Goal: Task Accomplishment & Management: Manage account settings

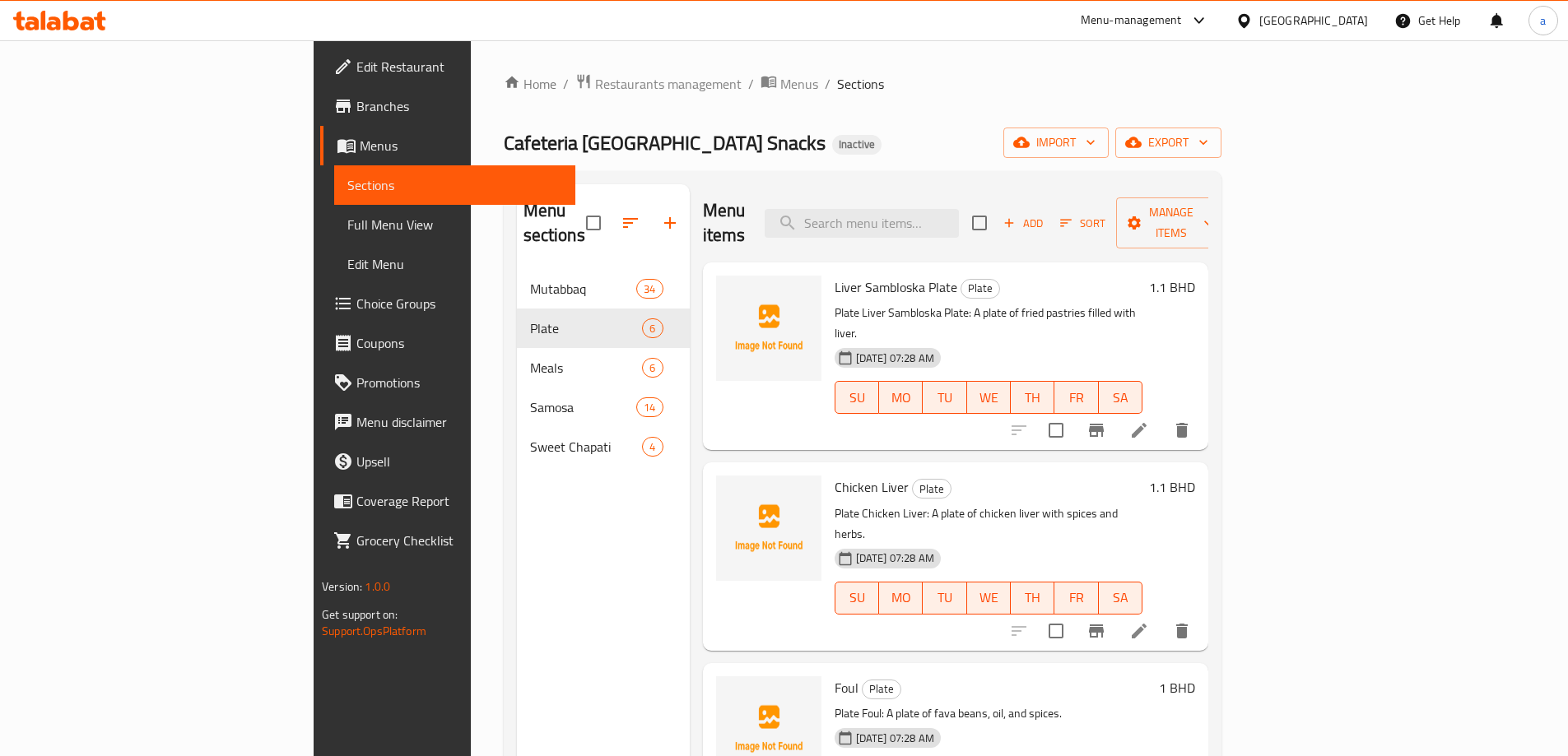
click at [728, 157] on div "Cafeteria [GEOGRAPHIC_DATA] Snacks Inactive import export" at bounding box center [863, 143] width 718 height 31
click at [1096, 149] on span "import" at bounding box center [1056, 143] width 79 height 20
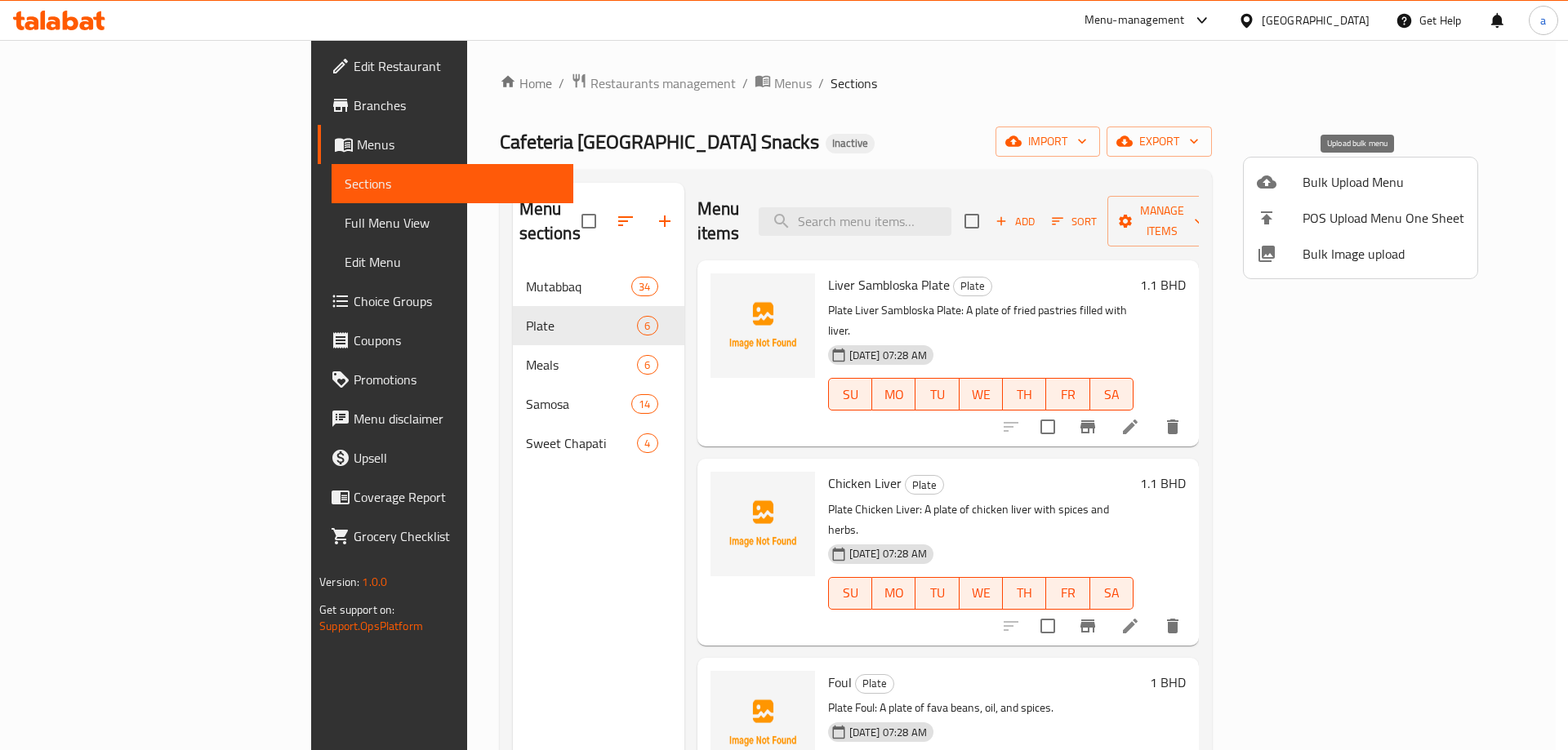
click at [1339, 184] on span "Bulk Upload Menu" at bounding box center [1383, 181] width 162 height 19
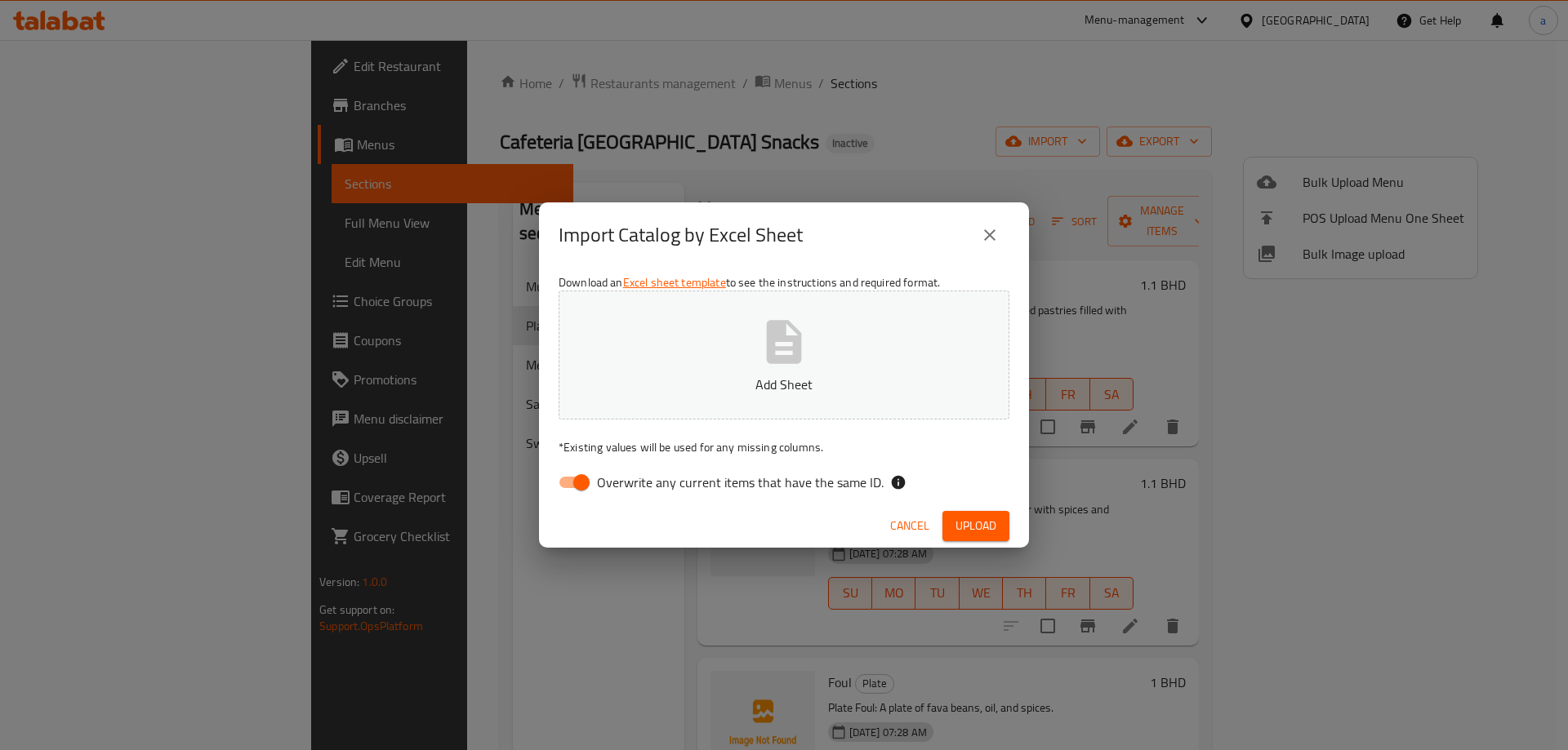
click at [953, 288] on div "Download an Excel sheet template to see the instructions and required format. A…" at bounding box center [784, 386] width 490 height 237
click at [953, 313] on button "Add Sheet" at bounding box center [784, 355] width 451 height 129
click at [928, 304] on button "Add Sheet" at bounding box center [784, 355] width 451 height 129
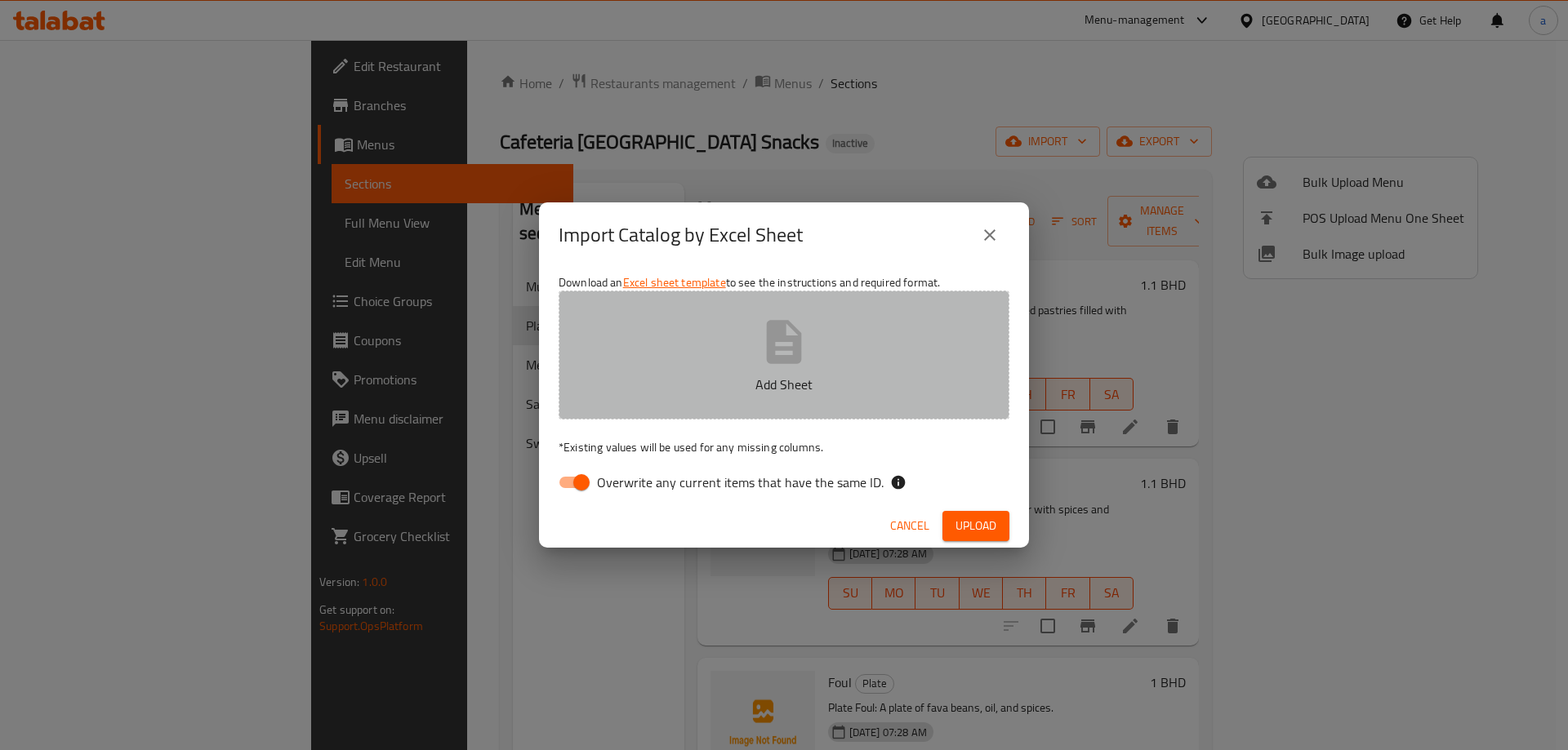
click at [735, 320] on button "Add Sheet" at bounding box center [784, 355] width 451 height 129
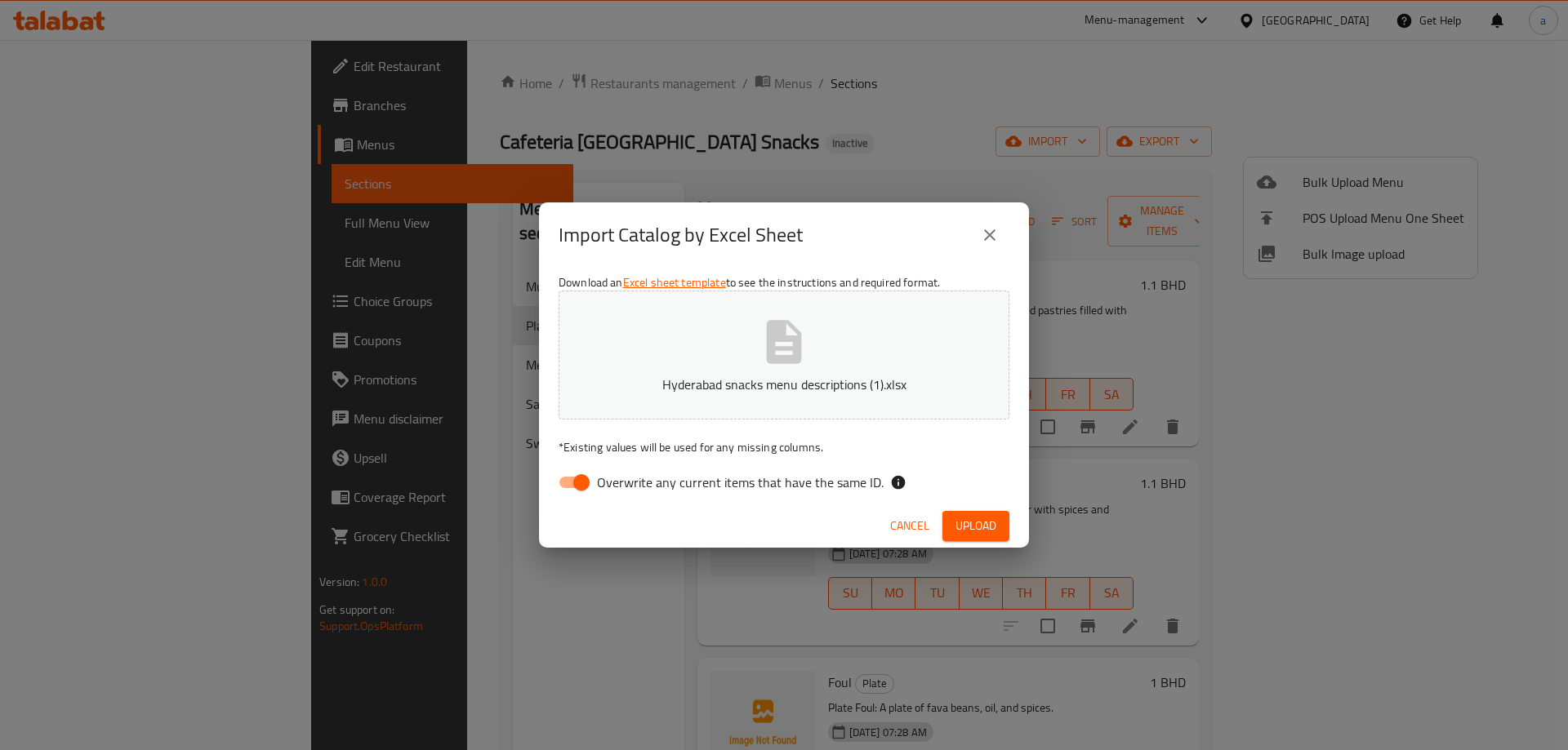
click at [741, 488] on span "Overwrite any current items that have the same ID." at bounding box center [740, 482] width 286 height 19
click at [628, 488] on input "Overwrite any current items that have the same ID." at bounding box center [581, 483] width 93 height 31
checkbox input "false"
click at [969, 518] on span "Upload" at bounding box center [975, 526] width 40 height 20
click at [967, 518] on span "Upload" at bounding box center [975, 526] width 40 height 20
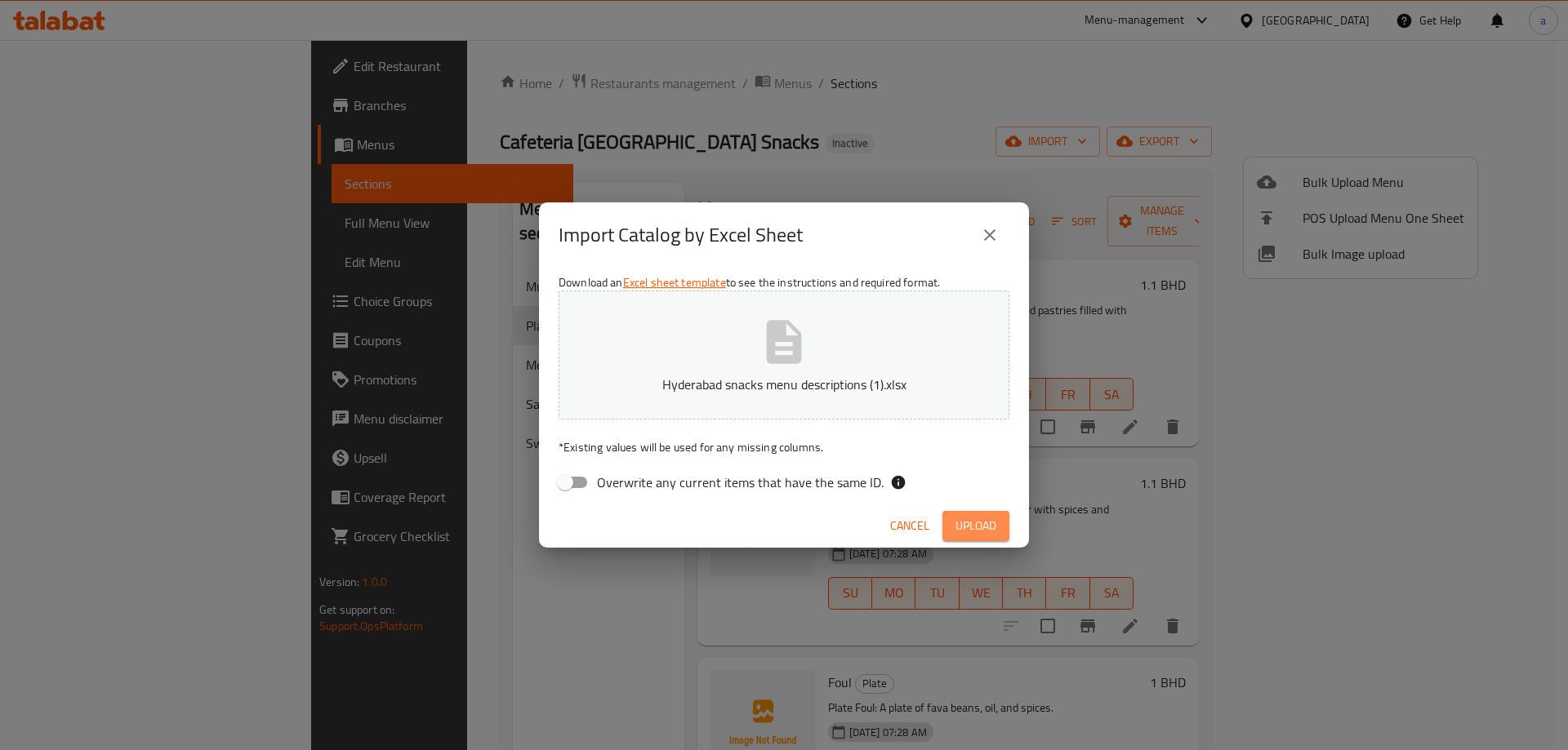
click at [967, 518] on span "Upload" at bounding box center [975, 526] width 40 height 20
click at [863, 398] on button "Hyderabad snacks menu descriptions (1).xlsx" at bounding box center [784, 355] width 451 height 129
click at [989, 531] on span "Upload" at bounding box center [975, 526] width 40 height 20
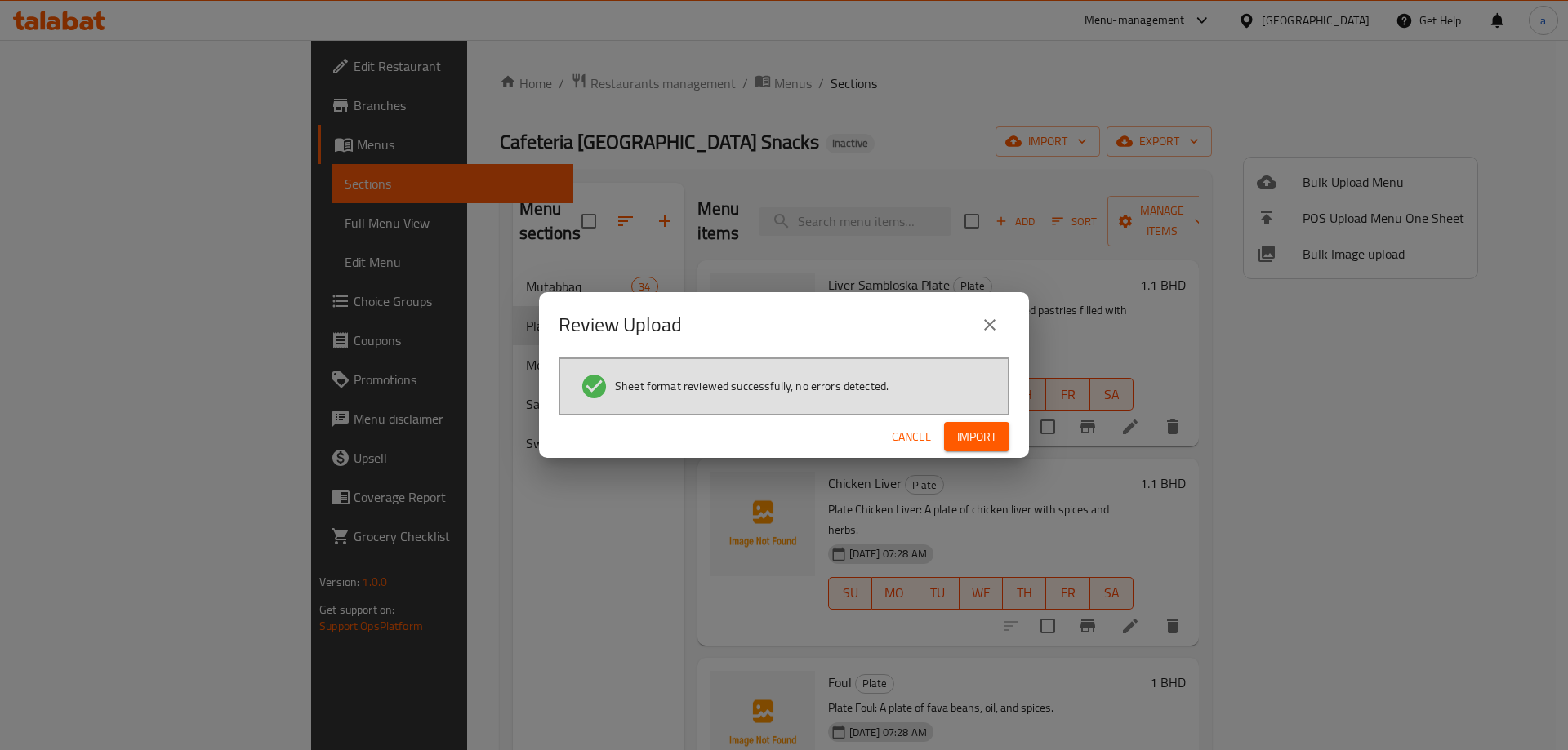
click at [982, 444] on span "Import" at bounding box center [976, 437] width 40 height 20
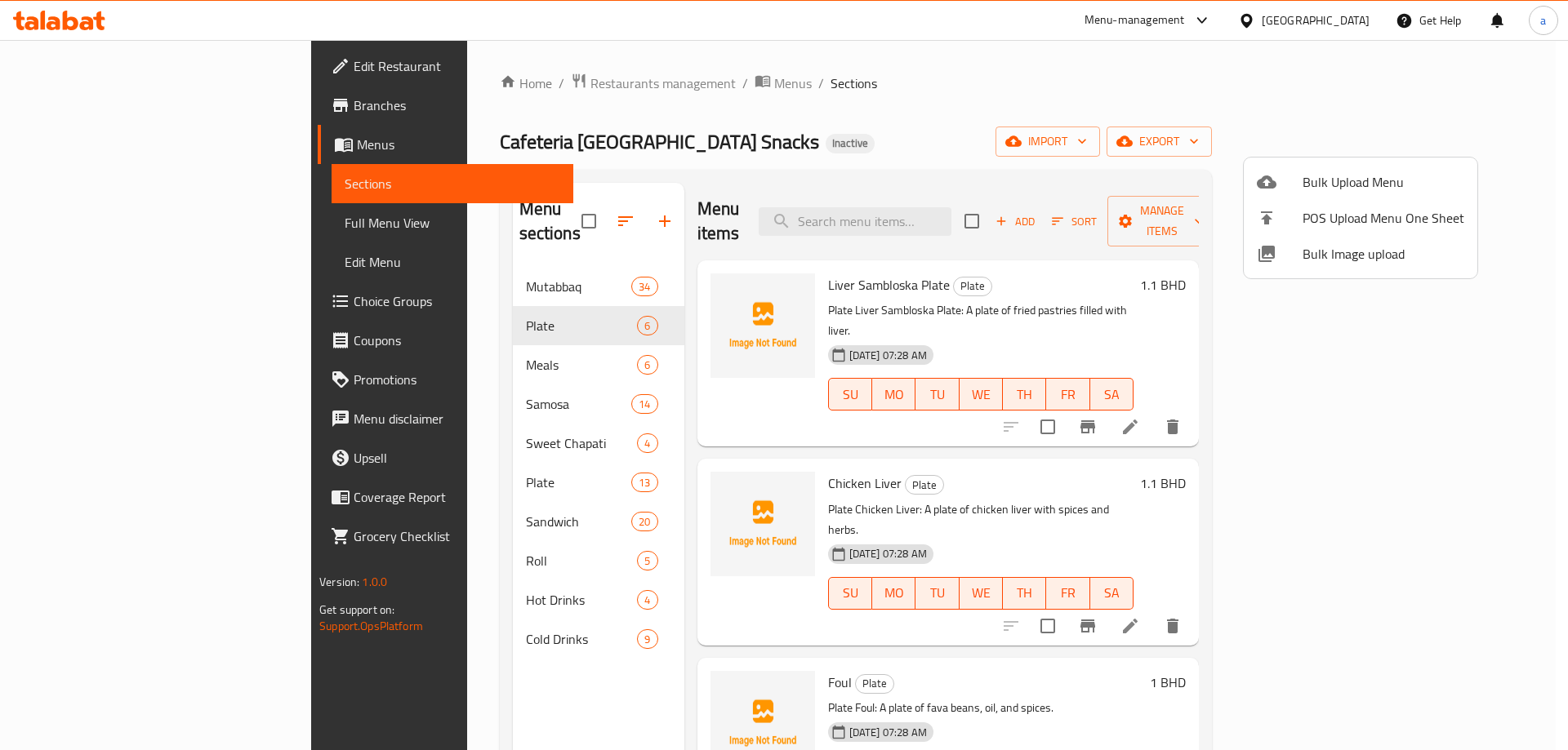
click at [1528, 332] on div at bounding box center [784, 375] width 1568 height 750
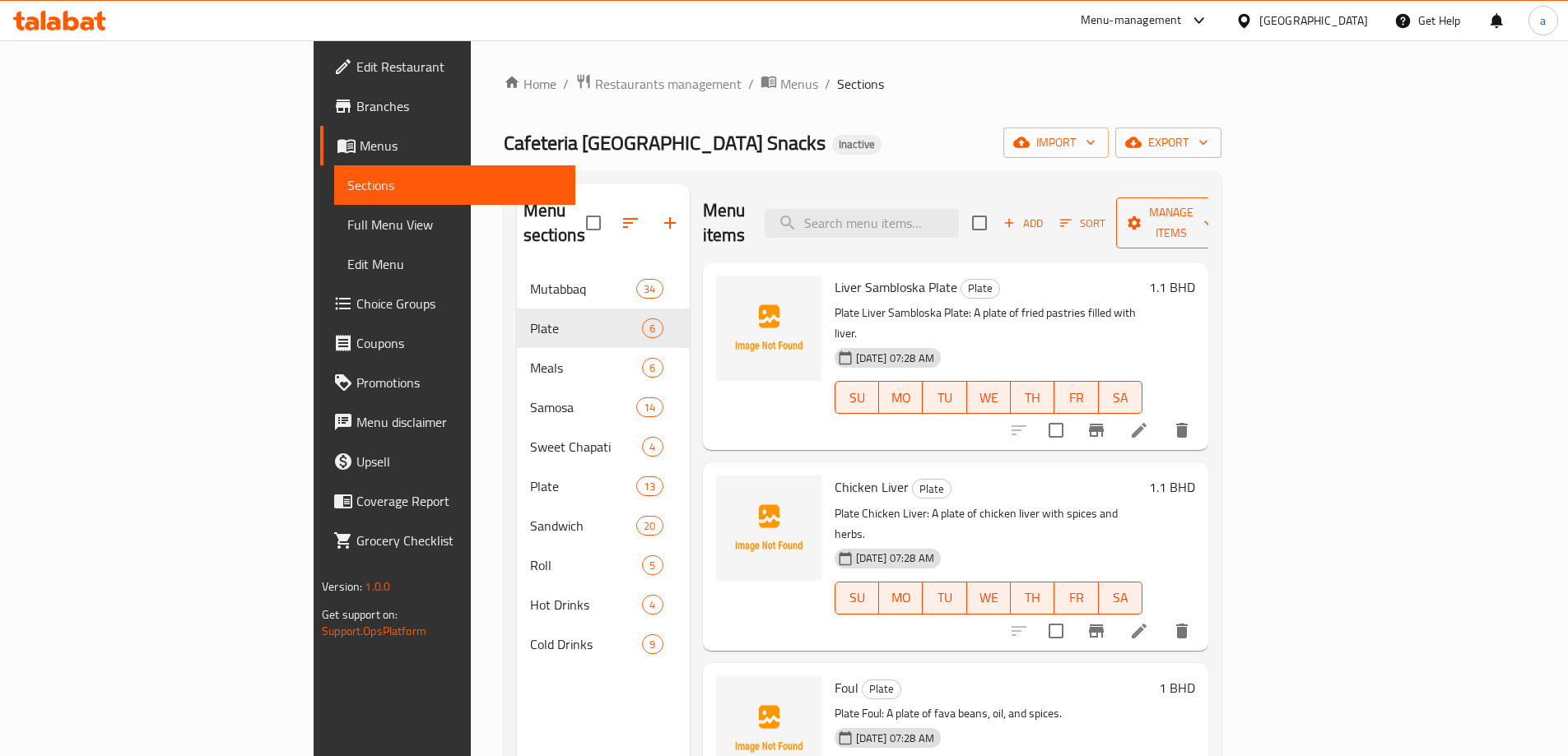
click at [1227, 222] on button "Manage items" at bounding box center [1171, 223] width 110 height 51
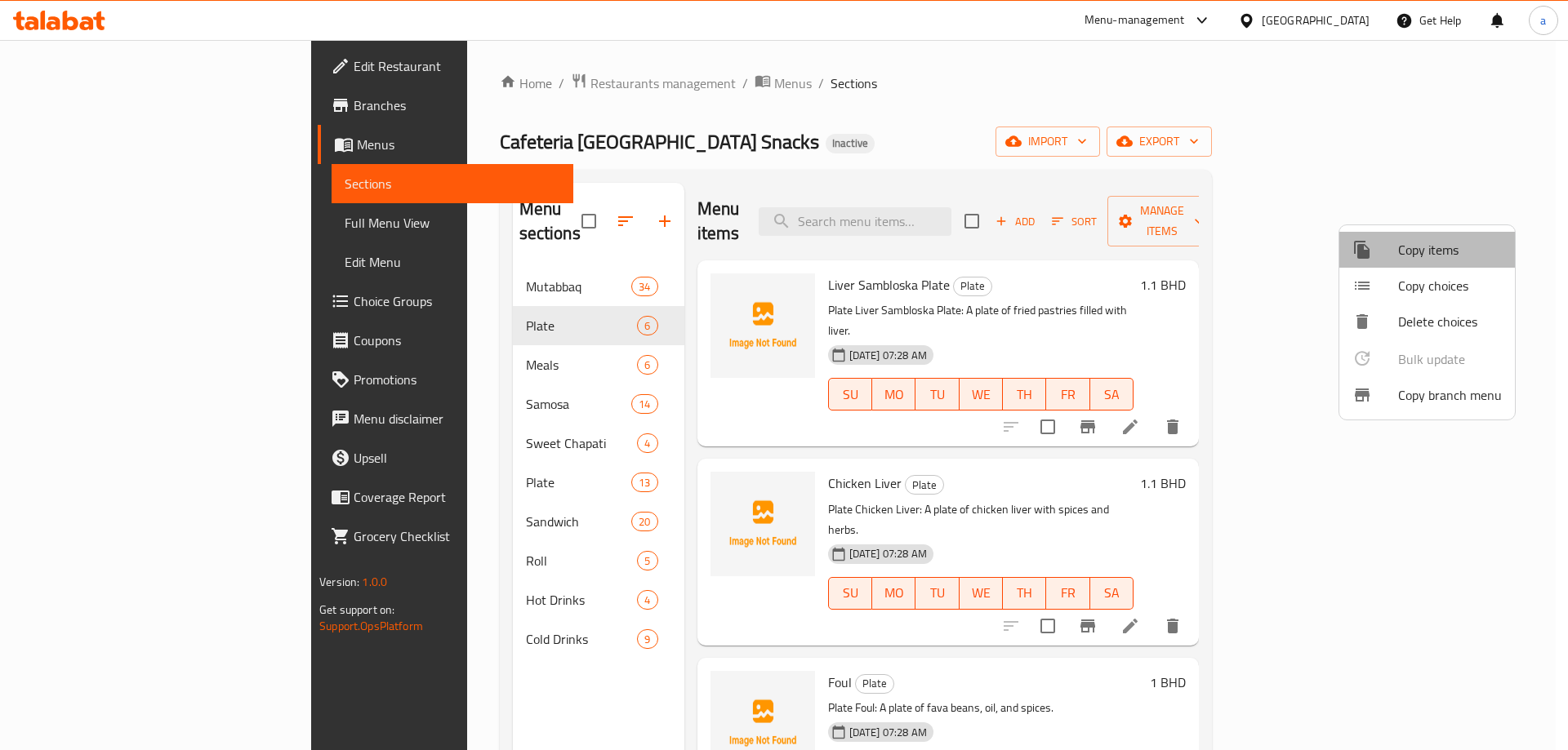
click at [1454, 247] on span "Copy items" at bounding box center [1449, 249] width 104 height 19
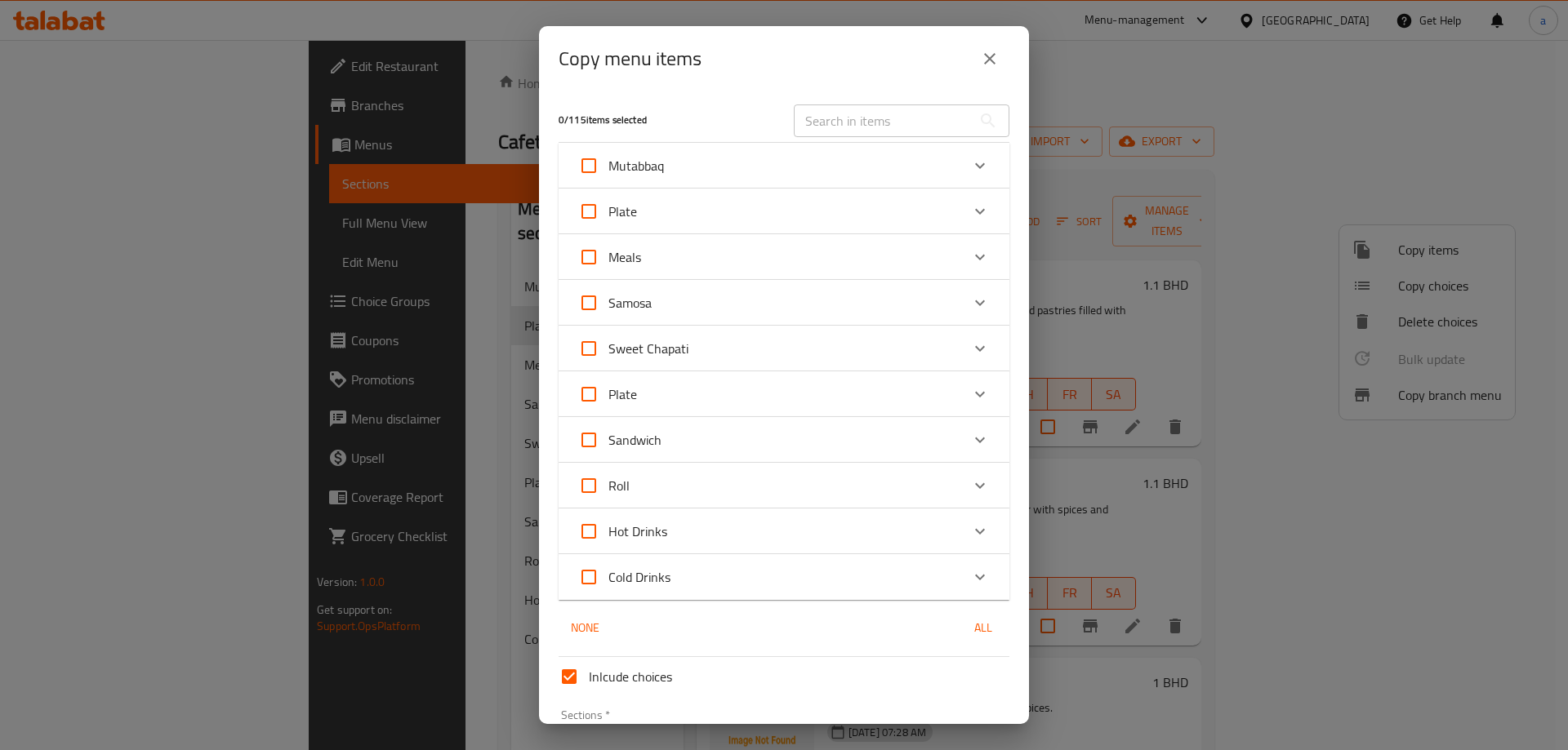
click at [837, 391] on div "Plate" at bounding box center [768, 394] width 382 height 40
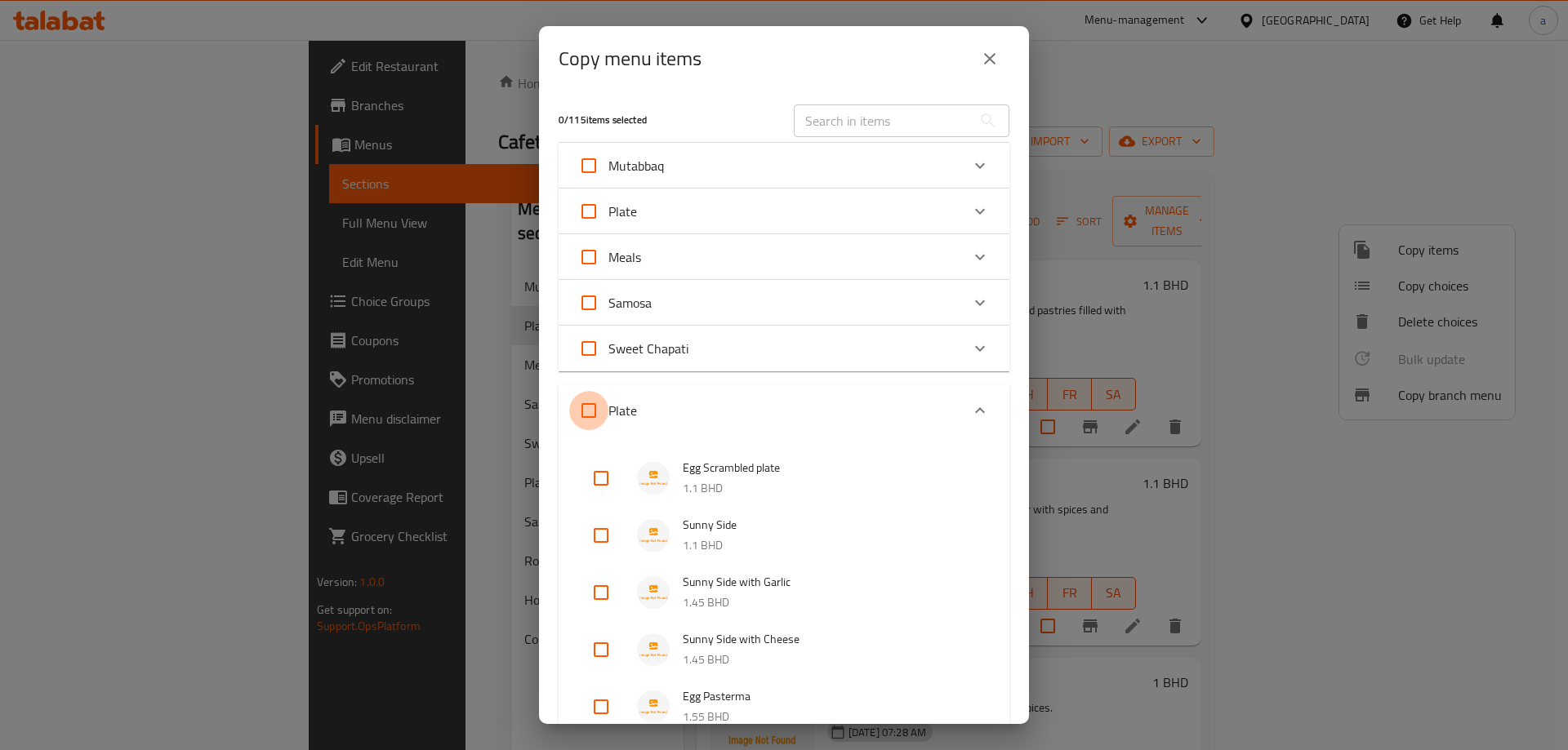
click at [594, 406] on input "Plate" at bounding box center [588, 410] width 40 height 40
checkbox input "true"
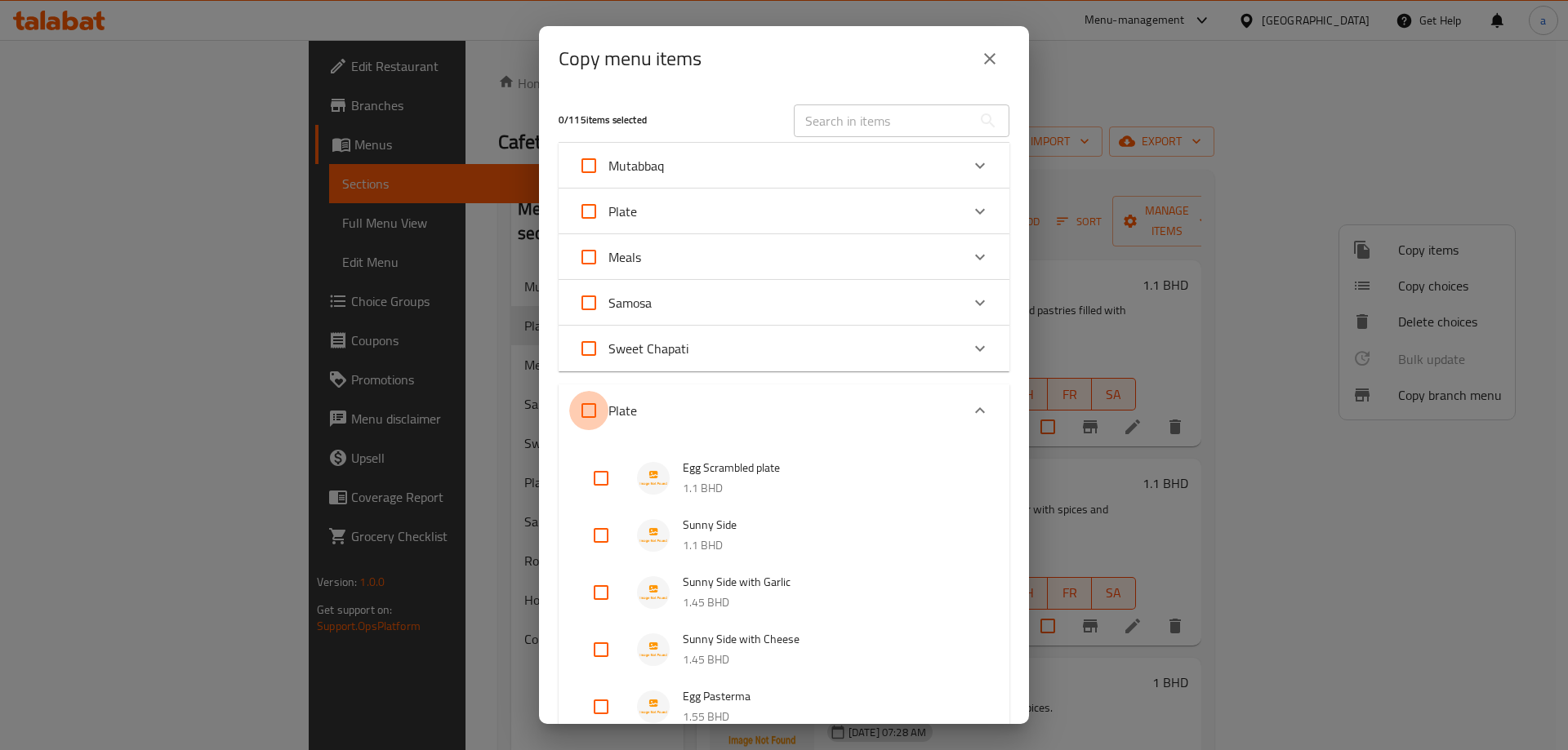
checkbox input "true"
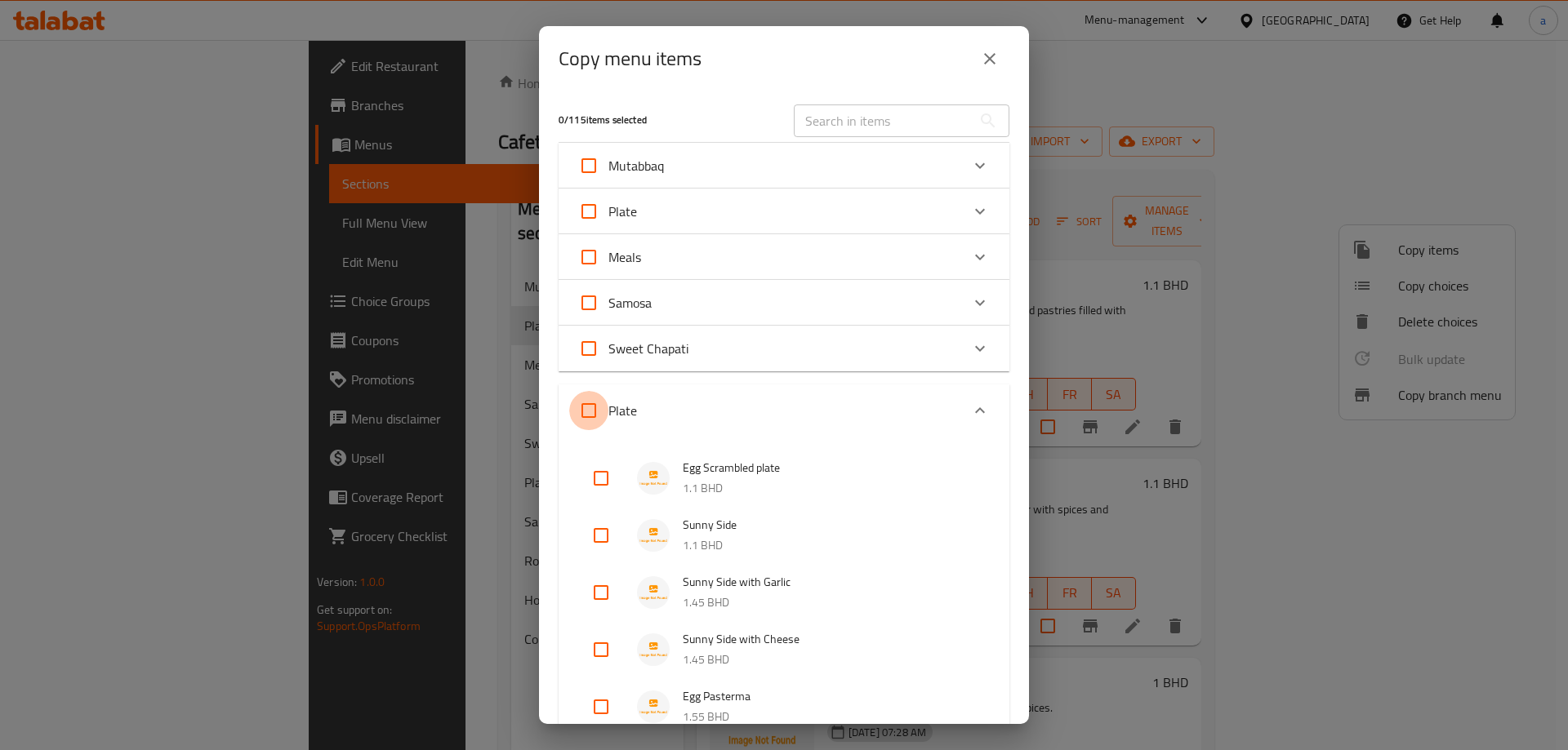
checkbox input "true"
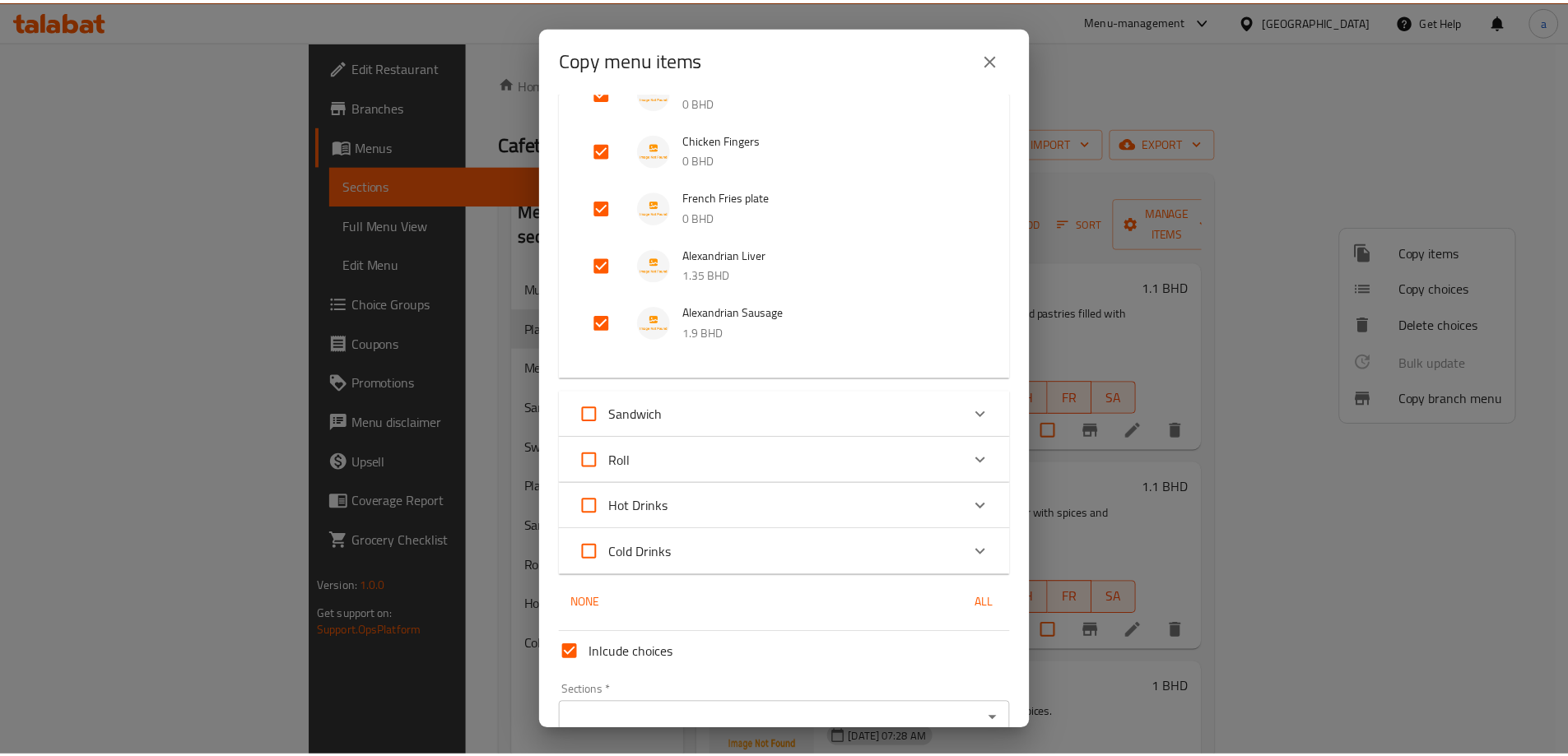
scroll to position [933, 0]
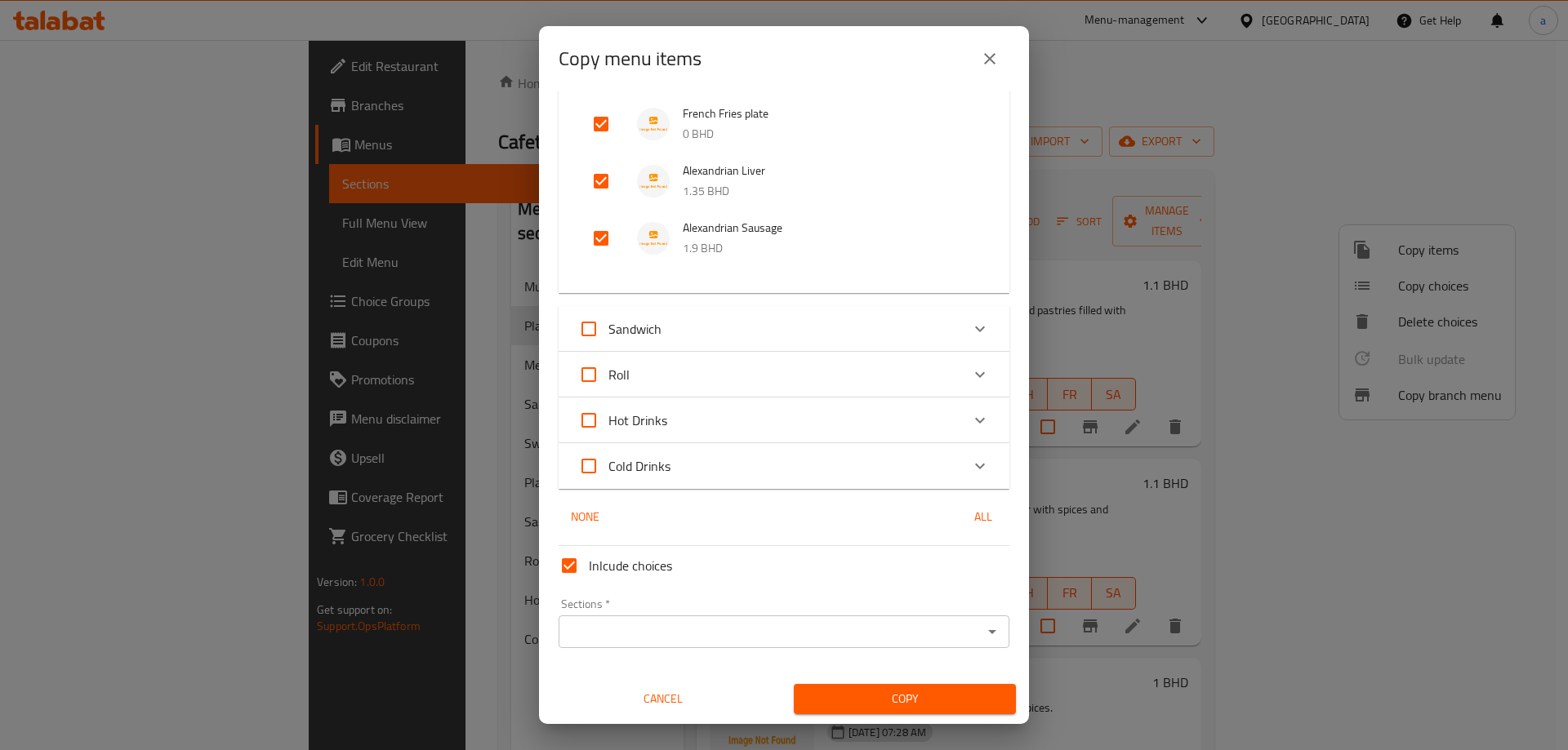
click at [917, 637] on input "Sections   *" at bounding box center [770, 631] width 414 height 23
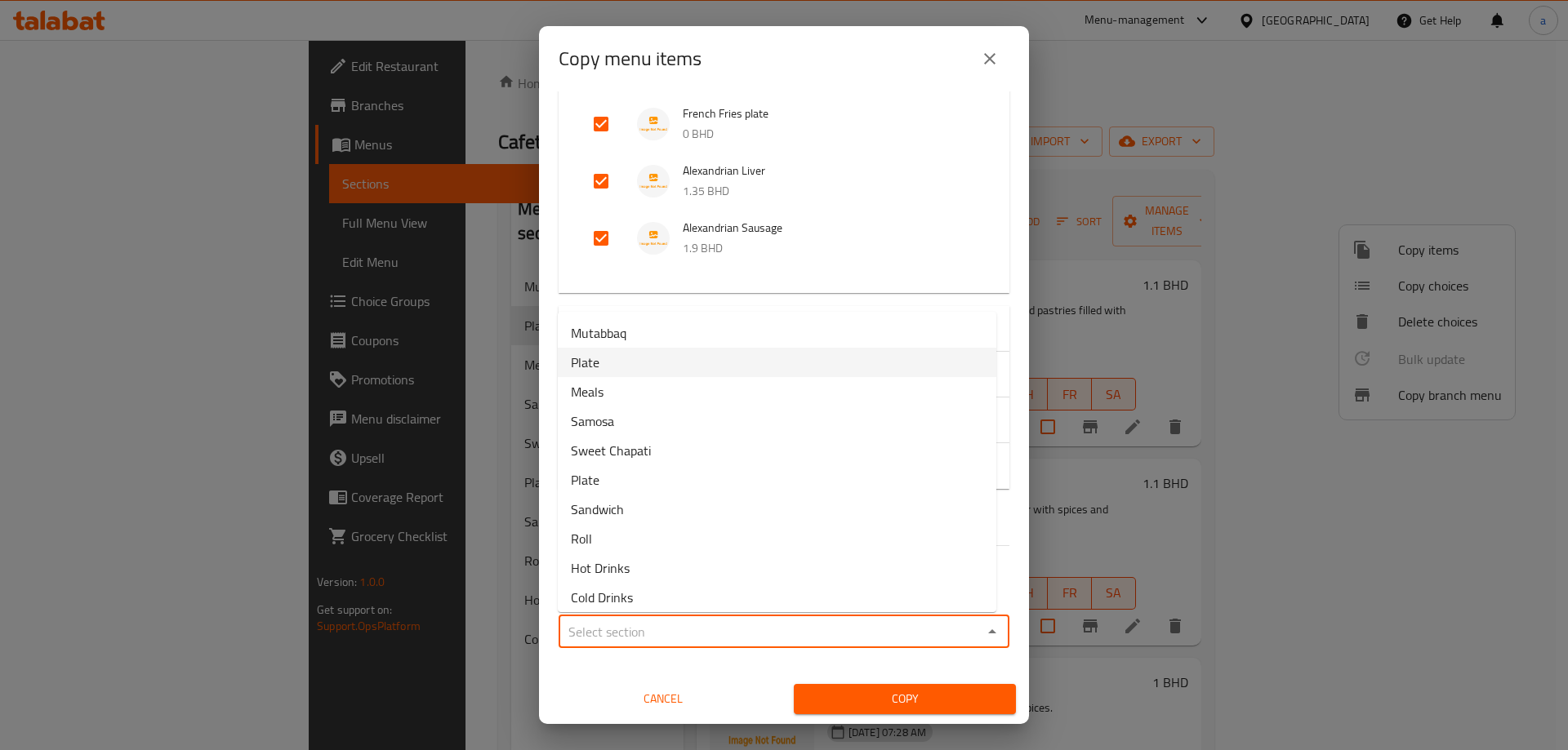
click at [590, 352] on span "Plate" at bounding box center [584, 362] width 29 height 19
type input "Plate"
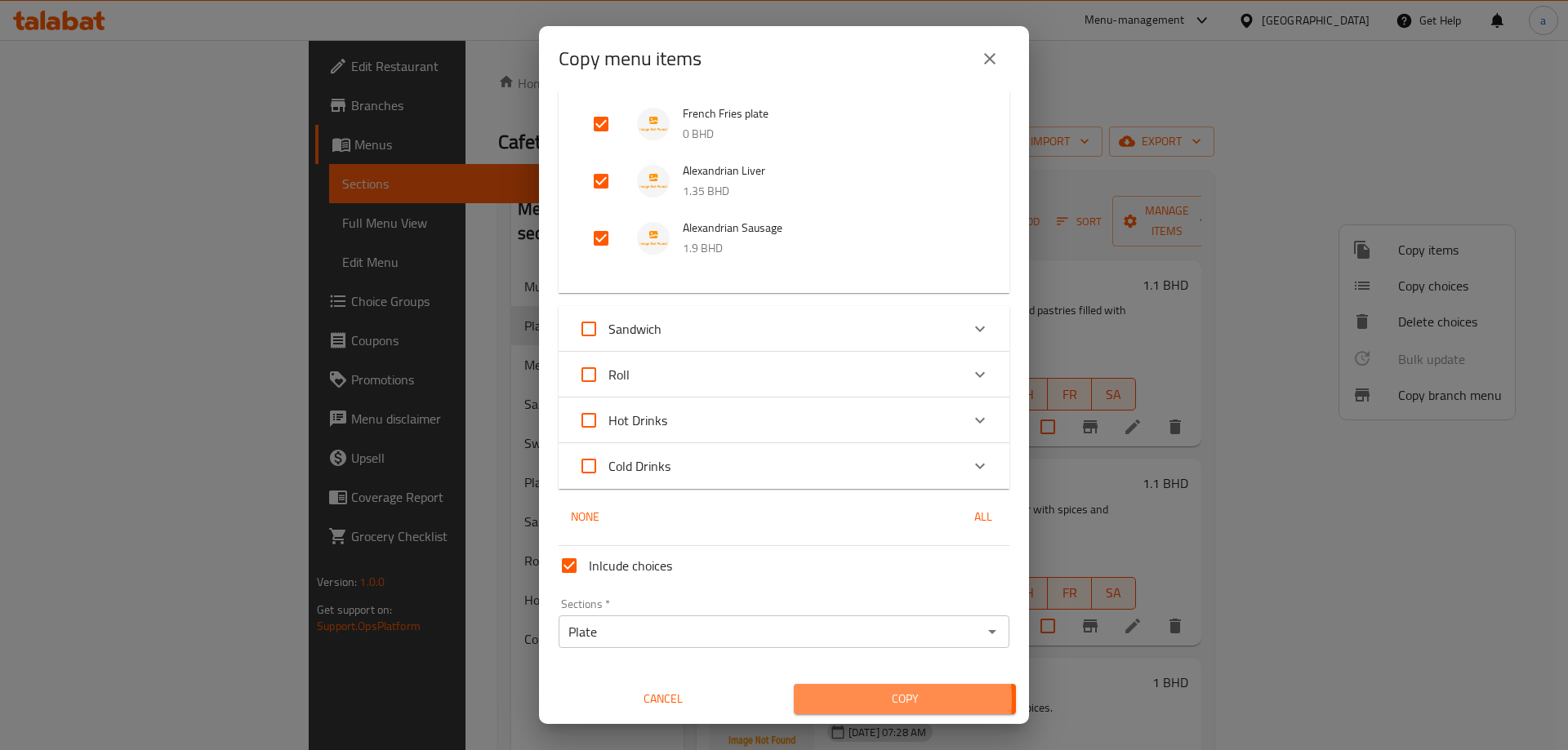
click at [845, 699] on span "Copy" at bounding box center [905, 699] width 196 height 20
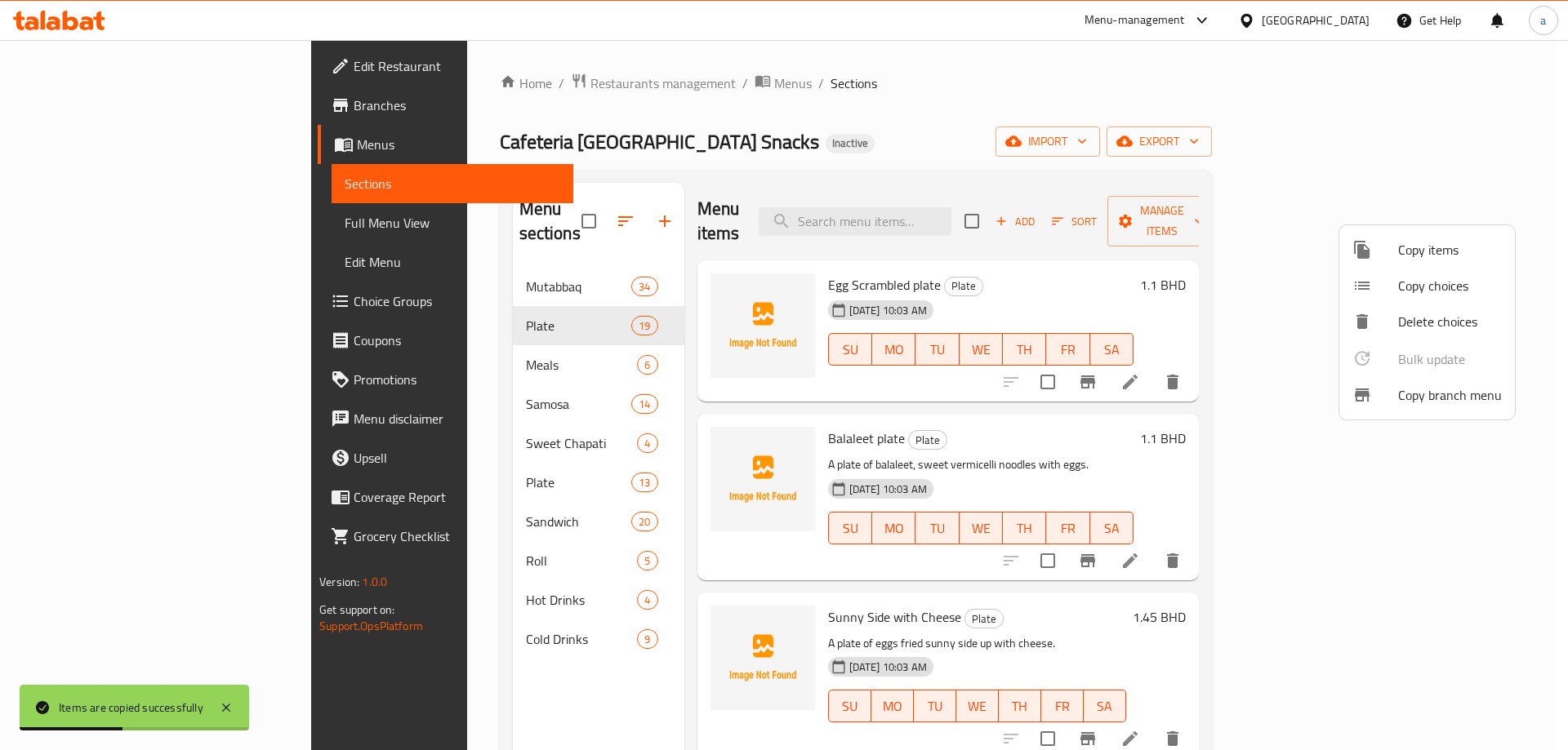
click at [516, 467] on div at bounding box center [784, 375] width 1568 height 750
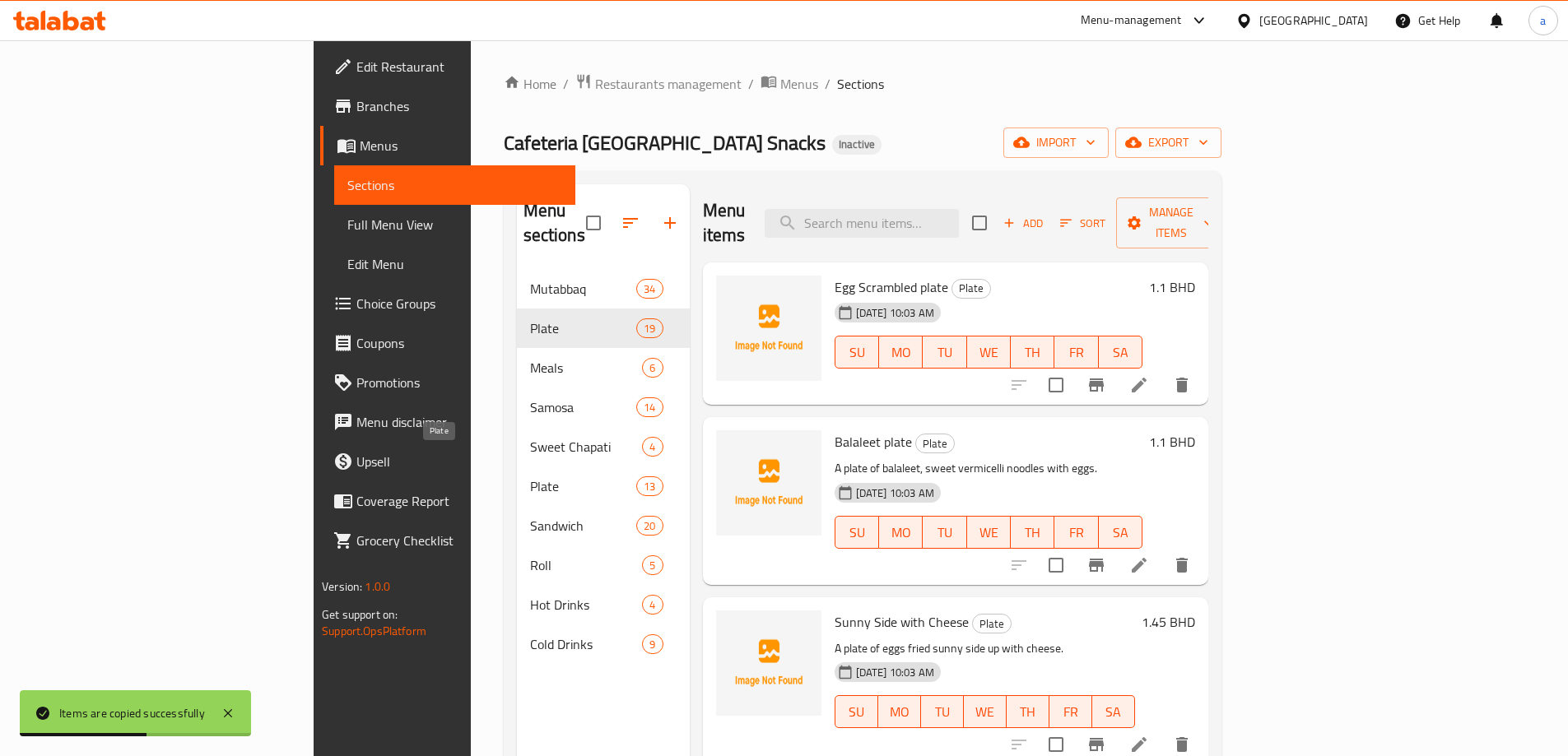
click at [554, 477] on span "Plate" at bounding box center [583, 486] width 107 height 19
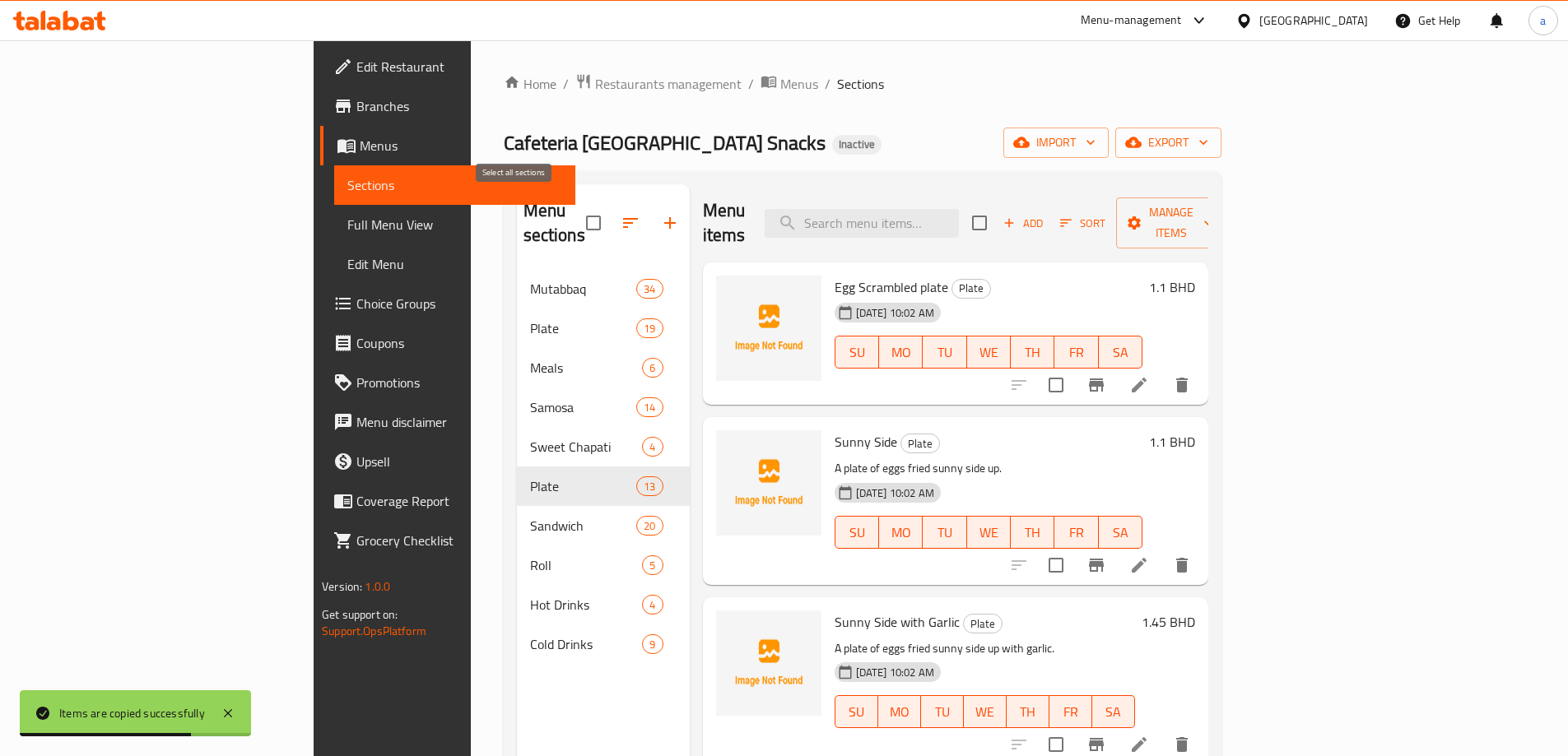
click at [576, 206] on input "checkbox" at bounding box center [593, 223] width 34 height 34
checkbox input "false"
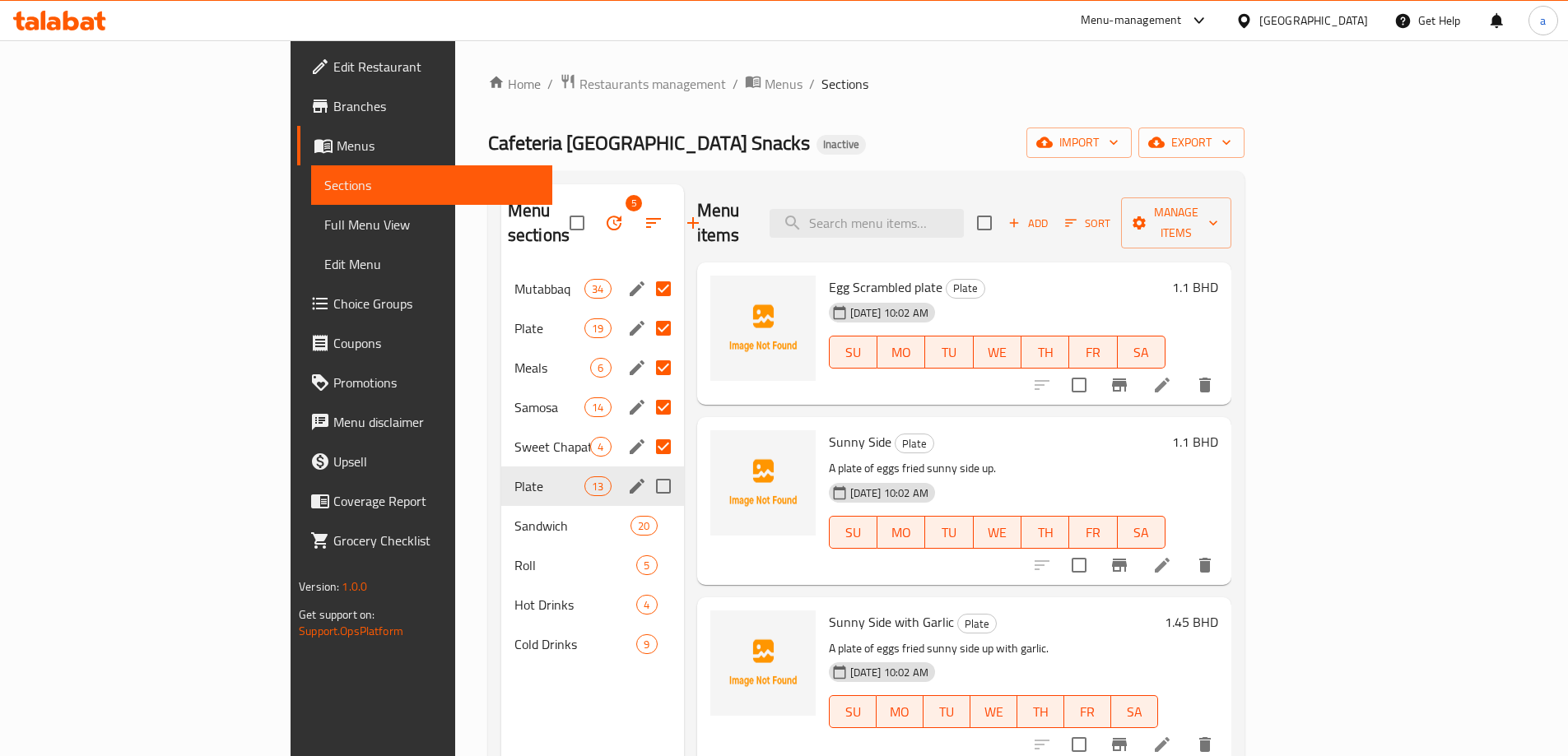
click at [647, 469] on input "Menu sections" at bounding box center [663, 486] width 34 height 34
checkbox input "true"
click at [647, 429] on input "Menu sections" at bounding box center [663, 446] width 34 height 34
checkbox input "false"
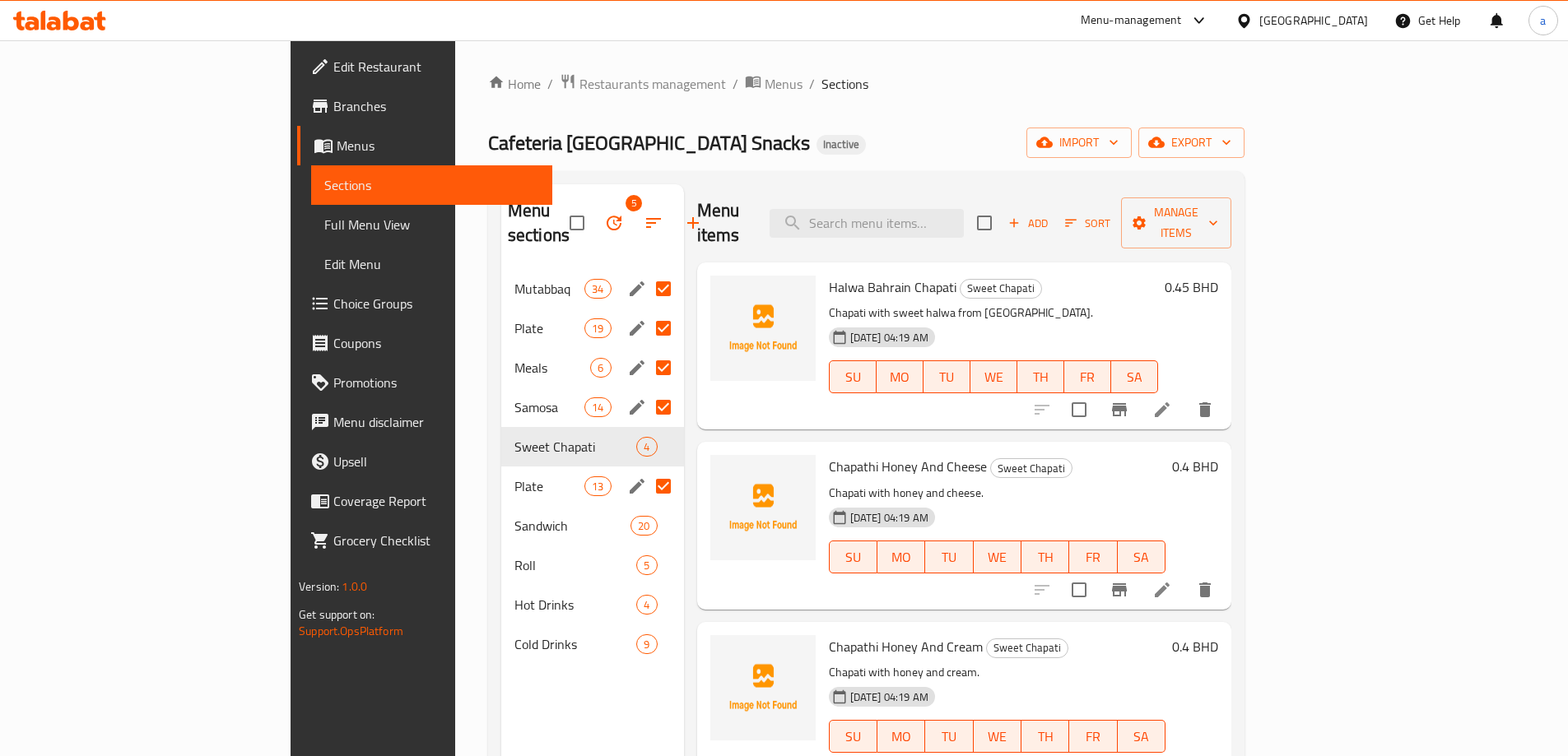
click at [647, 391] on input "Menu sections" at bounding box center [663, 407] width 34 height 34
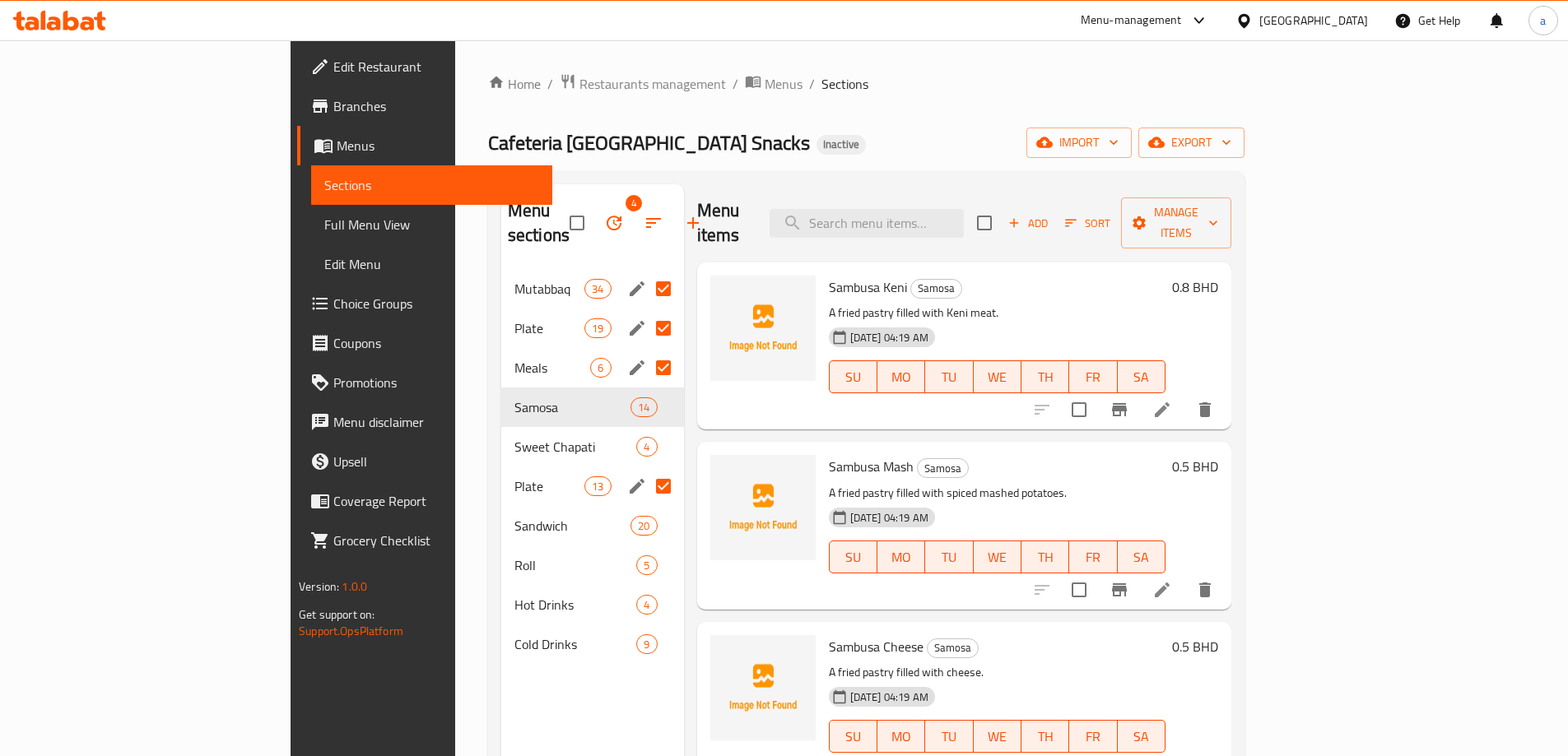
click at [647, 351] on input "Menu sections" at bounding box center [663, 367] width 34 height 34
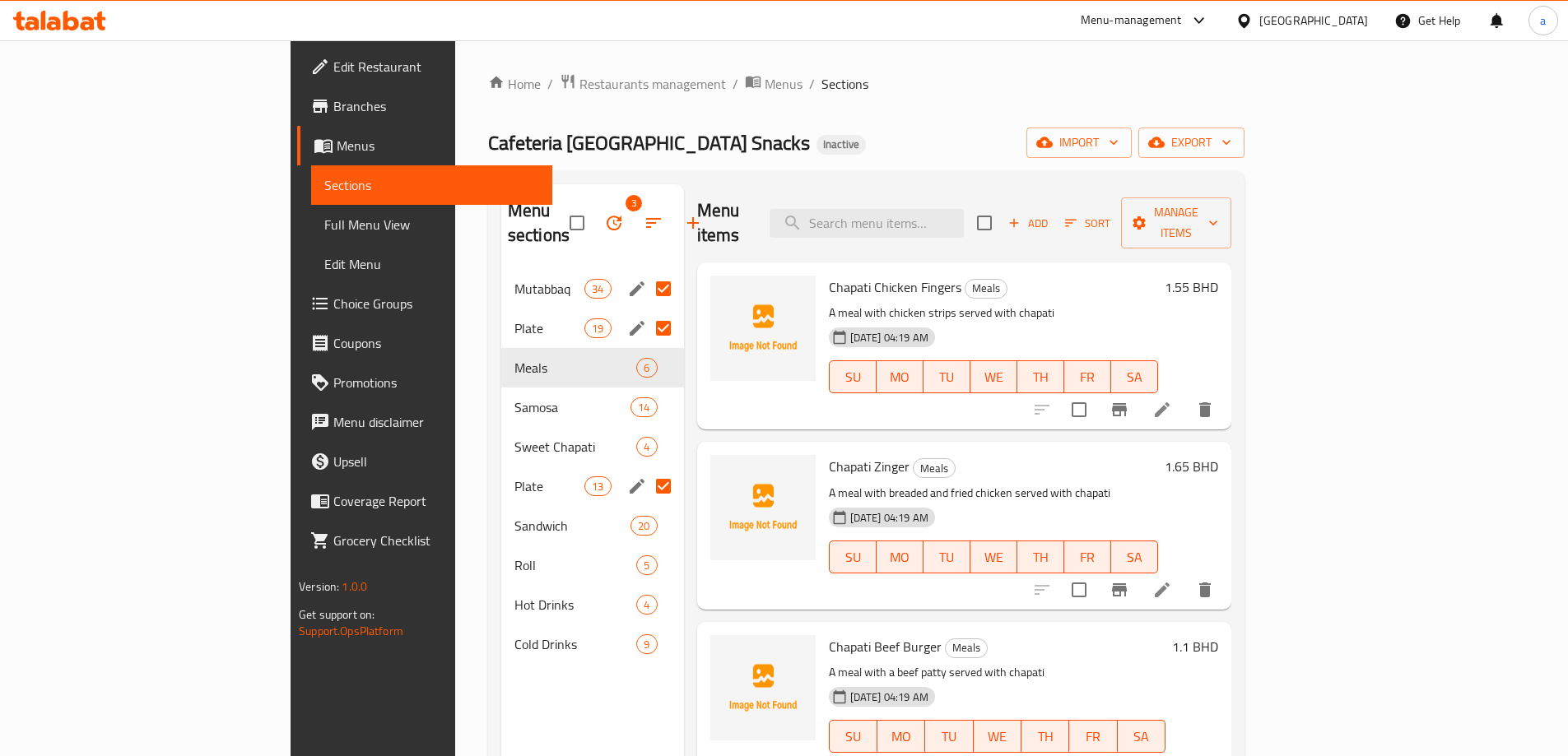
click at [647, 311] on input "Menu sections" at bounding box center [663, 327] width 34 height 34
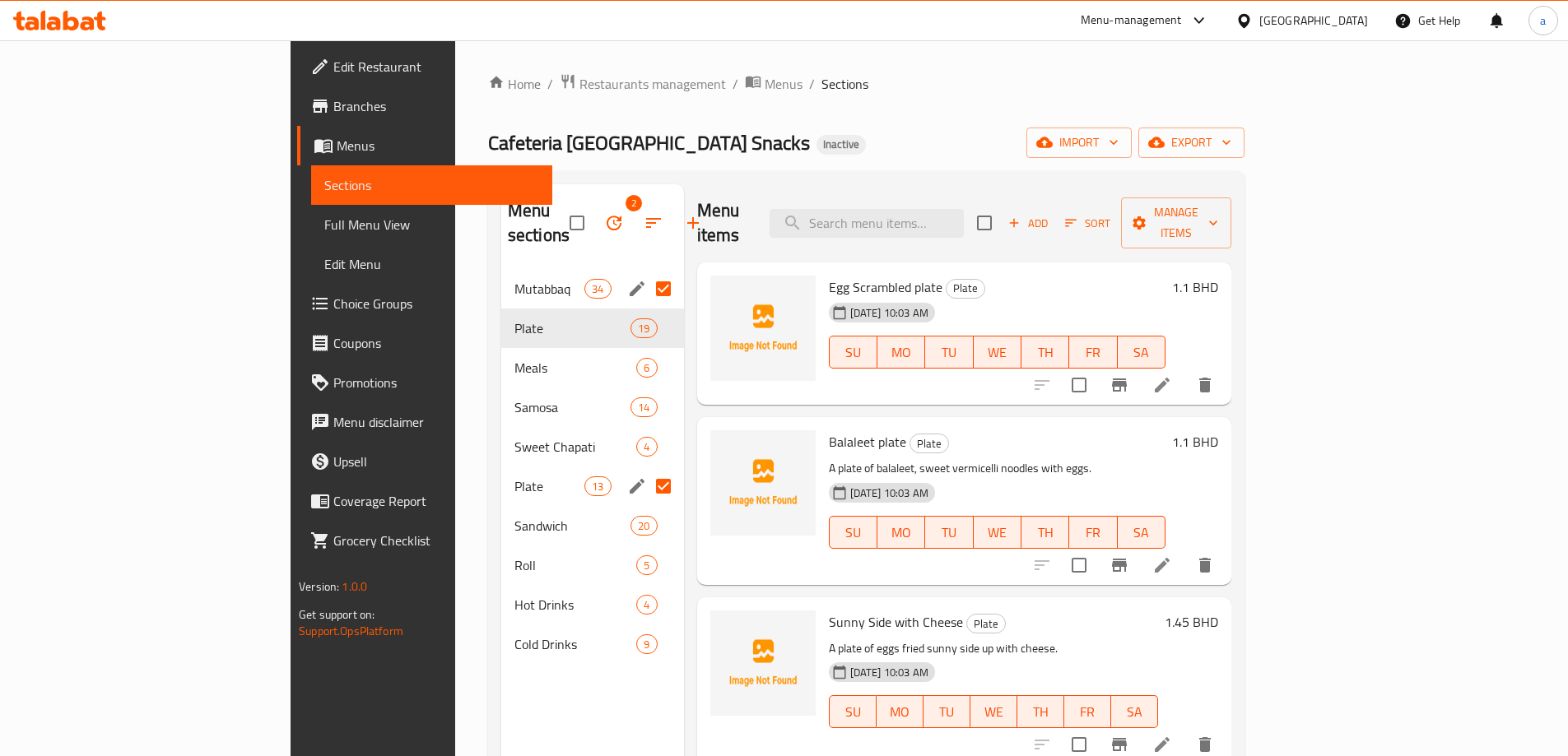
click at [647, 272] on input "Menu sections" at bounding box center [663, 288] width 34 height 34
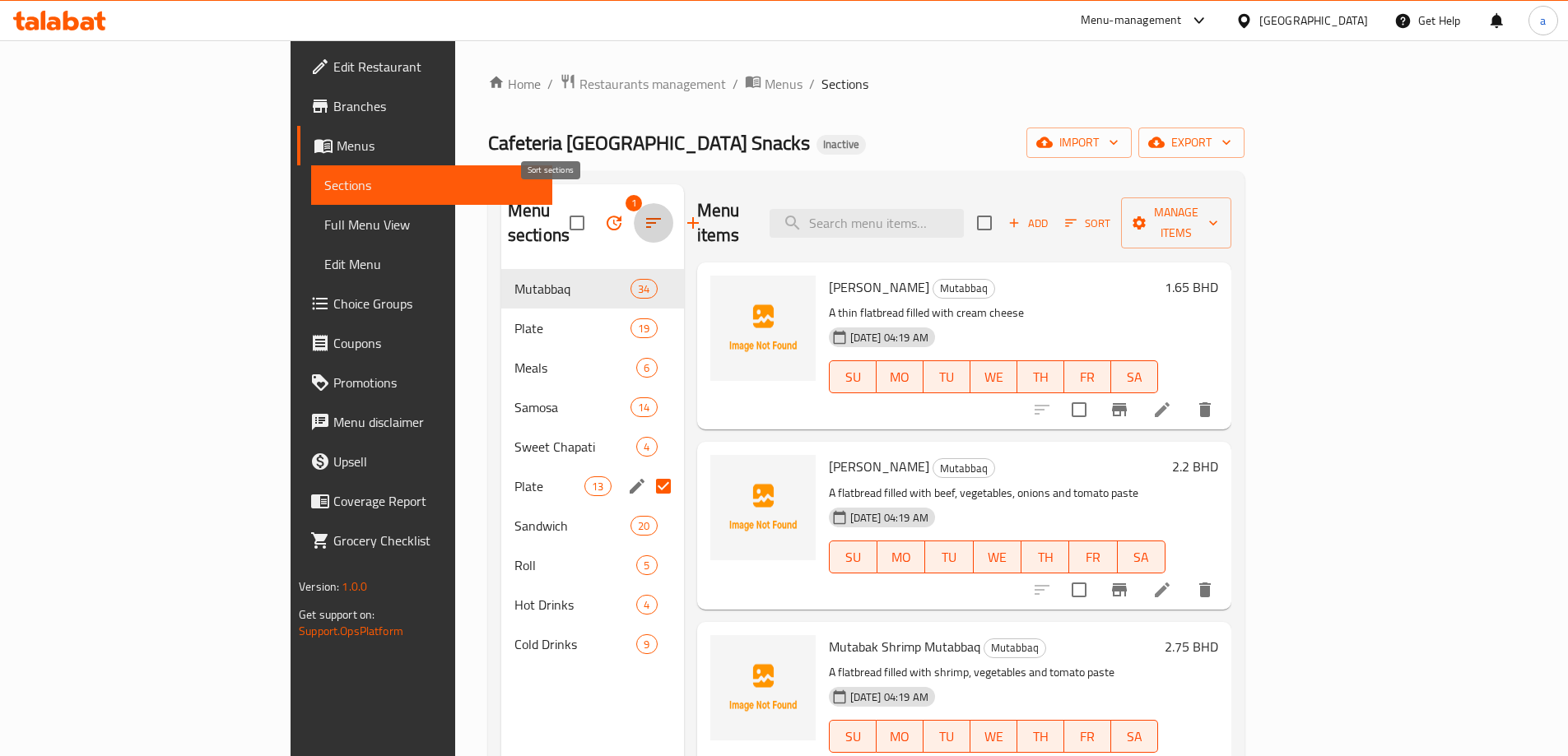
click at [644, 213] on icon "button" at bounding box center [653, 223] width 19 height 19
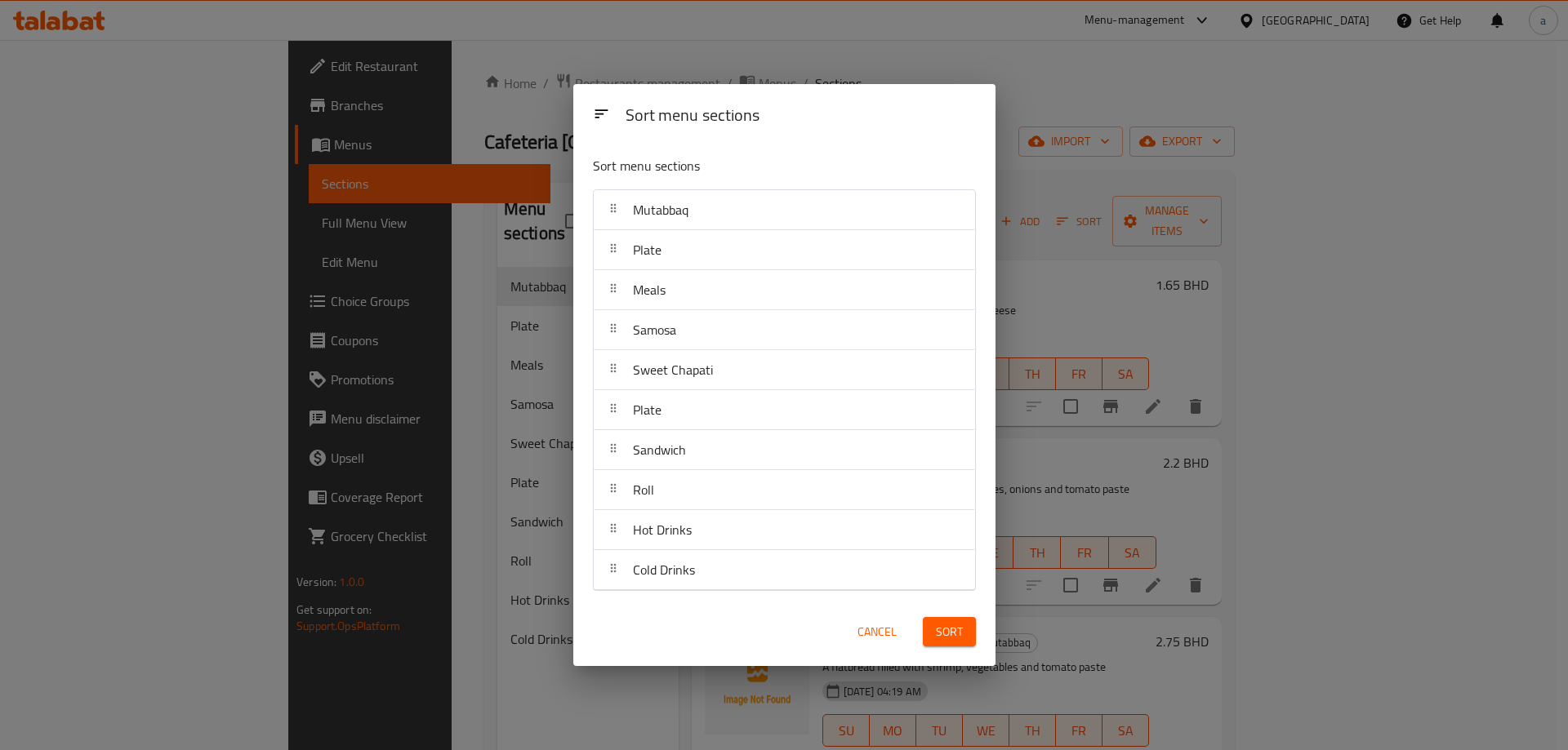
click at [519, 266] on div "Sort menu sections Sort menu sections Mutabbaq Plate Meals Samosa Sweet Chapati…" at bounding box center [784, 375] width 1568 height 750
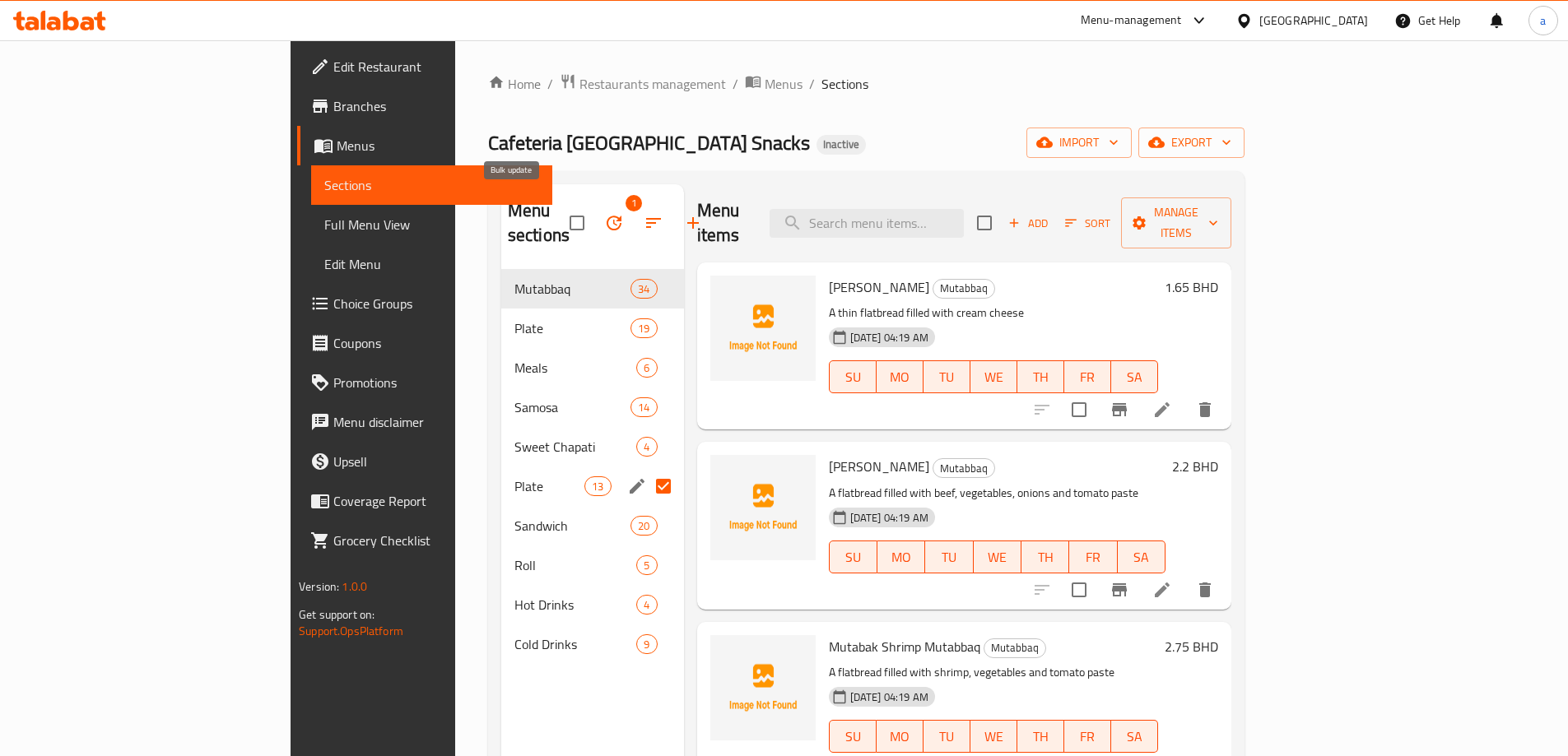
click at [604, 213] on icon "button" at bounding box center [613, 223] width 19 height 19
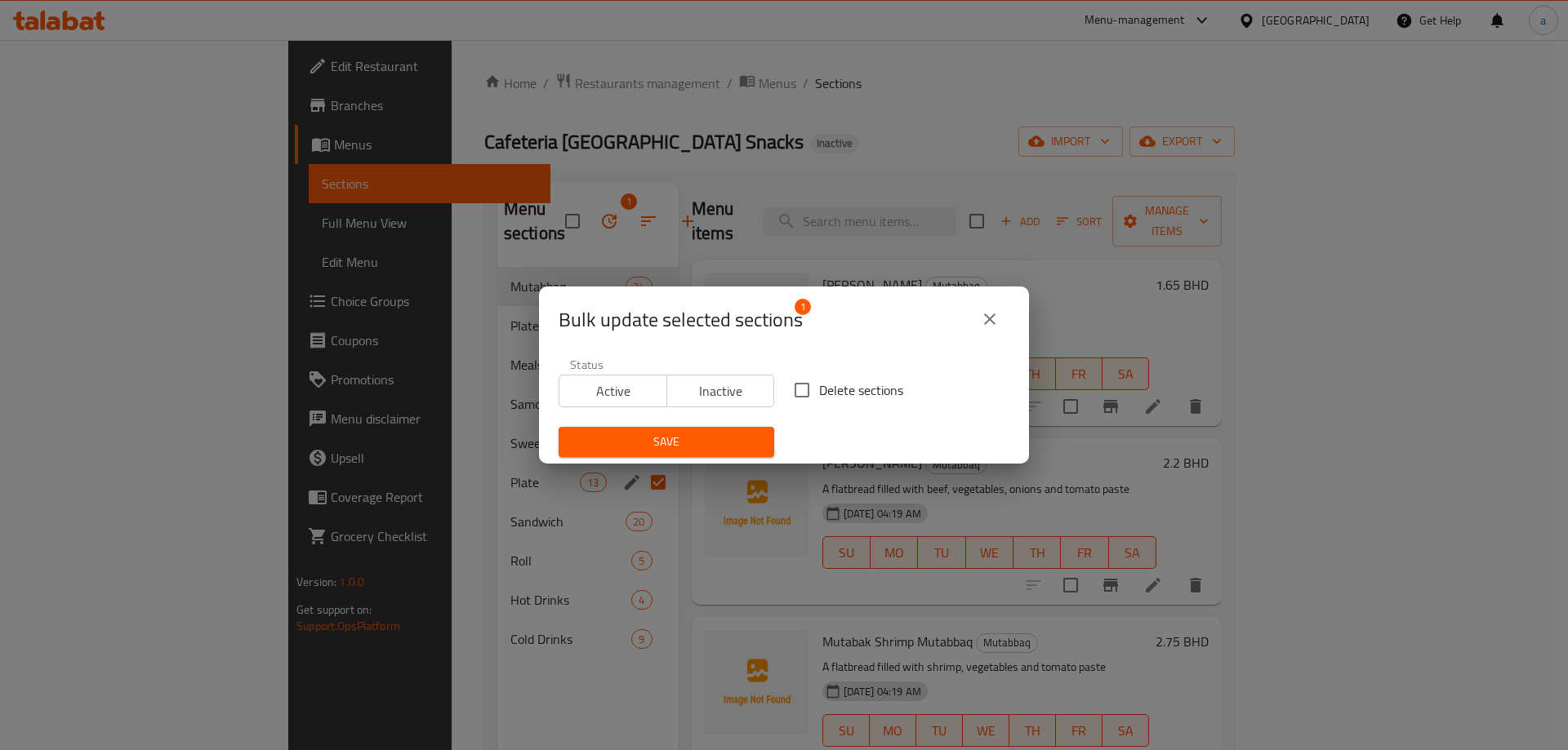
click at [801, 397] on input "Delete sections" at bounding box center [801, 390] width 34 height 34
checkbox input "true"
click at [707, 442] on span "Save" at bounding box center [666, 442] width 190 height 20
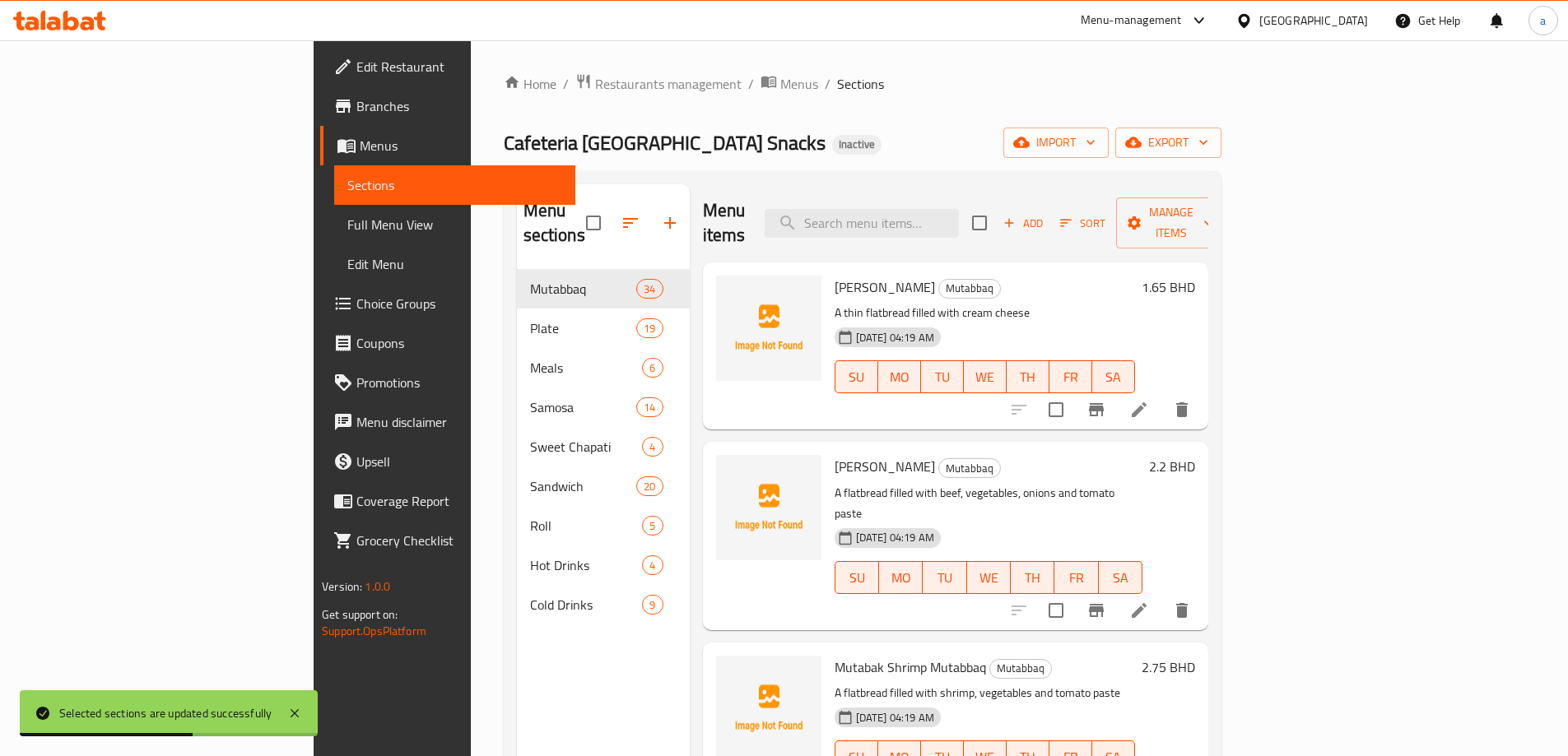
click at [347, 222] on span "Full Menu View" at bounding box center [455, 224] width 215 height 19
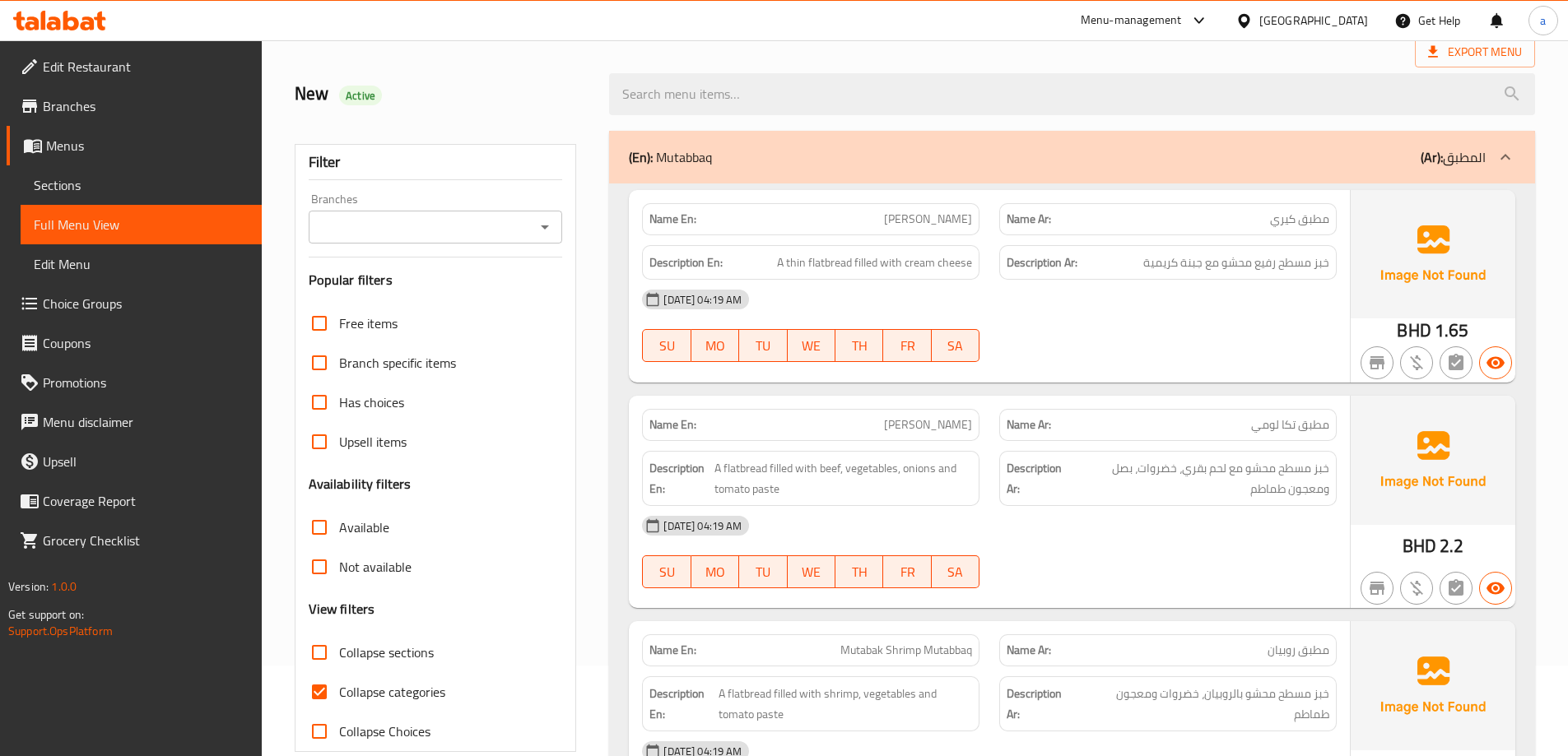
scroll to position [247, 0]
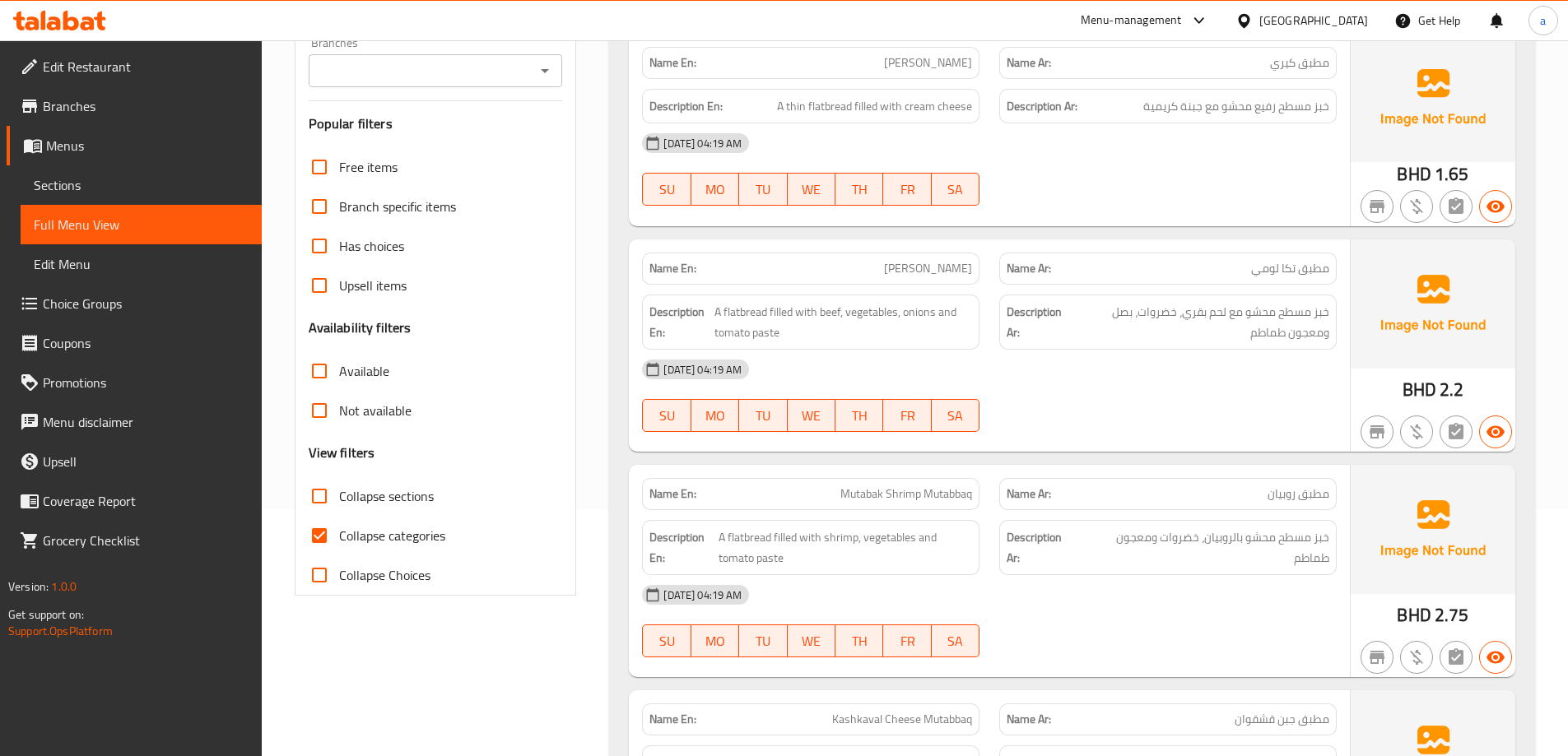
click at [405, 543] on span "Collapse categories" at bounding box center [392, 535] width 106 height 19
click at [340, 543] on input "Collapse categories" at bounding box center [319, 535] width 40 height 40
checkbox input "false"
click at [398, 506] on span "Collapse sections" at bounding box center [387, 495] width 95 height 19
click at [340, 506] on input "Collapse sections" at bounding box center [319, 496] width 40 height 40
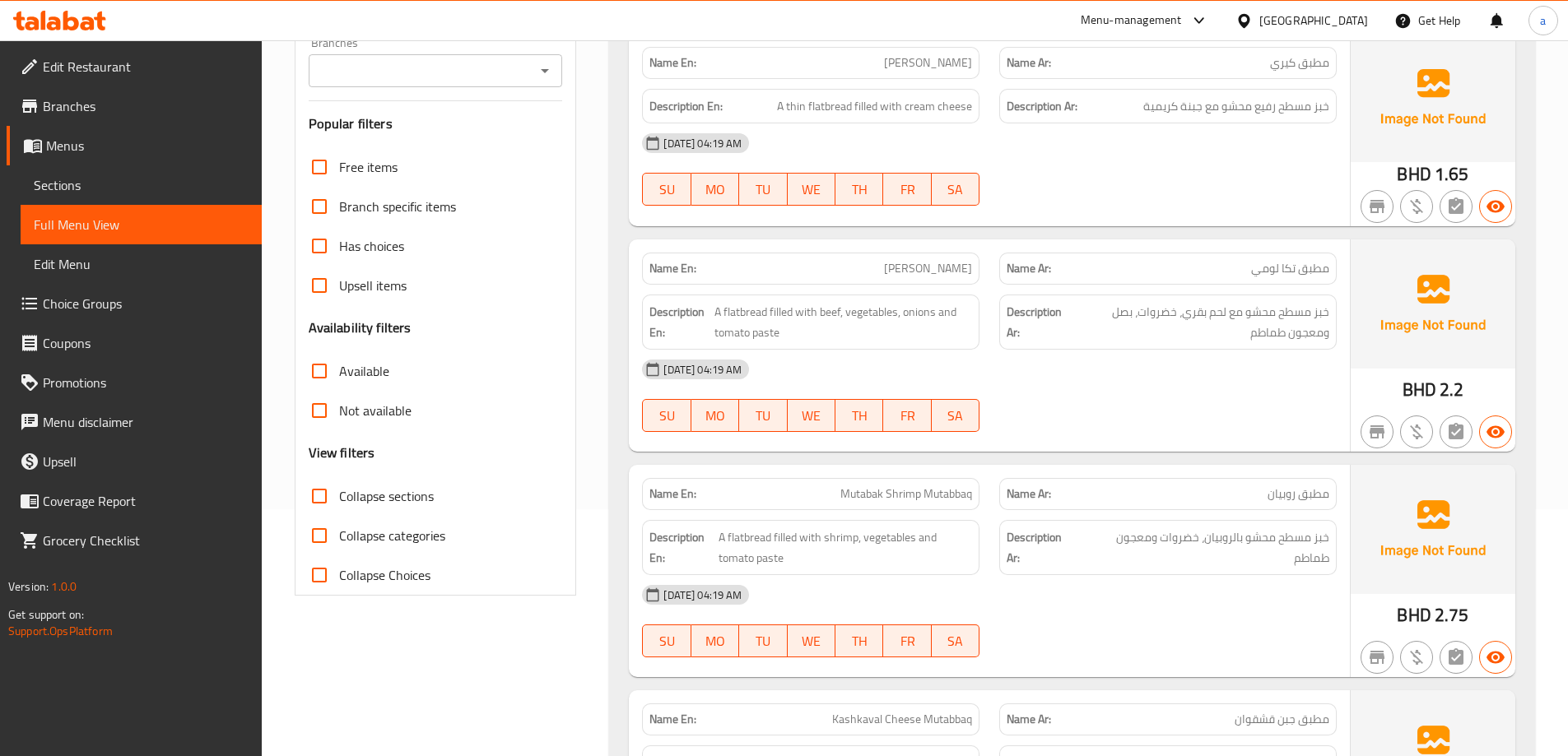
checkbox input "true"
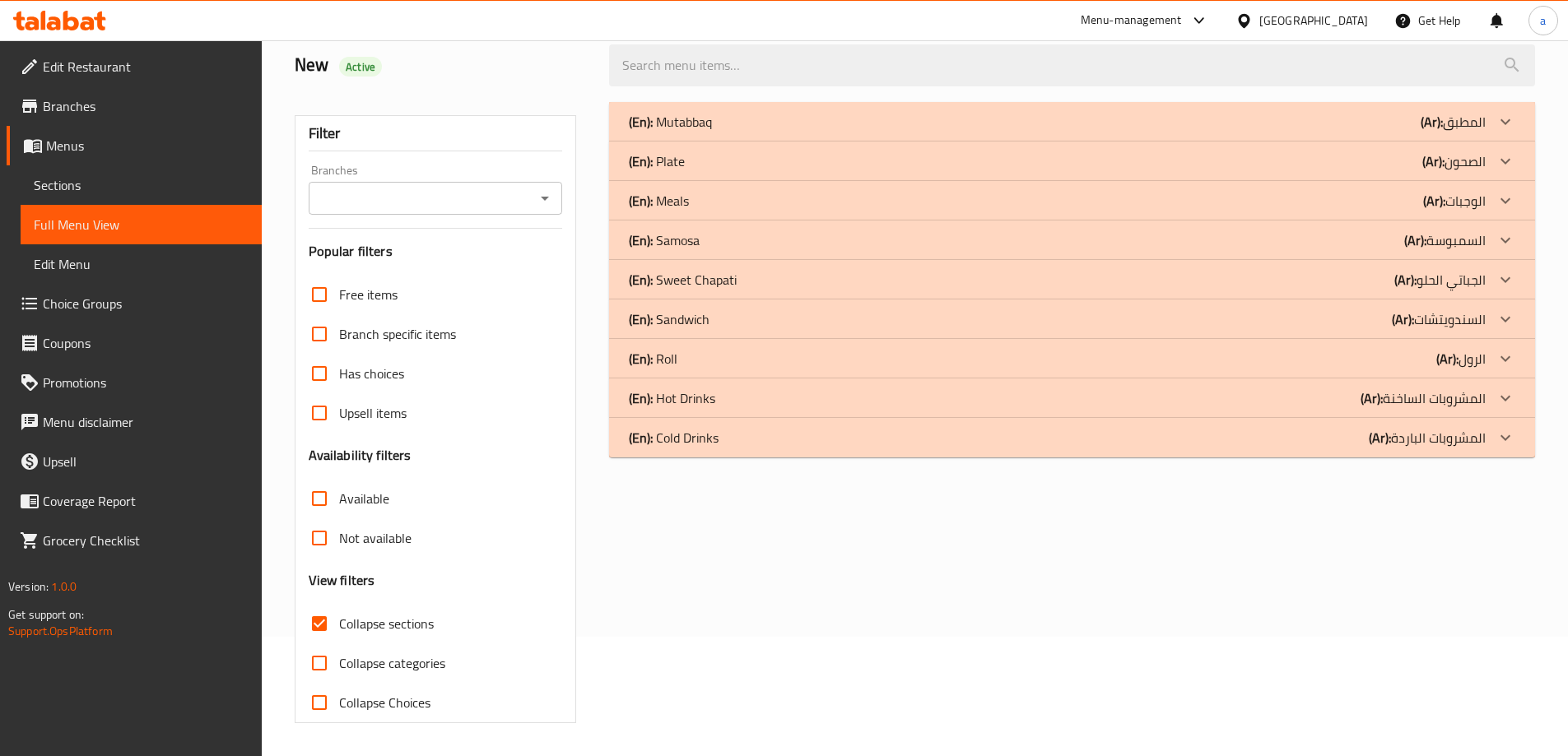
scroll to position [120, 0]
click at [756, 428] on div "(En): Cold Drinks (Ar): المشروبات الباردة" at bounding box center [1058, 437] width 857 height 19
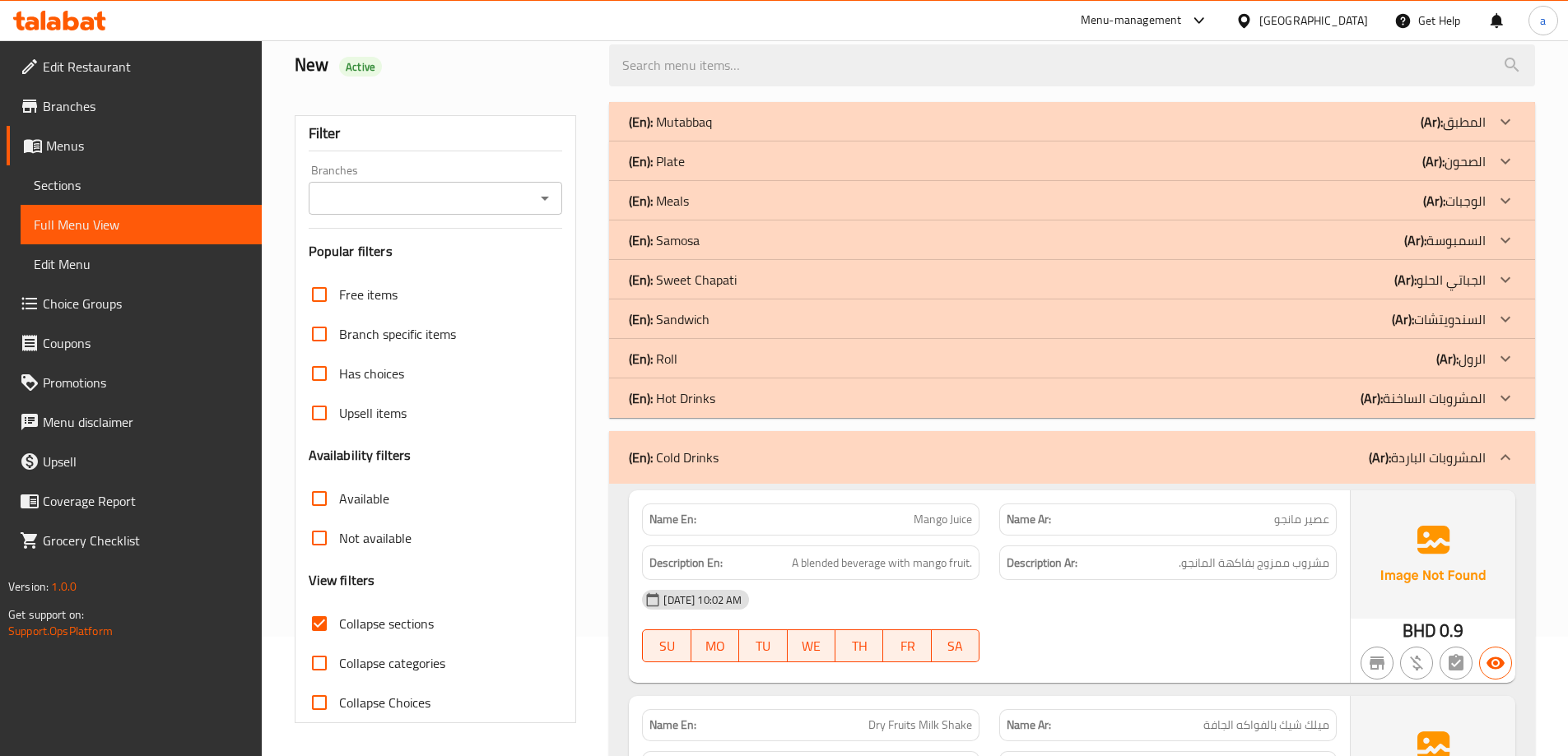
click at [684, 389] on p "(En): Hot Drinks" at bounding box center [672, 398] width 86 height 19
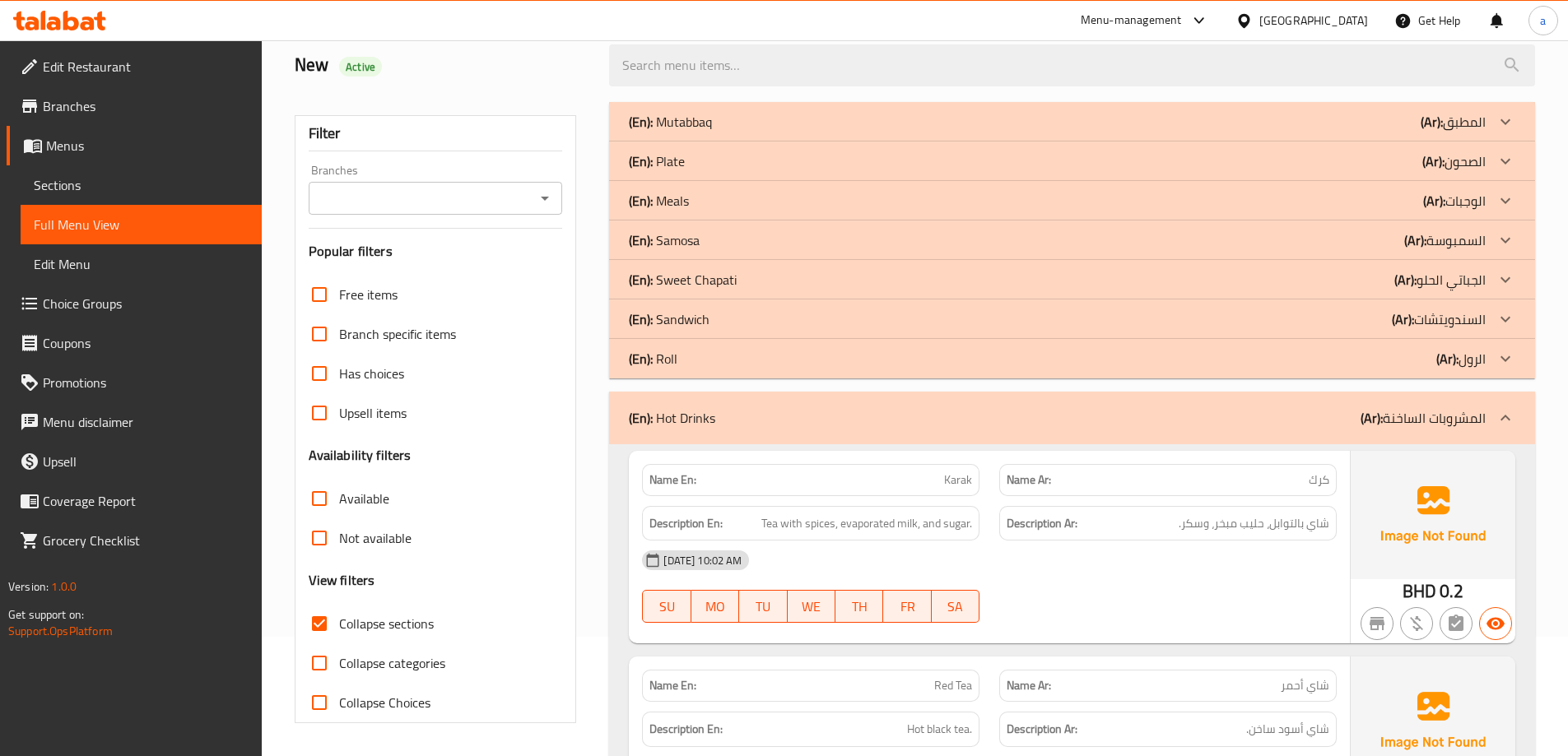
click at [736, 369] on div "(En): Roll (Ar): الرول" at bounding box center [1073, 359] width 926 height 40
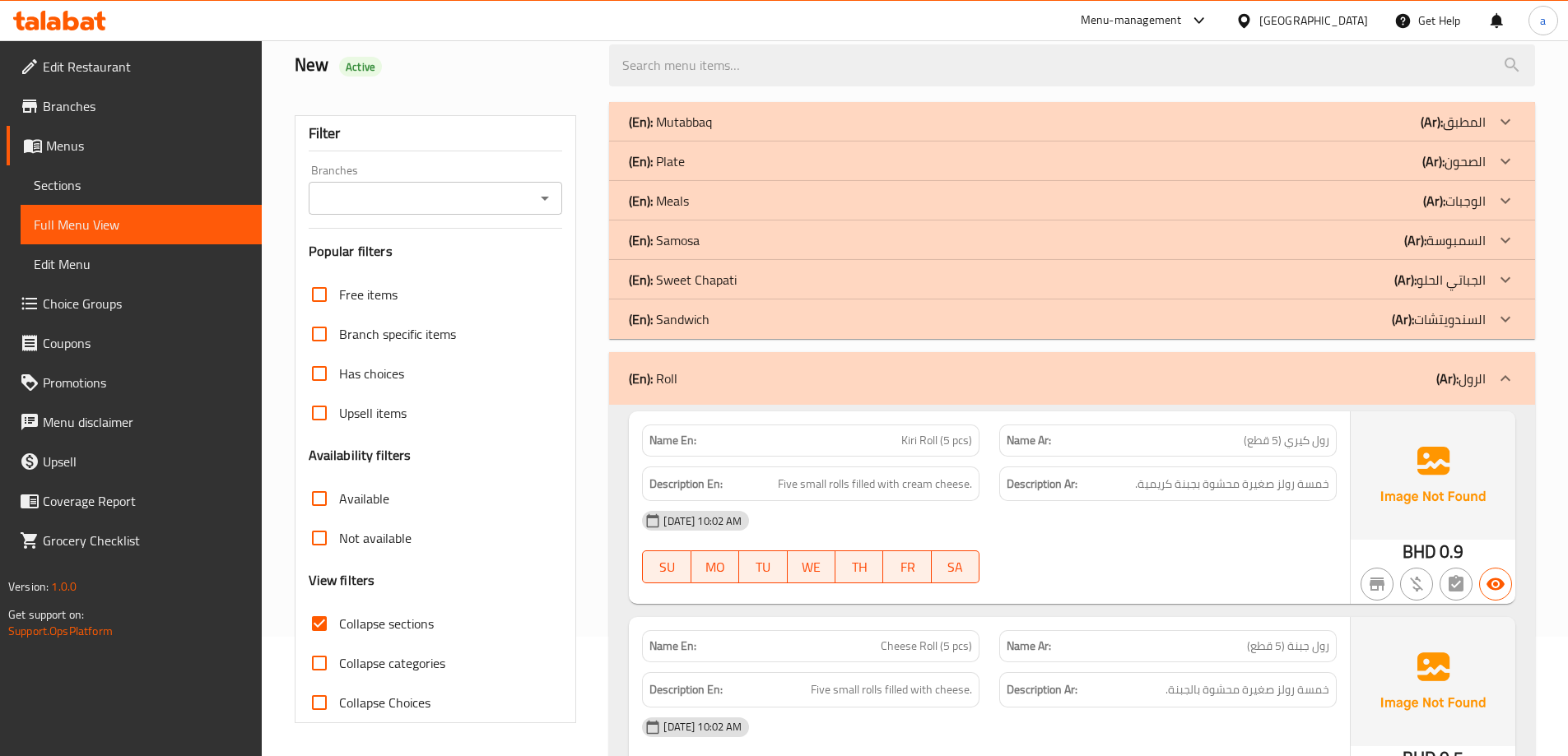
click at [120, 314] on span "Choice Groups" at bounding box center [146, 303] width 206 height 19
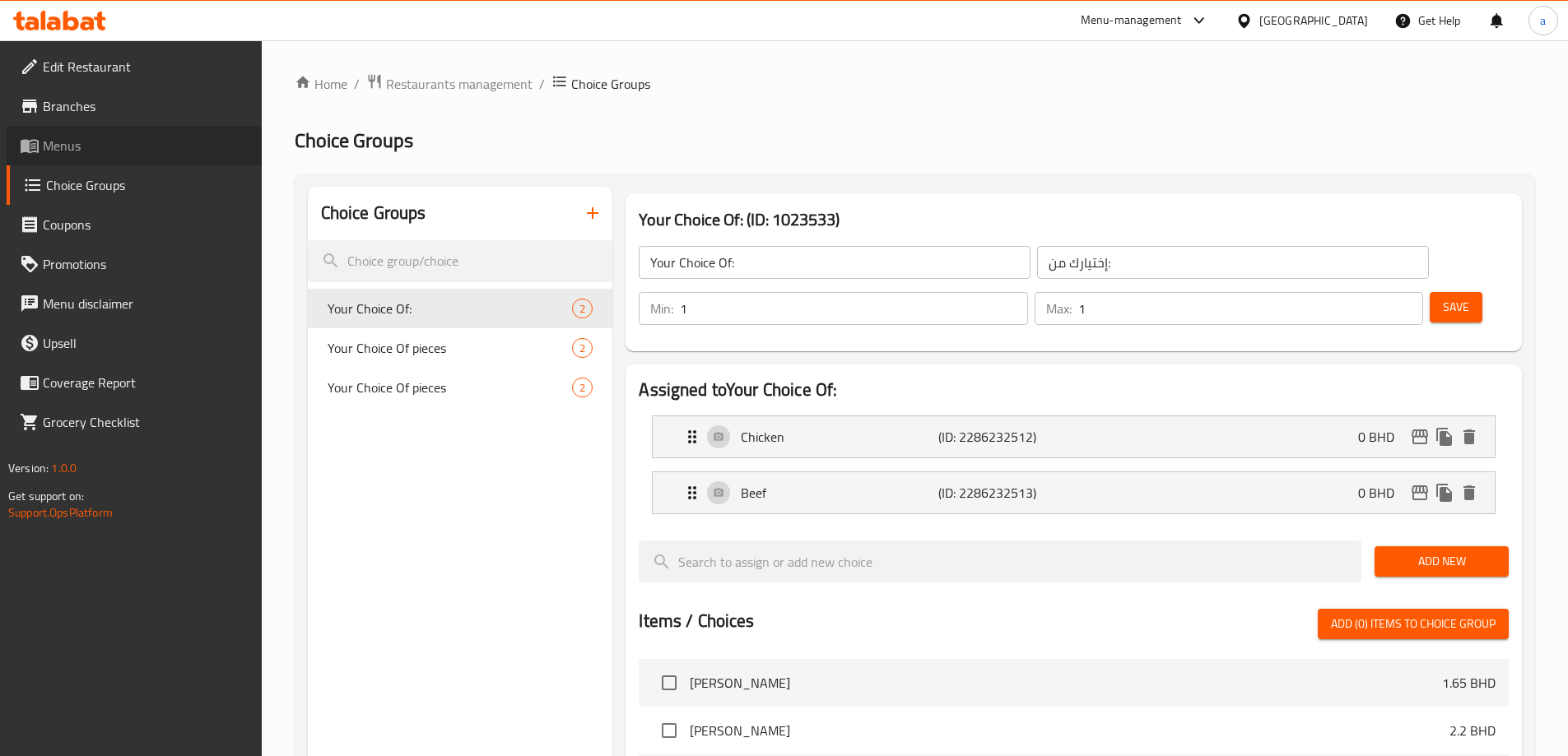
click at [111, 144] on span "Menus" at bounding box center [146, 145] width 206 height 19
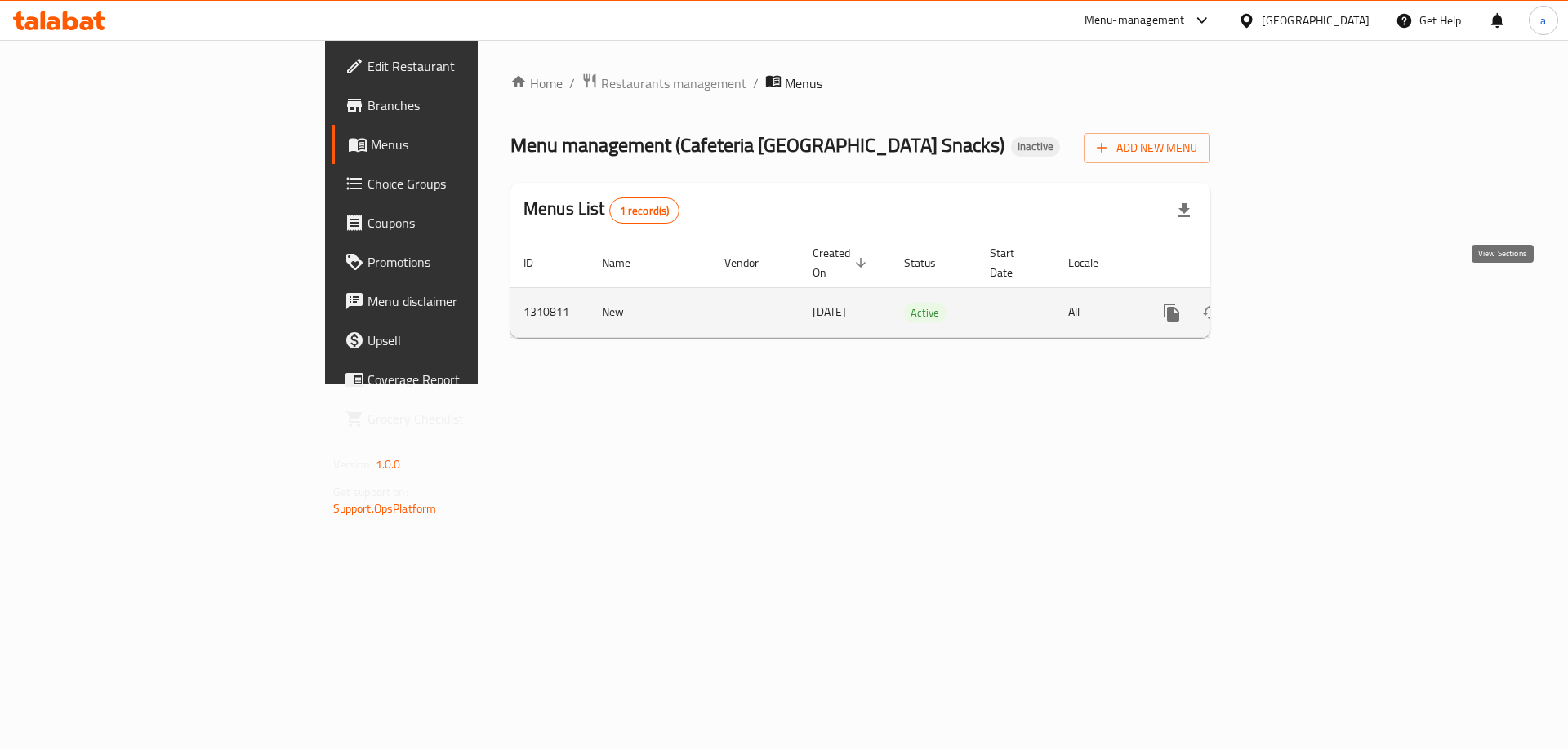
click at [1299, 304] on icon "enhanced table" at bounding box center [1288, 312] width 19 height 19
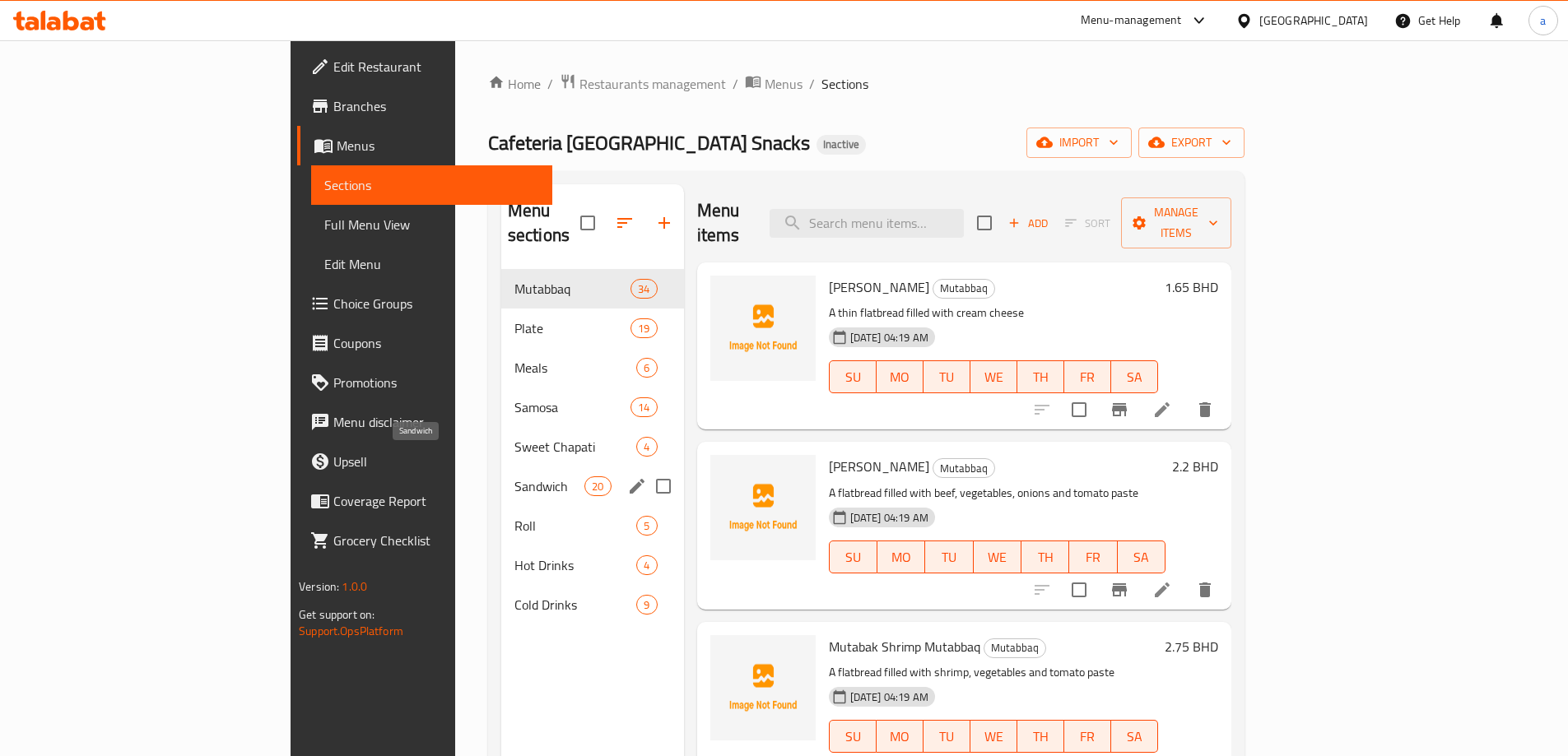
click at [515, 477] on span "Sandwich" at bounding box center [549, 486] width 70 height 19
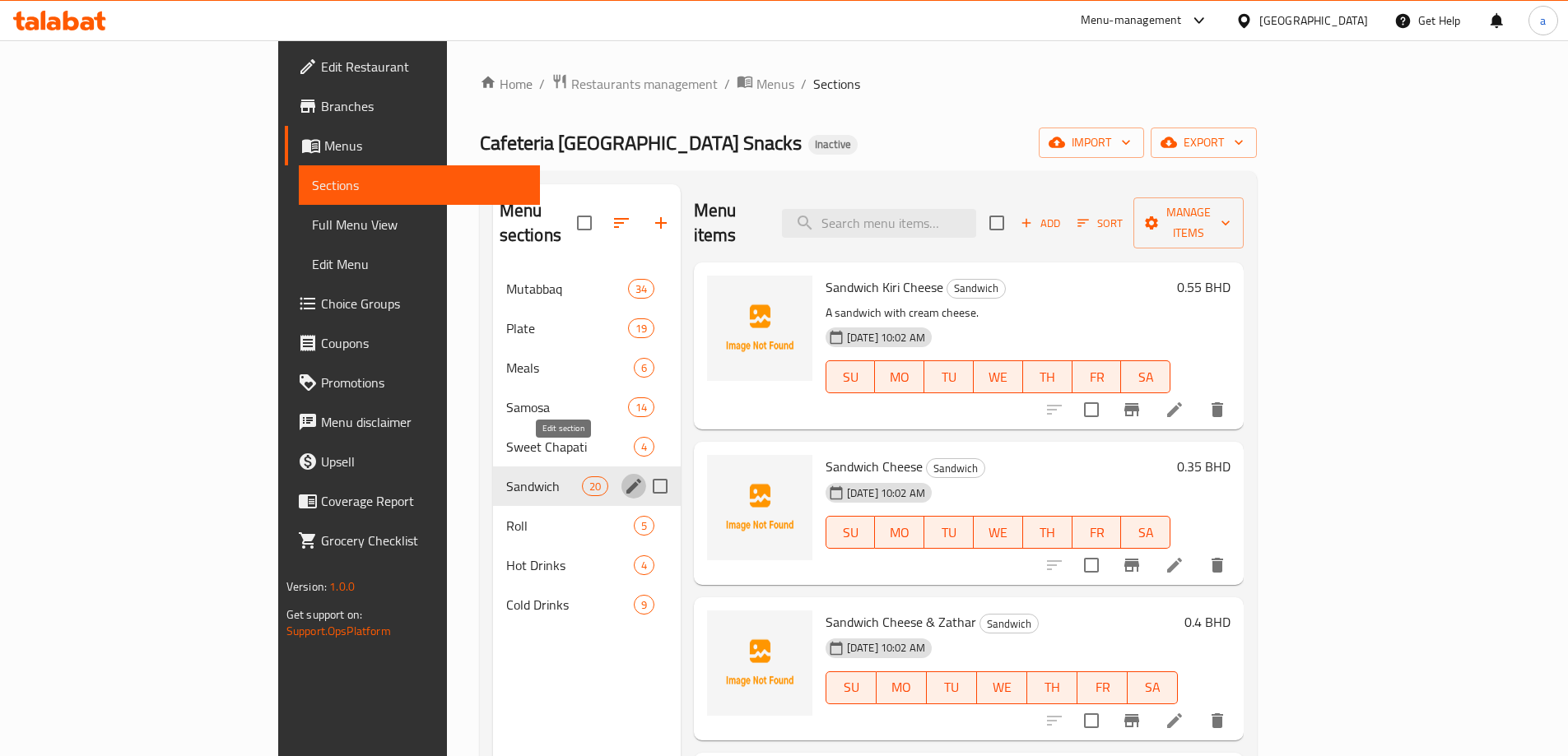
click at [626, 479] on icon "edit" at bounding box center [634, 486] width 15 height 15
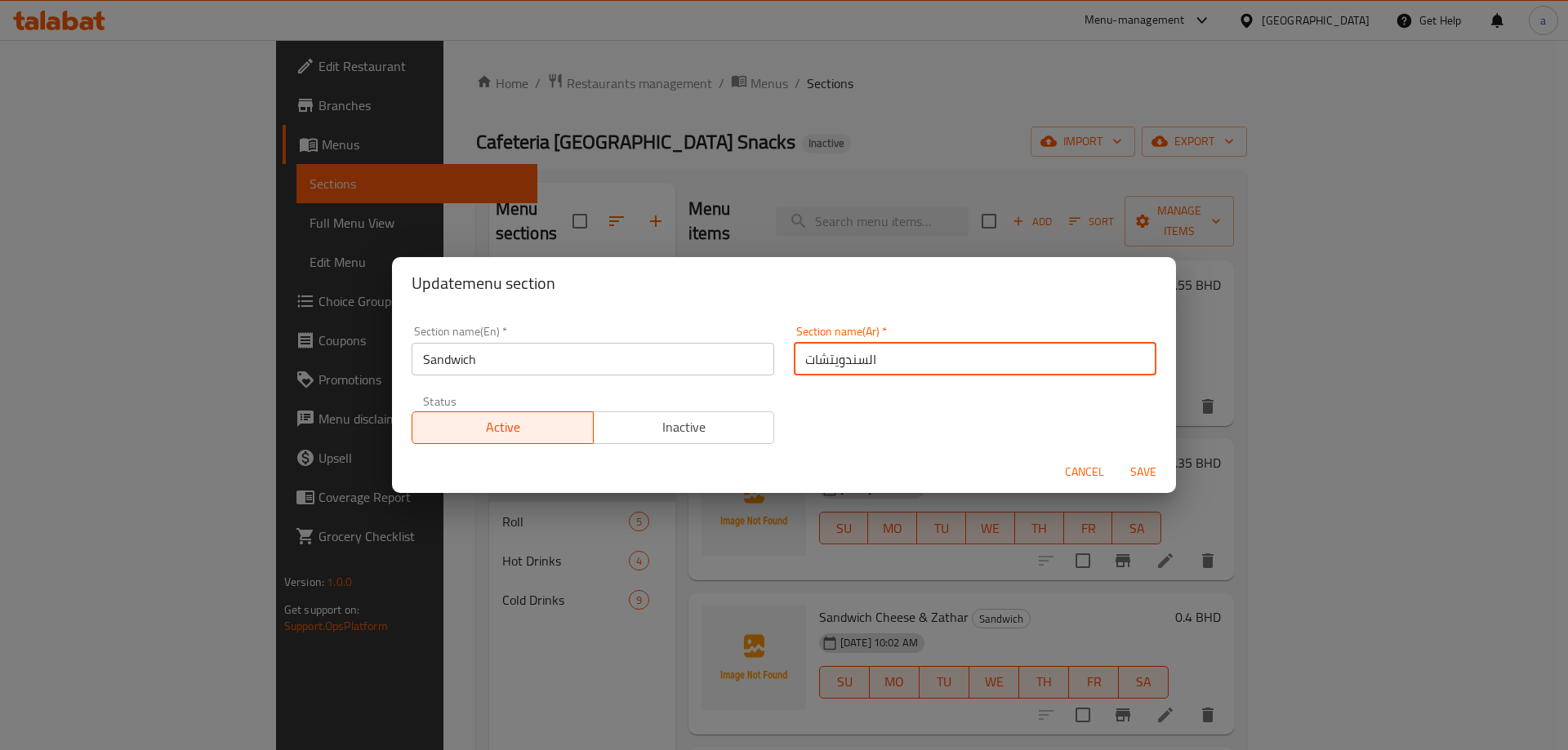
drag, startPoint x: 823, startPoint y: 361, endPoint x: 730, endPoint y: 362, distance: 93.0
click at [736, 360] on div "Section name(En)   * Sandwich Section name(En) * Section name(Ar)   * السندويتش…" at bounding box center [784, 385] width 765 height 138
type input "السندويتش"
click at [1148, 453] on div "Cancel Save" at bounding box center [784, 472] width 784 height 43
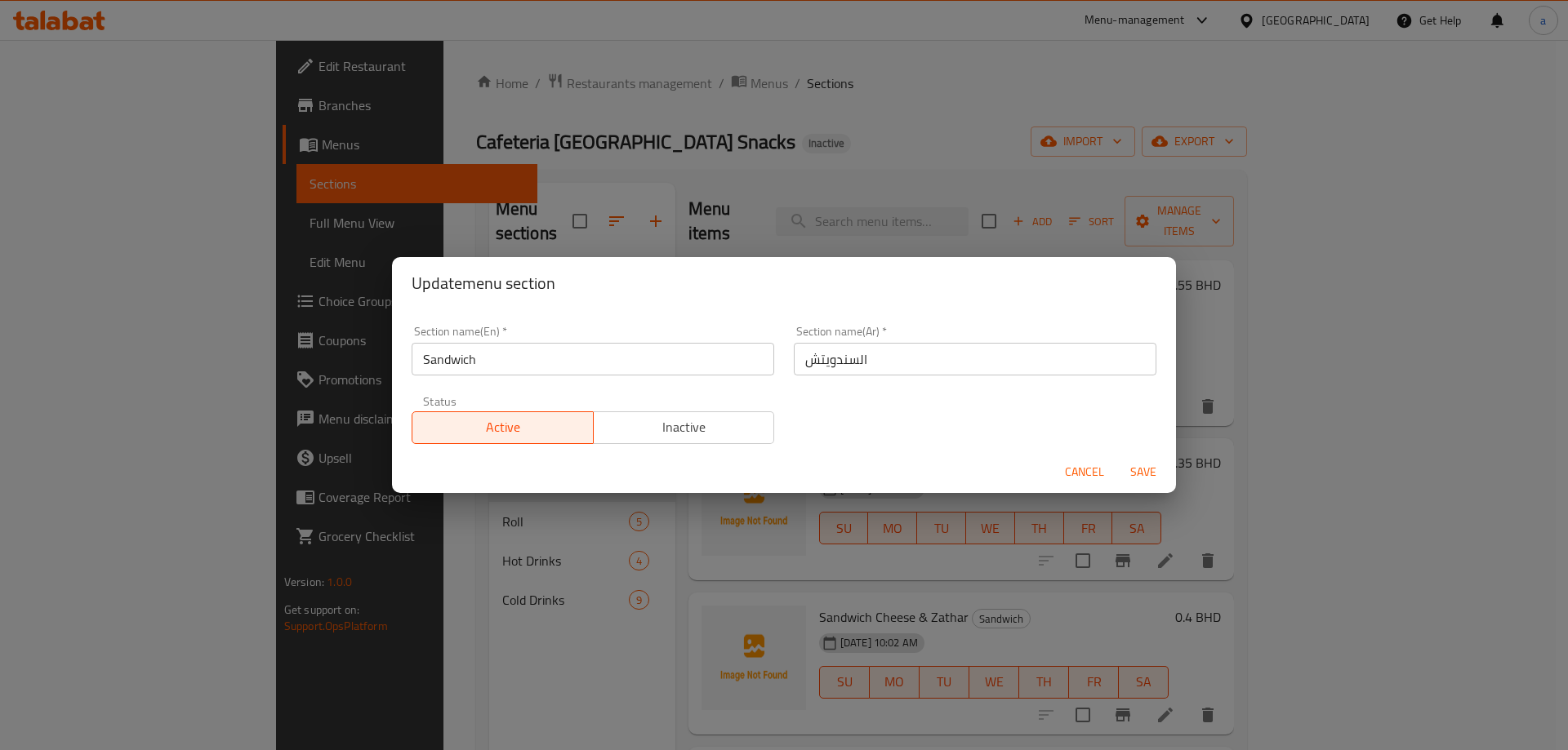
click at [1147, 452] on div "Cancel Save" at bounding box center [784, 472] width 784 height 43
click at [1147, 453] on div "Cancel Save" at bounding box center [784, 472] width 784 height 43
click at [1148, 460] on button "Save" at bounding box center [1143, 472] width 52 height 30
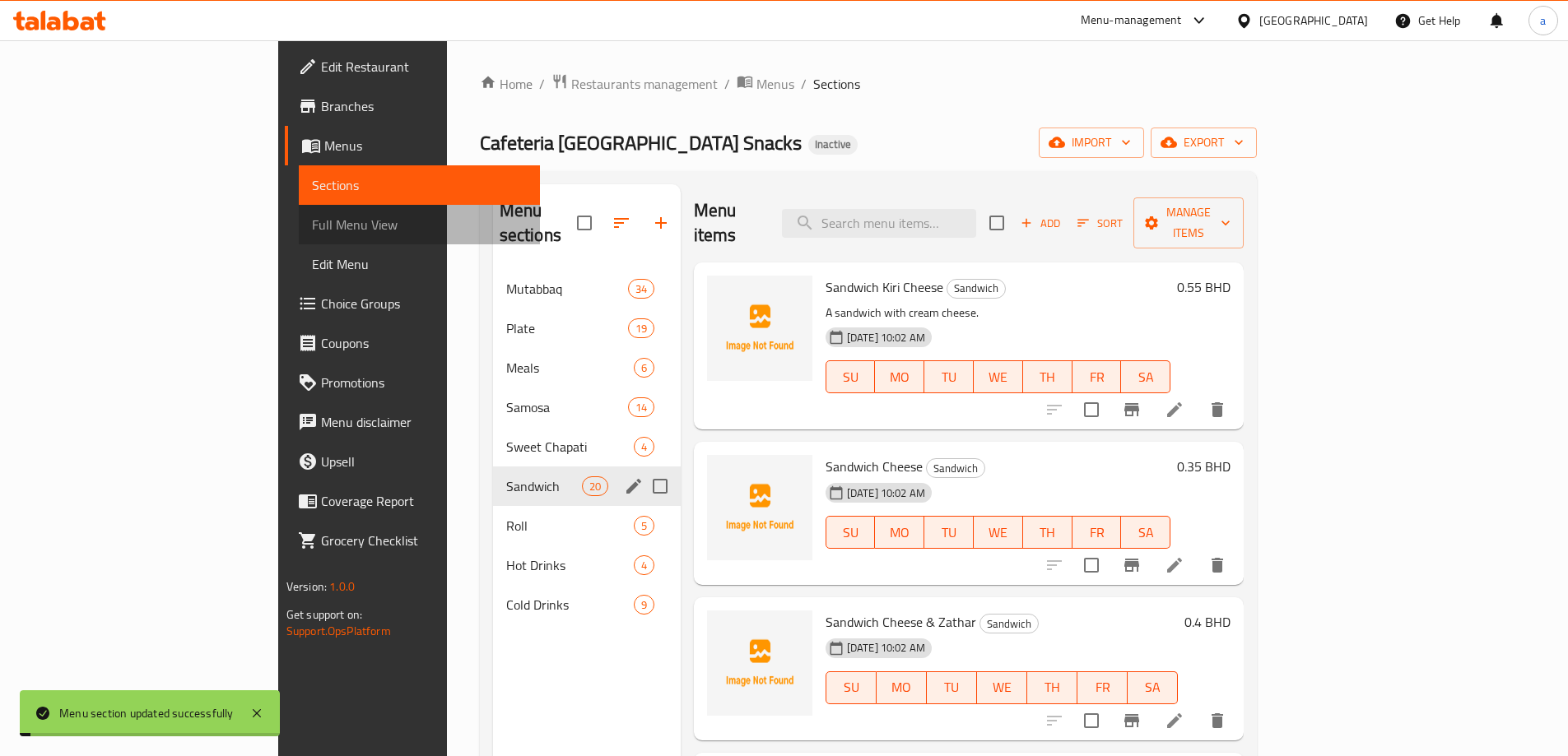
click at [312, 234] on span "Full Menu View" at bounding box center [419, 224] width 215 height 19
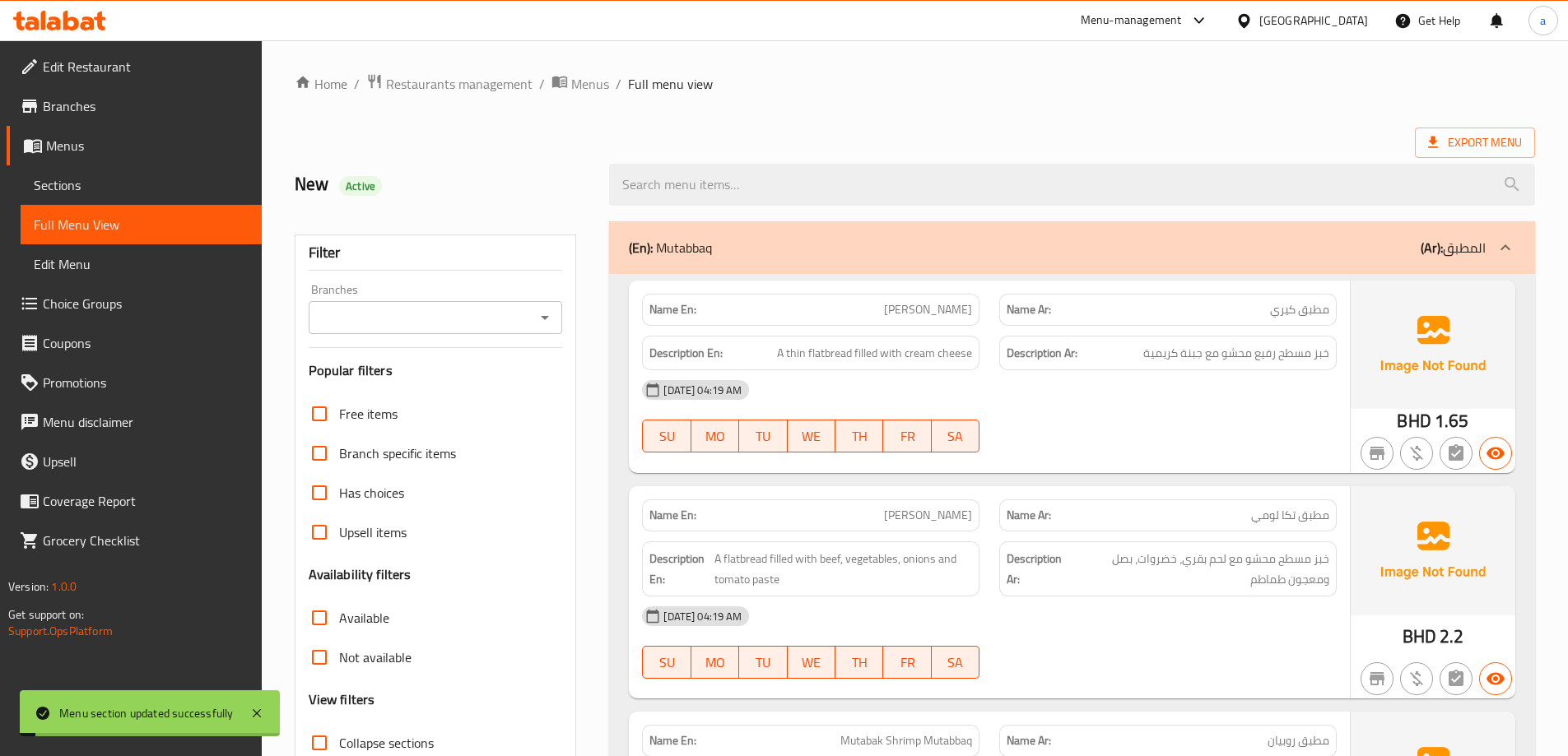
scroll to position [329, 0]
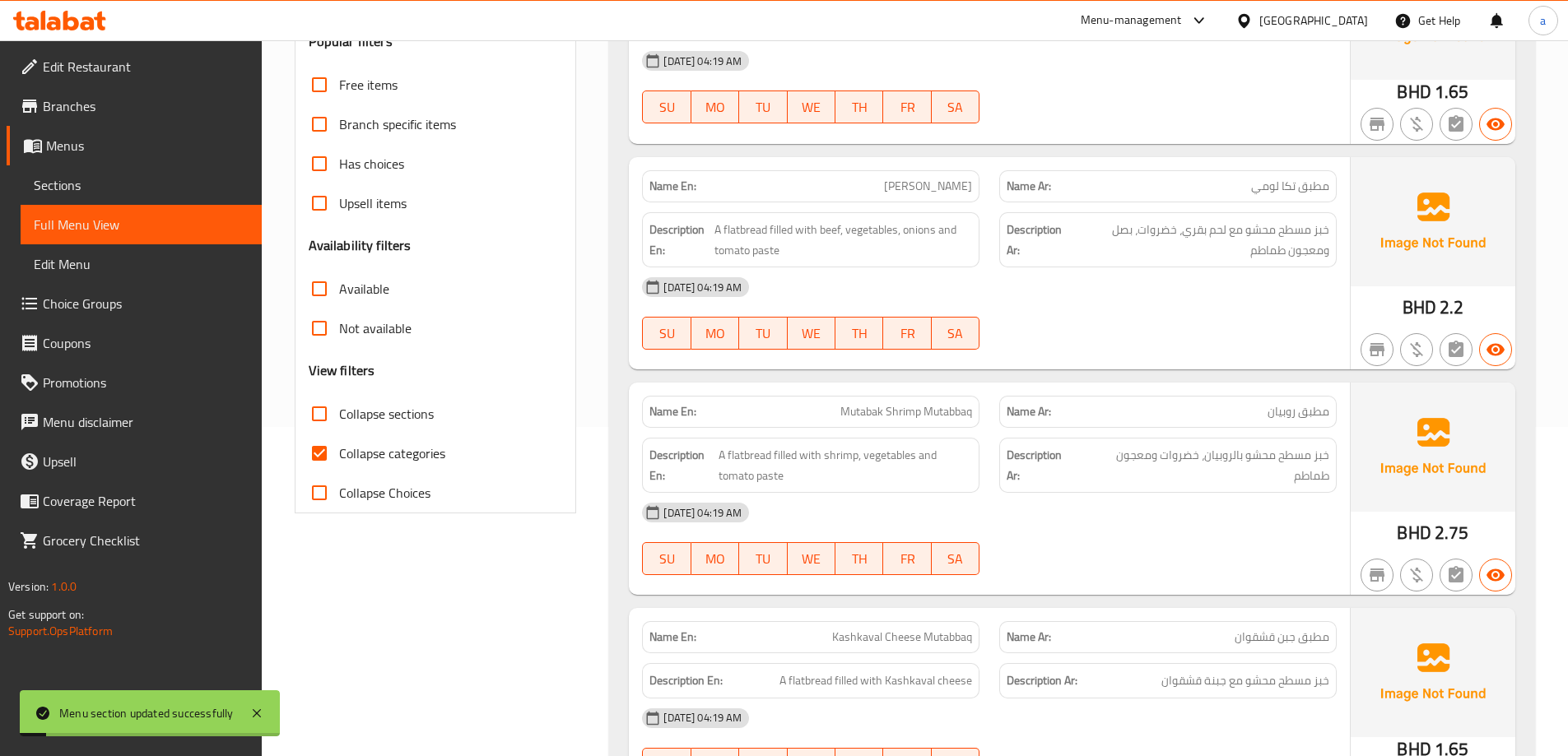
click at [315, 420] on input "Collapse sections" at bounding box center [319, 414] width 40 height 40
checkbox input "true"
click at [323, 453] on input "Collapse categories" at bounding box center [319, 454] width 40 height 40
checkbox input "false"
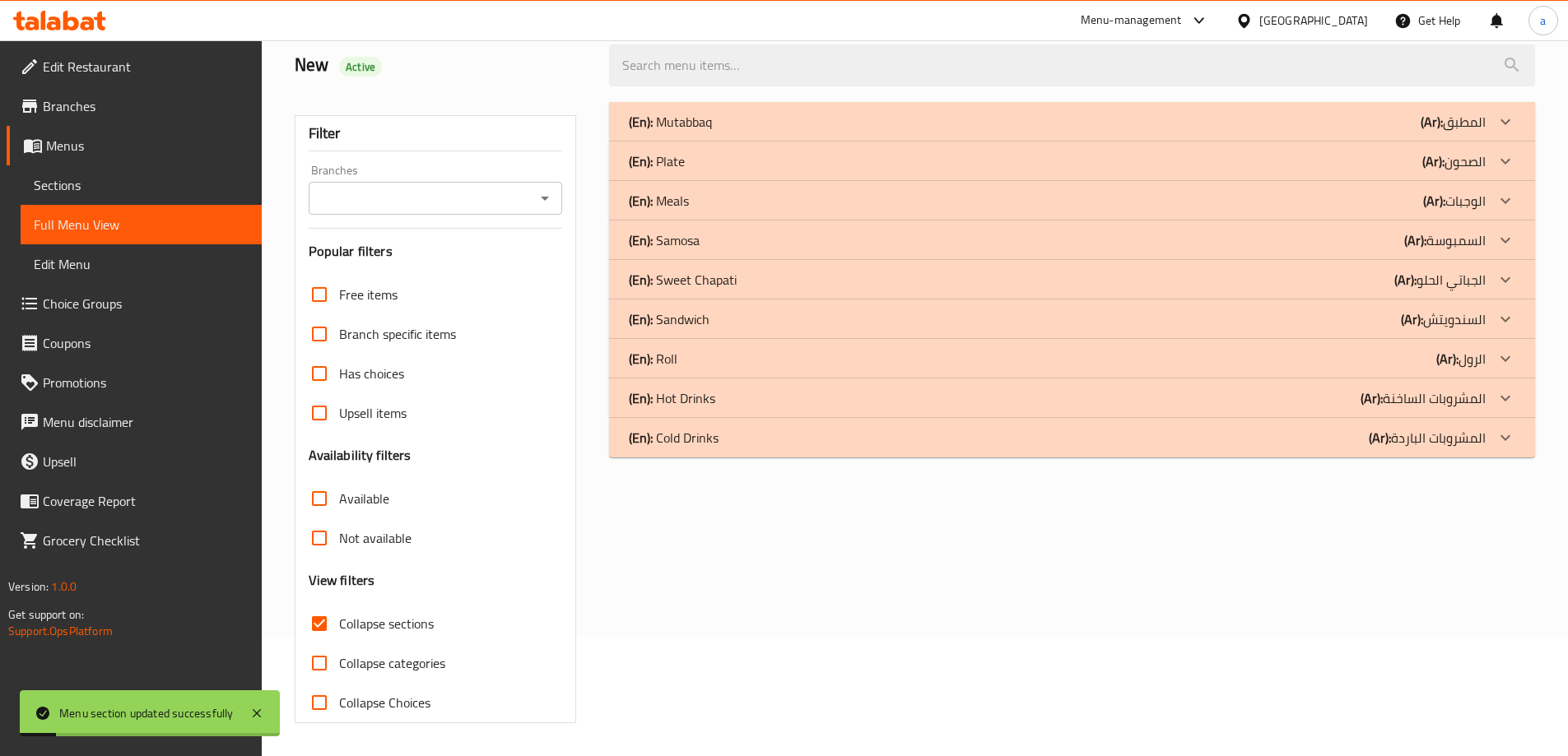
scroll to position [120, 0]
click at [1008, 428] on div "(En): Cold Drinks (Ar): المشروبات الباردة" at bounding box center [1058, 437] width 857 height 19
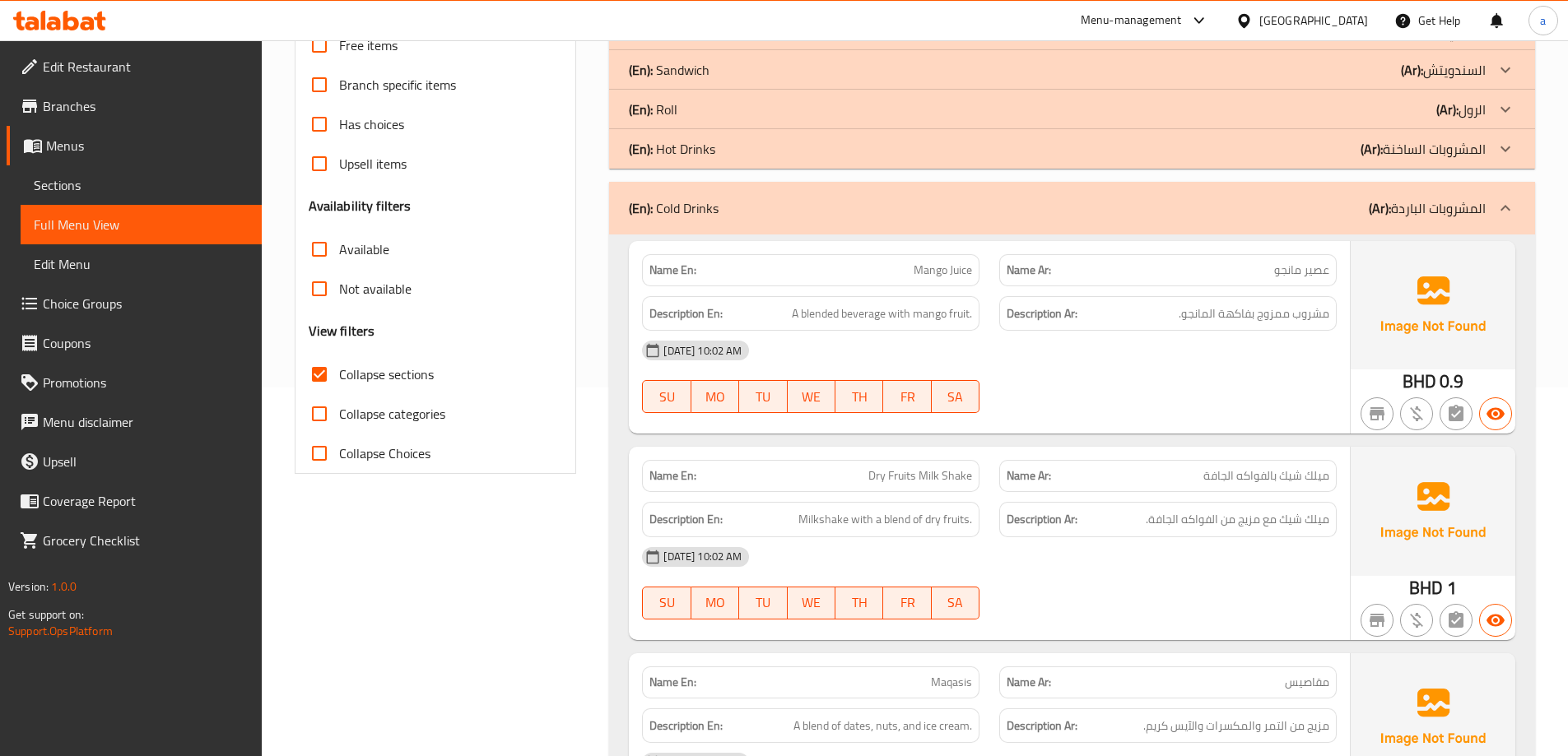
scroll to position [449, 0]
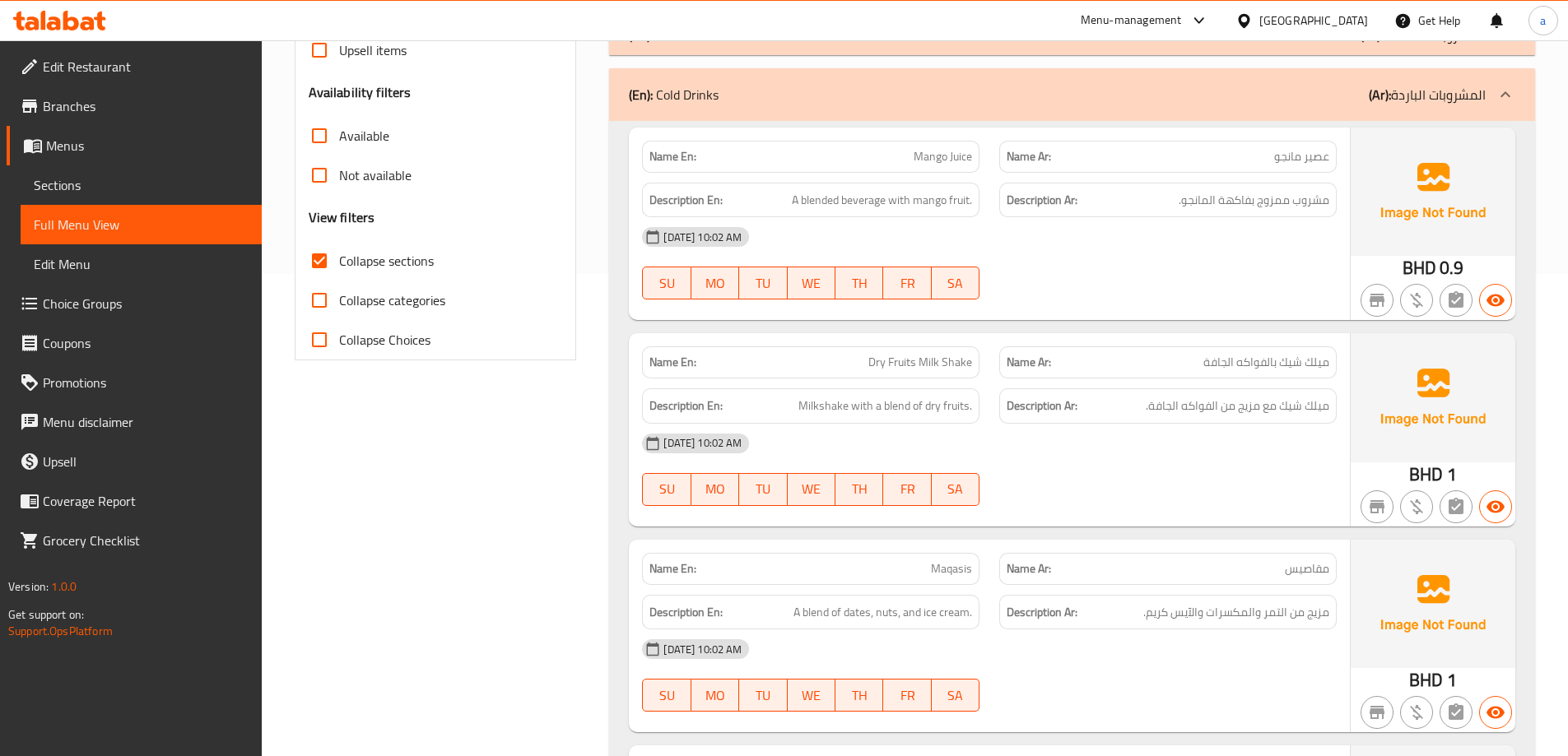
scroll to position [70, 0]
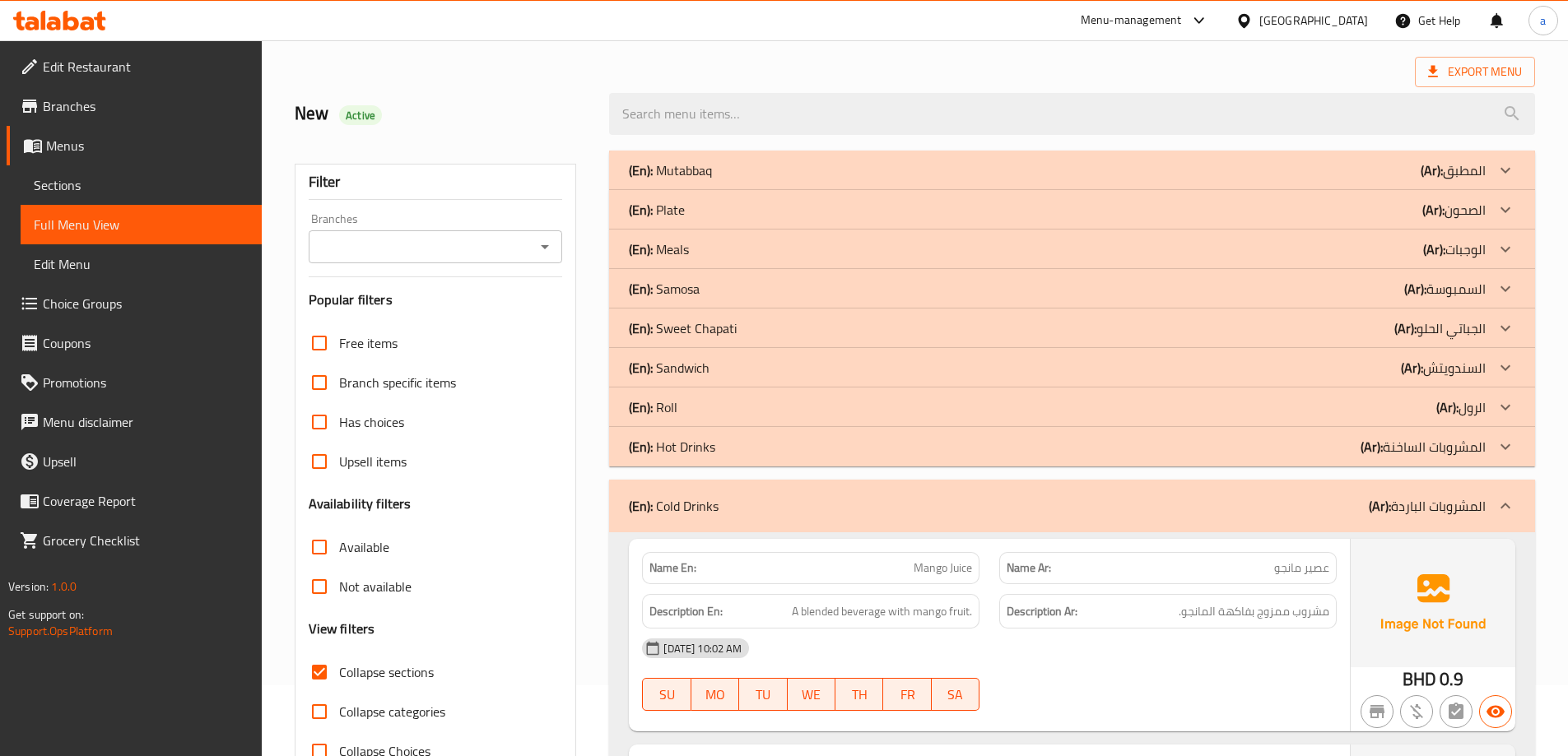
click at [1420, 493] on div "(En): Cold Drinks (Ar): المشروبات الباردة" at bounding box center [1073, 506] width 926 height 53
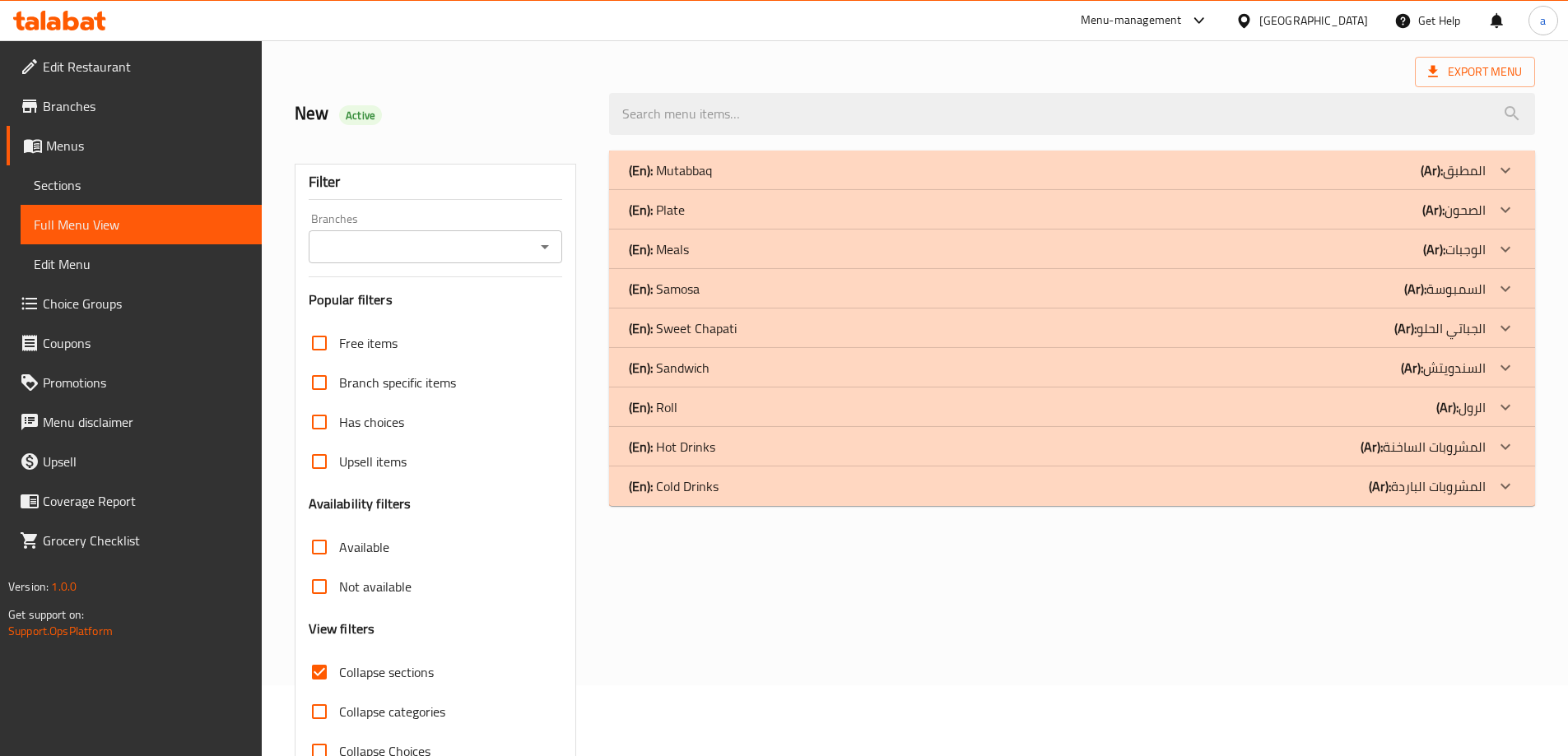
click at [1408, 445] on p "(Ar): المشروبات الساخنة" at bounding box center [1423, 446] width 125 height 19
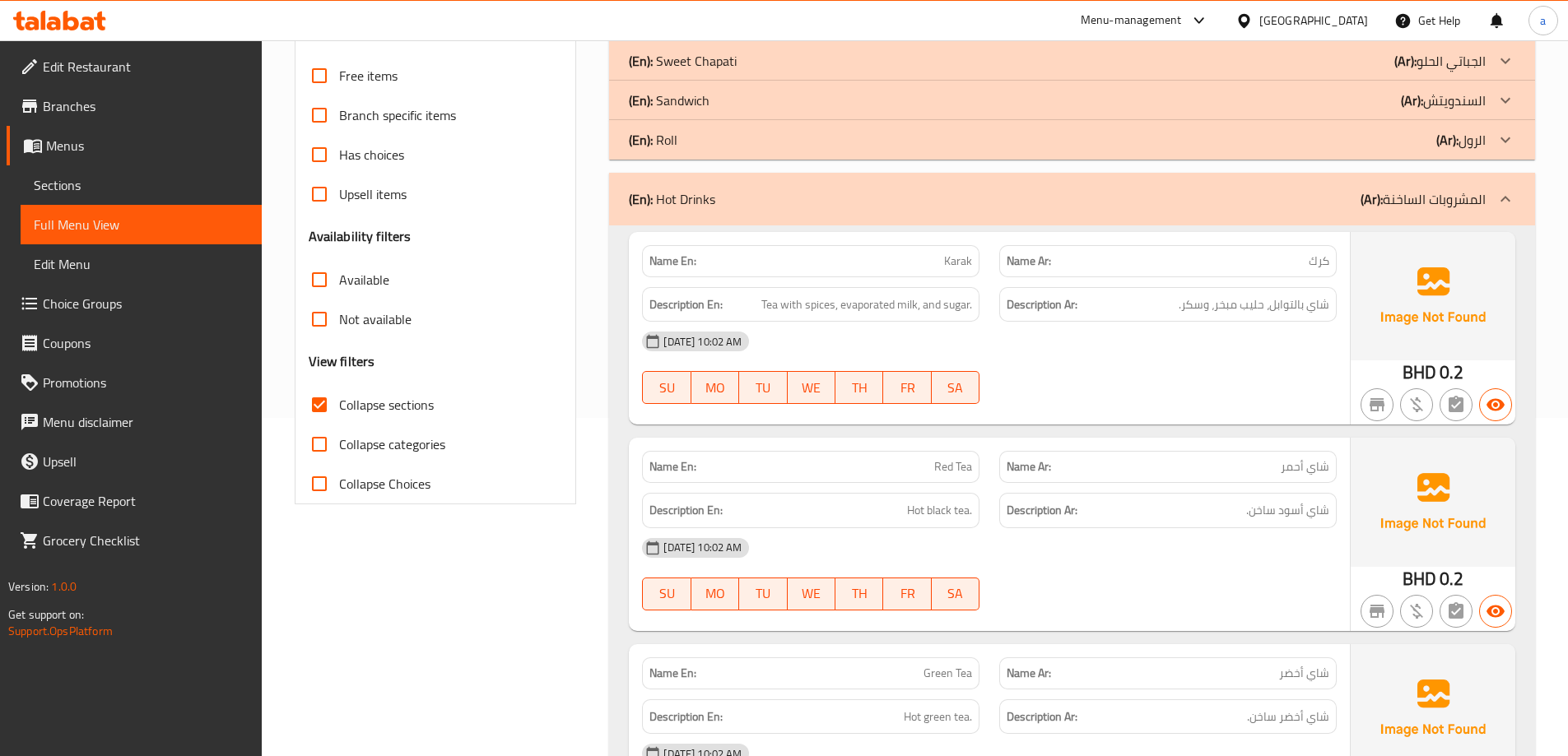
scroll to position [153, 0]
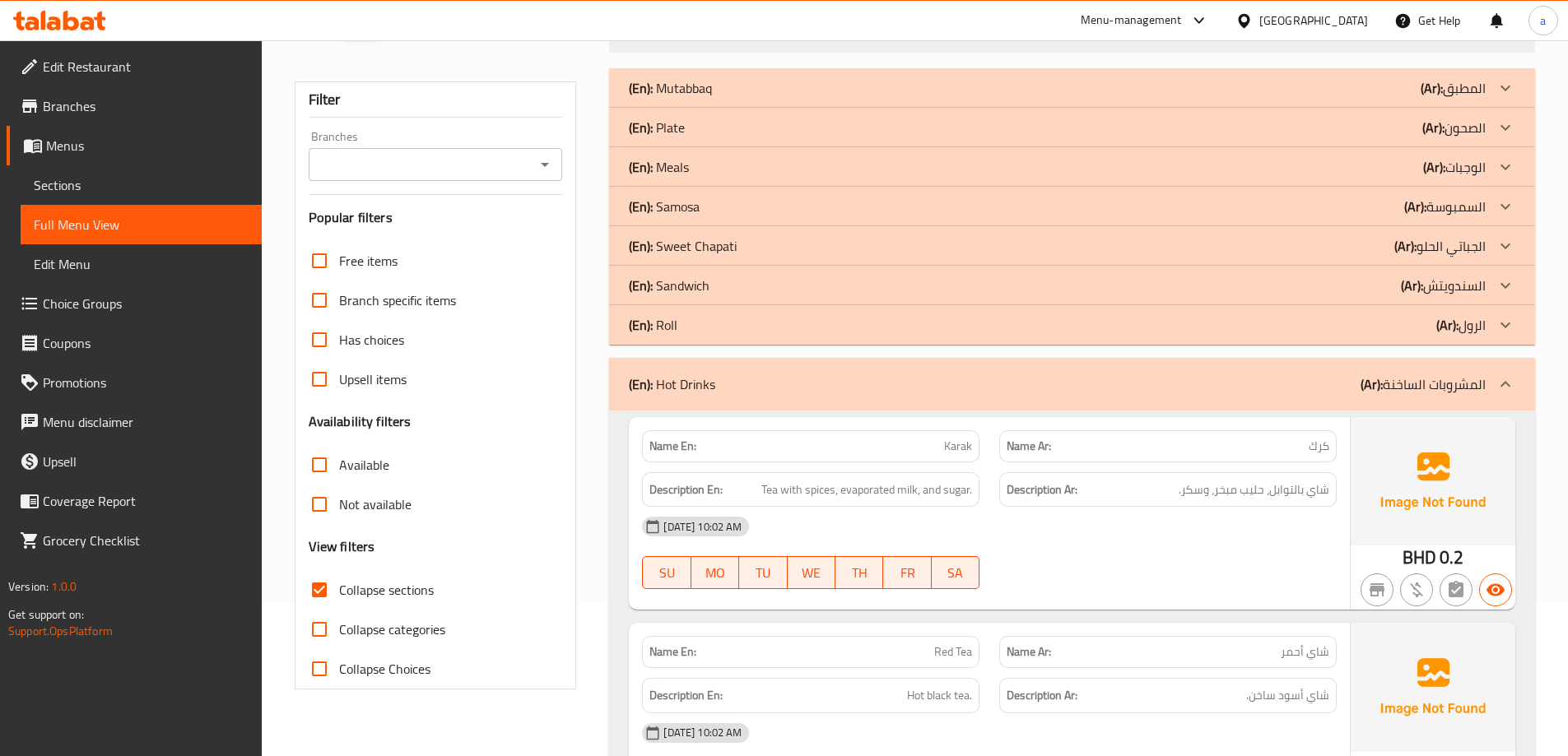
drag, startPoint x: 1356, startPoint y: 379, endPoint x: 1372, endPoint y: 314, distance: 66.9
click at [1356, 379] on div "(En): Hot Drinks (Ar): المشروبات الساخنة" at bounding box center [1058, 384] width 857 height 19
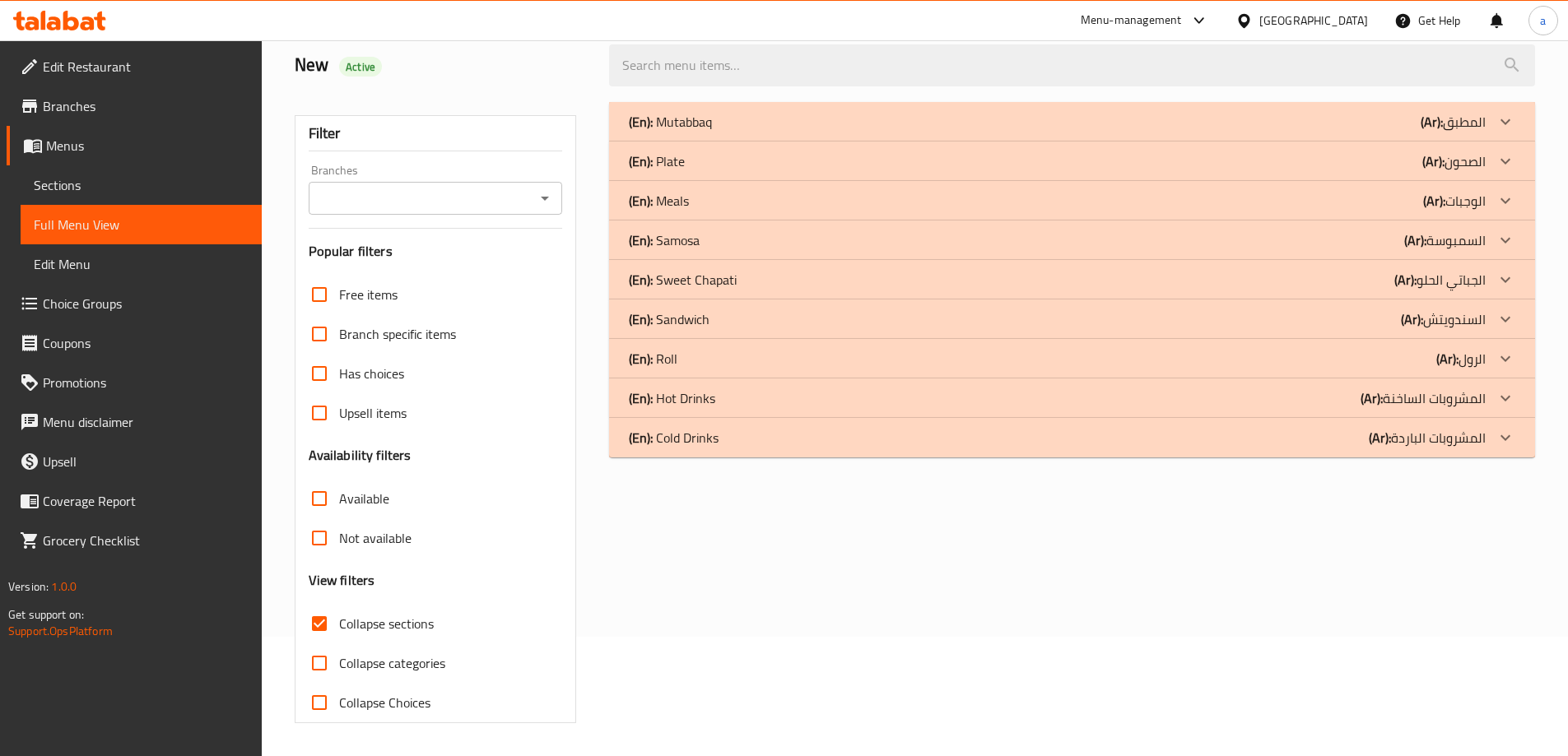
scroll to position [120, 0]
click at [1332, 362] on div "(En): Roll (Ar): الرول" at bounding box center [1058, 358] width 857 height 19
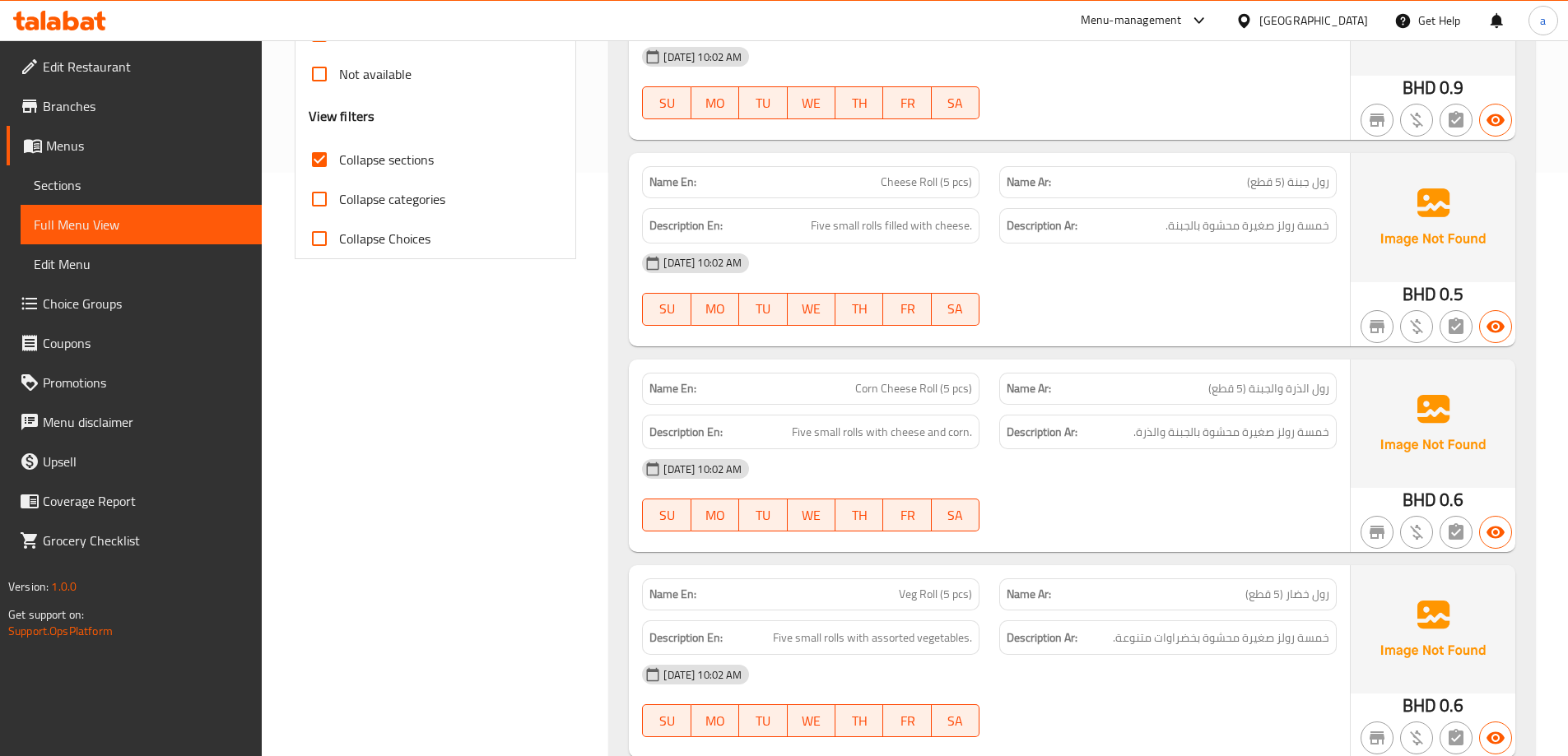
scroll to position [613, 0]
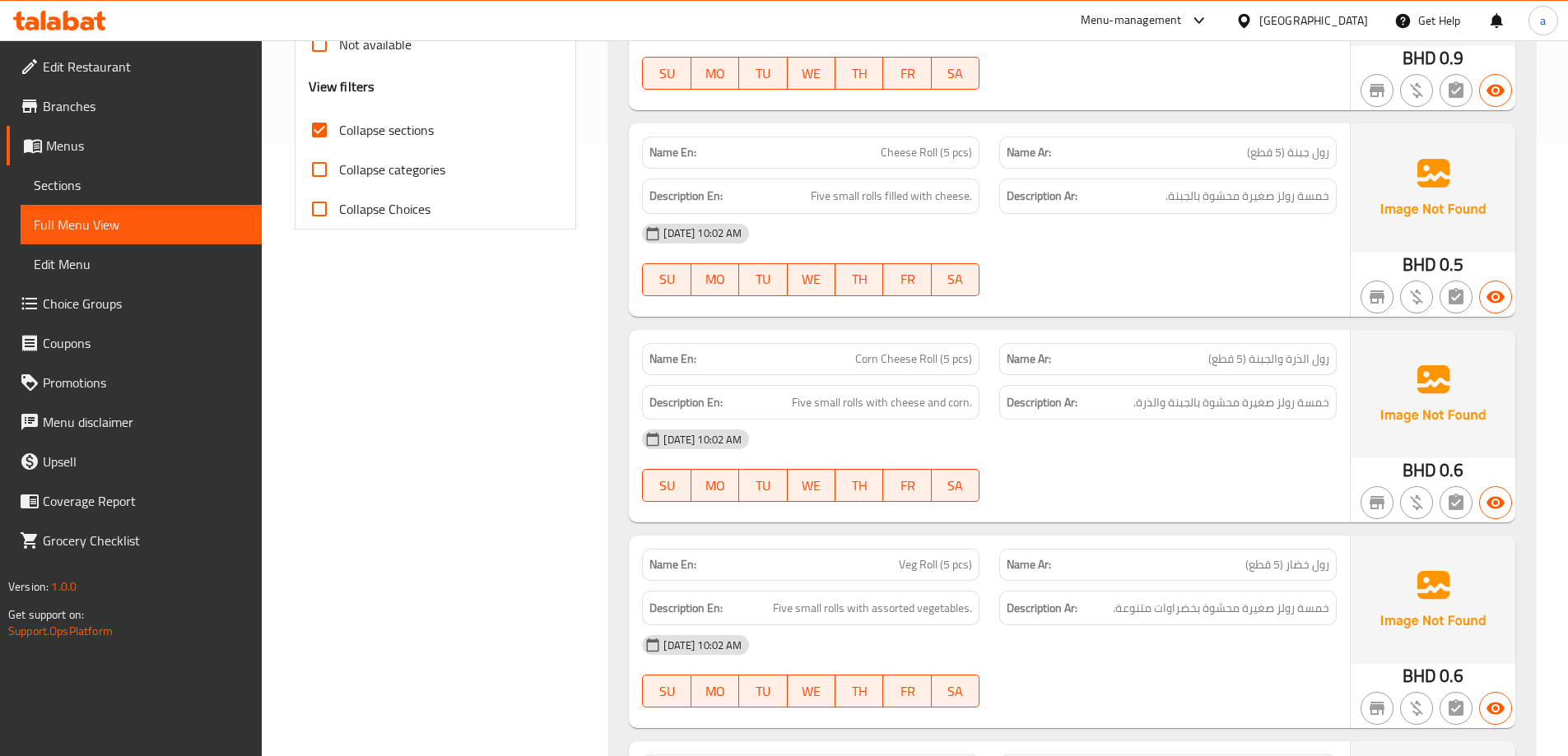
drag, startPoint x: 113, startPoint y: 189, endPoint x: 211, endPoint y: 266, distance: 124.6
click at [113, 189] on span "Sections" at bounding box center [141, 185] width 215 height 19
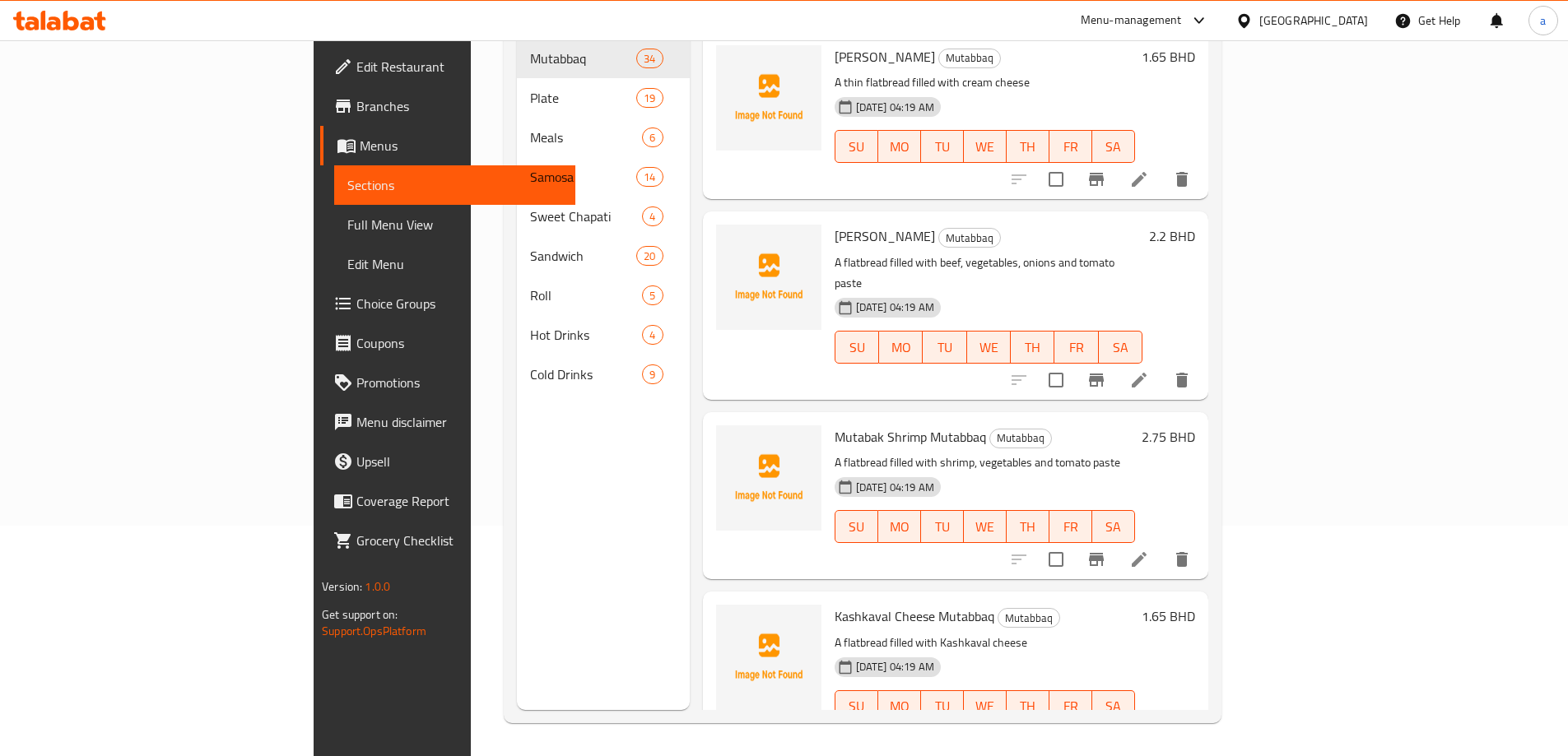
scroll to position [230, 0]
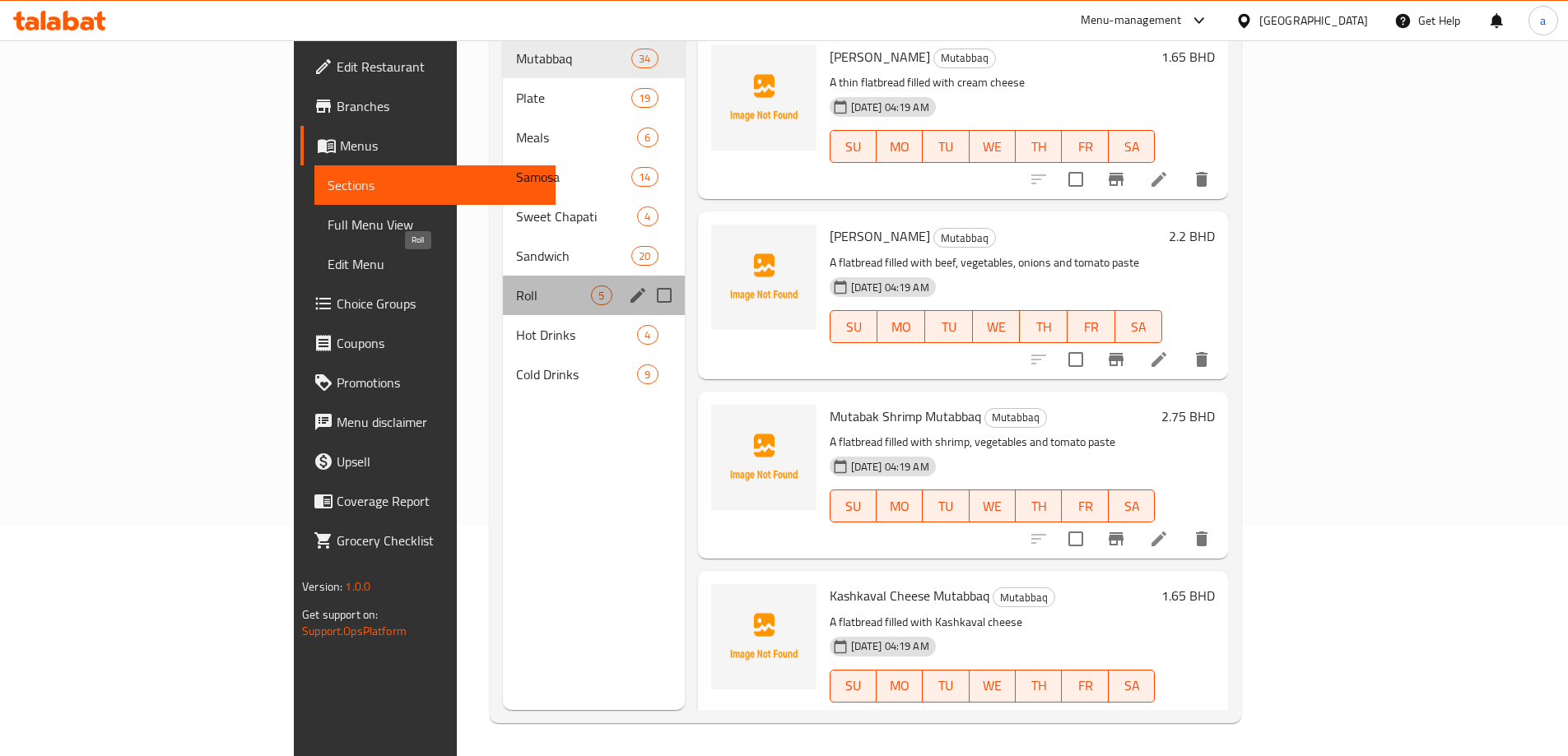
click at [516, 286] on span "Roll" at bounding box center [553, 295] width 75 height 19
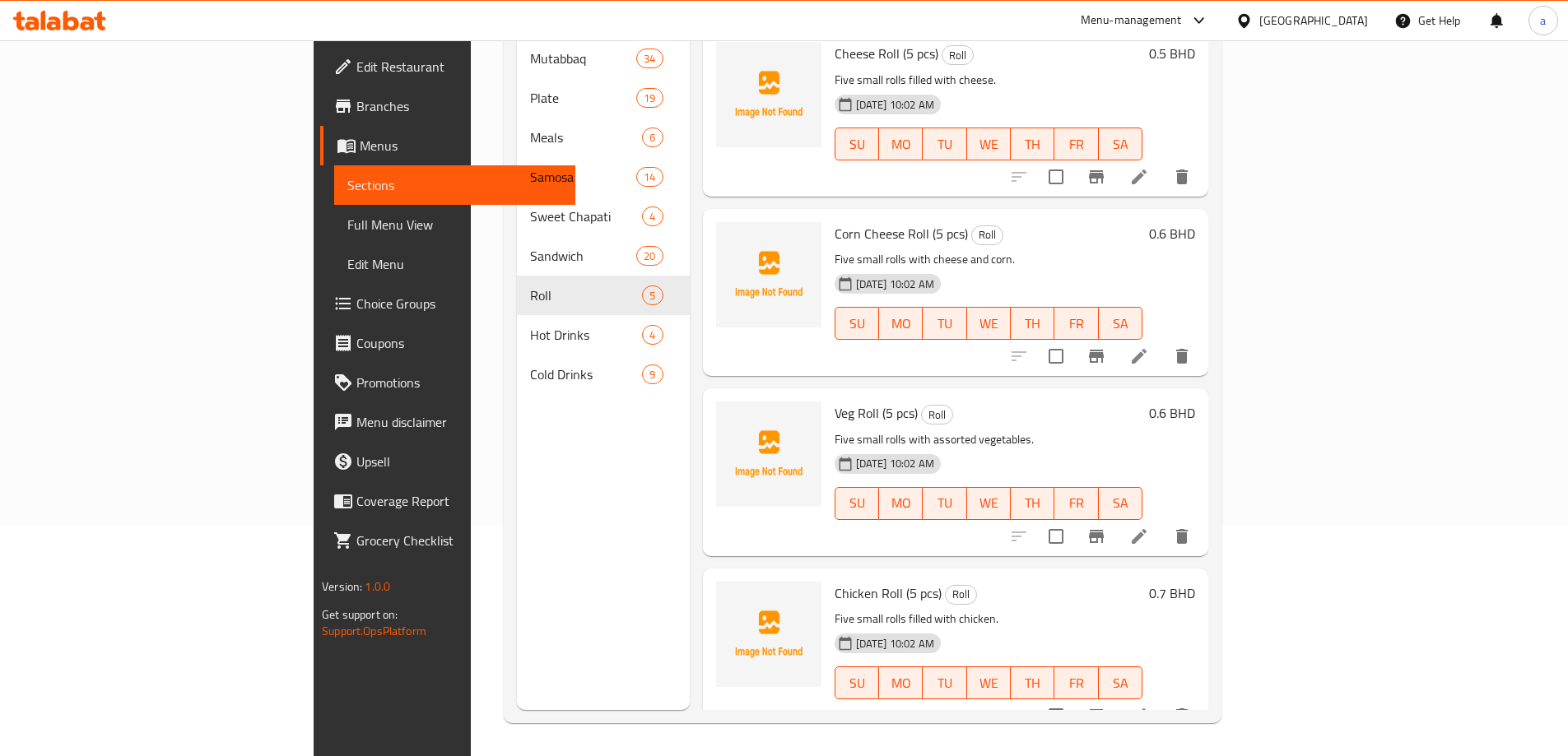
scroll to position [184, 0]
click at [1150, 346] on icon at bounding box center [1138, 355] width 19 height 19
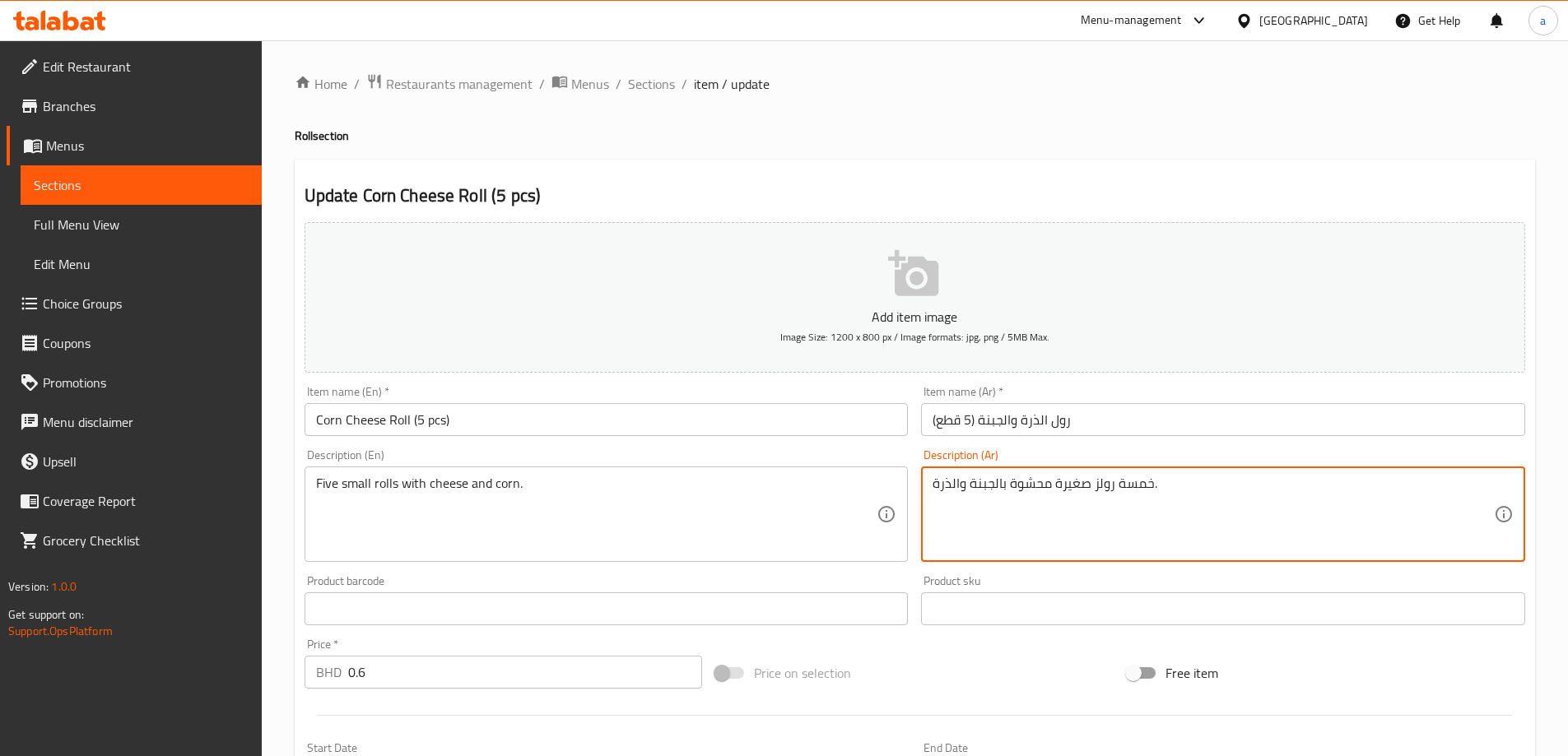
click at [1041, 489] on textarea "خمسة رولز صغيرة محشوة بالجبنة والذرة." at bounding box center [1213, 515] width 561 height 78
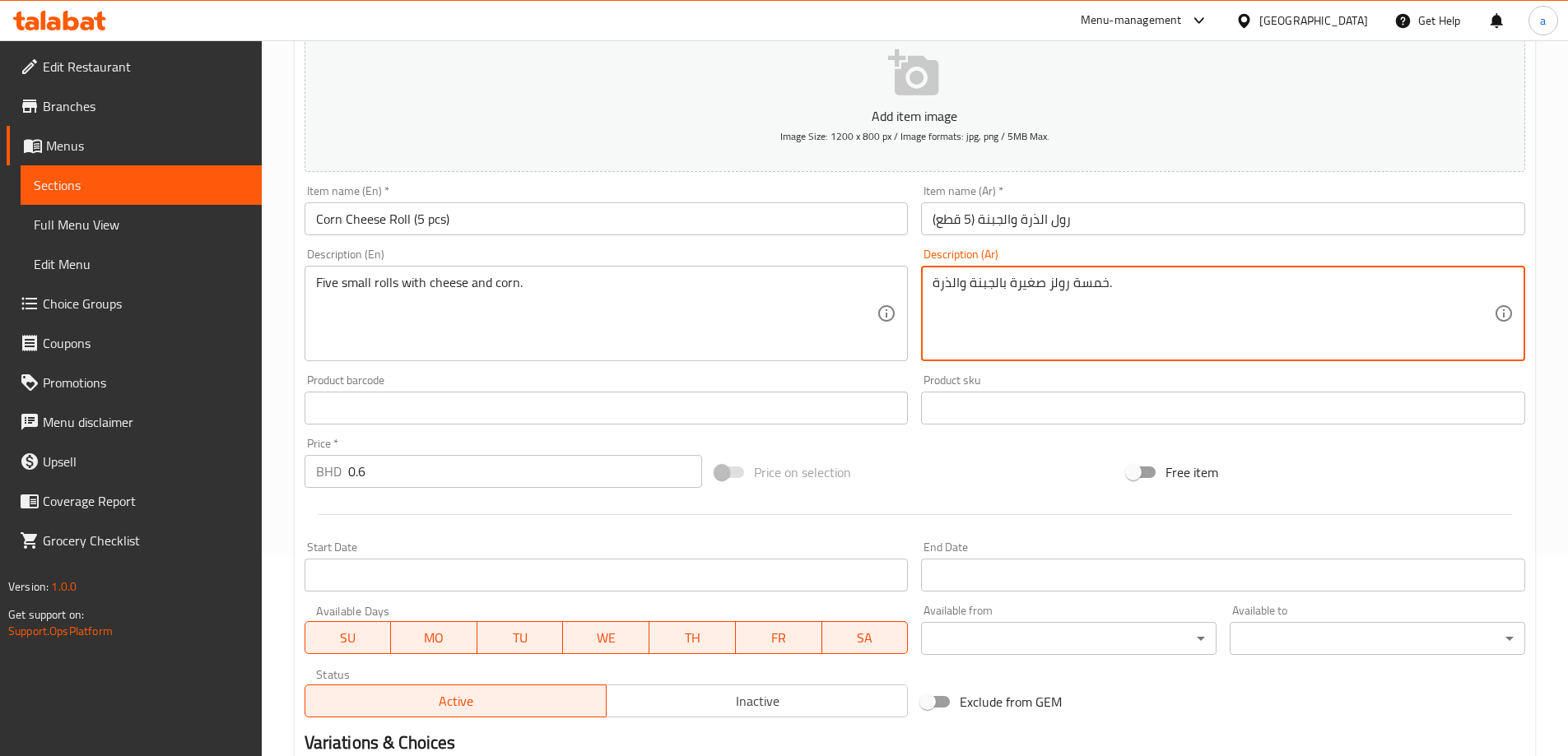
scroll to position [406, 0]
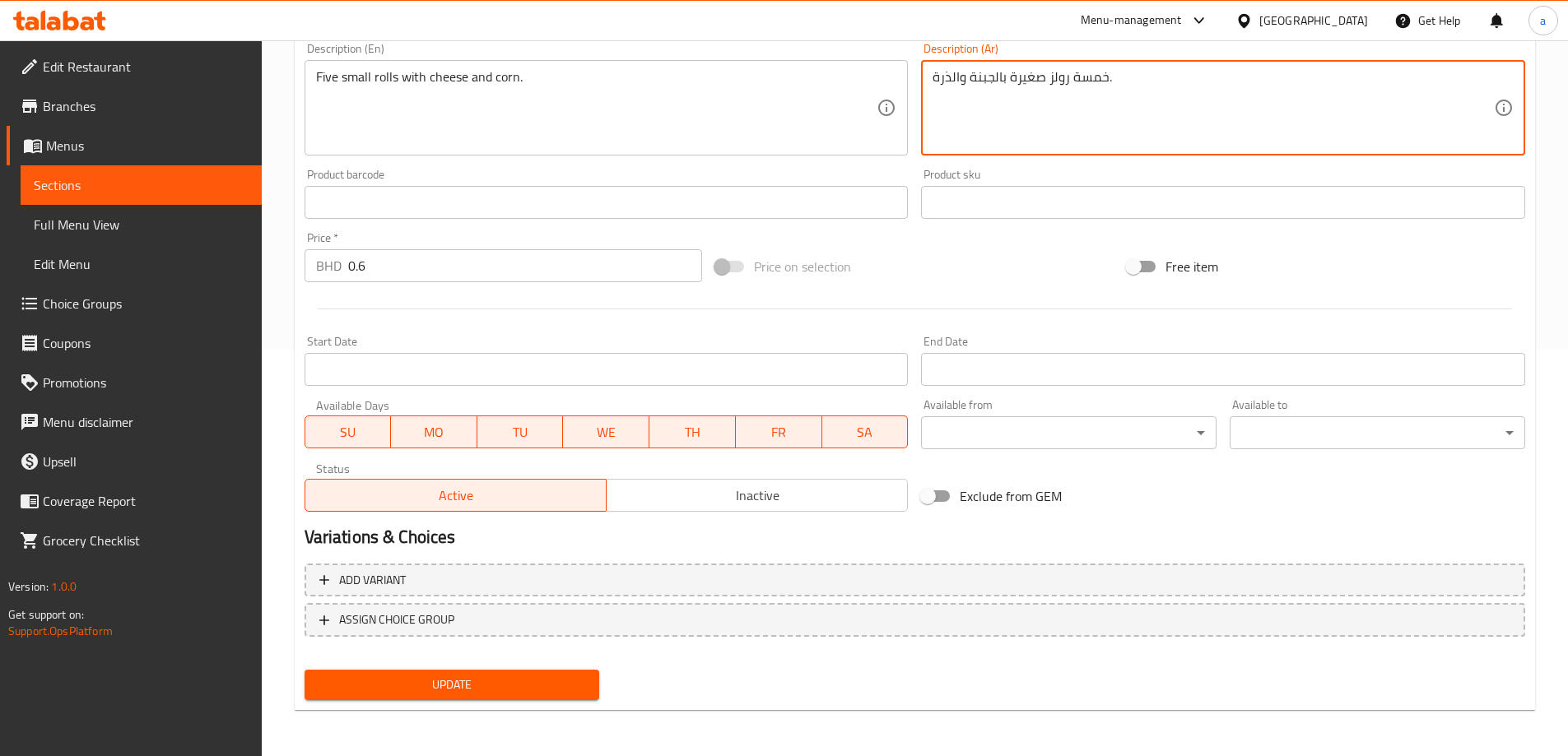
type textarea "خمسة رولز صغيرة بالجبنة والذرة."
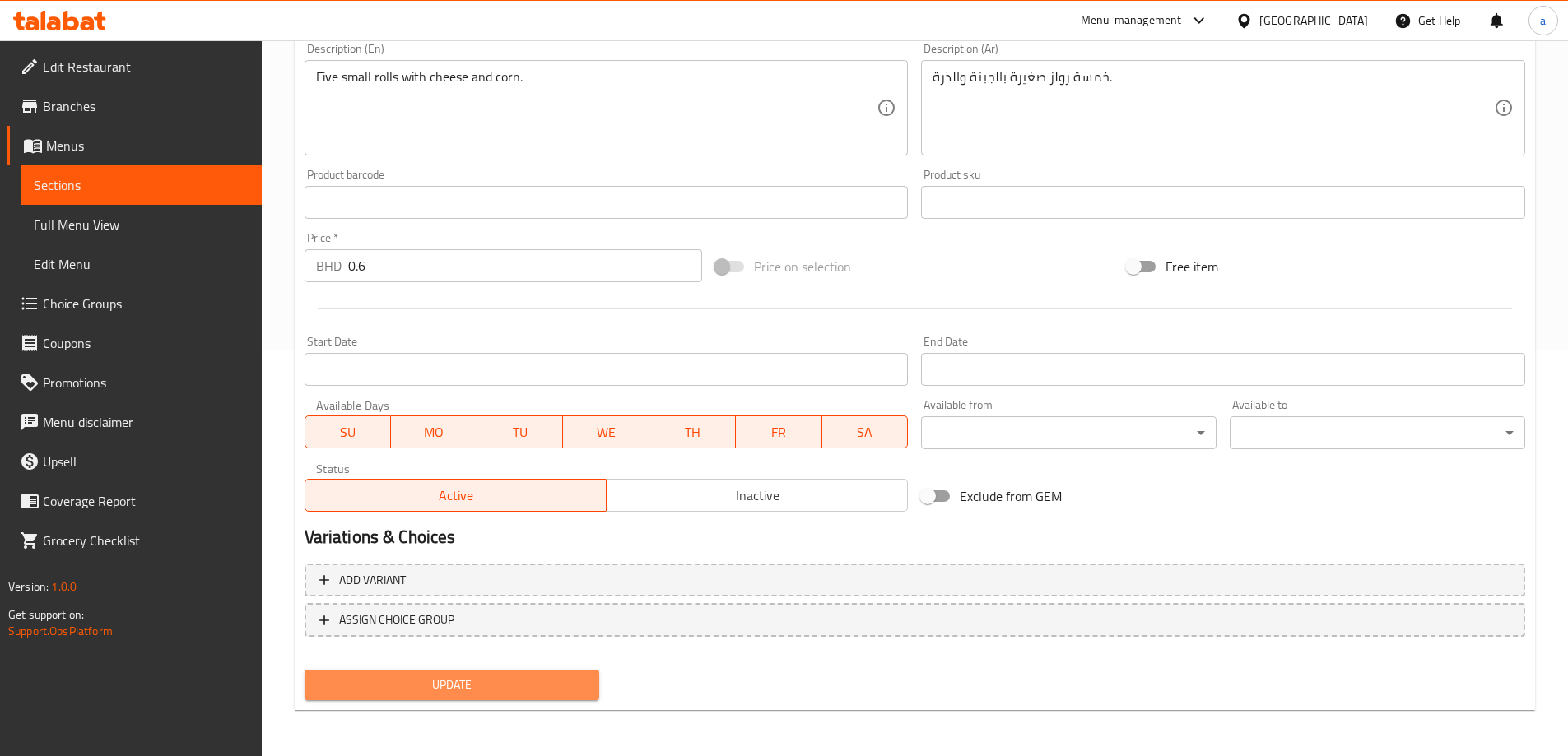
click at [493, 680] on span "Update" at bounding box center [453, 686] width 269 height 20
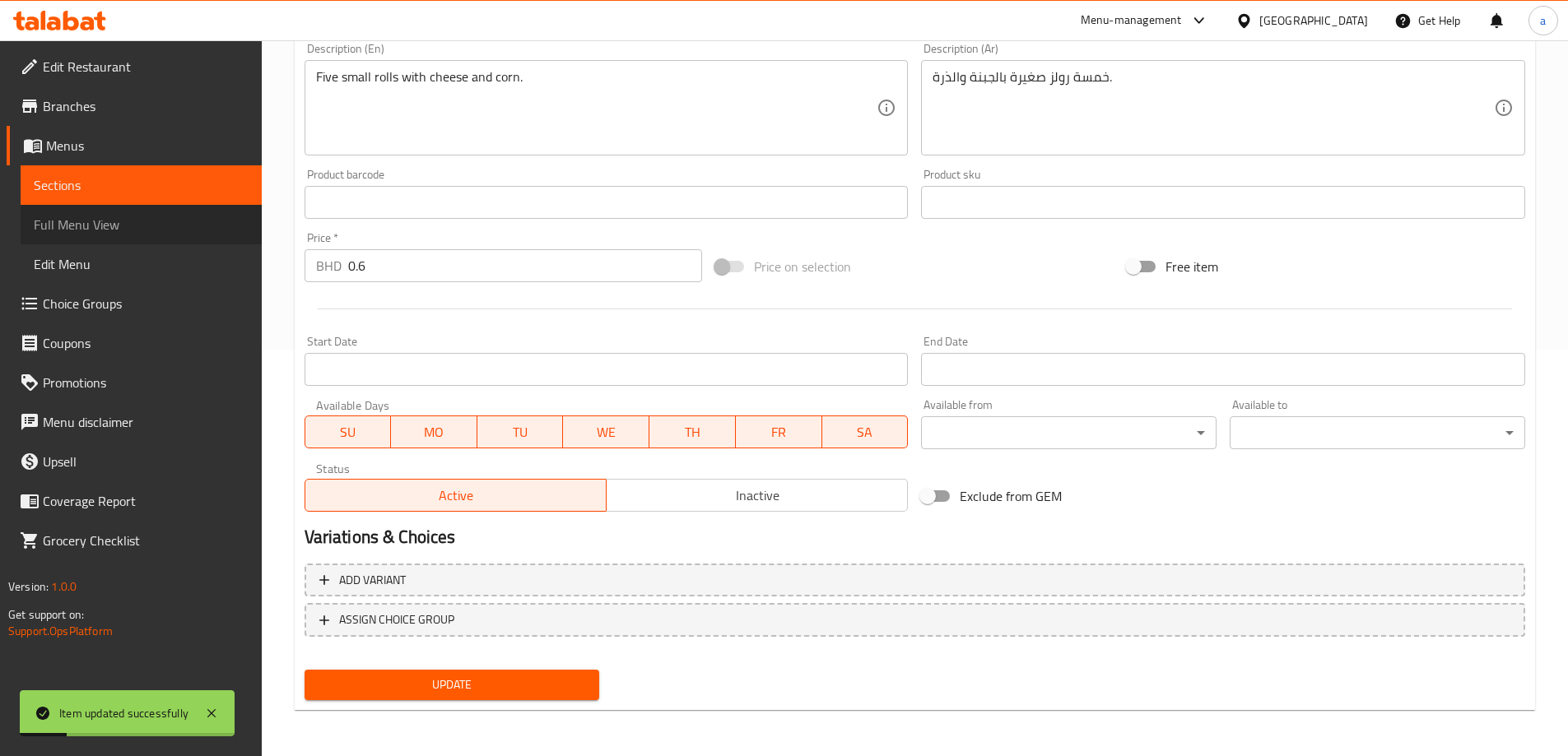
click at [135, 212] on link "Full Menu View" at bounding box center [141, 224] width 241 height 40
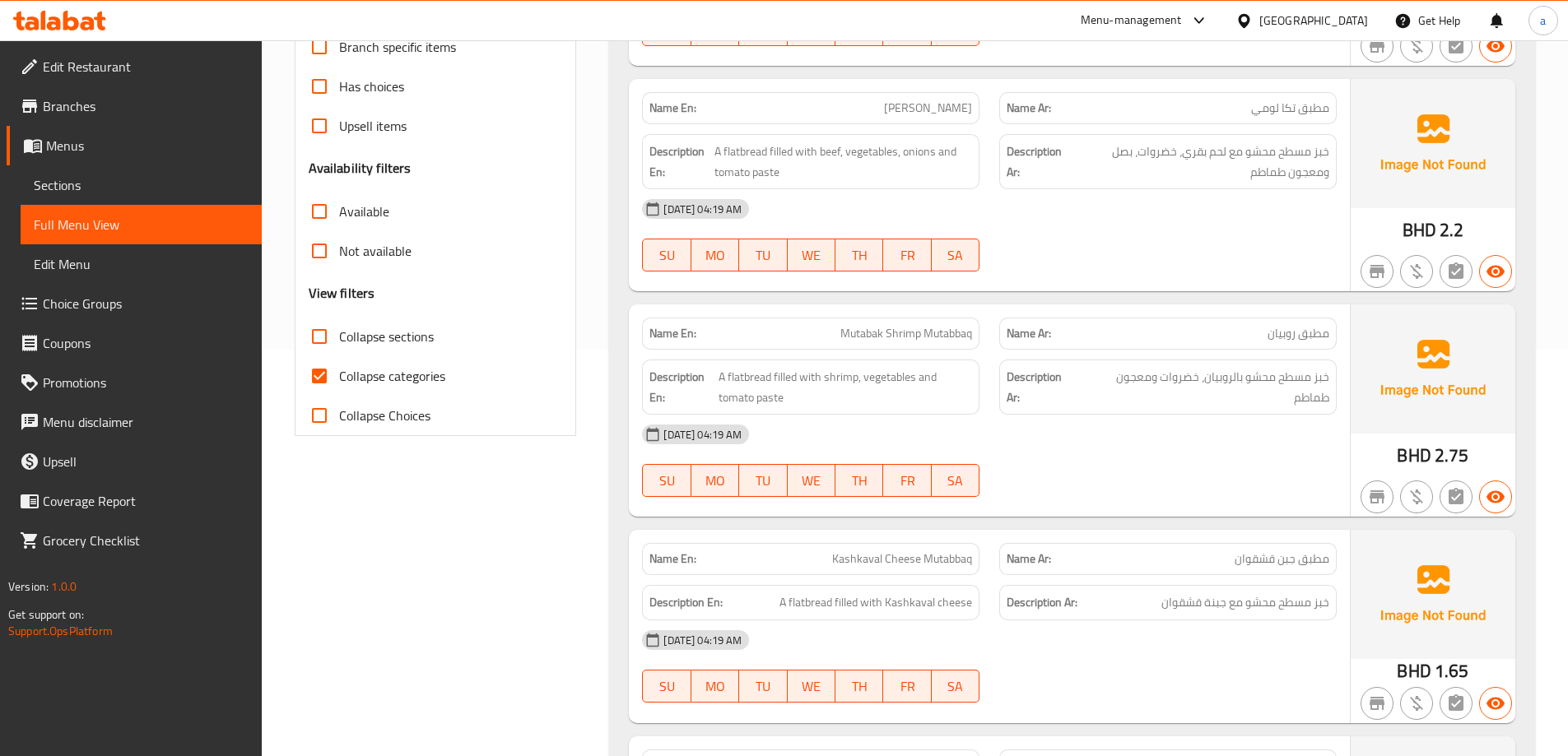
click at [386, 394] on label "Collapse categories" at bounding box center [372, 376] width 146 height 40
click at [340, 394] on input "Collapse categories" at bounding box center [319, 376] width 40 height 40
checkbox input "false"
click at [393, 327] on span "Collapse sections" at bounding box center [387, 336] width 95 height 19
click at [340, 325] on input "Collapse sections" at bounding box center [319, 337] width 40 height 40
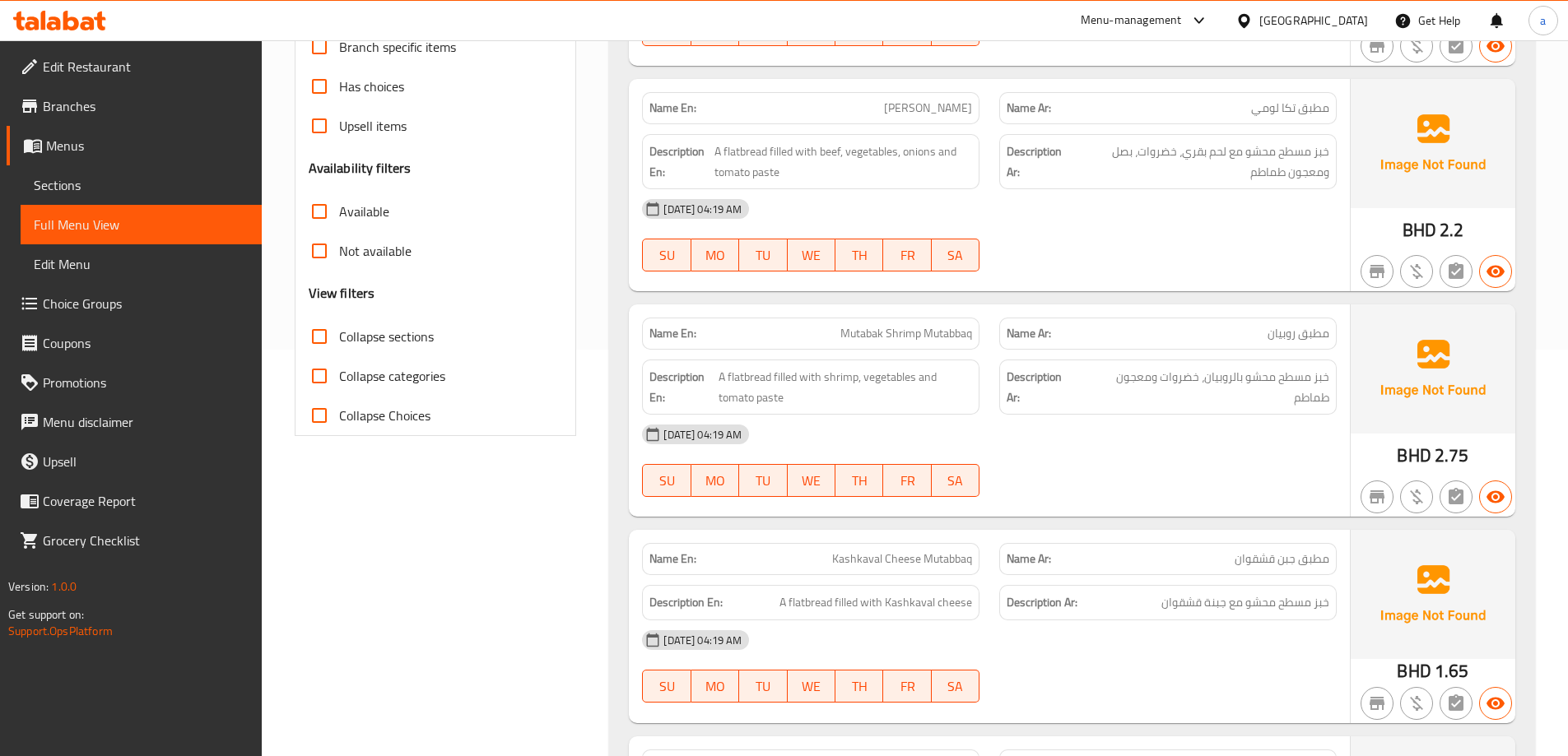
checkbox input "true"
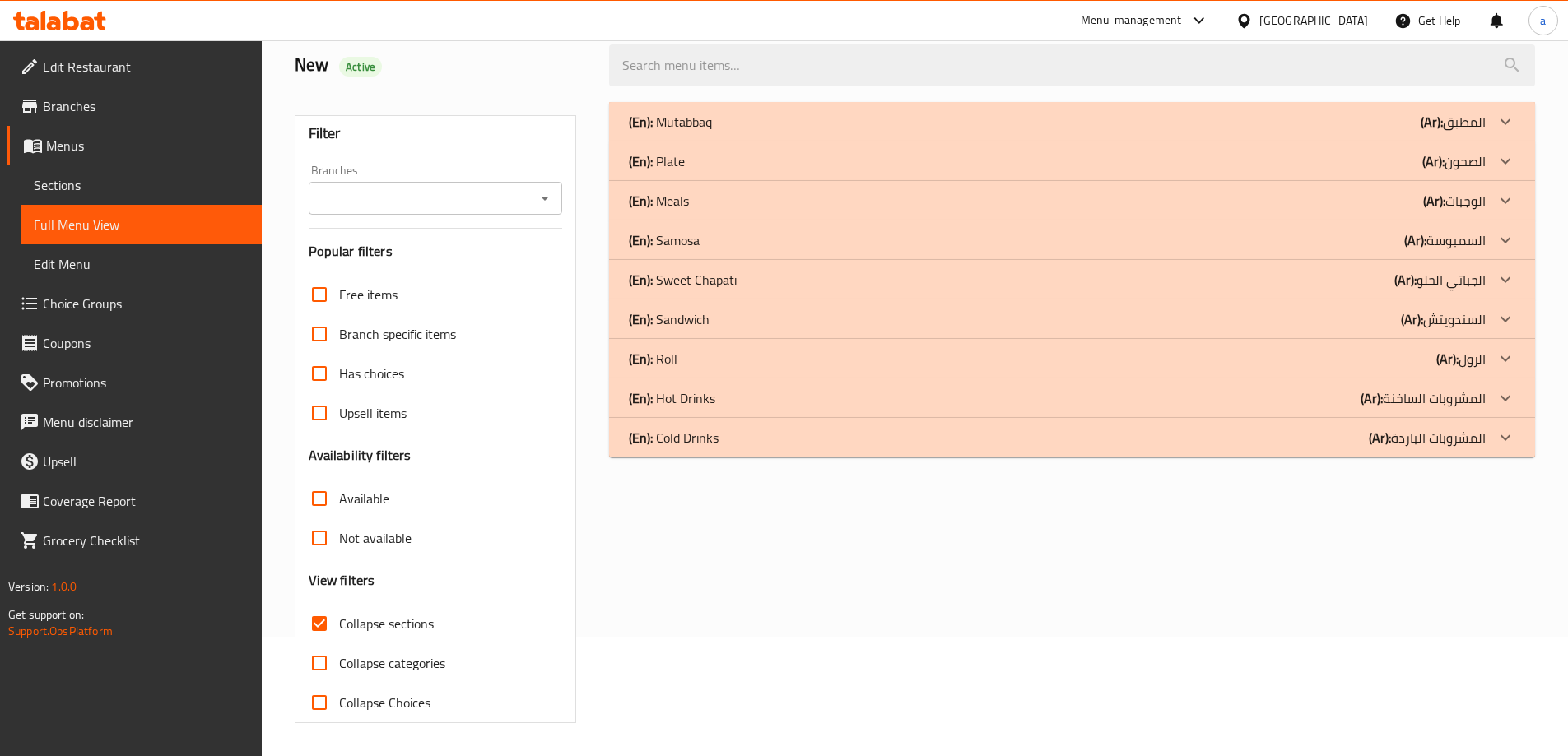
scroll to position [120, 0]
click at [1131, 365] on div "(En): Roll (Ar): الرول" at bounding box center [1058, 358] width 857 height 19
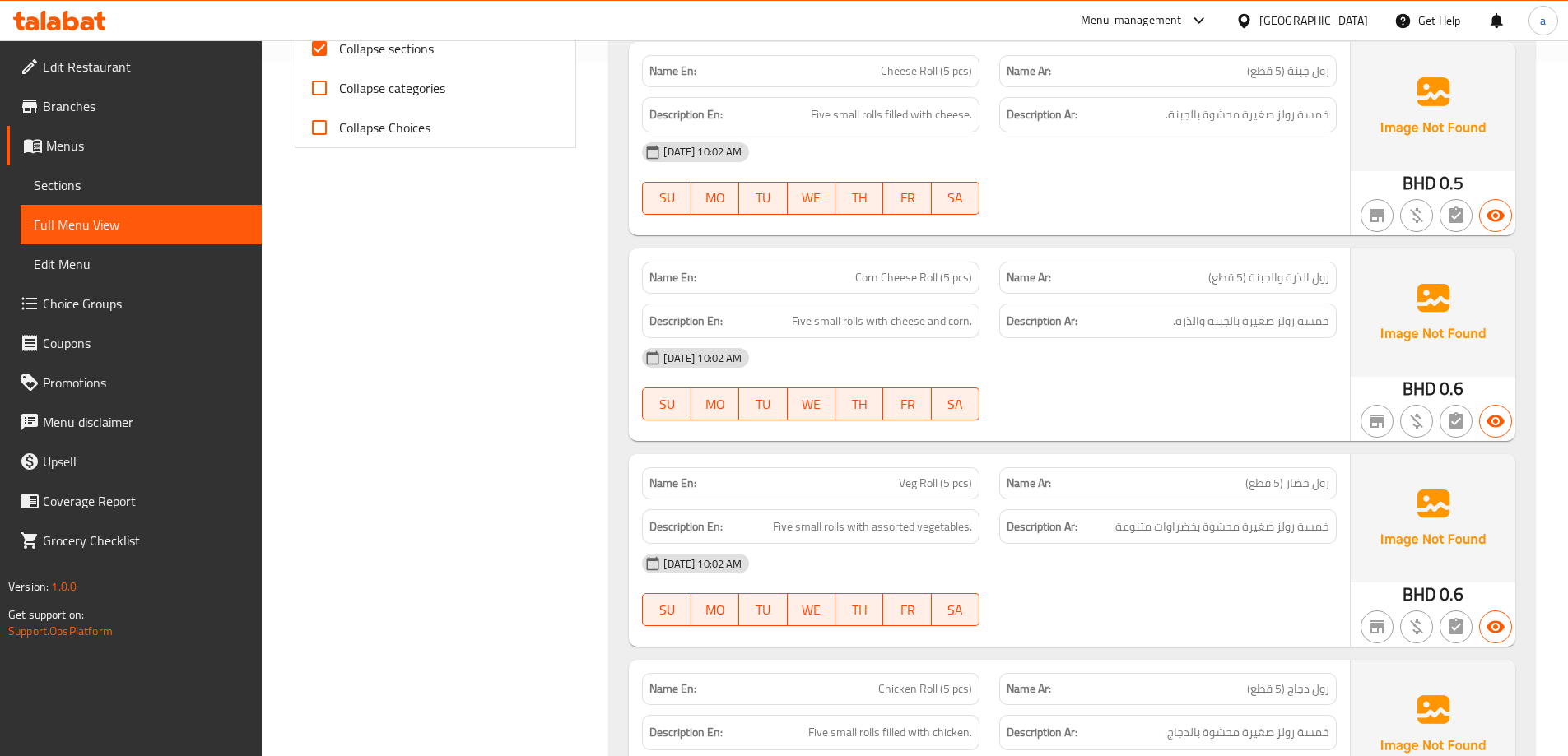
scroll to position [696, 0]
drag, startPoint x: 104, startPoint y: 178, endPoint x: 162, endPoint y: 181, distance: 58.1
click at [104, 178] on span "Sections" at bounding box center [141, 185] width 215 height 19
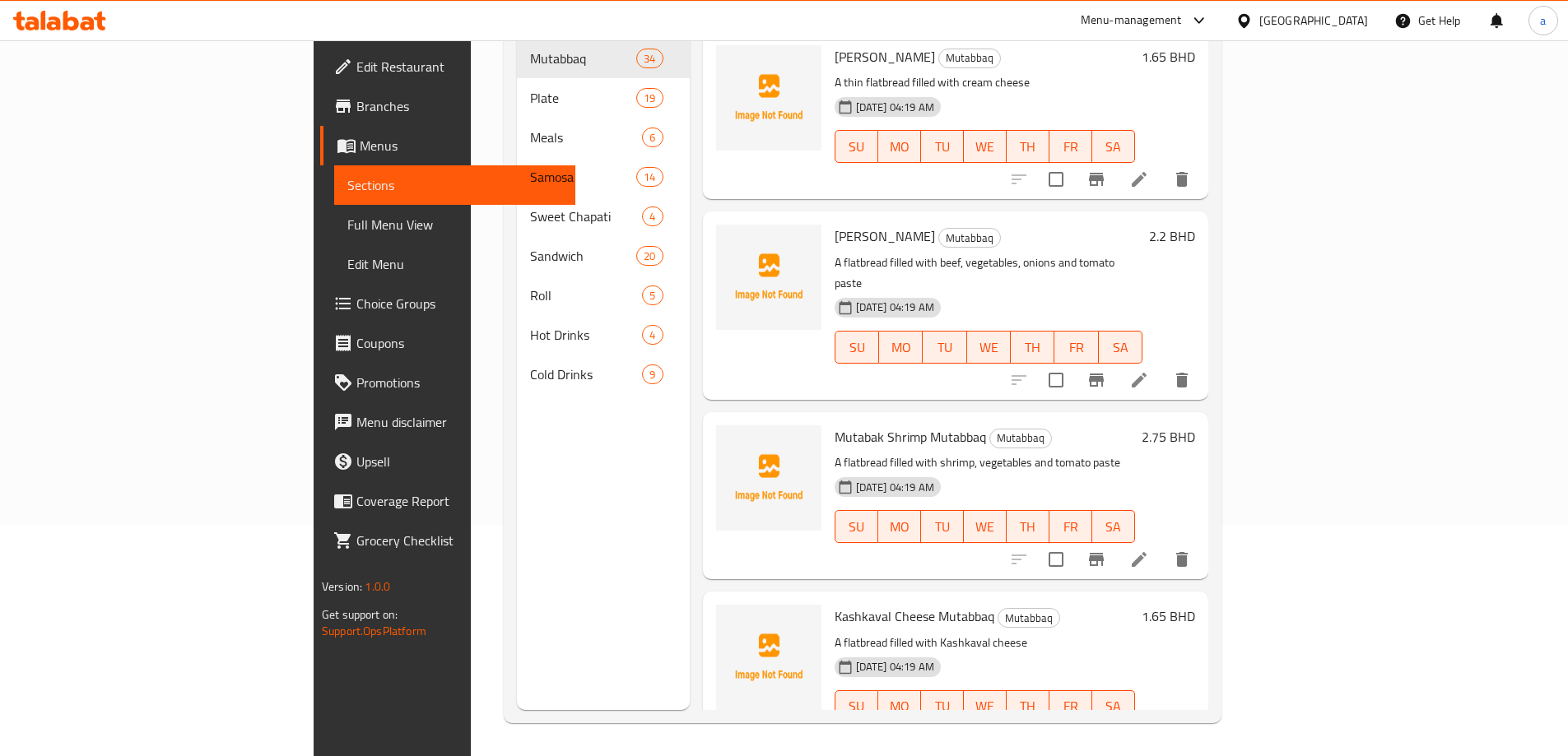
scroll to position [230, 0]
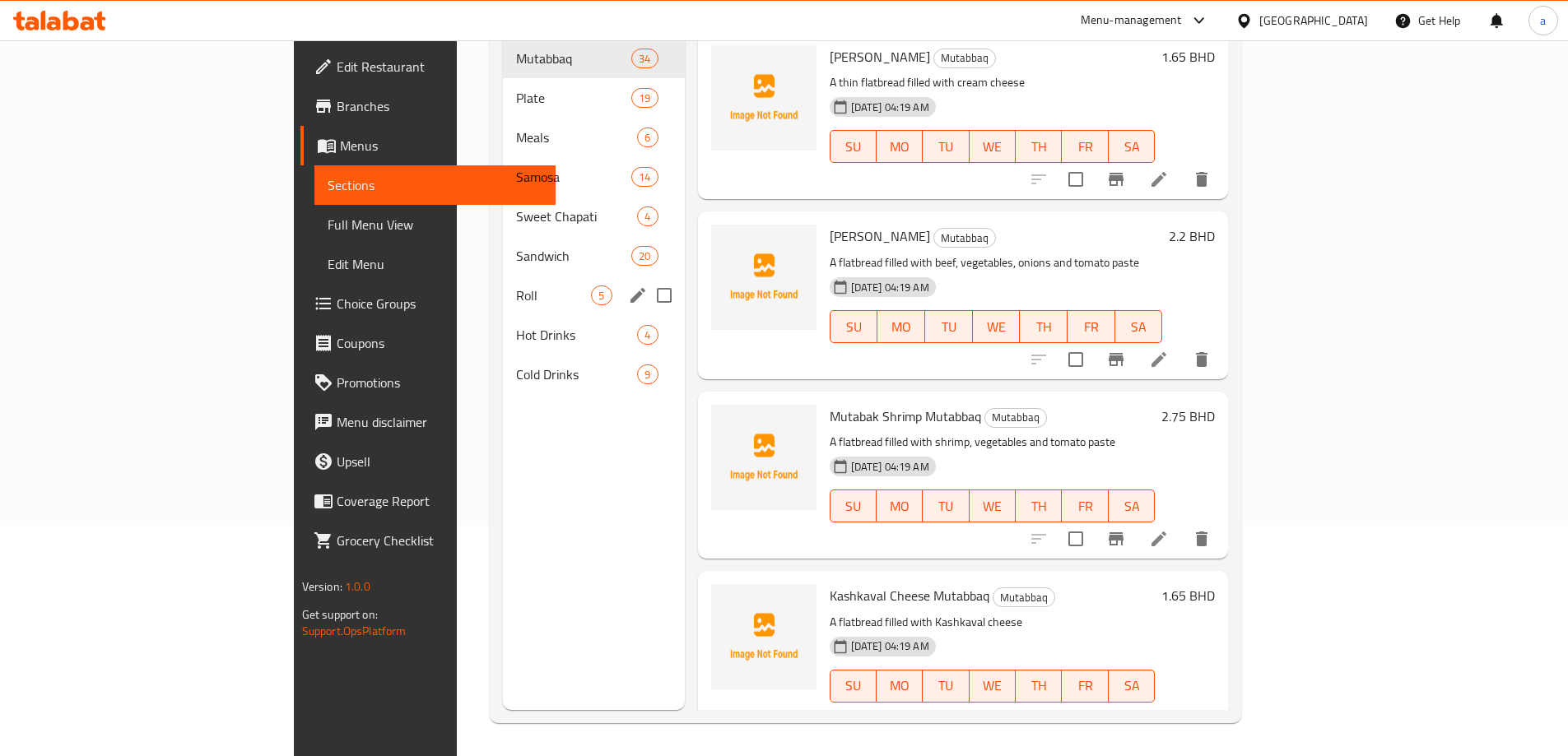
click at [516, 286] on span "Roll" at bounding box center [553, 295] width 75 height 19
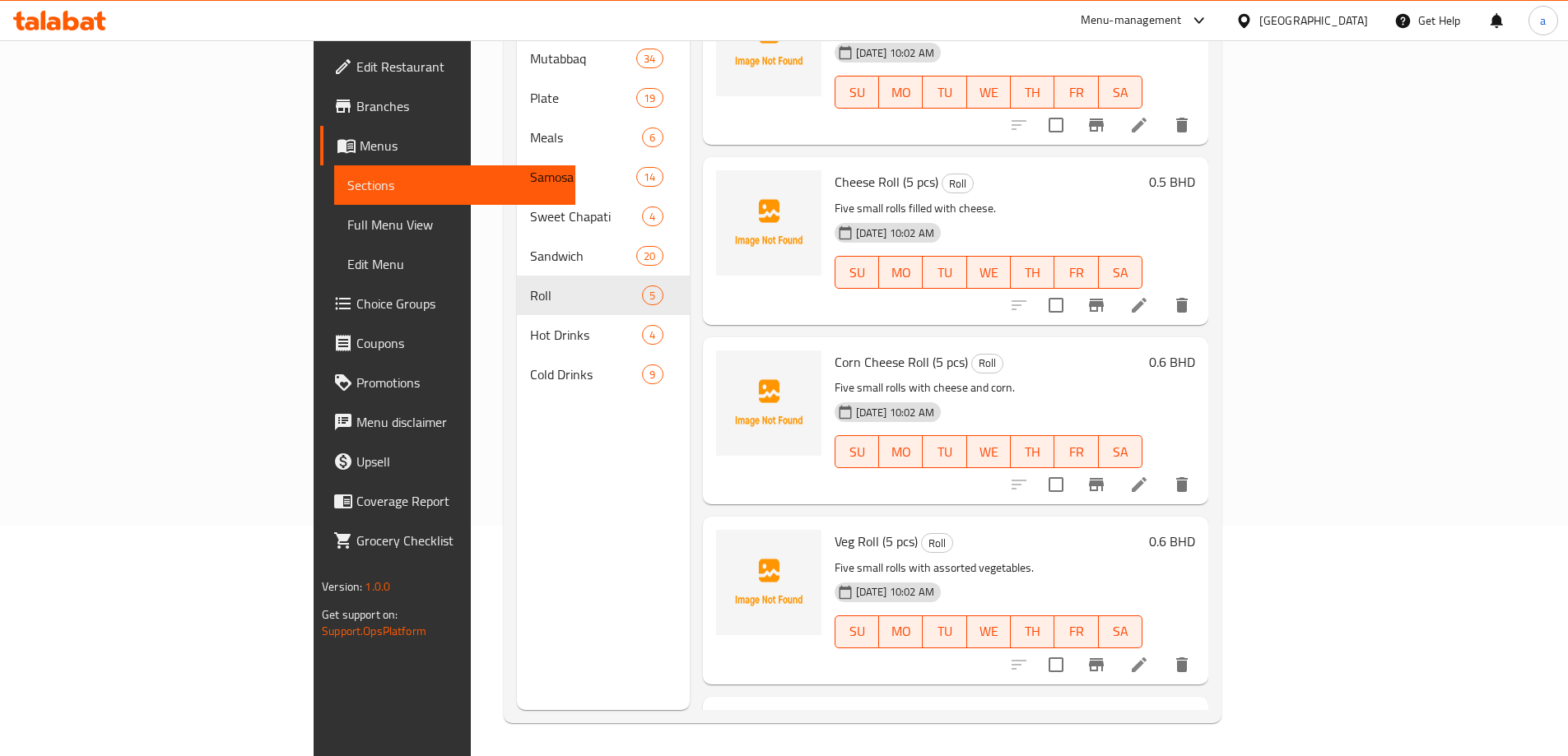
scroll to position [83, 0]
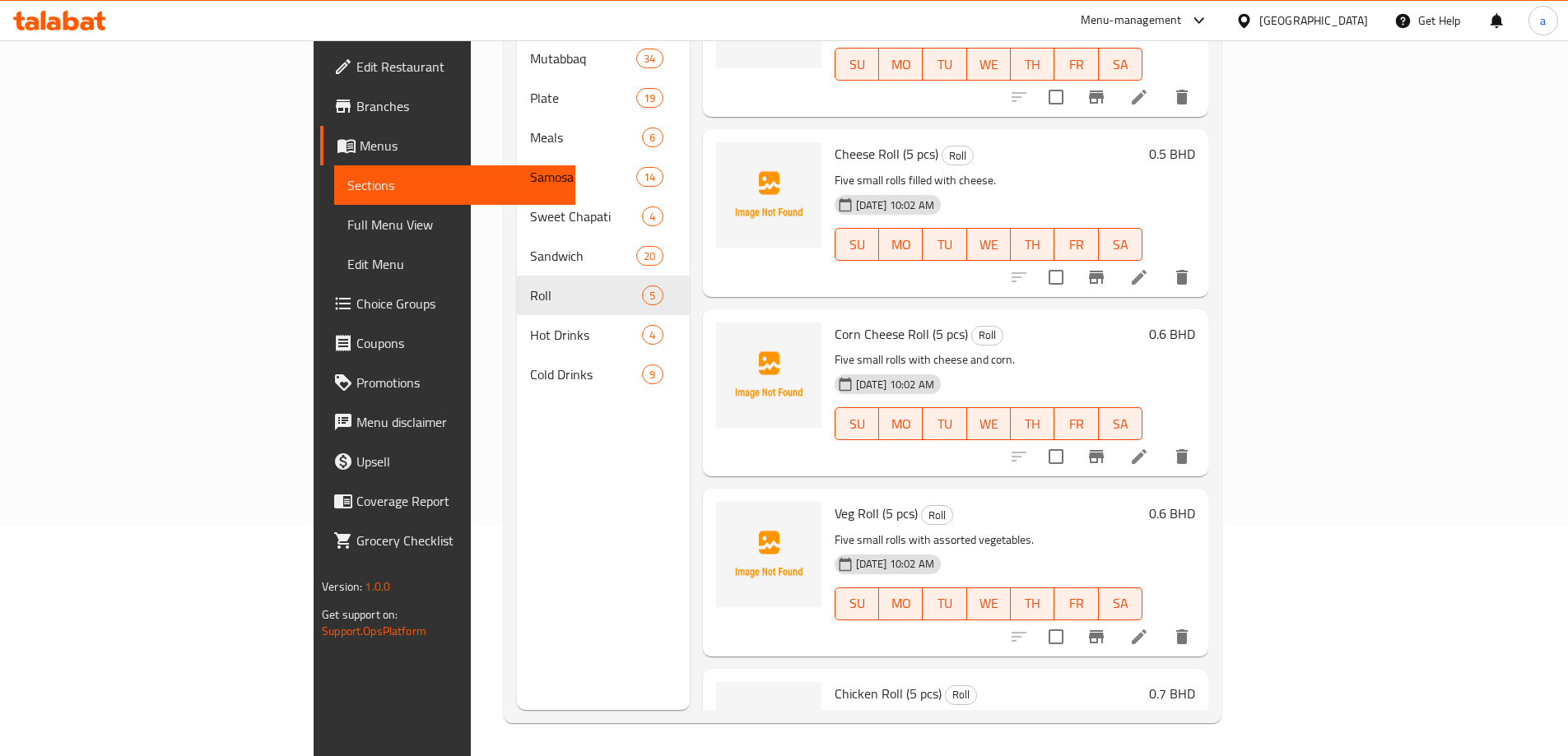
click at [1163, 622] on li at bounding box center [1139, 637] width 46 height 30
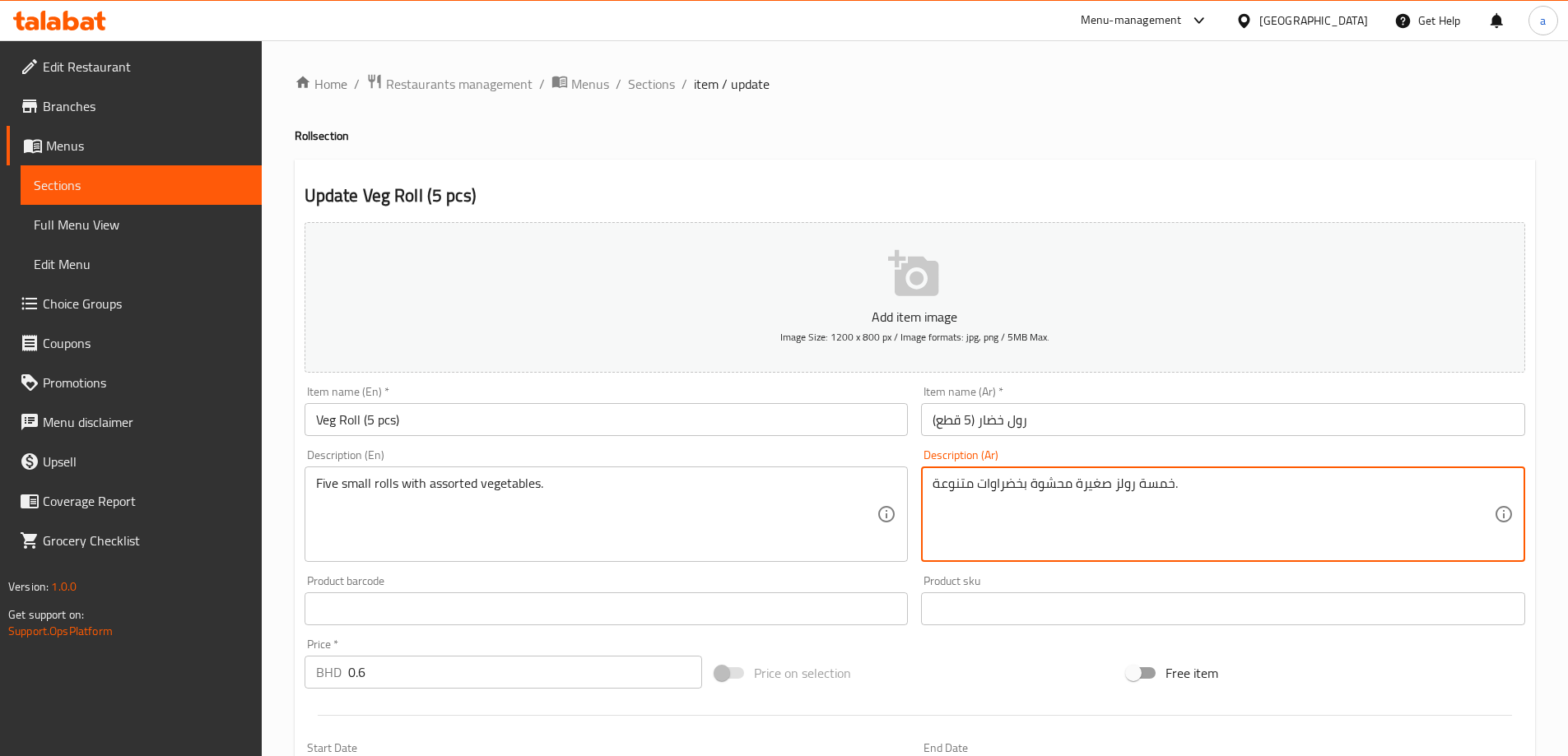
click at [1048, 486] on textarea "خمسة رولز صغيرة محشوة بخضراوات متنوعة." at bounding box center [1213, 515] width 561 height 78
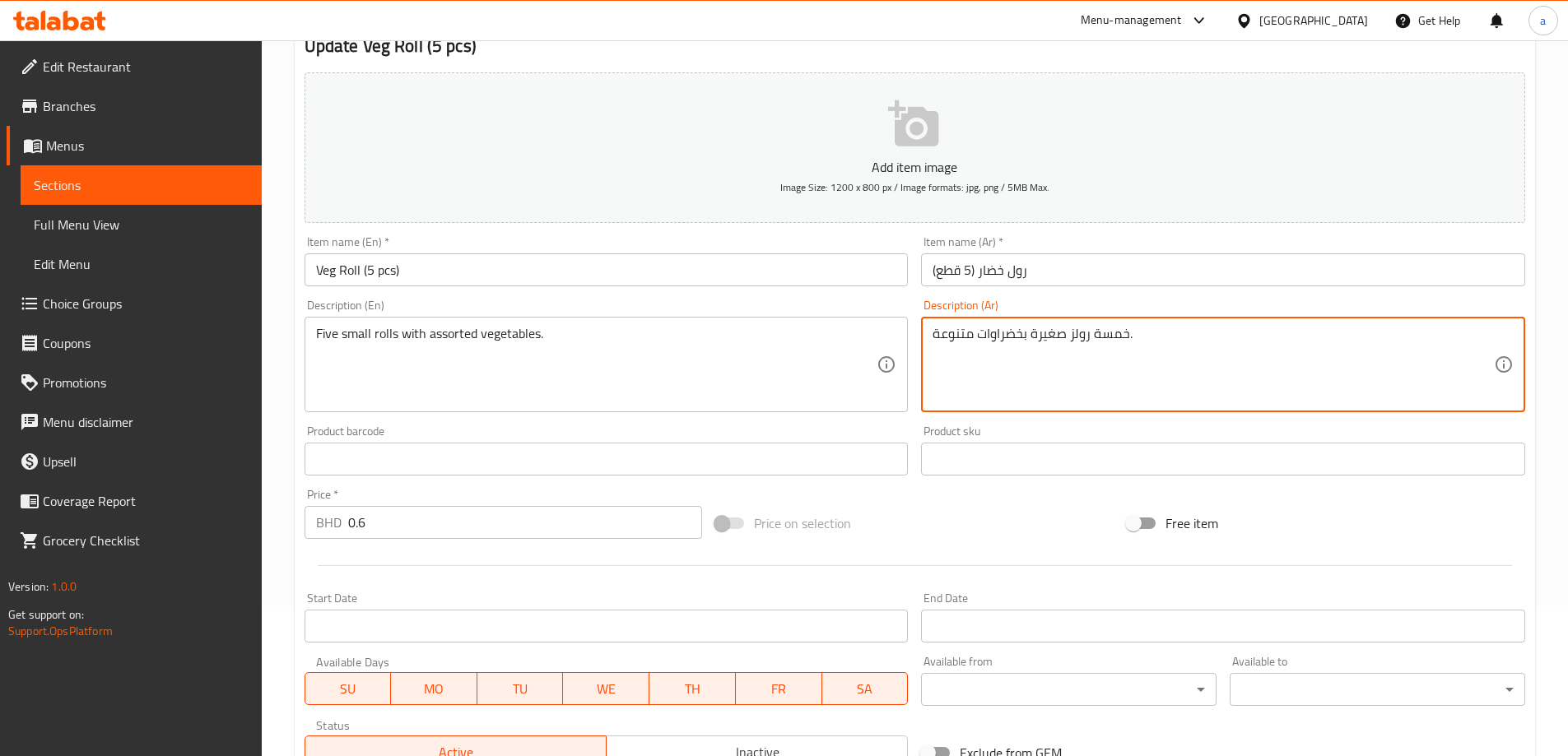
scroll to position [406, 0]
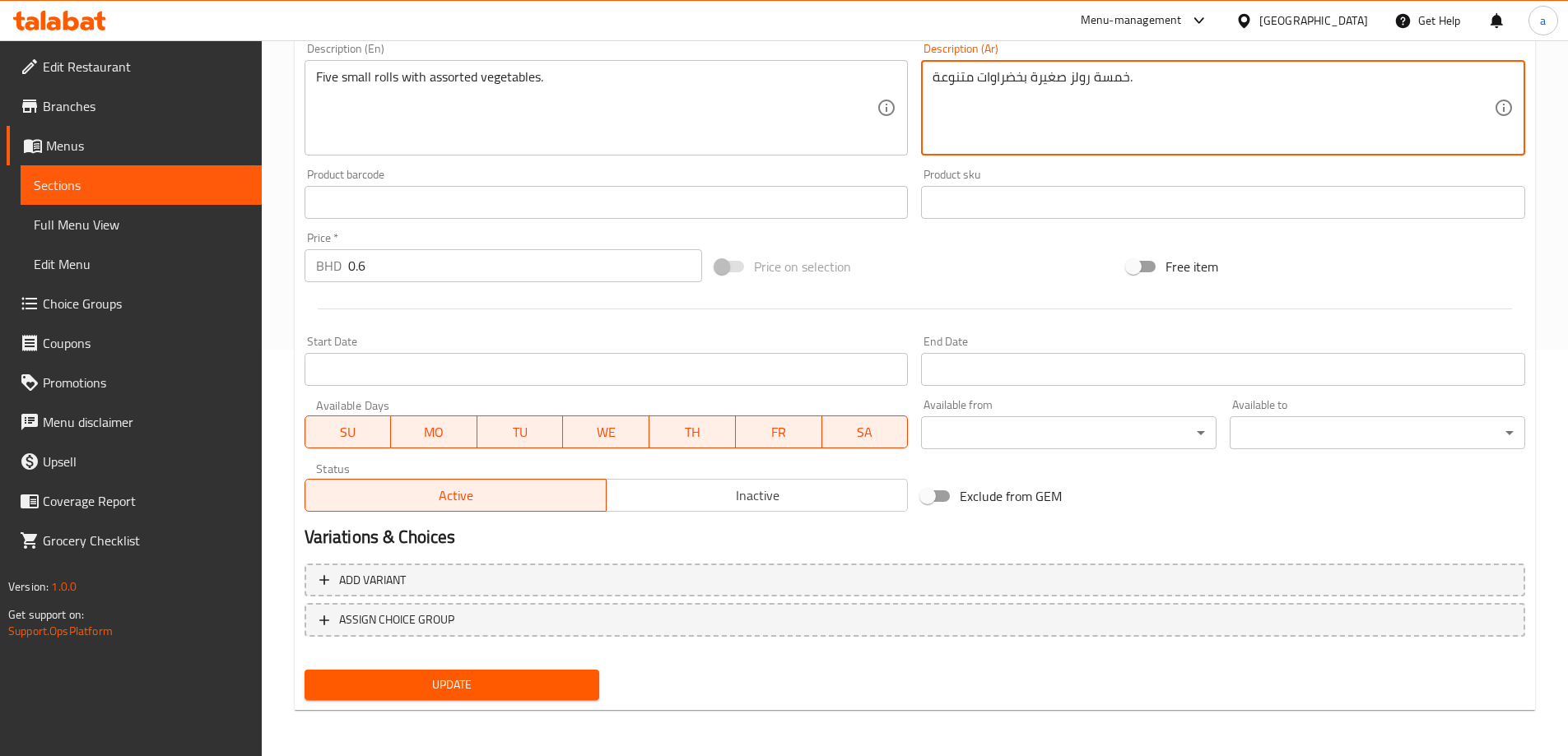
type textarea "خمسة رولز صغيرة بخضراوات متنوعة."
click at [478, 690] on span "Update" at bounding box center [453, 686] width 269 height 20
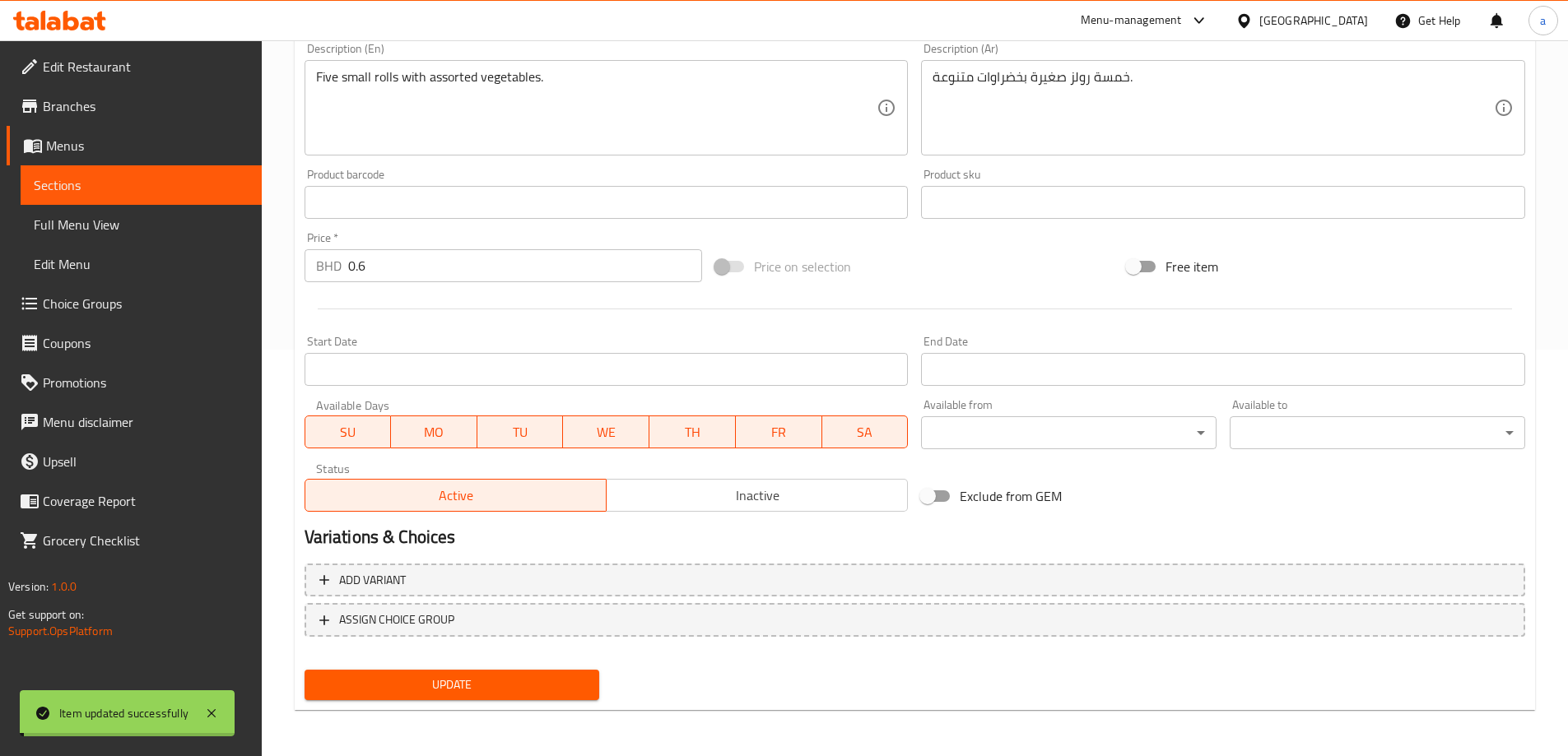
click at [105, 221] on span "Full Menu View" at bounding box center [141, 224] width 215 height 19
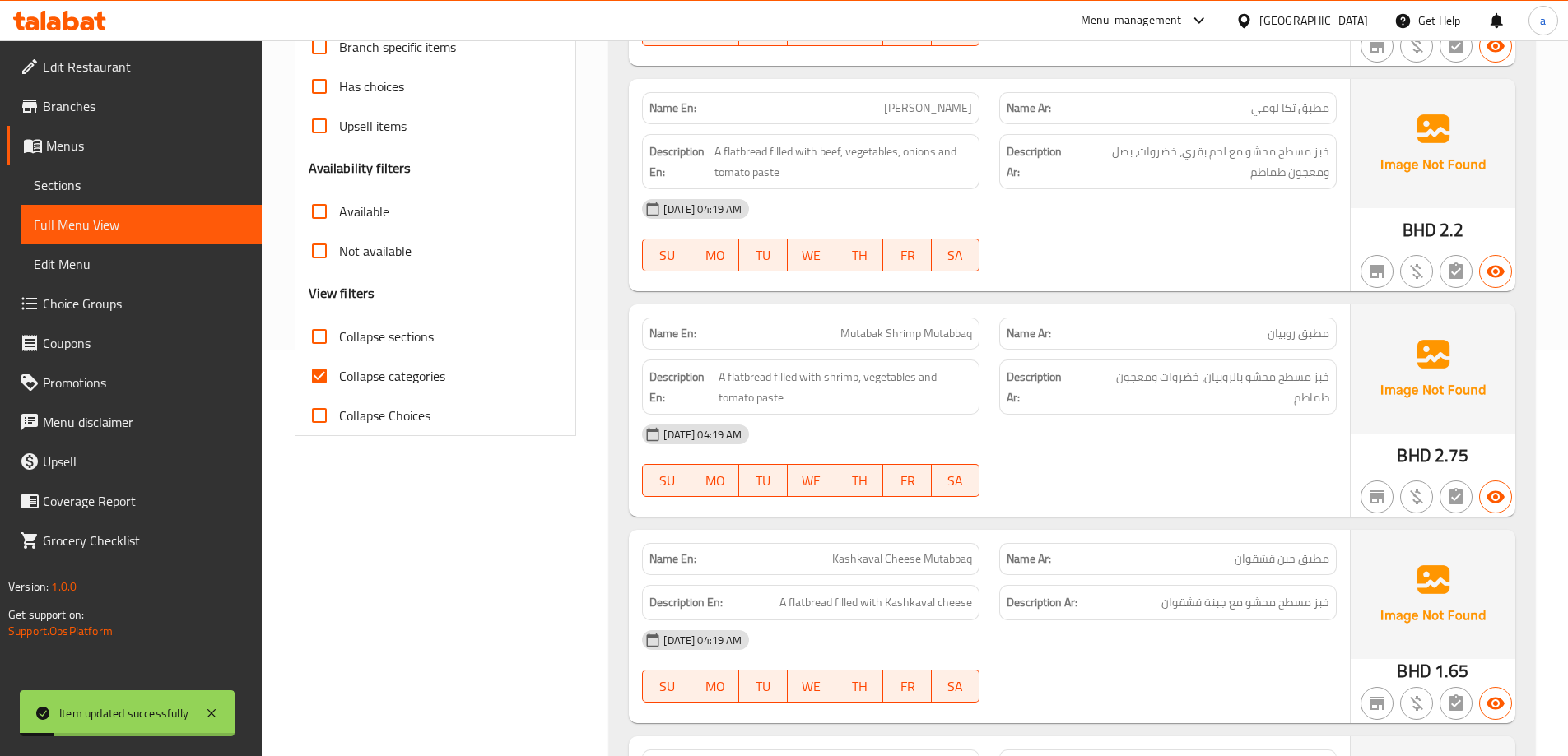
click at [422, 379] on span "Collapse categories" at bounding box center [392, 376] width 106 height 19
click at [340, 379] on input "Collapse categories" at bounding box center [319, 376] width 40 height 40
checkbox input "false"
click at [386, 327] on span "Collapse sections" at bounding box center [387, 336] width 95 height 19
click at [340, 325] on input "Collapse sections" at bounding box center [319, 337] width 40 height 40
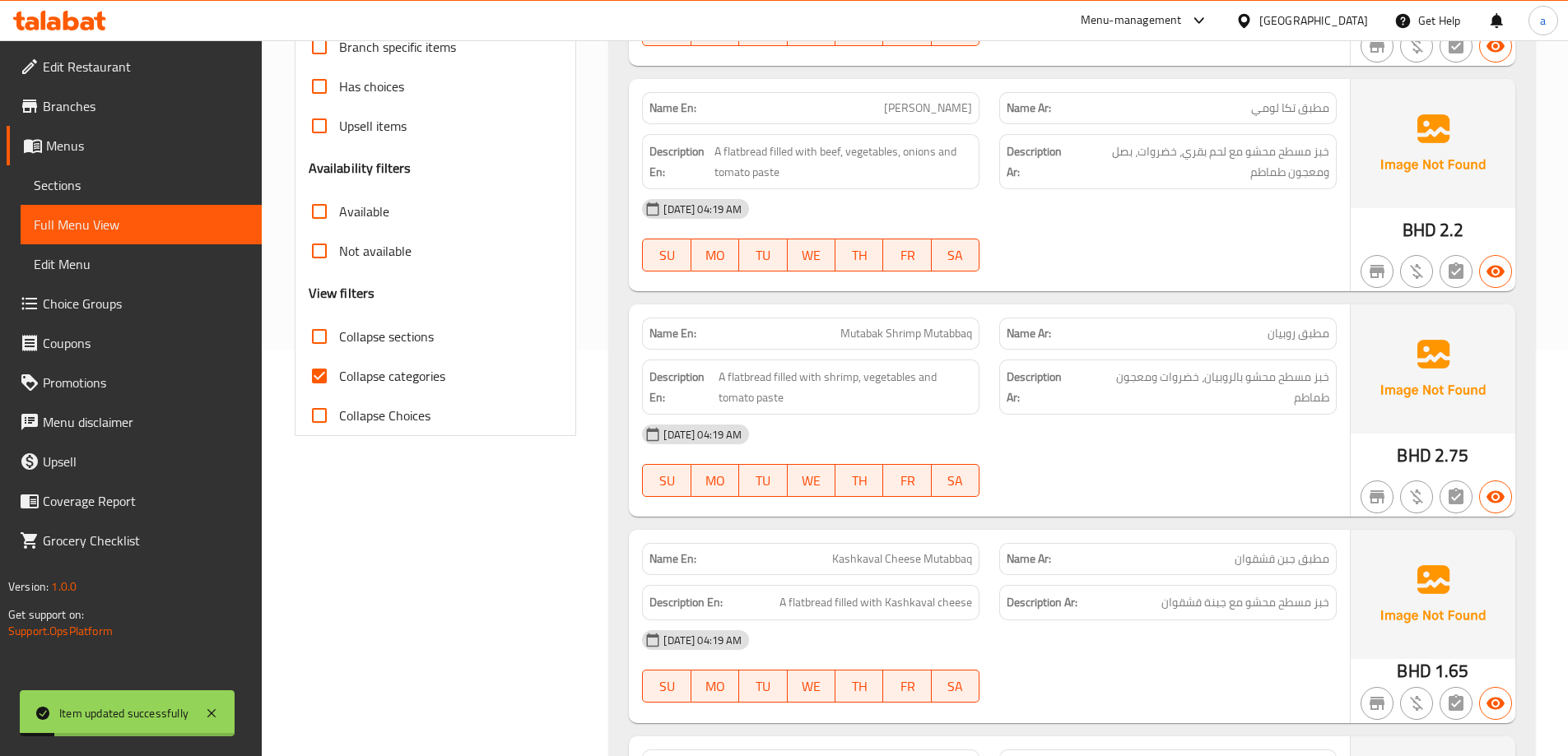
checkbox input "true"
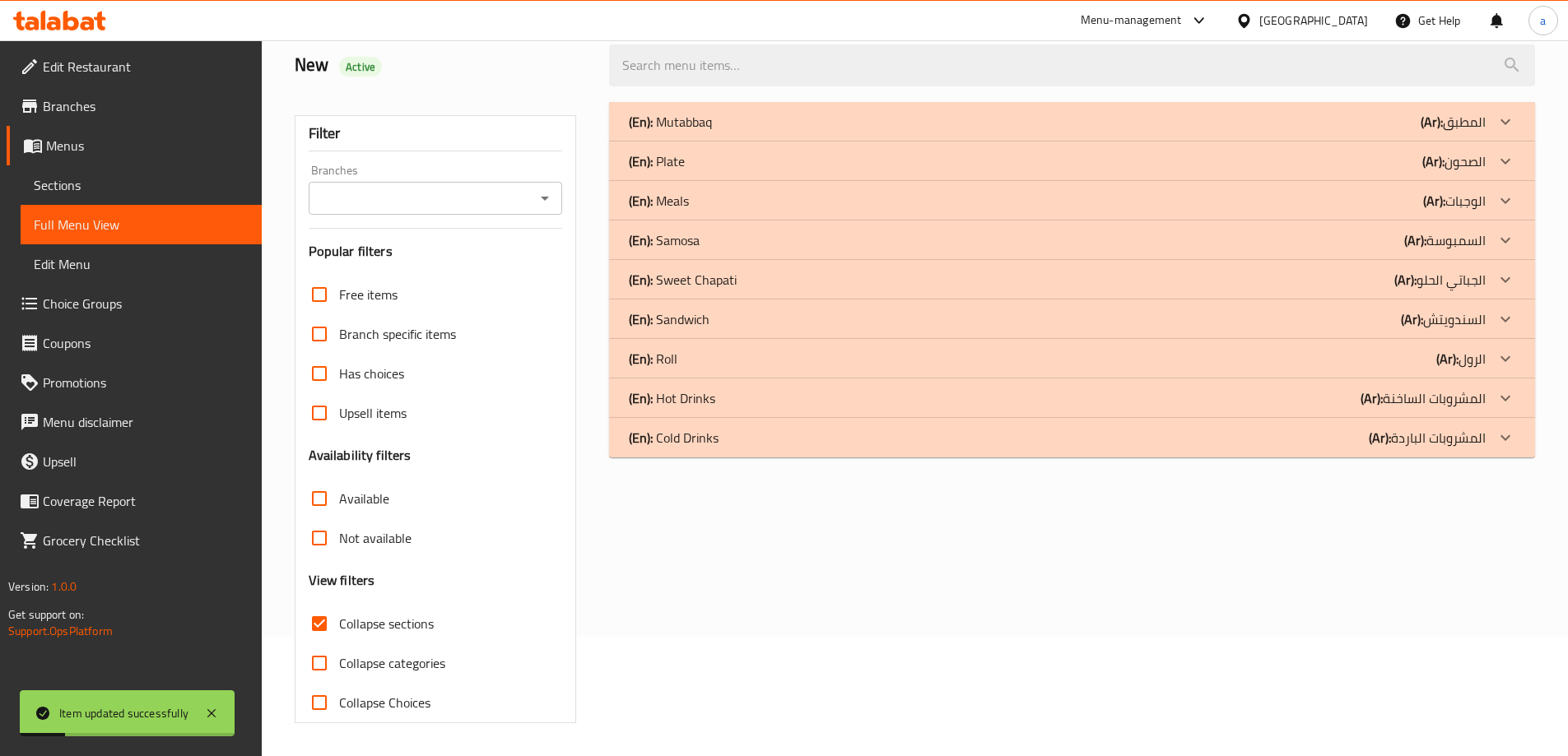
scroll to position [120, 0]
click at [1325, 367] on div "(En): Roll (Ar): الرول" at bounding box center [1058, 358] width 857 height 19
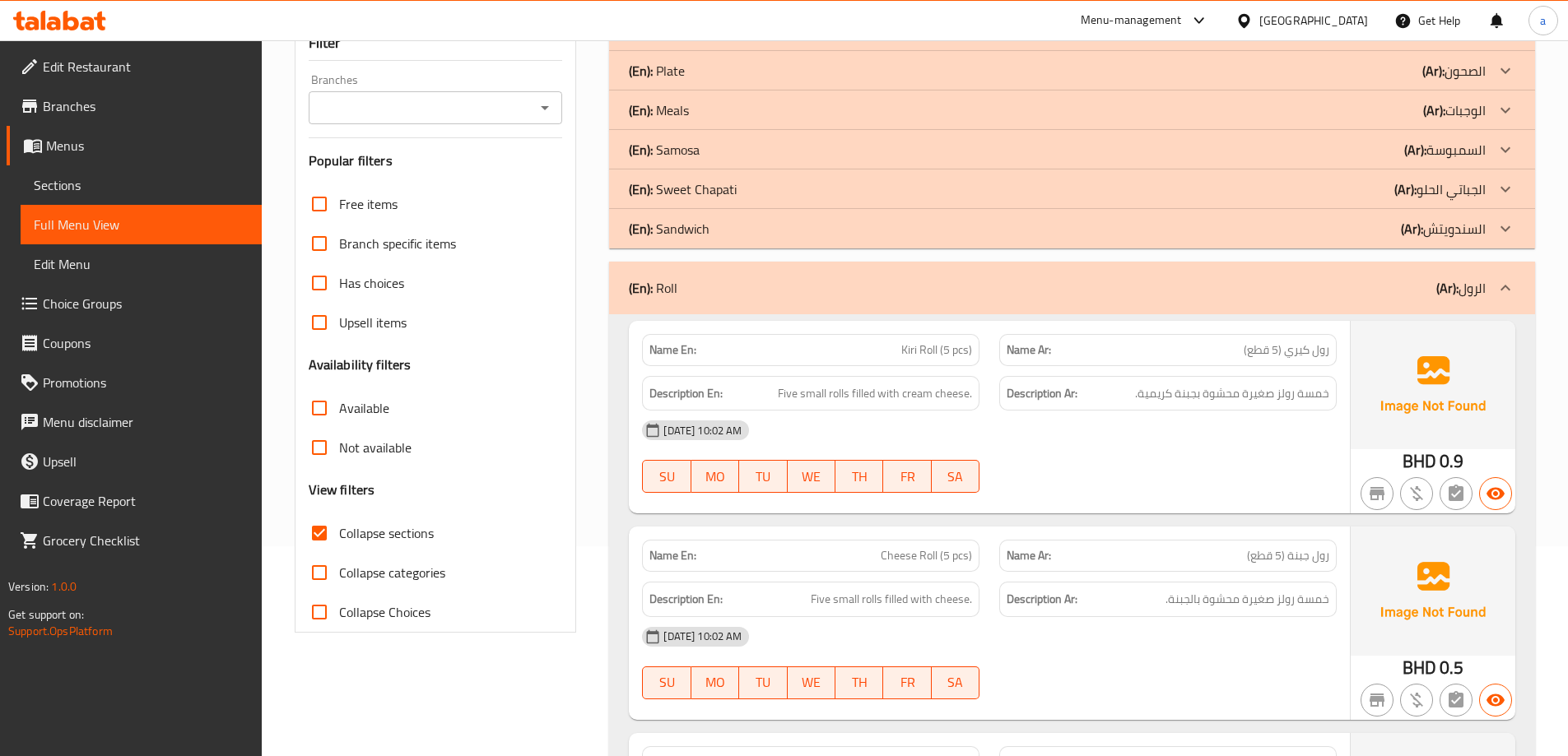
scroll to position [201, 0]
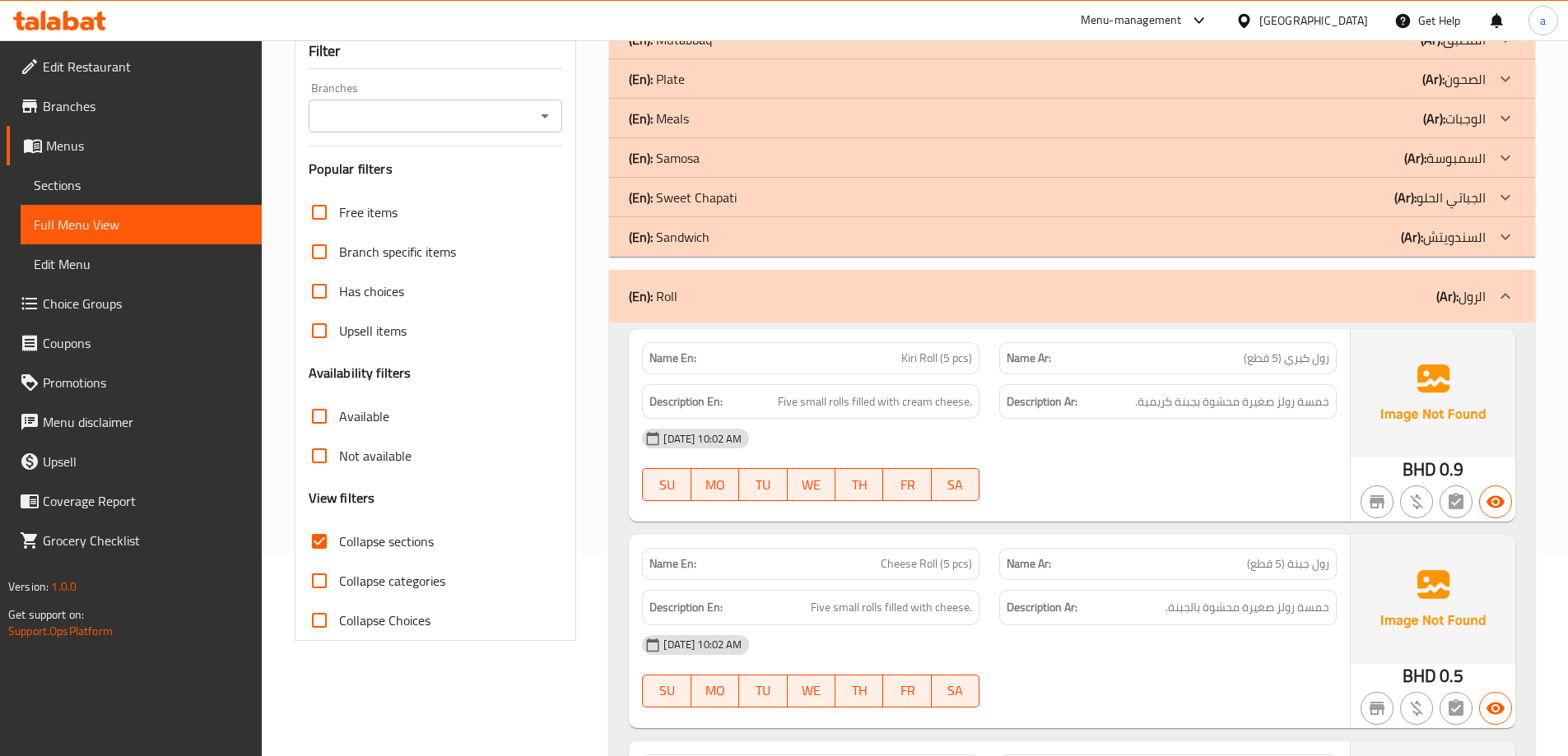
click at [1423, 288] on div "(En): Roll (Ar): الرول" at bounding box center [1058, 296] width 857 height 19
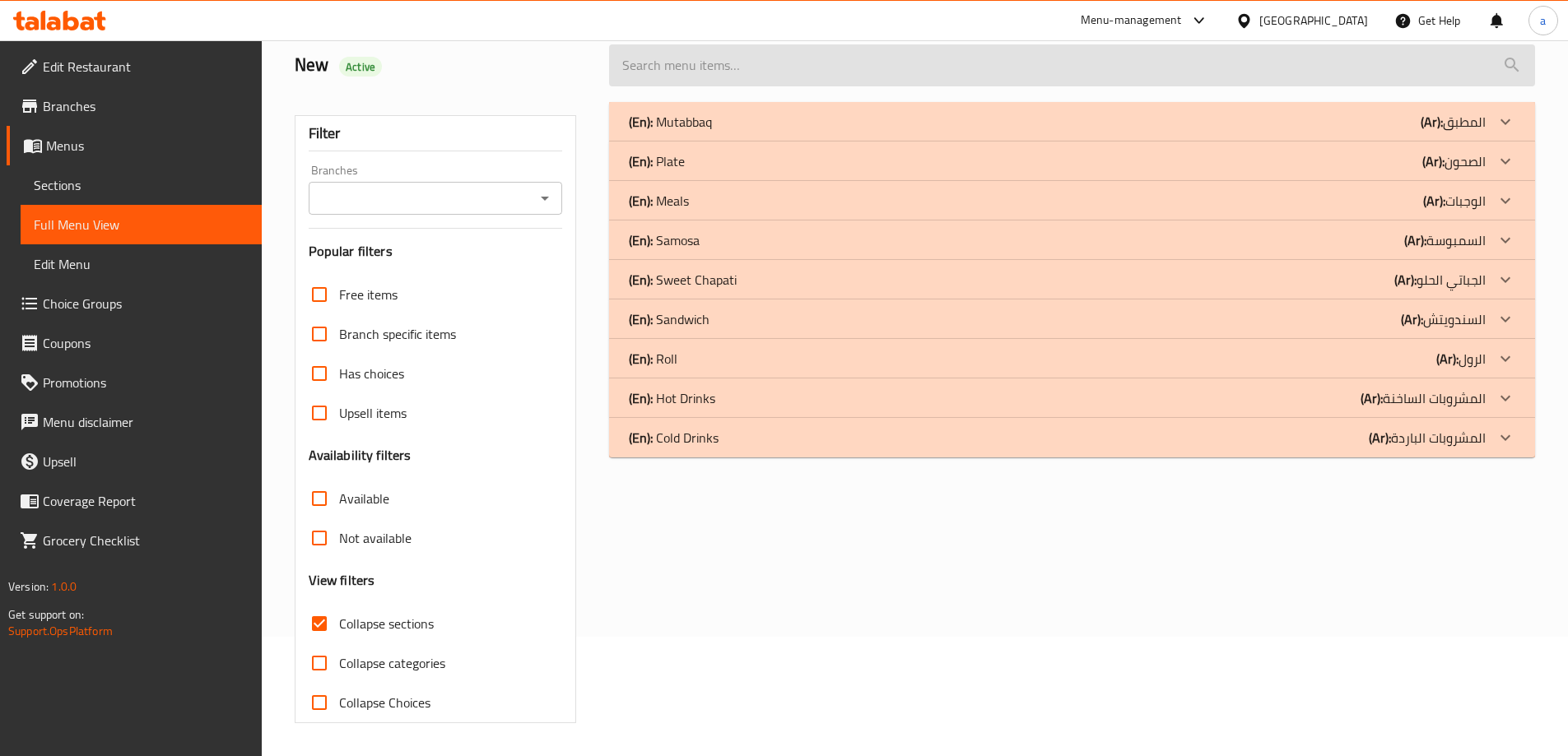
scroll to position [120, 0]
click at [1459, 83] on input "search" at bounding box center [1073, 65] width 926 height 42
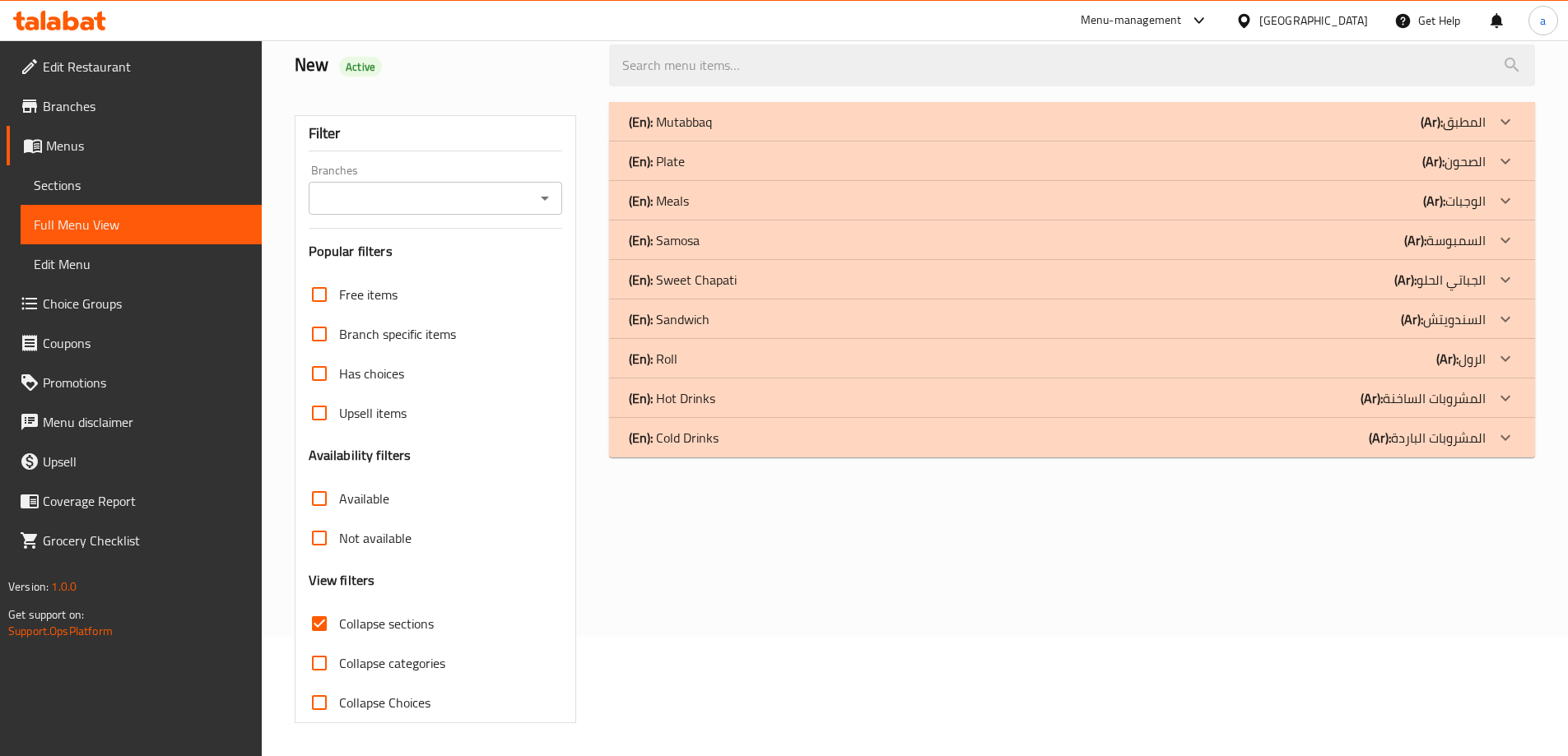
click at [1460, 152] on p "(Ar): الصحون" at bounding box center [1454, 160] width 63 height 19
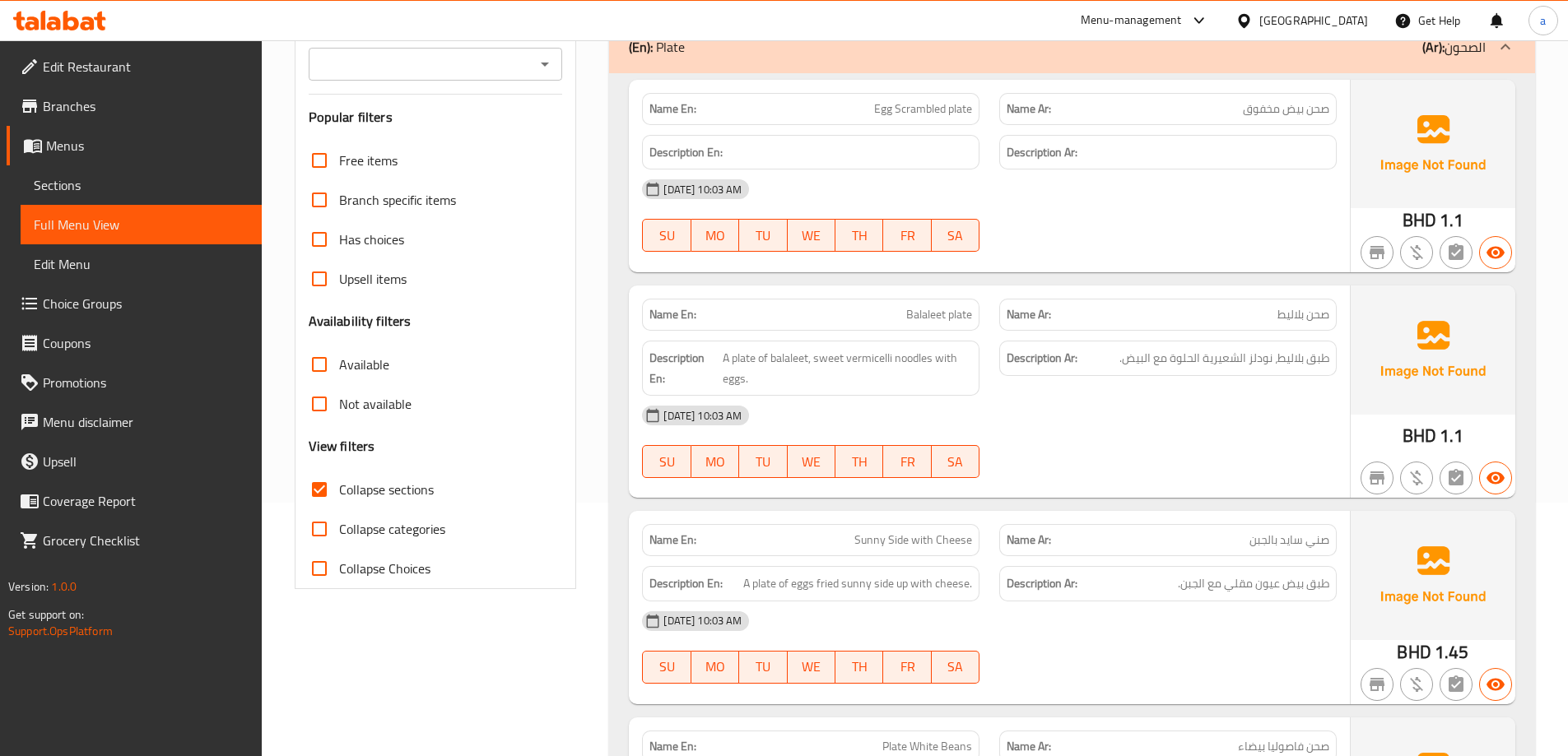
scroll to position [201, 0]
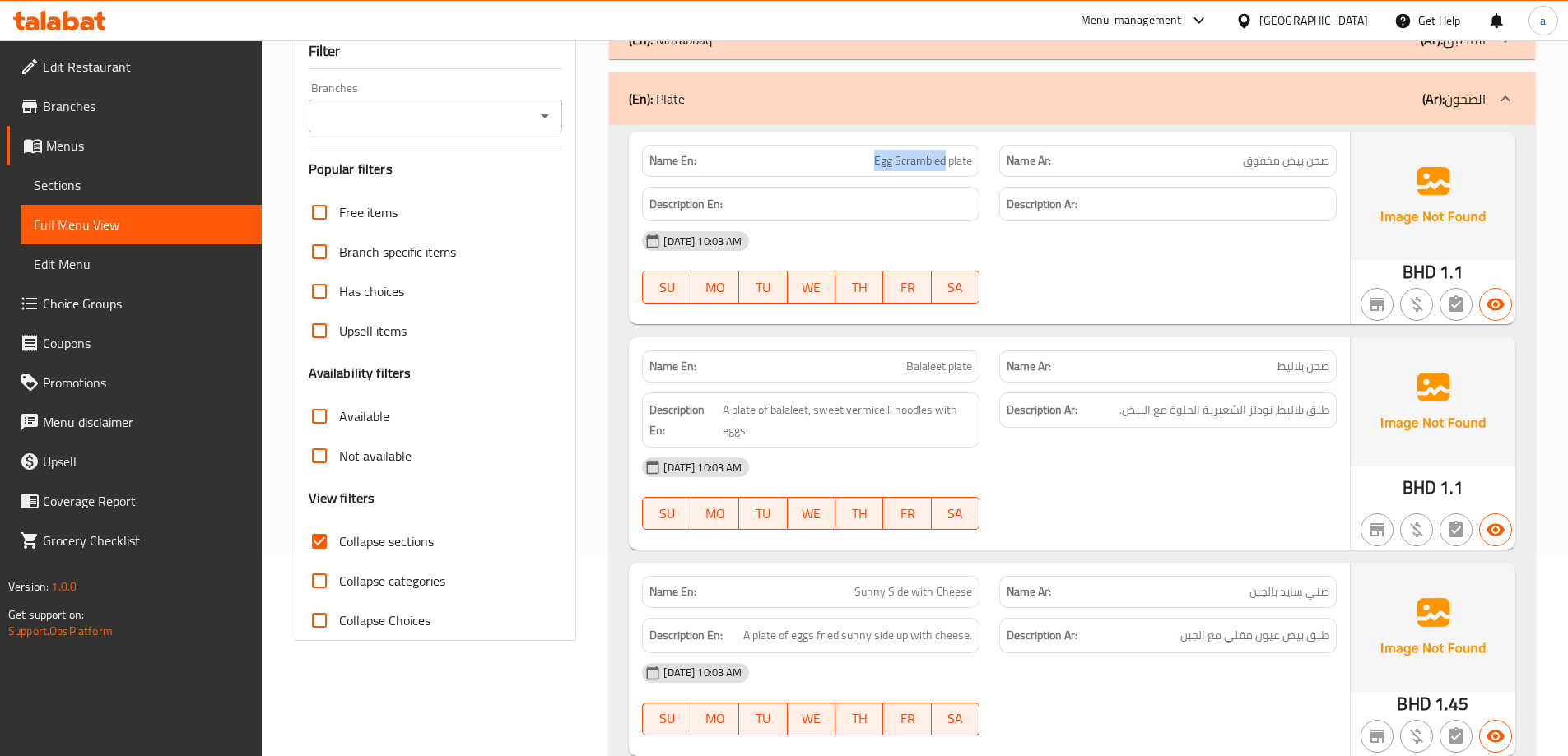
drag, startPoint x: 868, startPoint y: 162, endPoint x: 945, endPoint y: 162, distance: 77.0
click at [945, 162] on p "Name En: Egg Scrambled plate" at bounding box center [811, 160] width 323 height 18
copy span "Egg Scrambled"
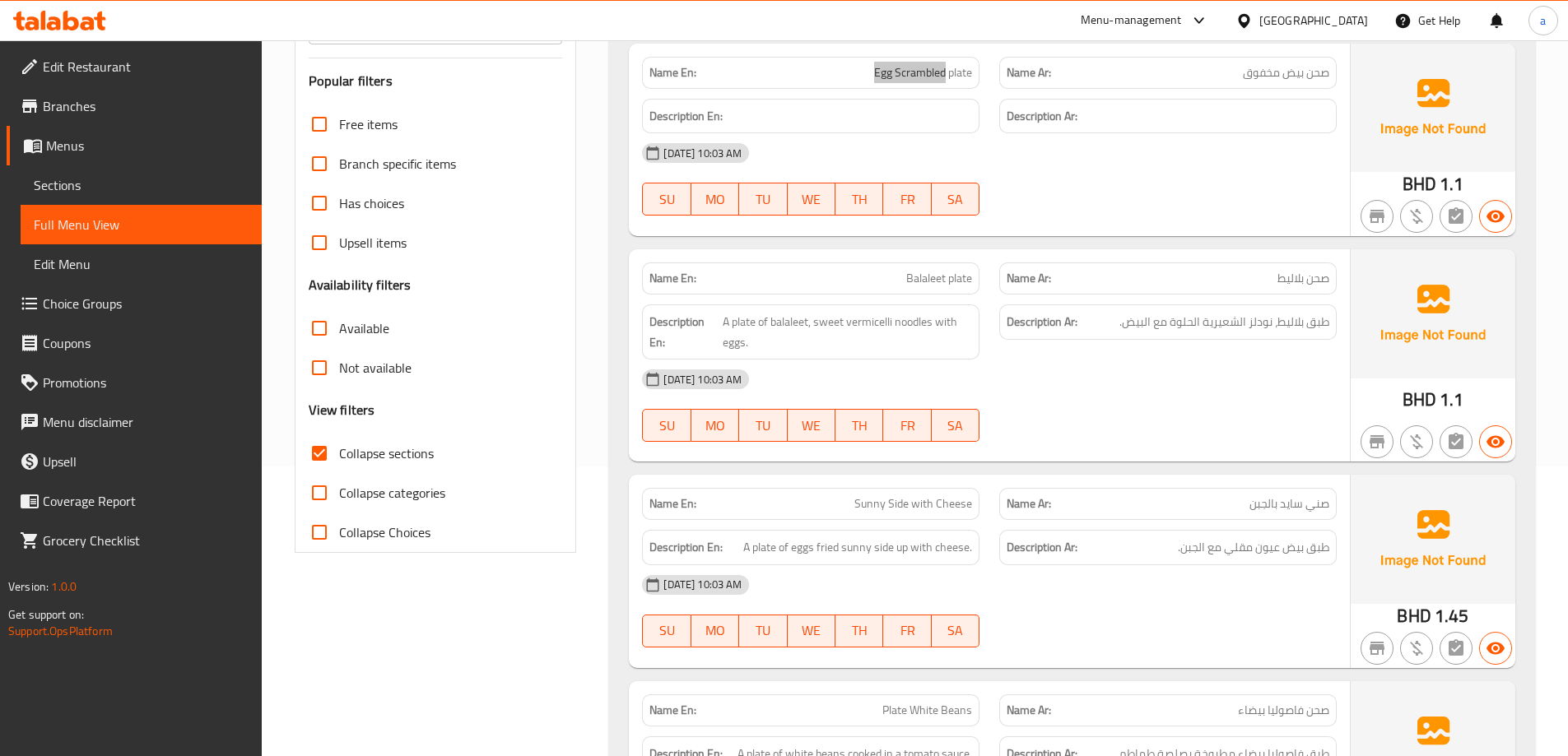
scroll to position [75, 0]
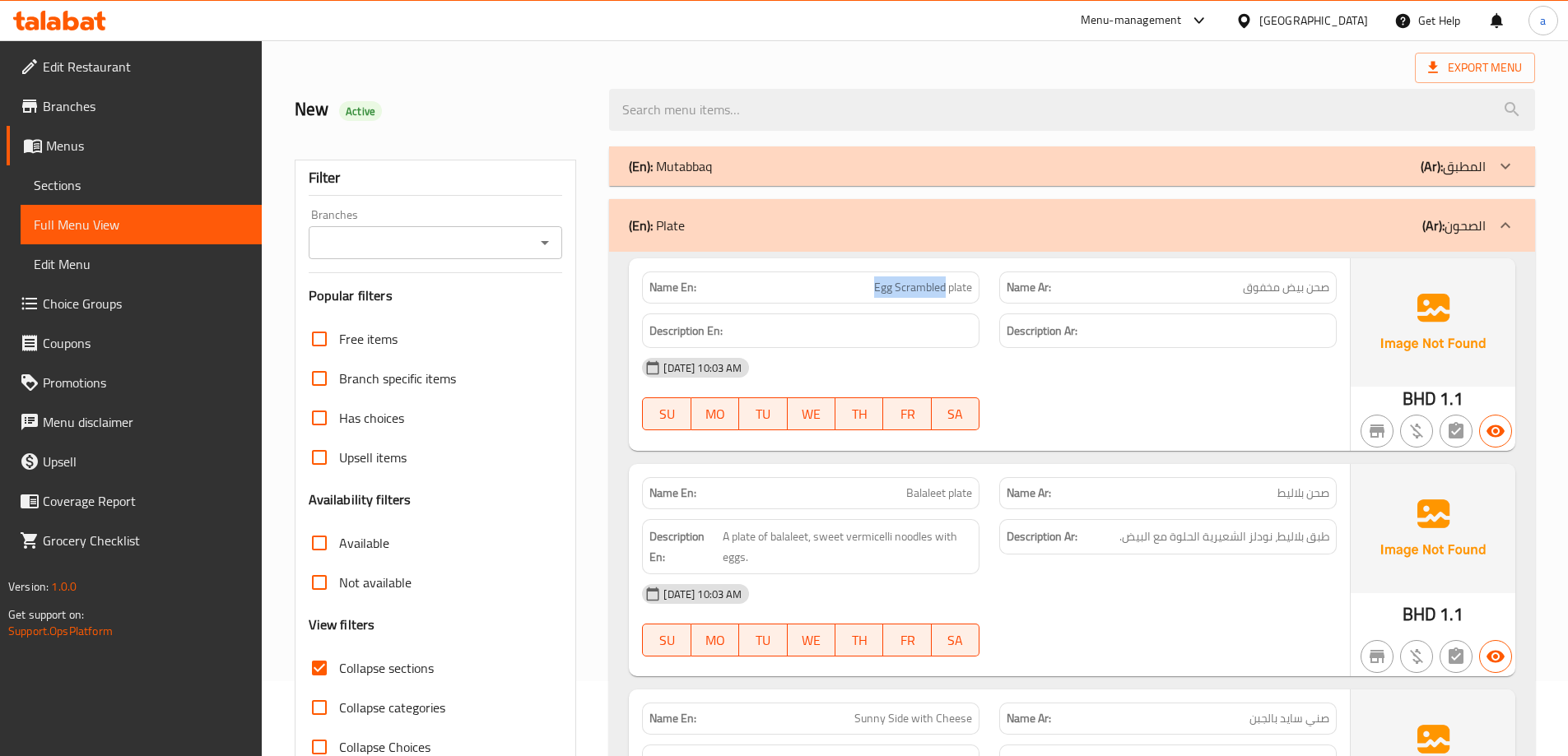
click at [1124, 208] on div "(En): Plate (Ar): الصحون" at bounding box center [1073, 225] width 926 height 53
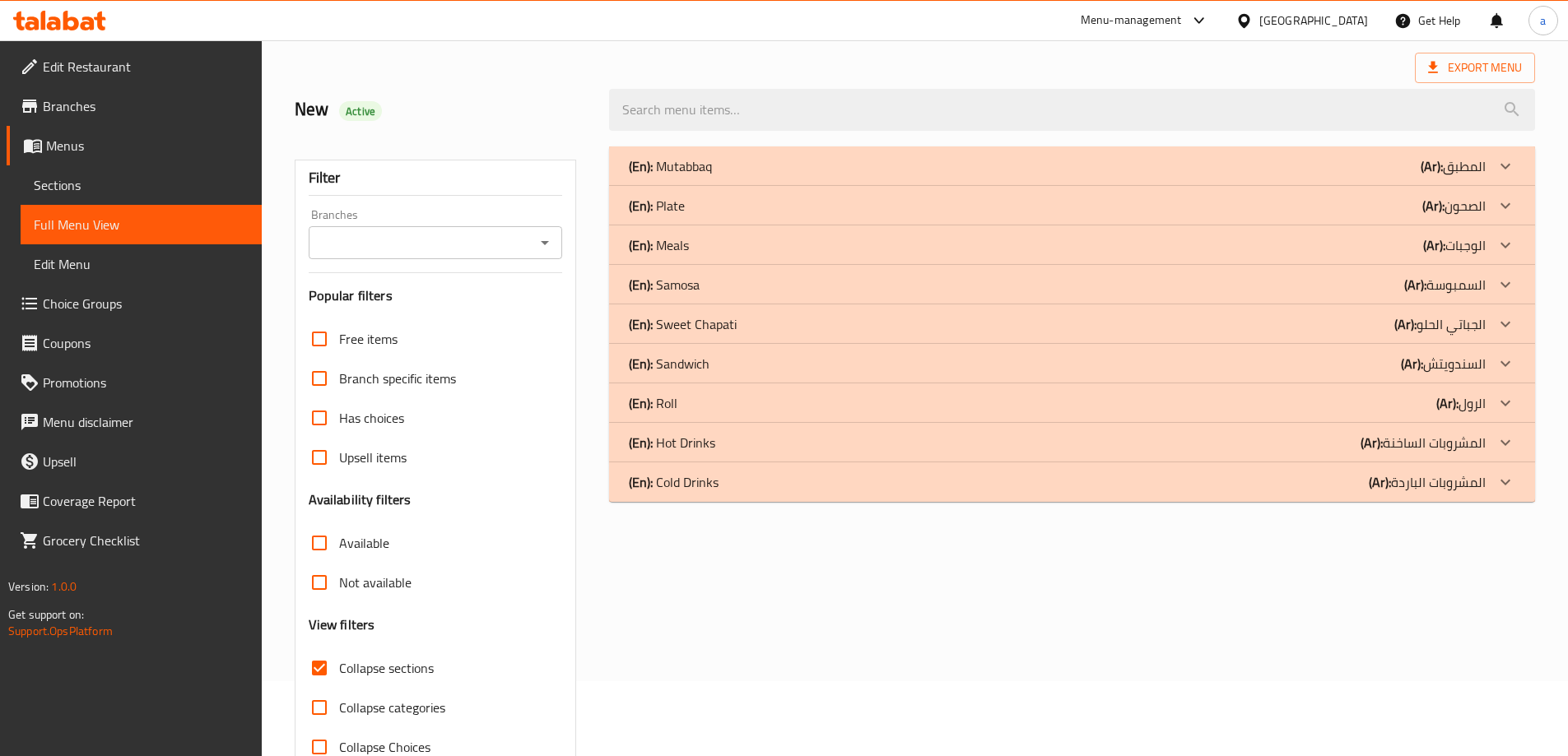
click at [1335, 363] on div "(En): Sandwich (Ar): السندويتش" at bounding box center [1058, 364] width 857 height 19
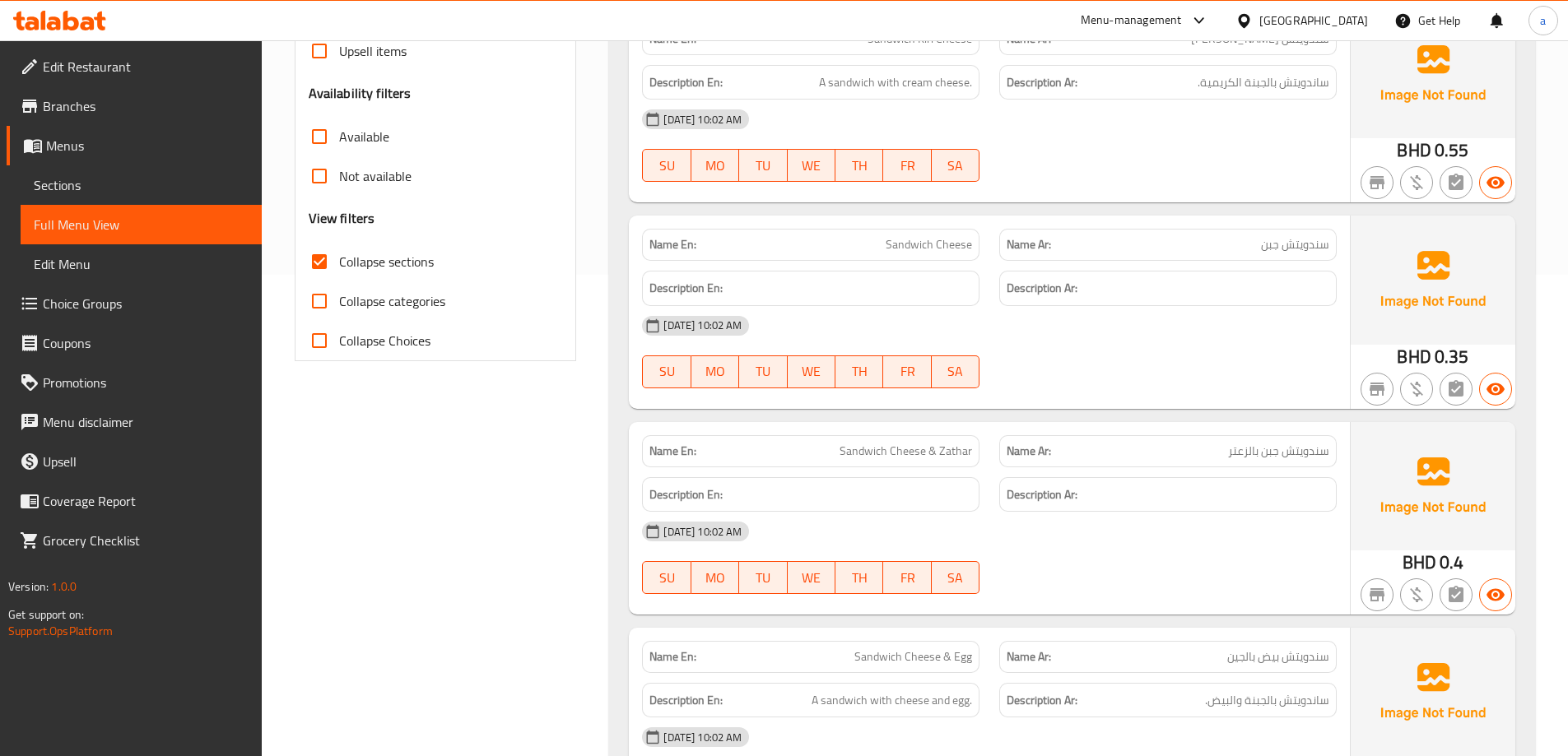
scroll to position [576, 0]
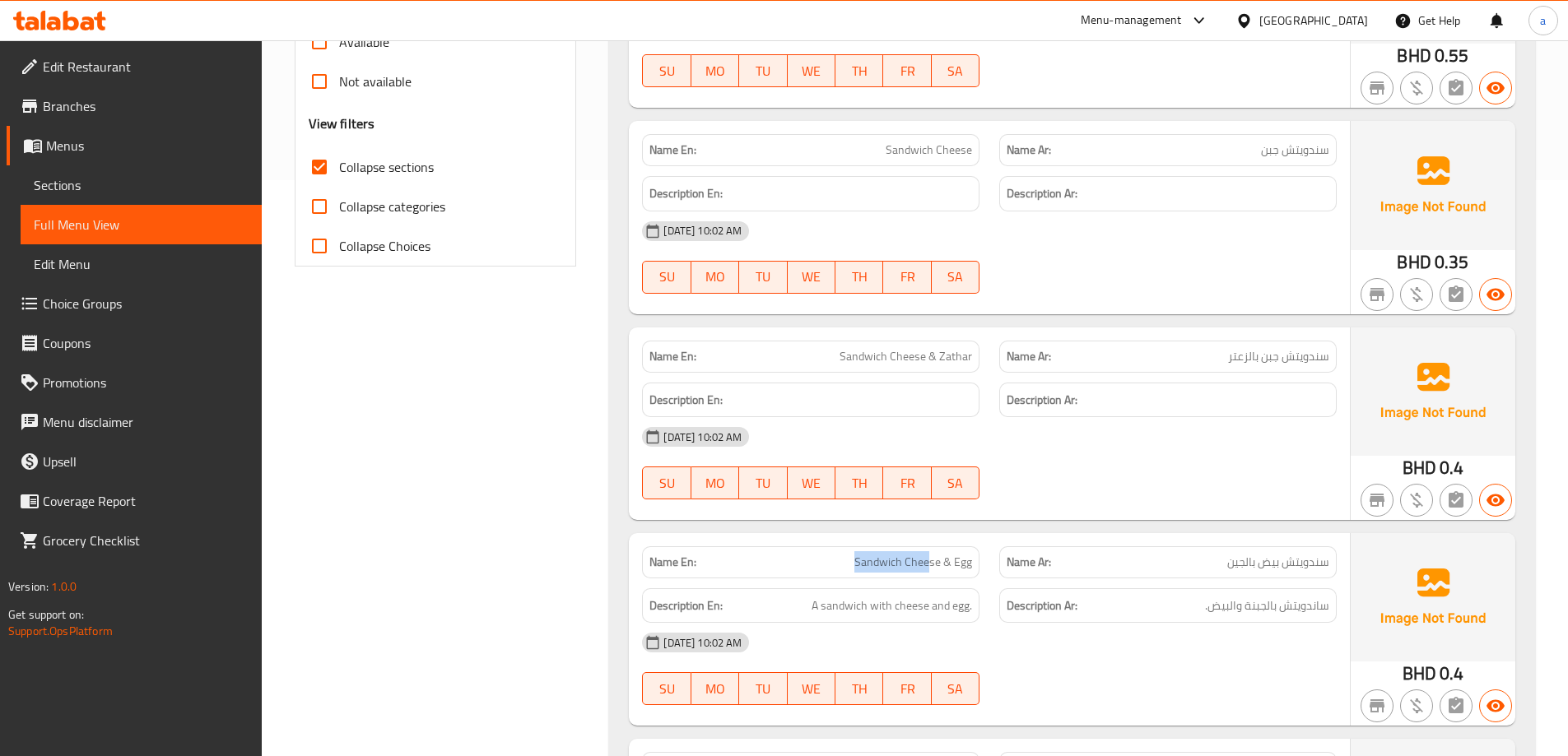
drag, startPoint x: 855, startPoint y: 559, endPoint x: 930, endPoint y: 571, distance: 76.0
click at [930, 571] on p "Name En: Sandwich Cheese & Egg" at bounding box center [811, 562] width 323 height 18
click at [950, 569] on span "Sandwich Cheese & Egg" at bounding box center [913, 562] width 118 height 18
drag, startPoint x: 906, startPoint y: 560, endPoint x: 941, endPoint y: 573, distance: 37.3
click at [941, 573] on div "Name En: Sandwich Cheese & Egg" at bounding box center [811, 562] width 338 height 32
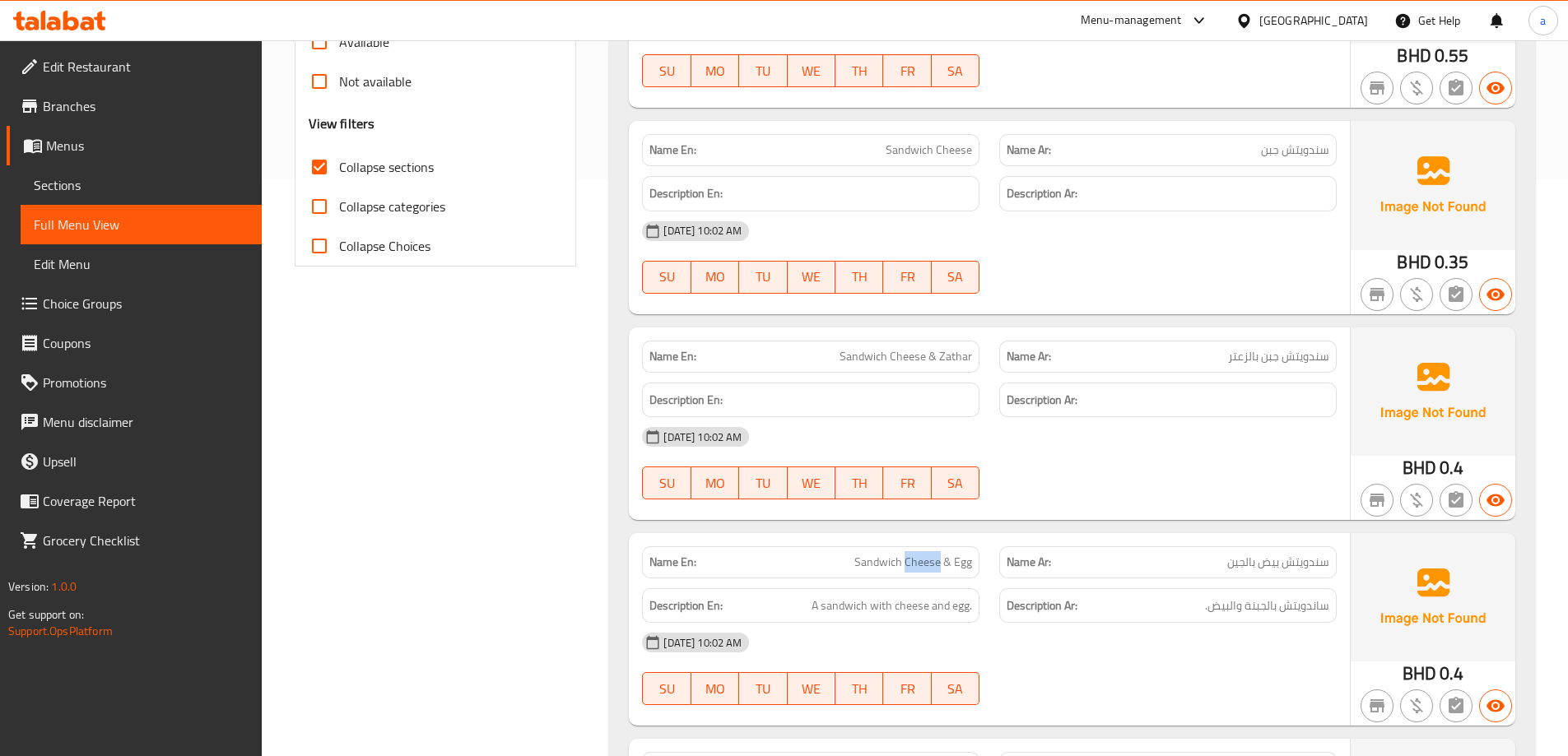
click at [166, 172] on link "Sections" at bounding box center [141, 185] width 241 height 40
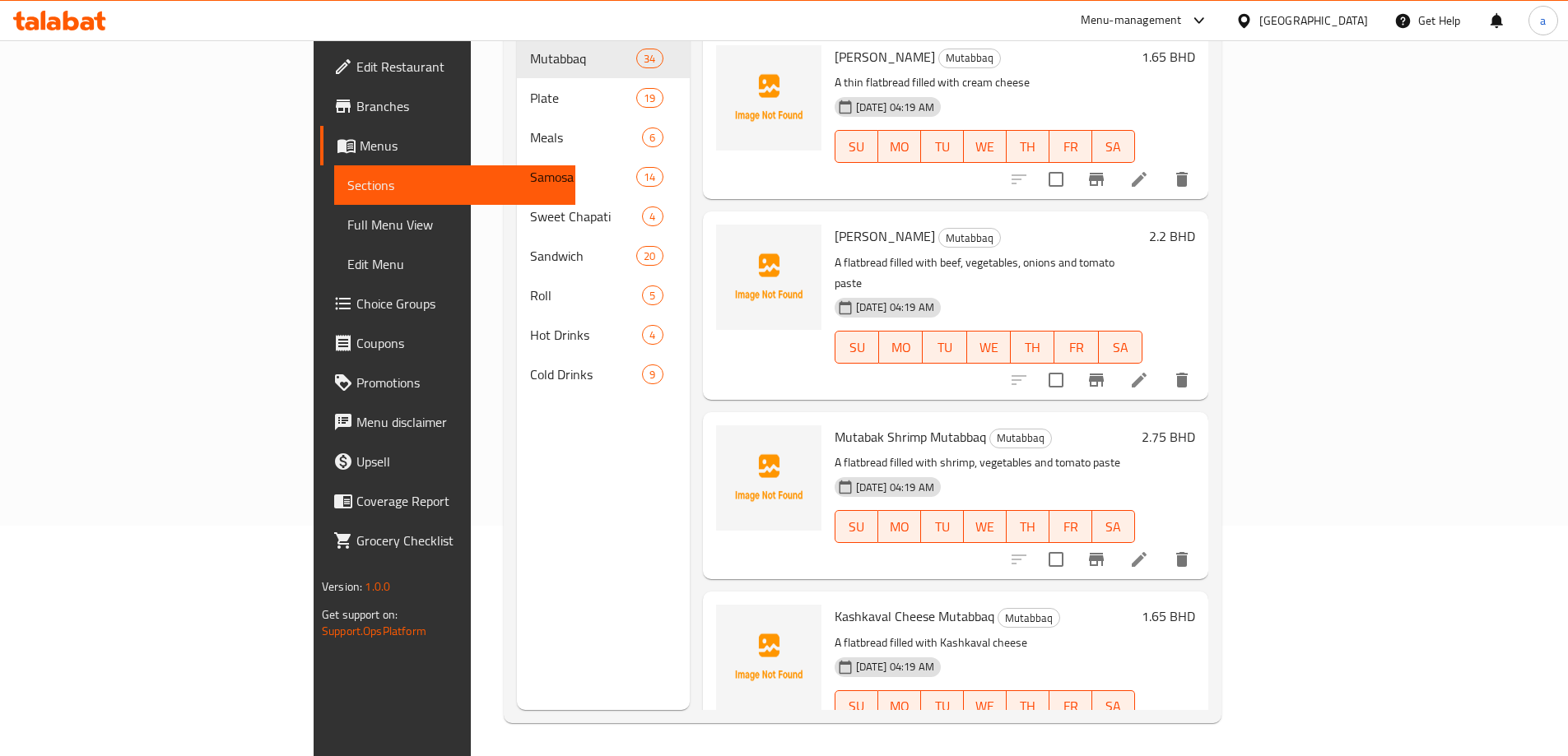
scroll to position [230, 0]
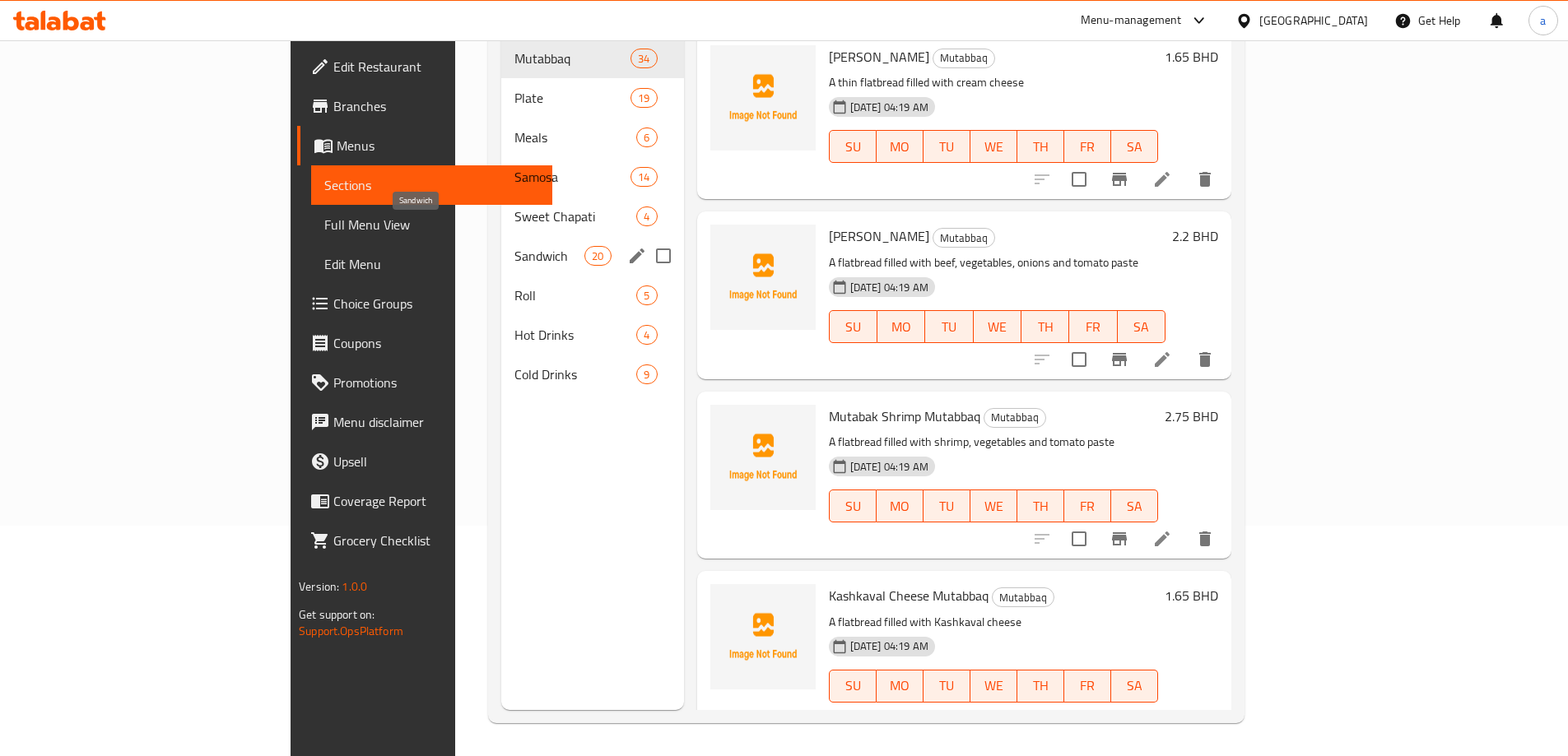
click at [515, 246] on span "Sandwich" at bounding box center [549, 255] width 70 height 19
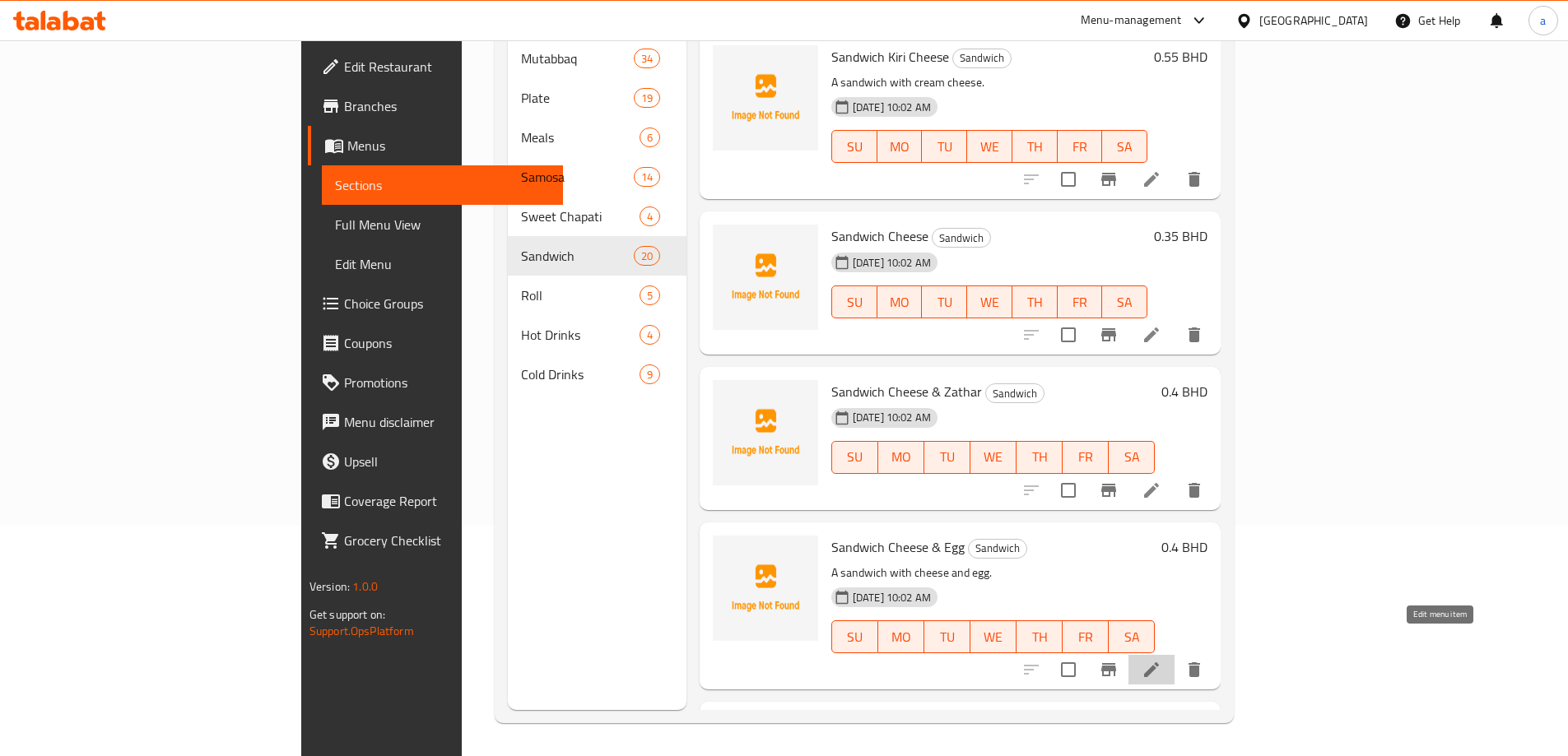
click at [1162, 660] on icon at bounding box center [1151, 670] width 19 height 19
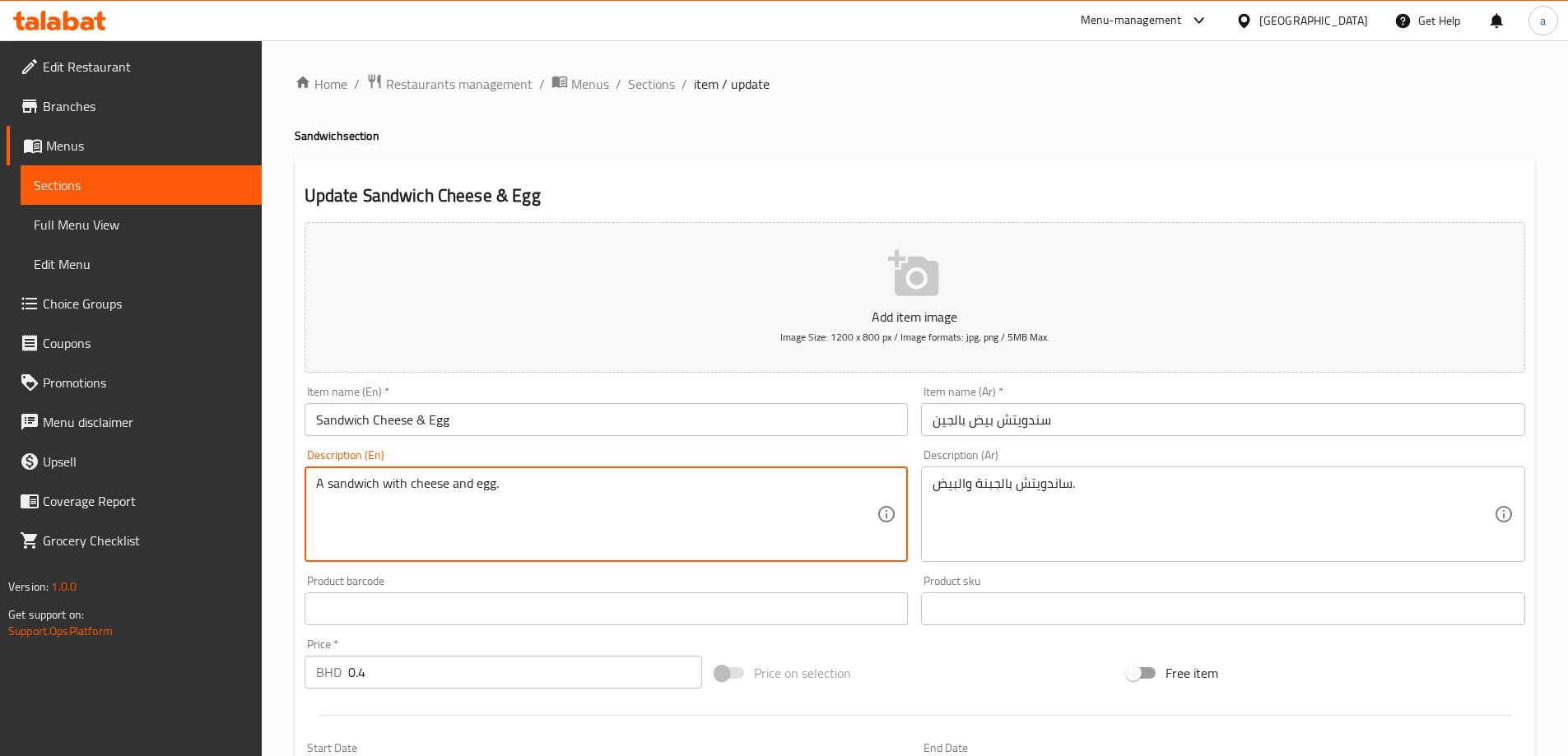
click at [552, 493] on textarea "A sandwich with cheese and egg." at bounding box center [597, 515] width 561 height 78
paste textarea "filled with a combination of cheese and scrambled eggs, offering a creamy and c…"
type textarea "A sandwich filled with a combination of cheese and scrambled eggs, offering a c…"
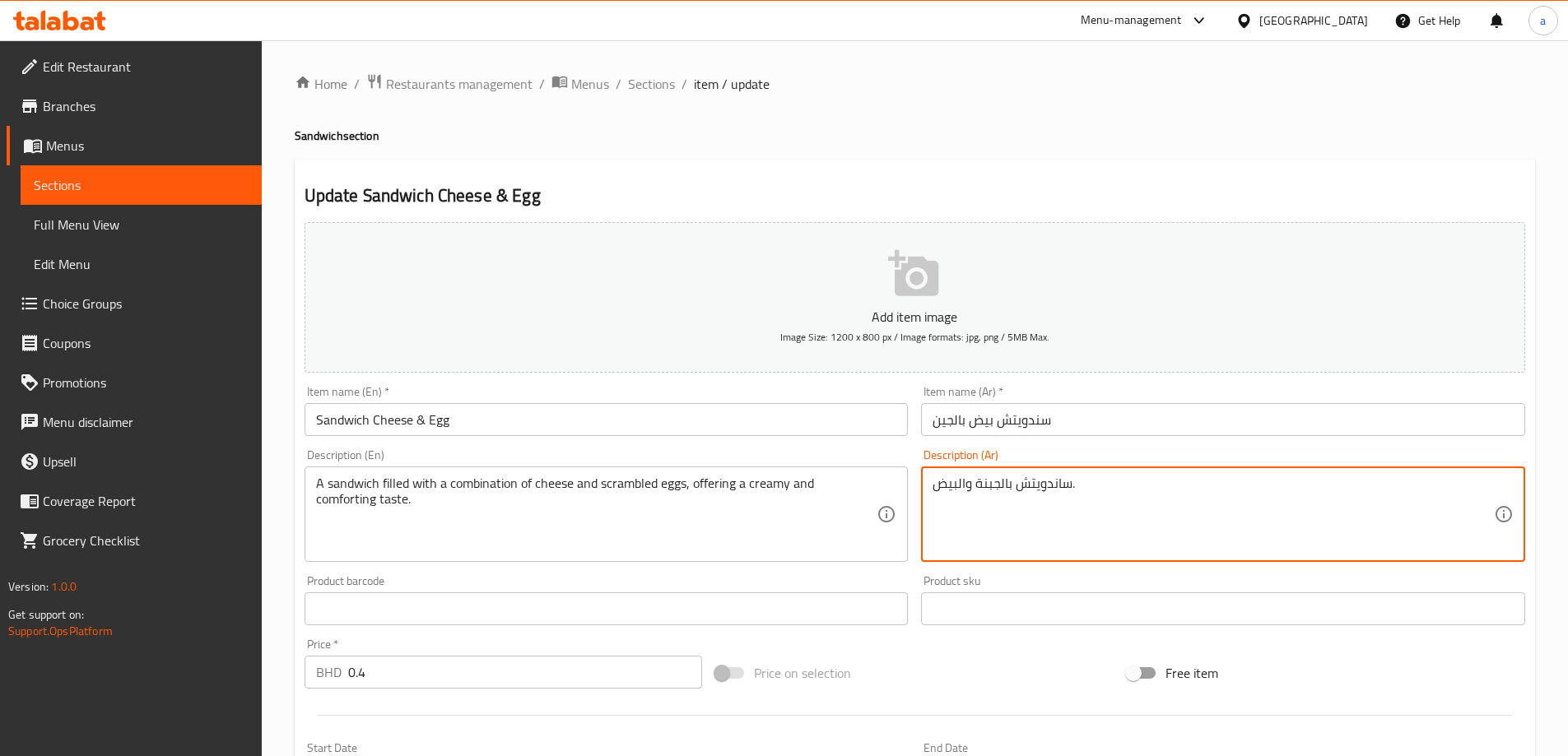
click at [975, 491] on textarea "ساندويتش بالجبنة والبيض." at bounding box center [1213, 515] width 561 height 78
paste textarea "ندويتش محشو بمزيج من الجبن والبيض المخفوق يقدم طعم كريمي ومريح"
type textarea "سندويتش محشو بمزيج من الجبن والبيض المخفوق يقدم طعم كريمي ومريح."
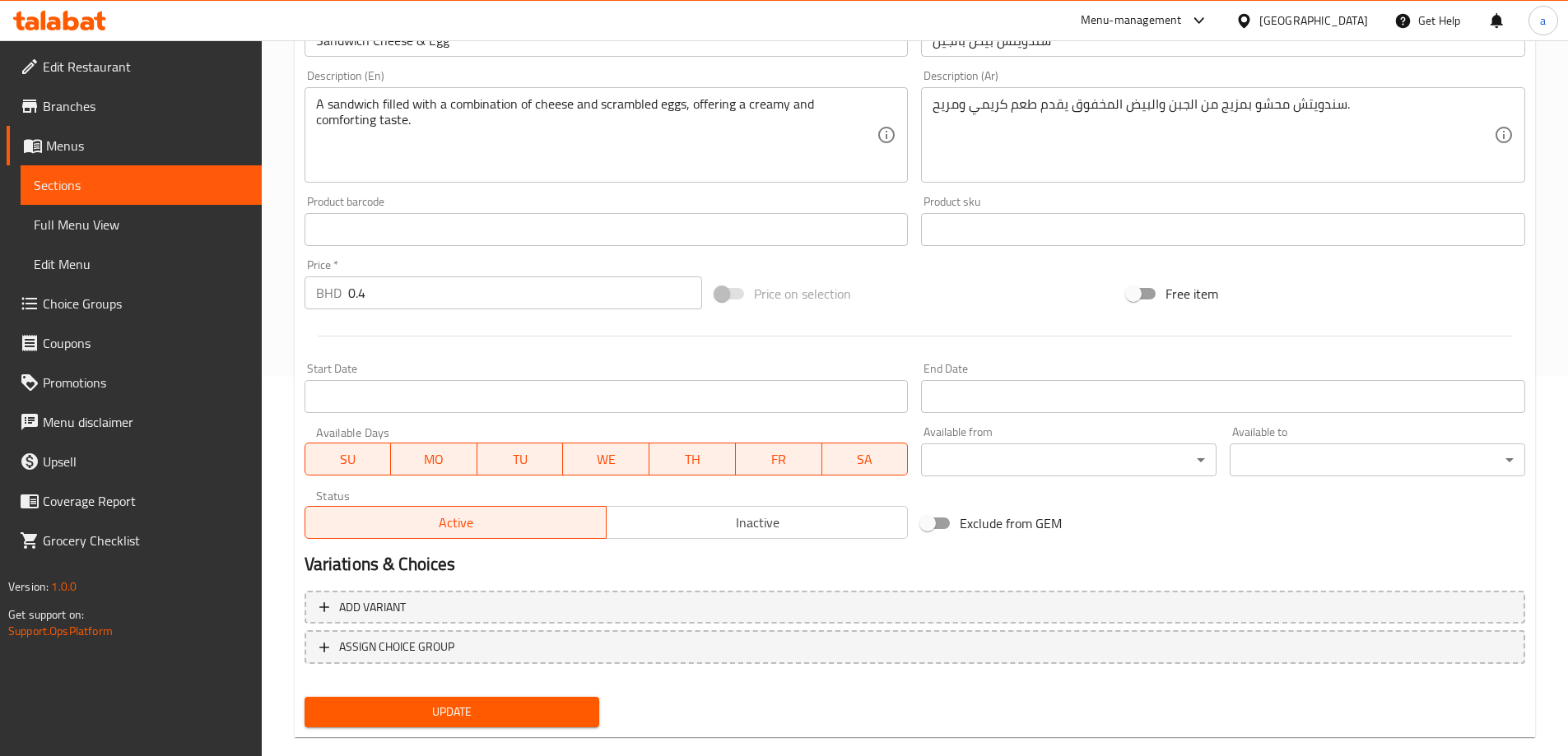
scroll to position [406, 0]
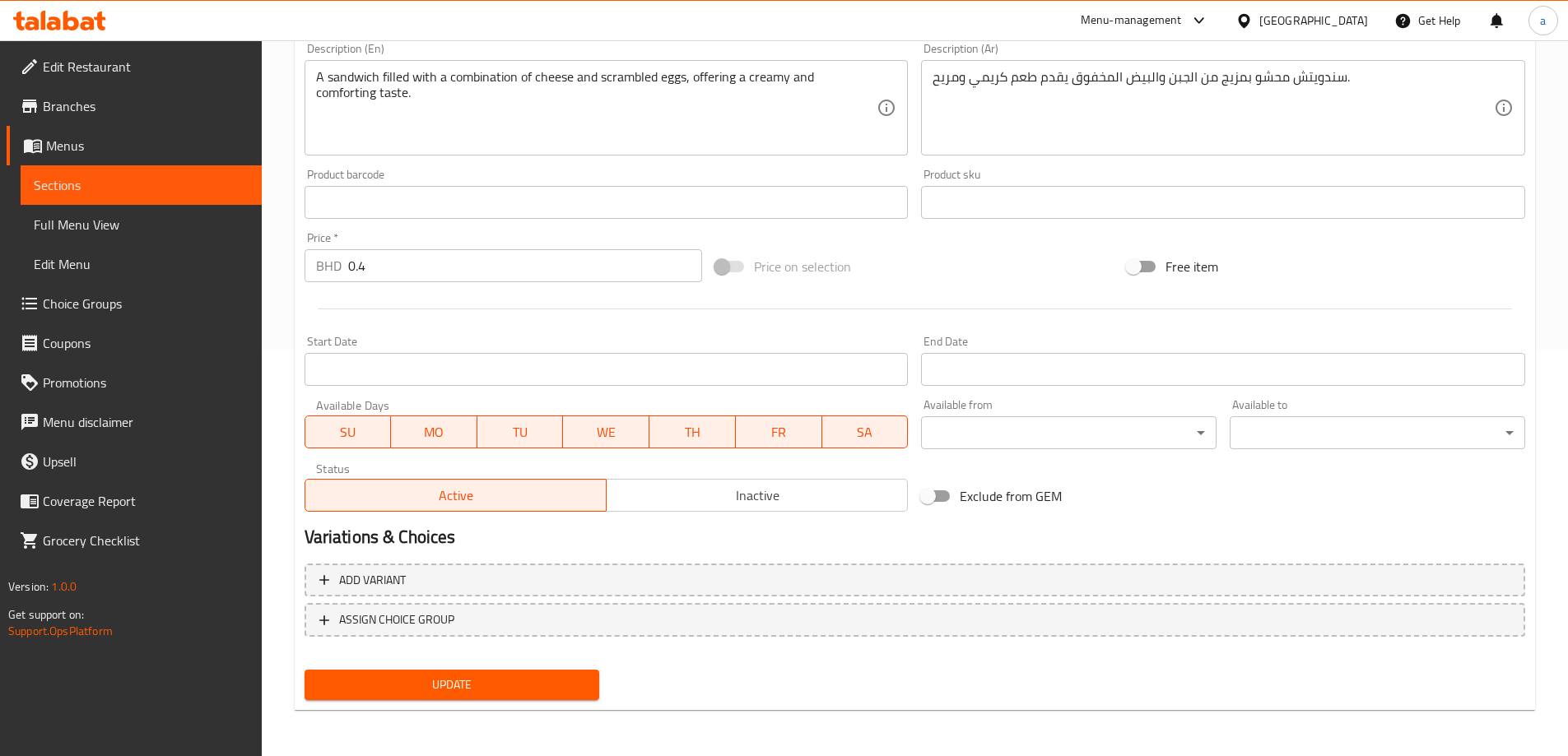
click at [527, 690] on span "Update" at bounding box center [453, 686] width 269 height 20
drag, startPoint x: 92, startPoint y: 225, endPoint x: 56, endPoint y: 246, distance: 41.7
click at [92, 225] on span "Full Menu View" at bounding box center [141, 224] width 215 height 19
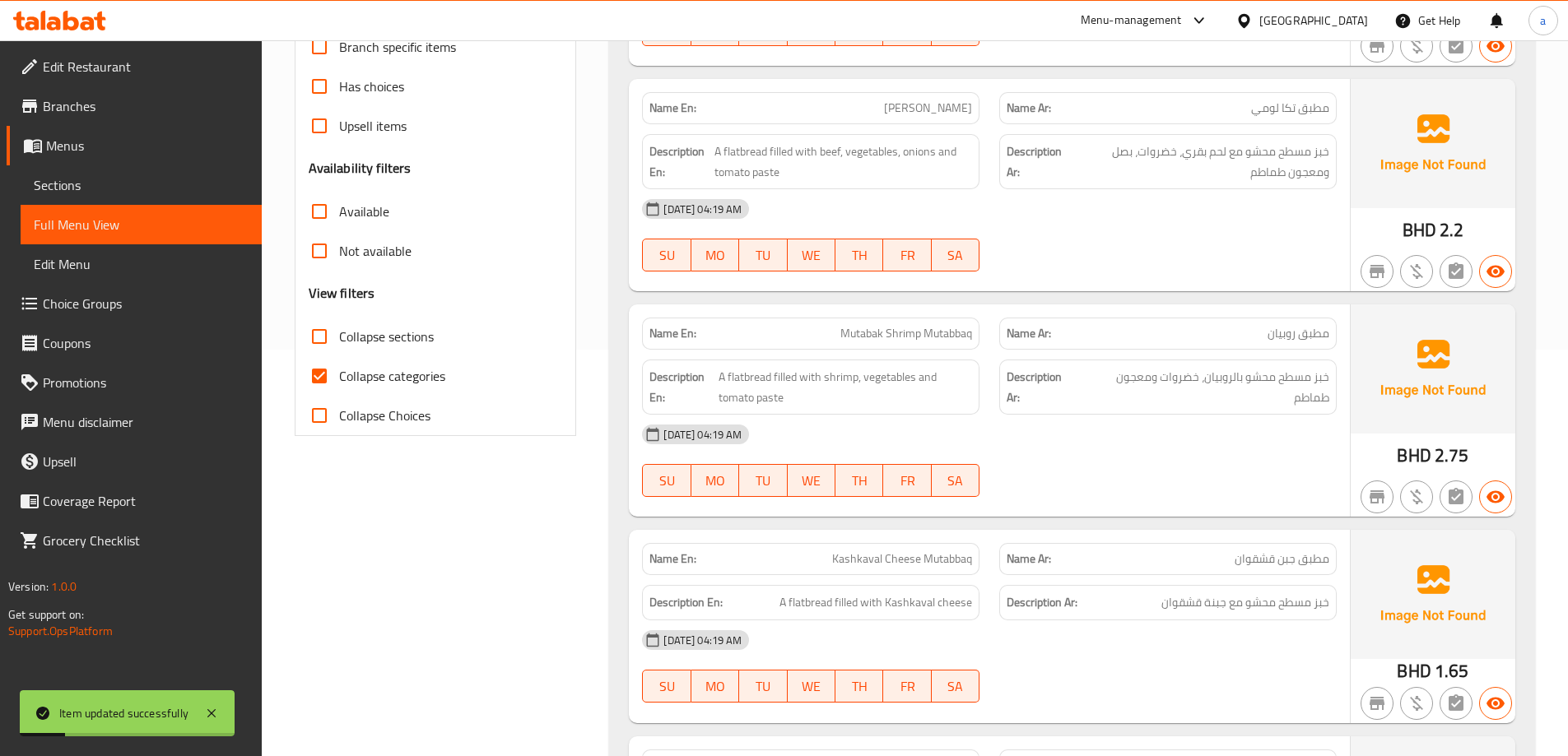
click at [392, 378] on span "Collapse categories" at bounding box center [392, 376] width 106 height 19
click at [340, 378] on input "Collapse categories" at bounding box center [319, 376] width 40 height 40
checkbox input "false"
click at [400, 345] on span "Collapse sections" at bounding box center [387, 336] width 95 height 19
click at [340, 345] on input "Collapse sections" at bounding box center [319, 337] width 40 height 40
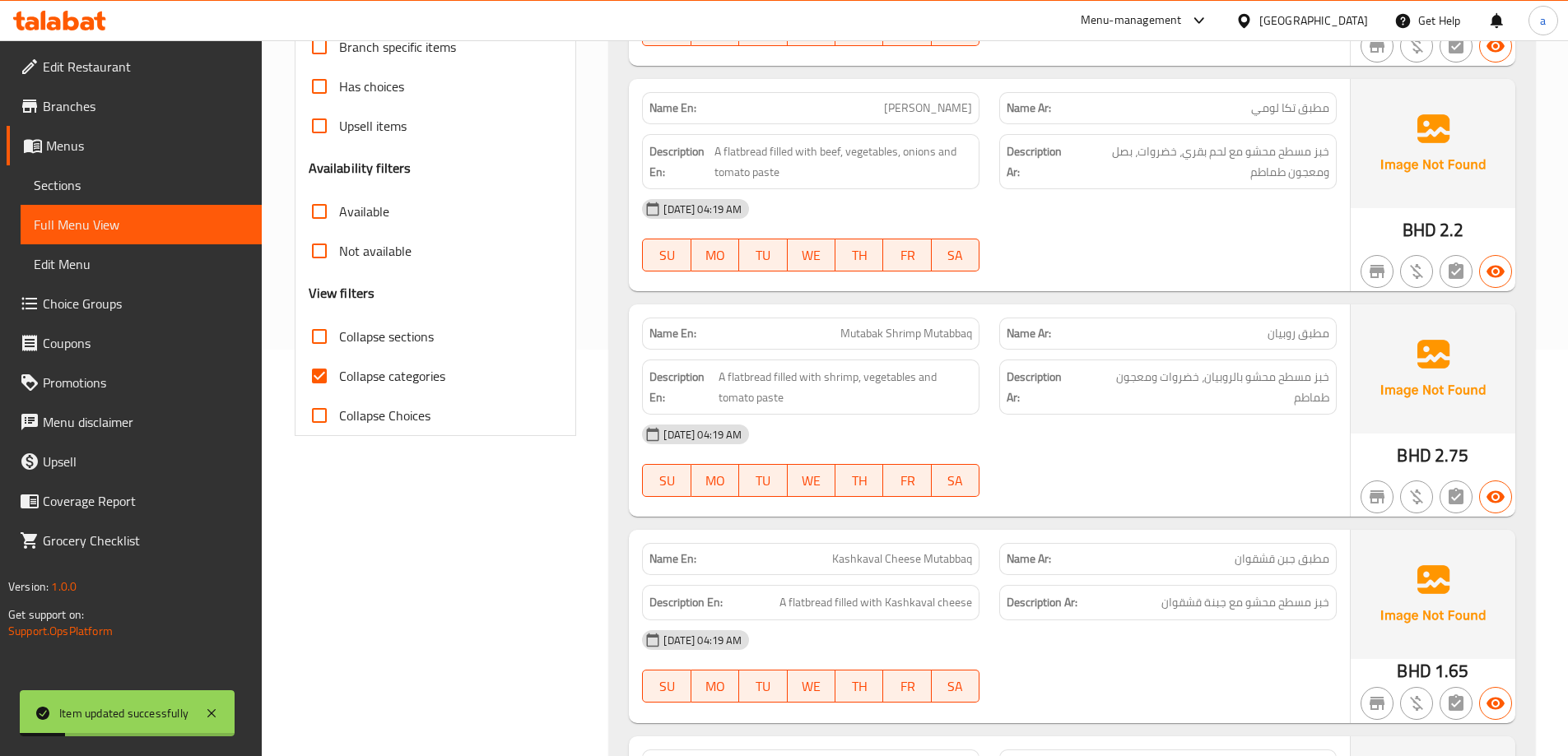
checkbox input "true"
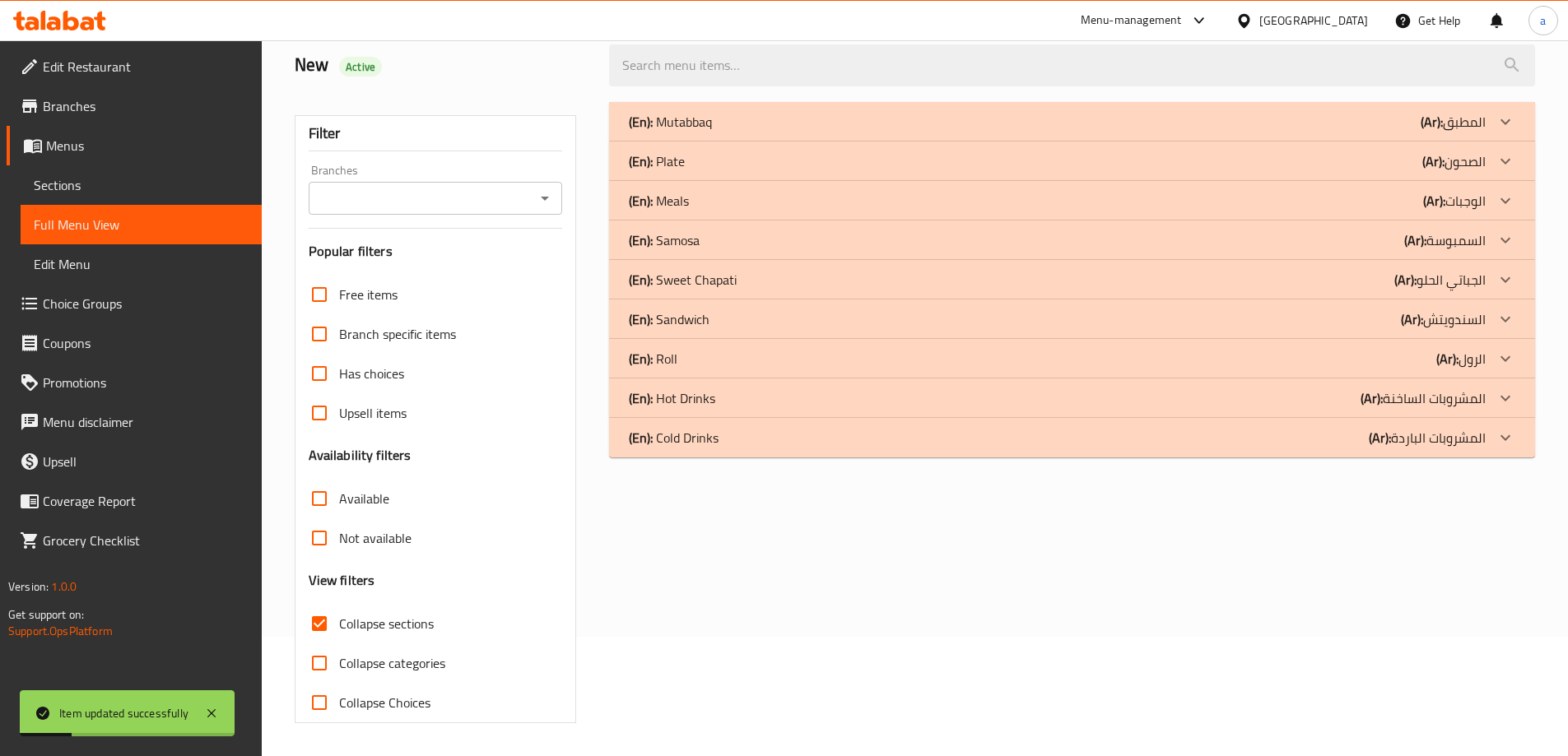
scroll to position [120, 0]
click at [1447, 322] on p "(Ar): السندويتش" at bounding box center [1443, 319] width 84 height 19
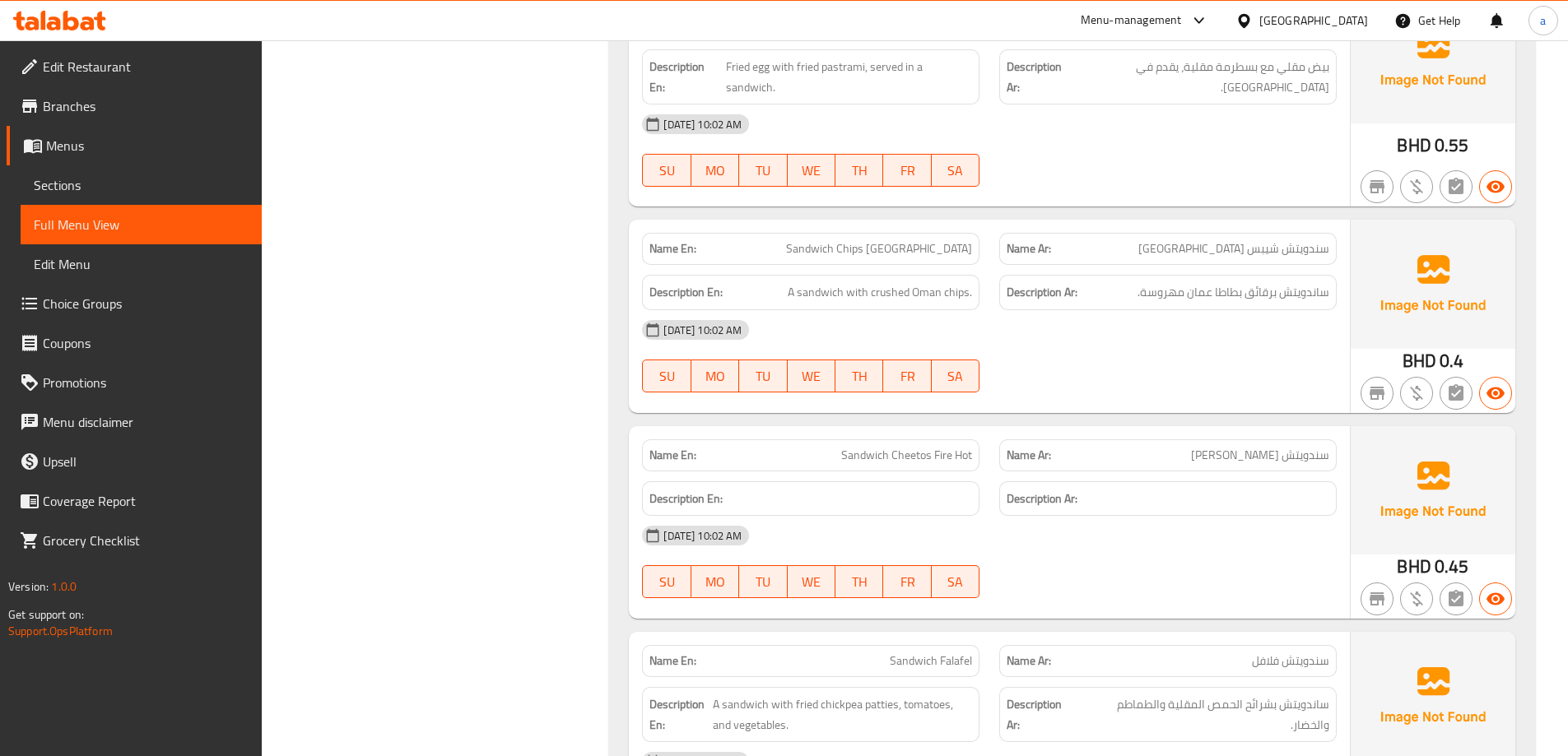
scroll to position [2181, 0]
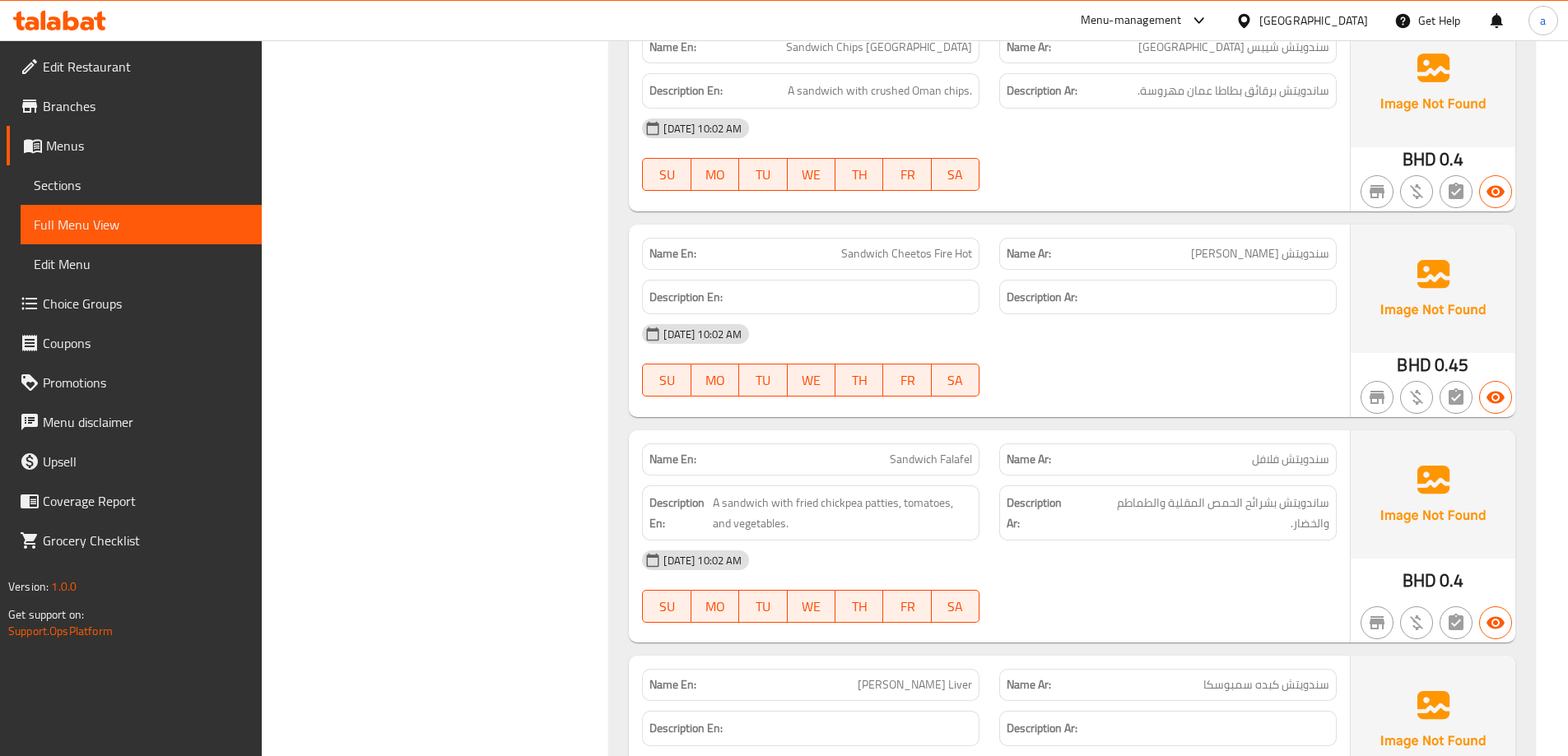
click at [133, 187] on span "Sections" at bounding box center [141, 185] width 215 height 19
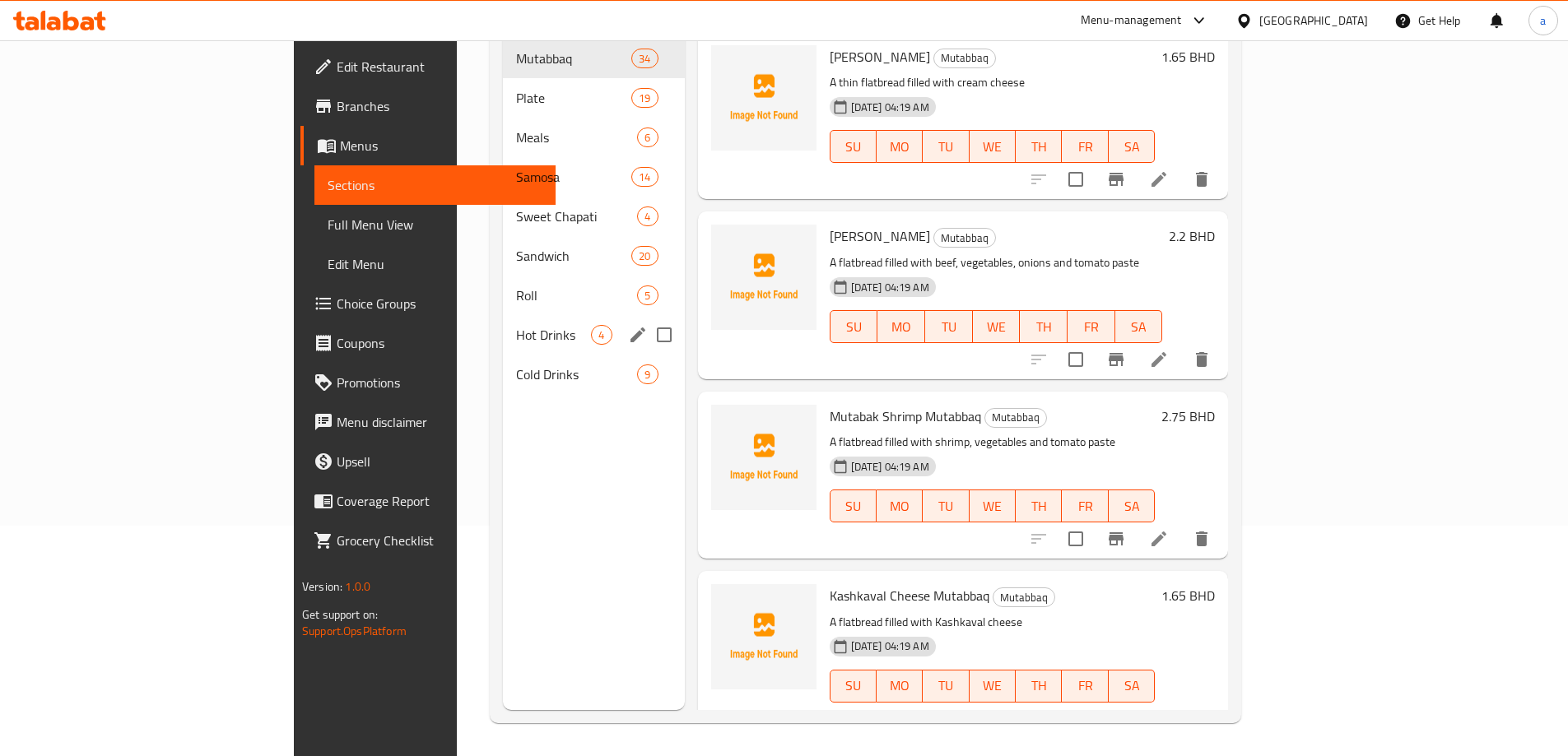
scroll to position [230, 0]
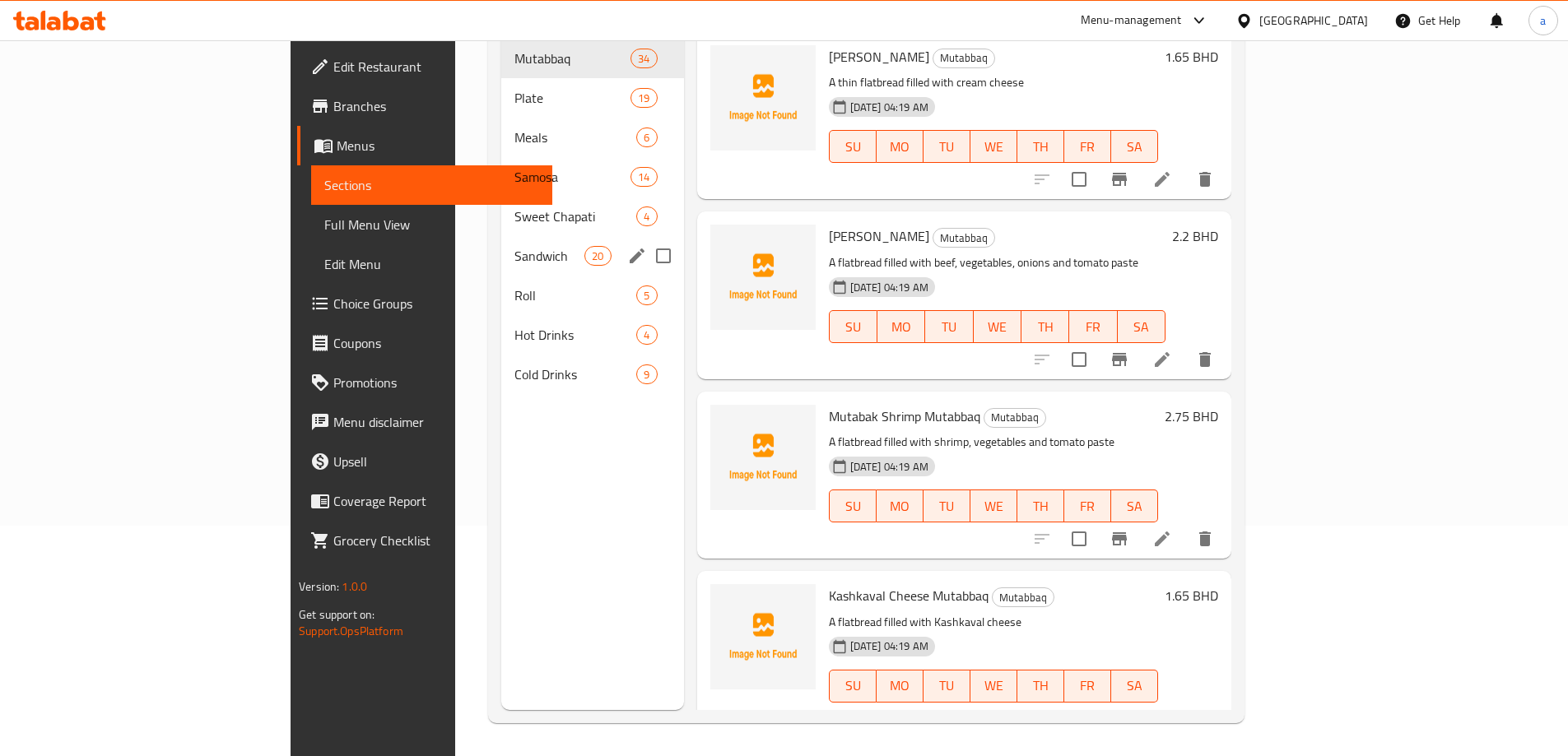
click at [515, 246] on span "Sandwich" at bounding box center [549, 255] width 70 height 19
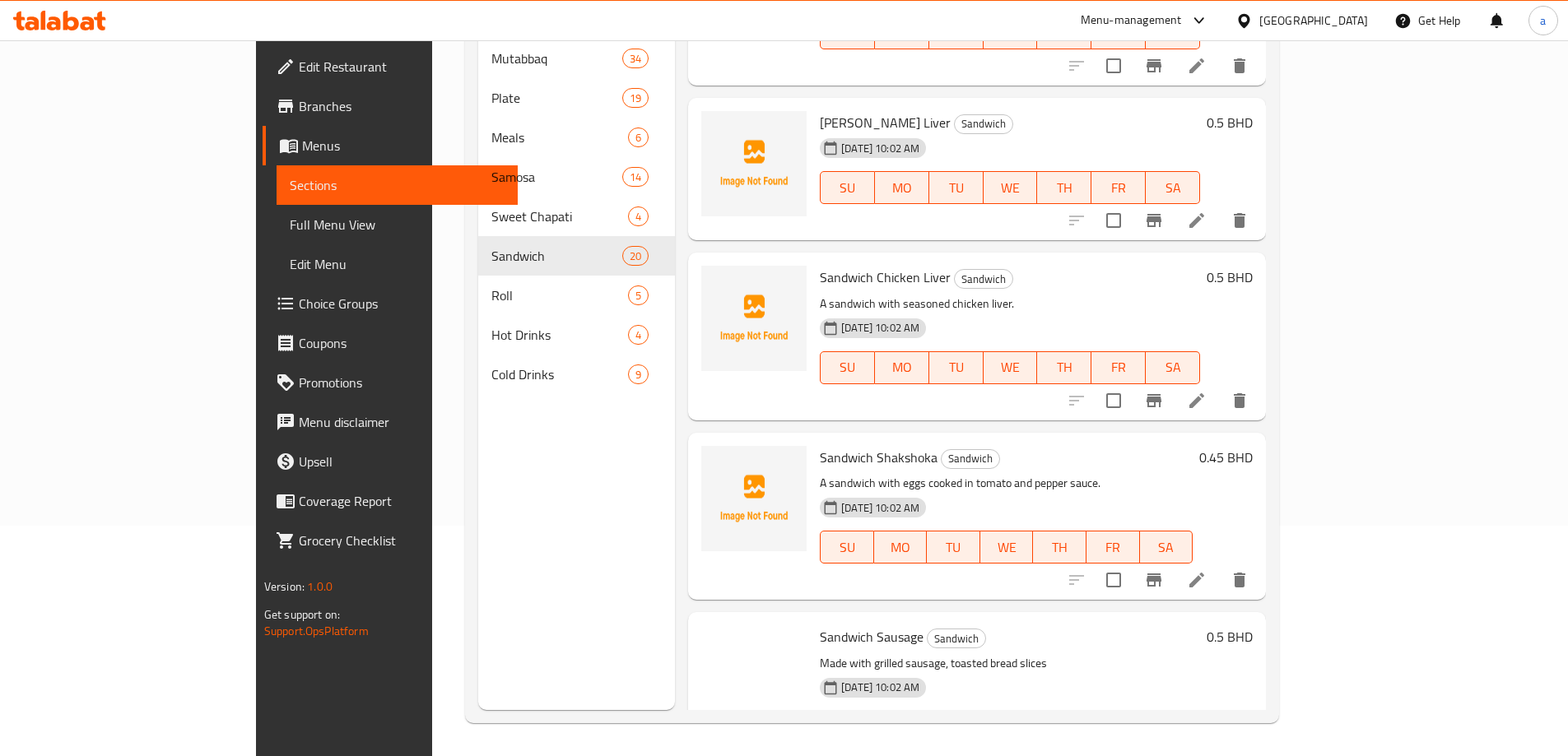
scroll to position [1811, 0]
click at [1204, 212] on icon at bounding box center [1197, 220] width 15 height 15
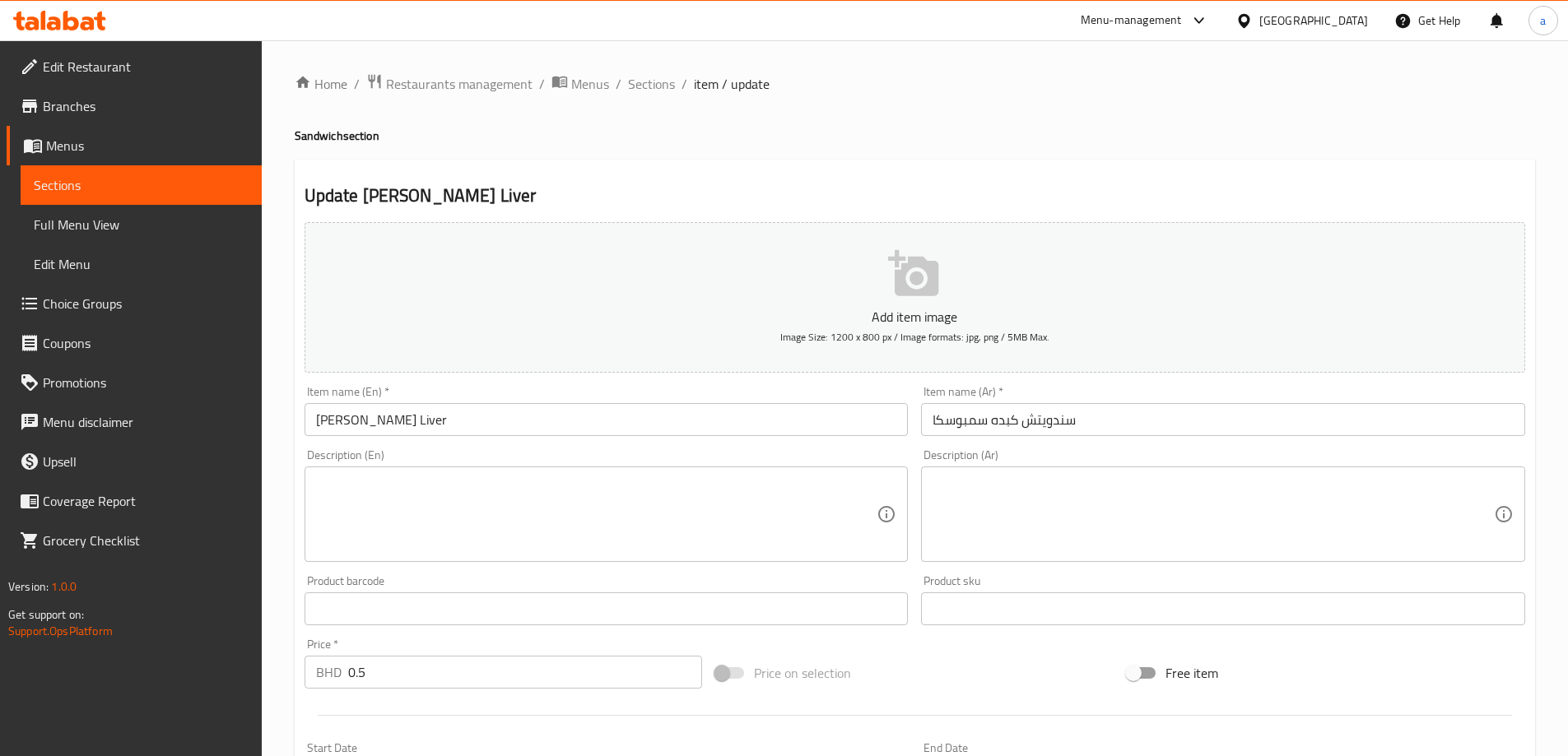
click at [961, 428] on input "سندويتش كبده سمبوسكا" at bounding box center [1223, 419] width 604 height 32
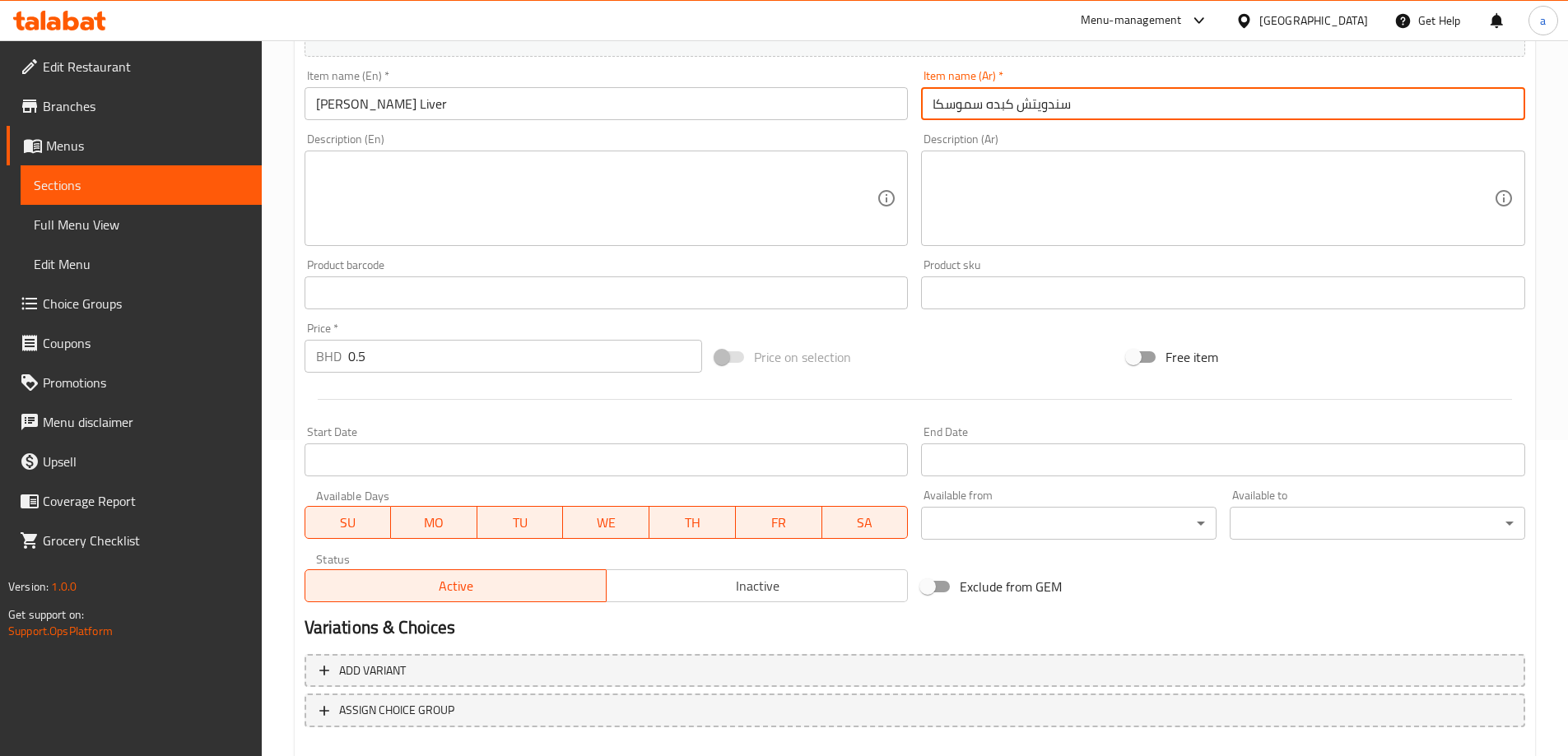
scroll to position [406, 0]
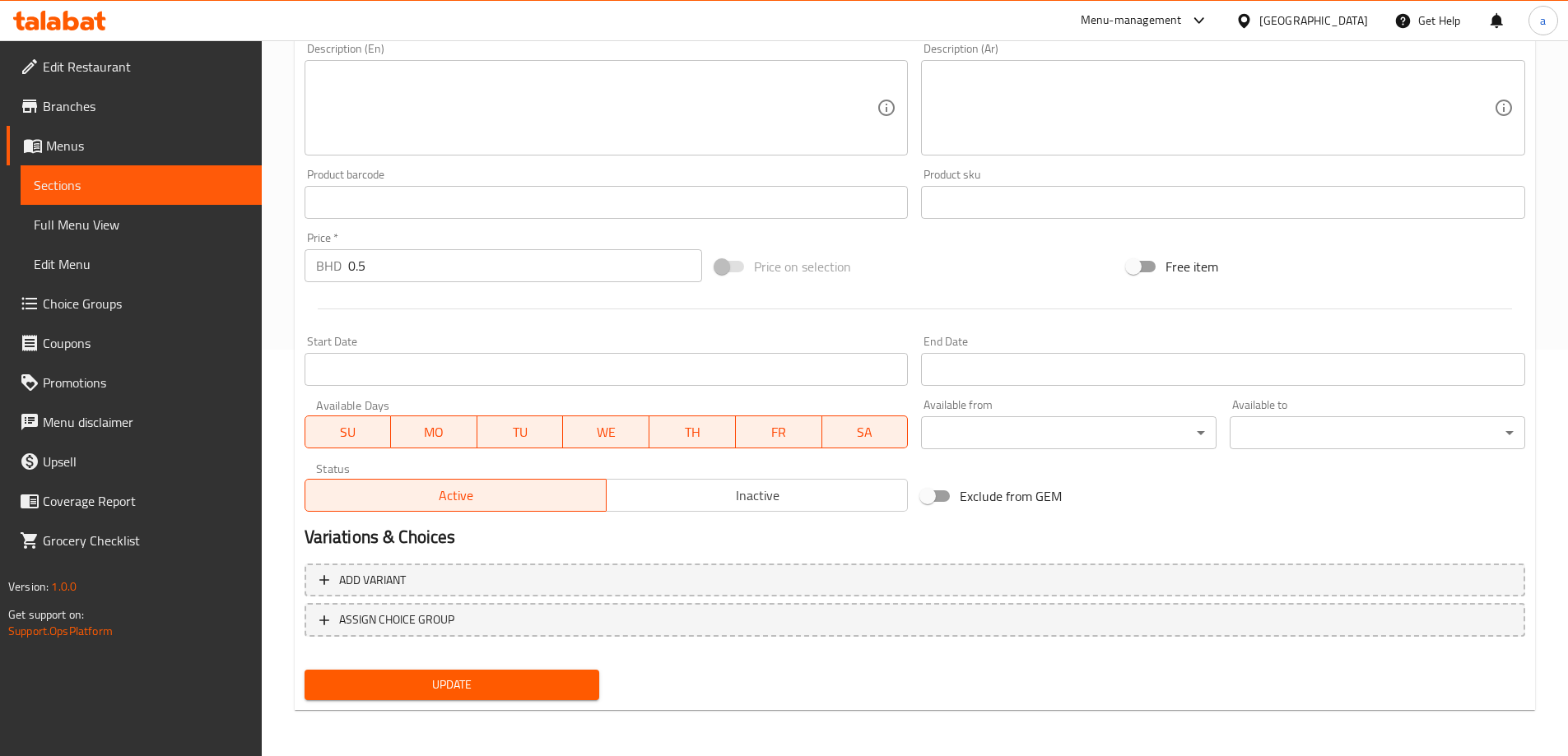
type input "سندويتش كبده سموسكا"
click at [528, 675] on span "Update" at bounding box center [453, 686] width 269 height 20
click at [83, 215] on span "Full Menu View" at bounding box center [141, 224] width 215 height 19
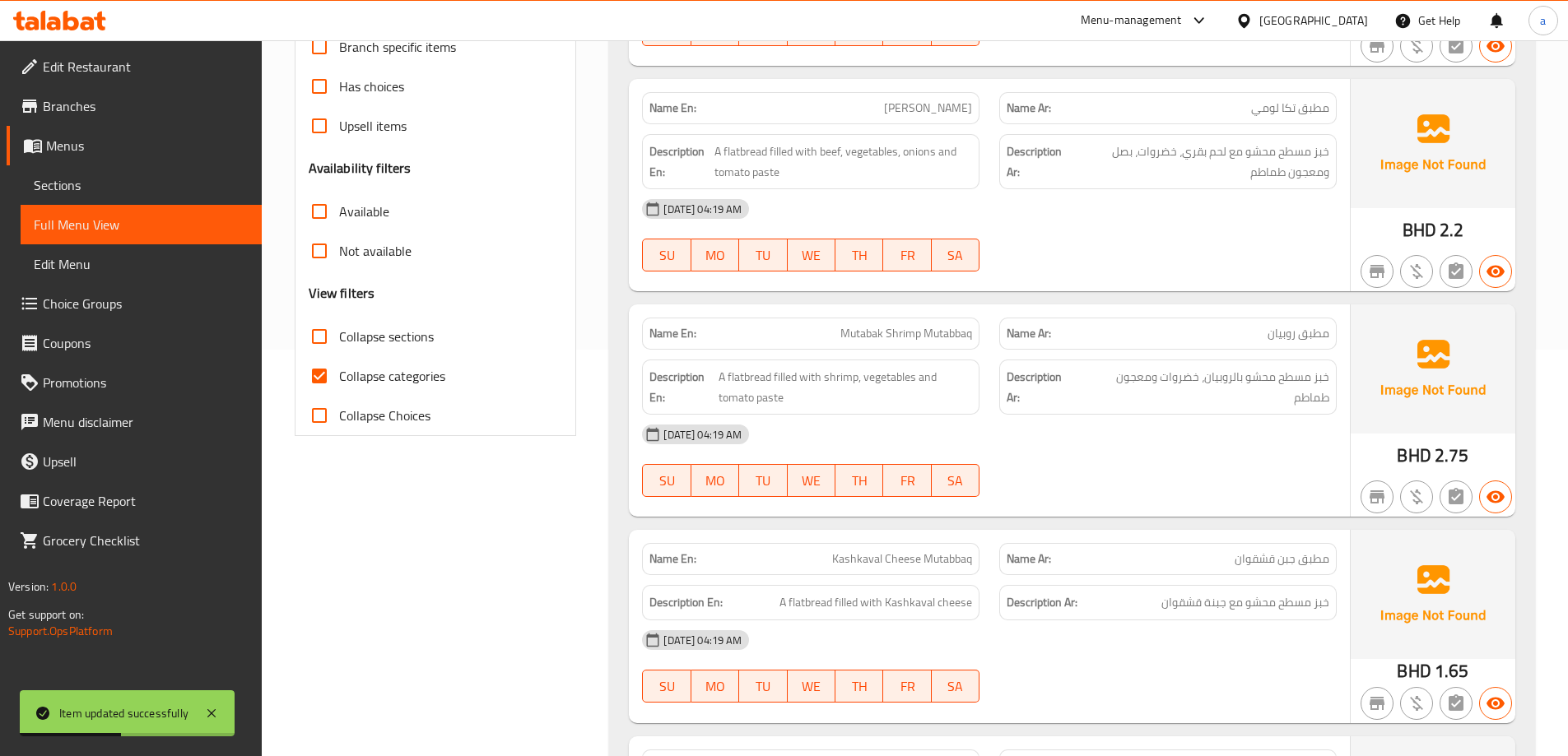
drag, startPoint x: 380, startPoint y: 371, endPoint x: 371, endPoint y: 340, distance: 32.3
click at [380, 371] on span "Collapse categories" at bounding box center [392, 376] width 106 height 19
click at [340, 371] on input "Collapse categories" at bounding box center [319, 376] width 40 height 40
checkbox input "false"
click at [371, 340] on span "Collapse sections" at bounding box center [387, 336] width 95 height 19
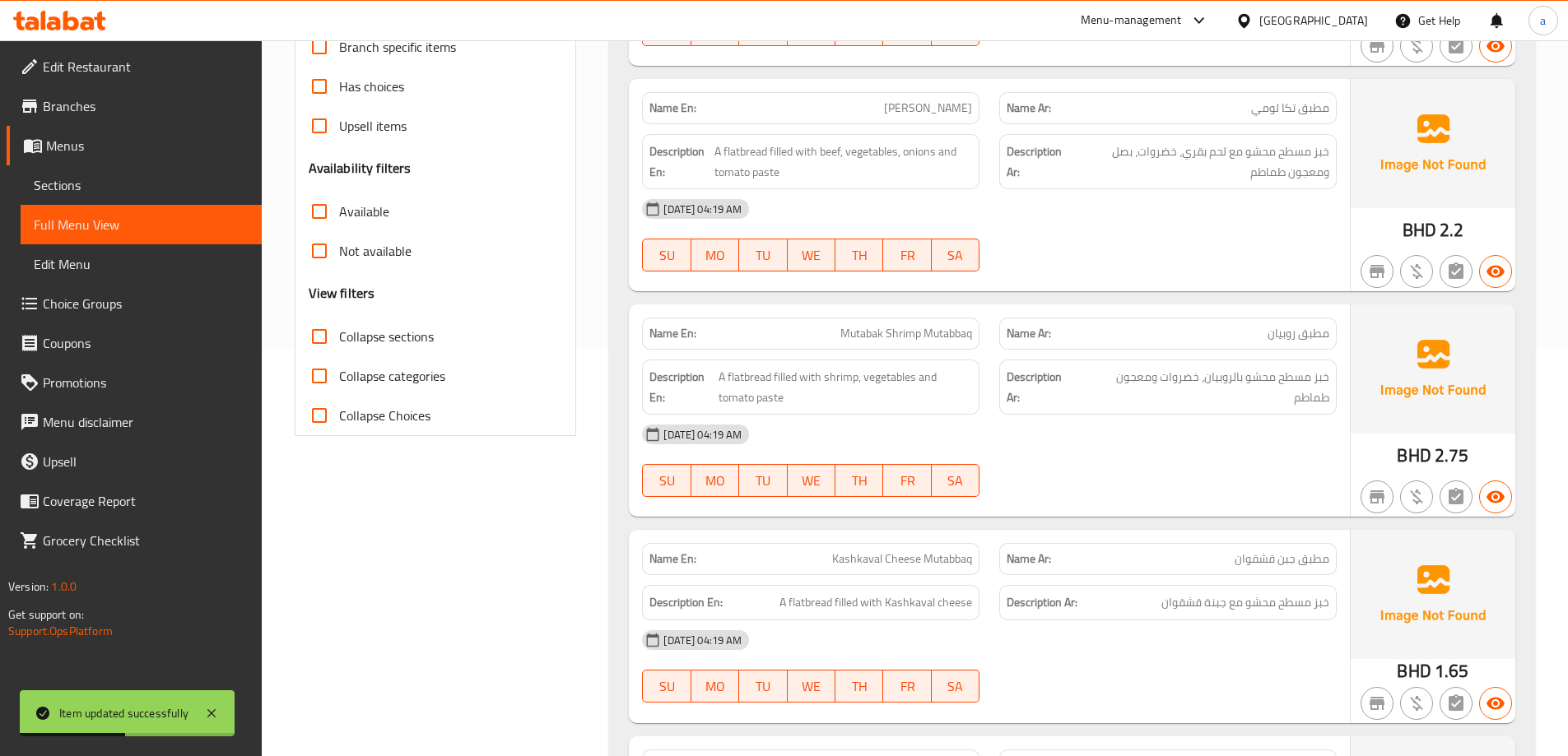
click at [340, 340] on input "Collapse sections" at bounding box center [319, 337] width 40 height 40
checkbox input "true"
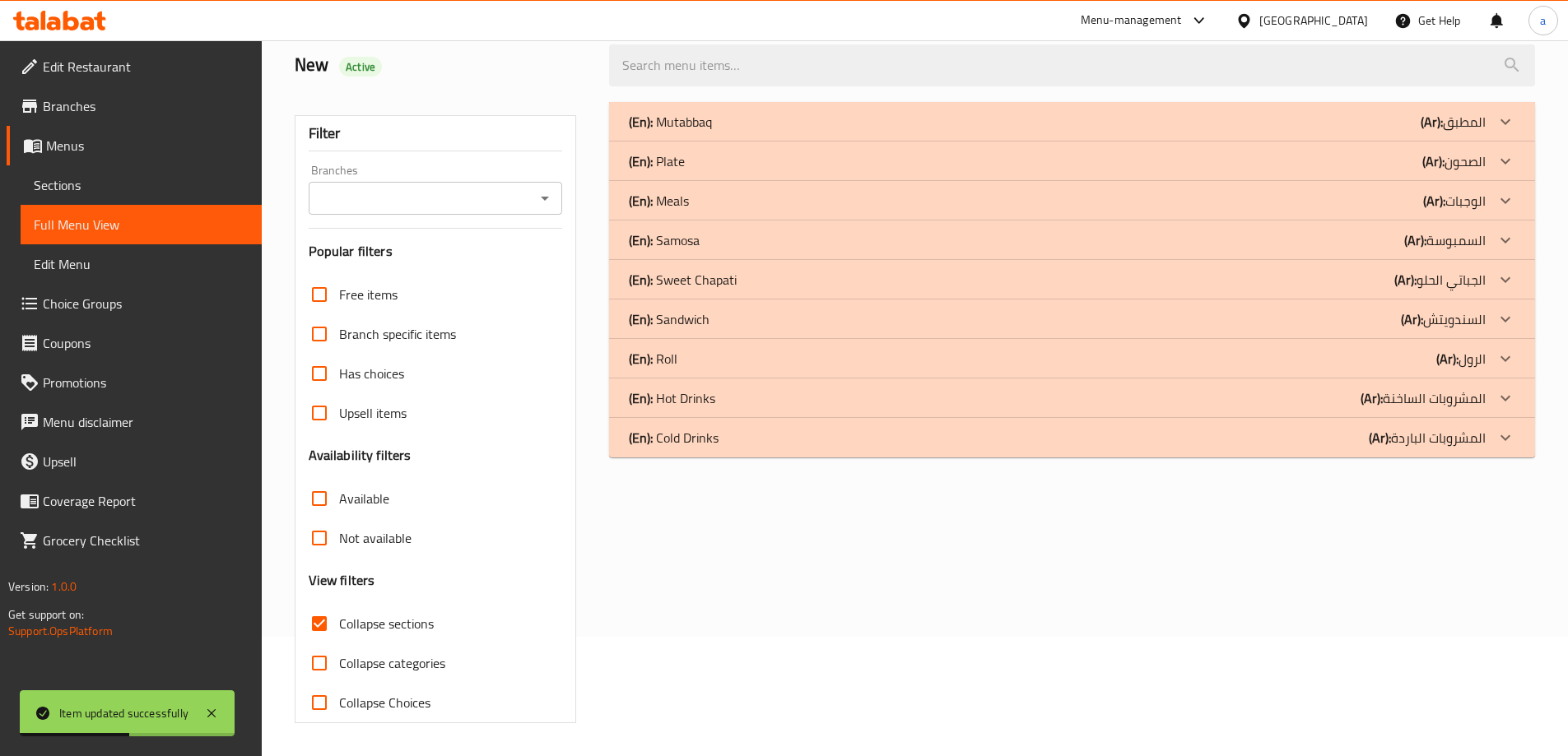
scroll to position [120, 0]
click at [1170, 330] on div "(En): Sandwich (Ar): السندويتش" at bounding box center [1073, 319] width 926 height 40
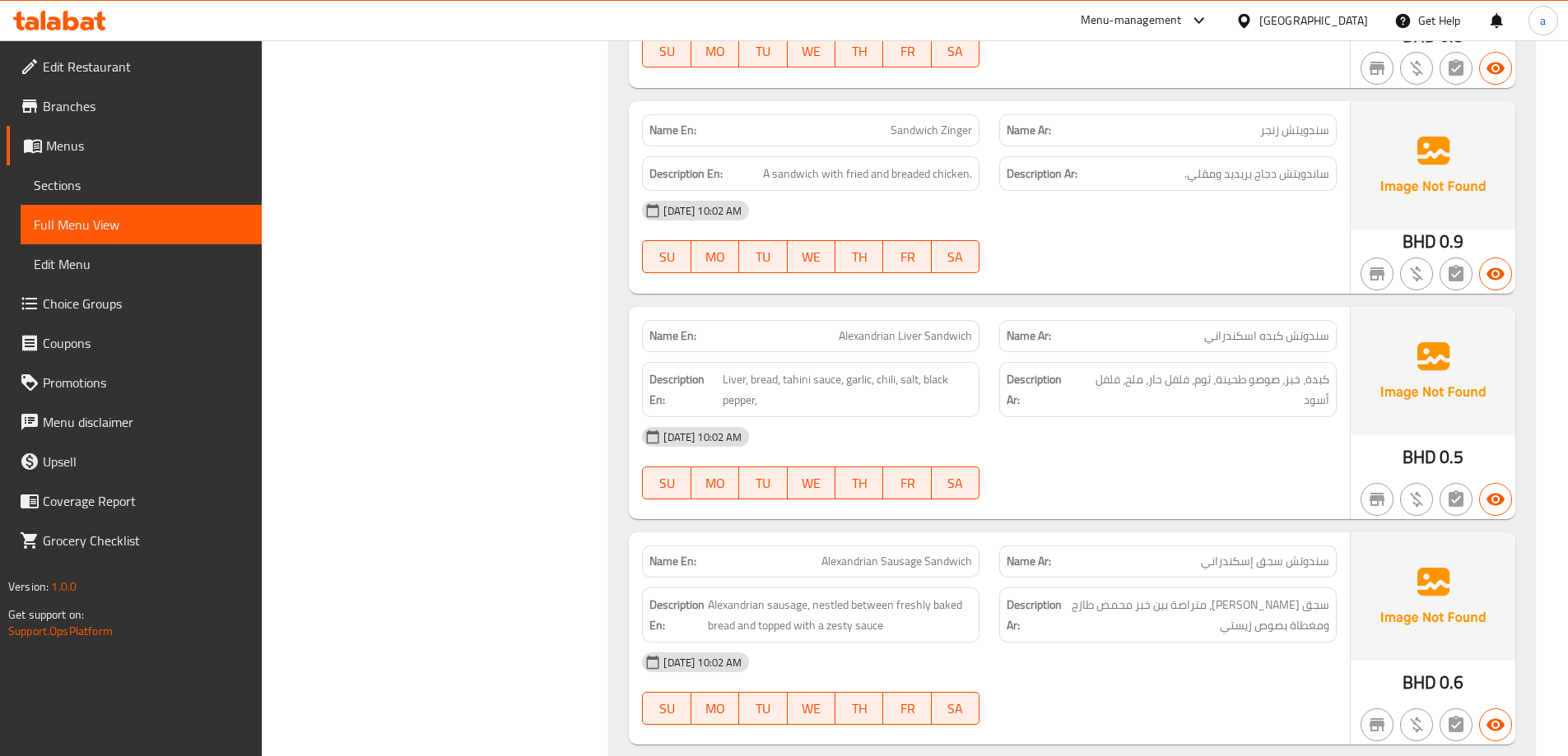
scroll to position [4070, 0]
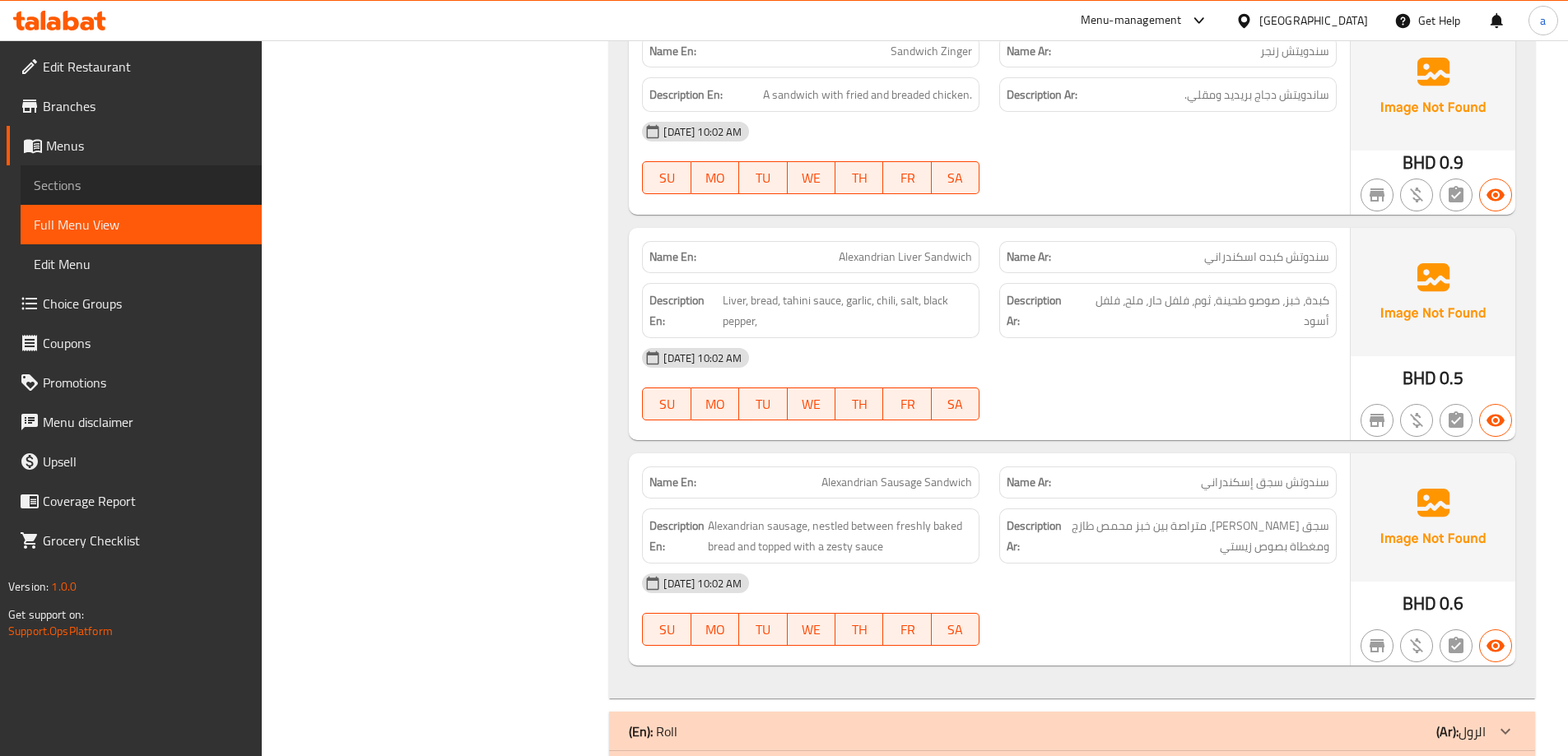
click at [98, 186] on span "Sections" at bounding box center [141, 185] width 215 height 19
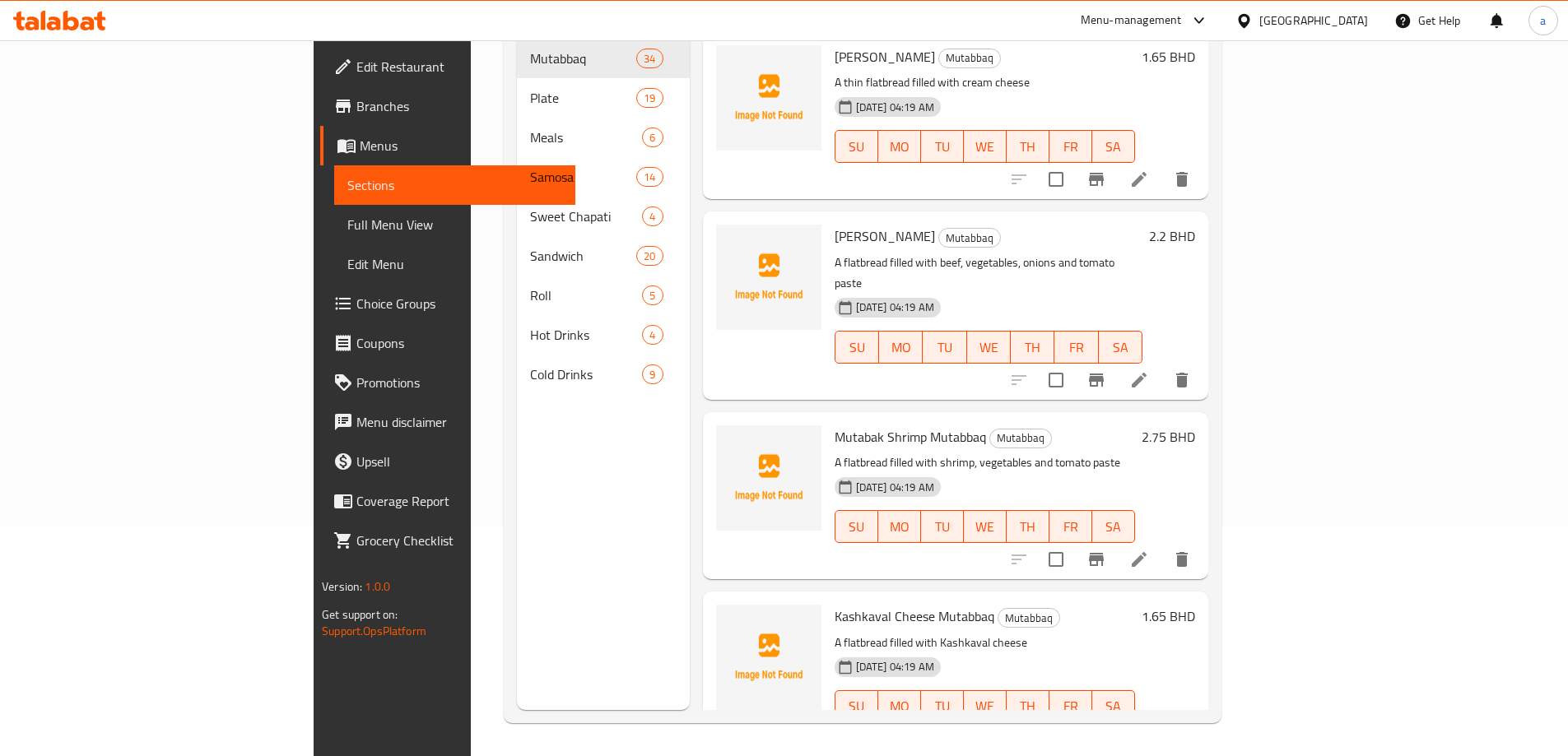
scroll to position [230, 0]
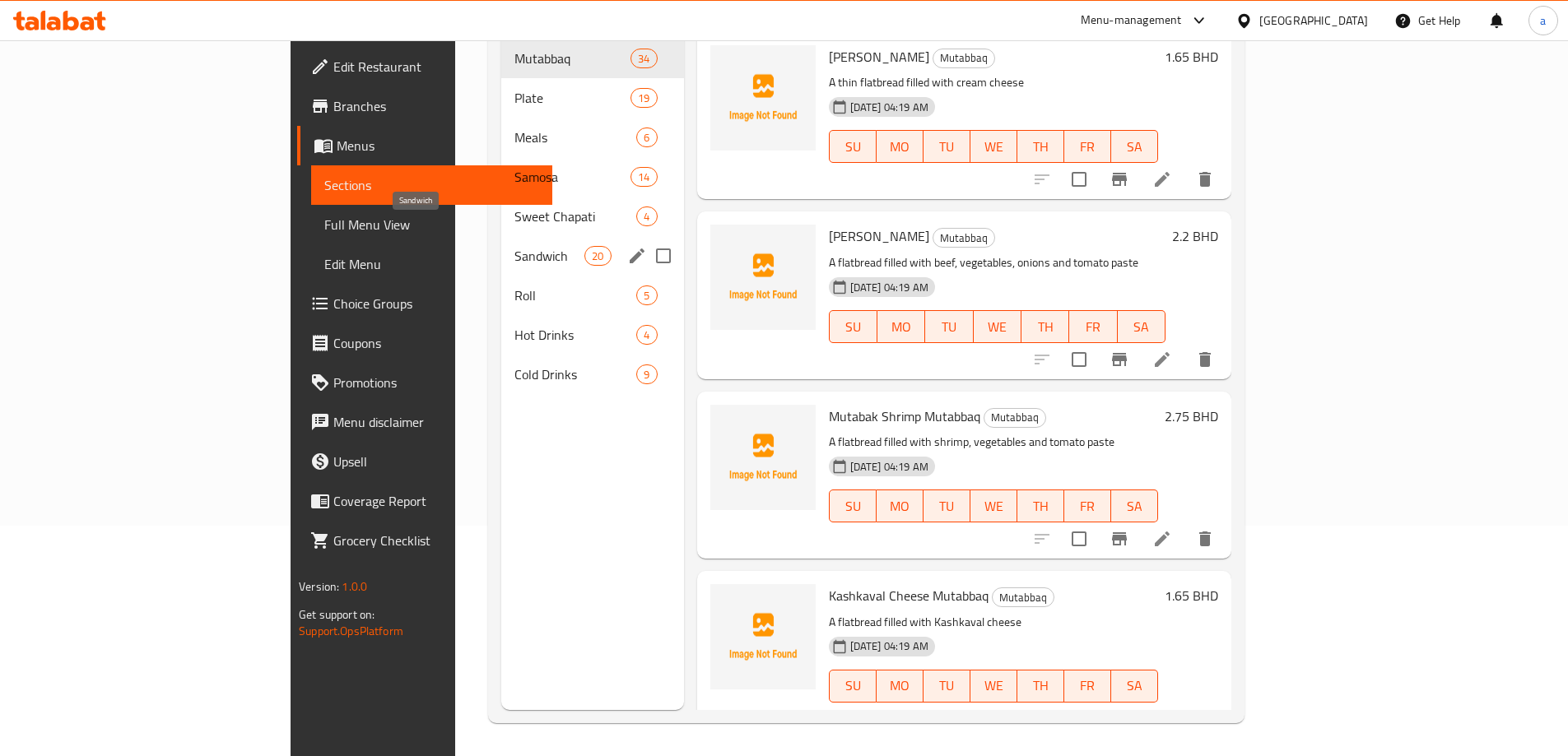
click at [515, 246] on span "Sandwich" at bounding box center [549, 255] width 70 height 19
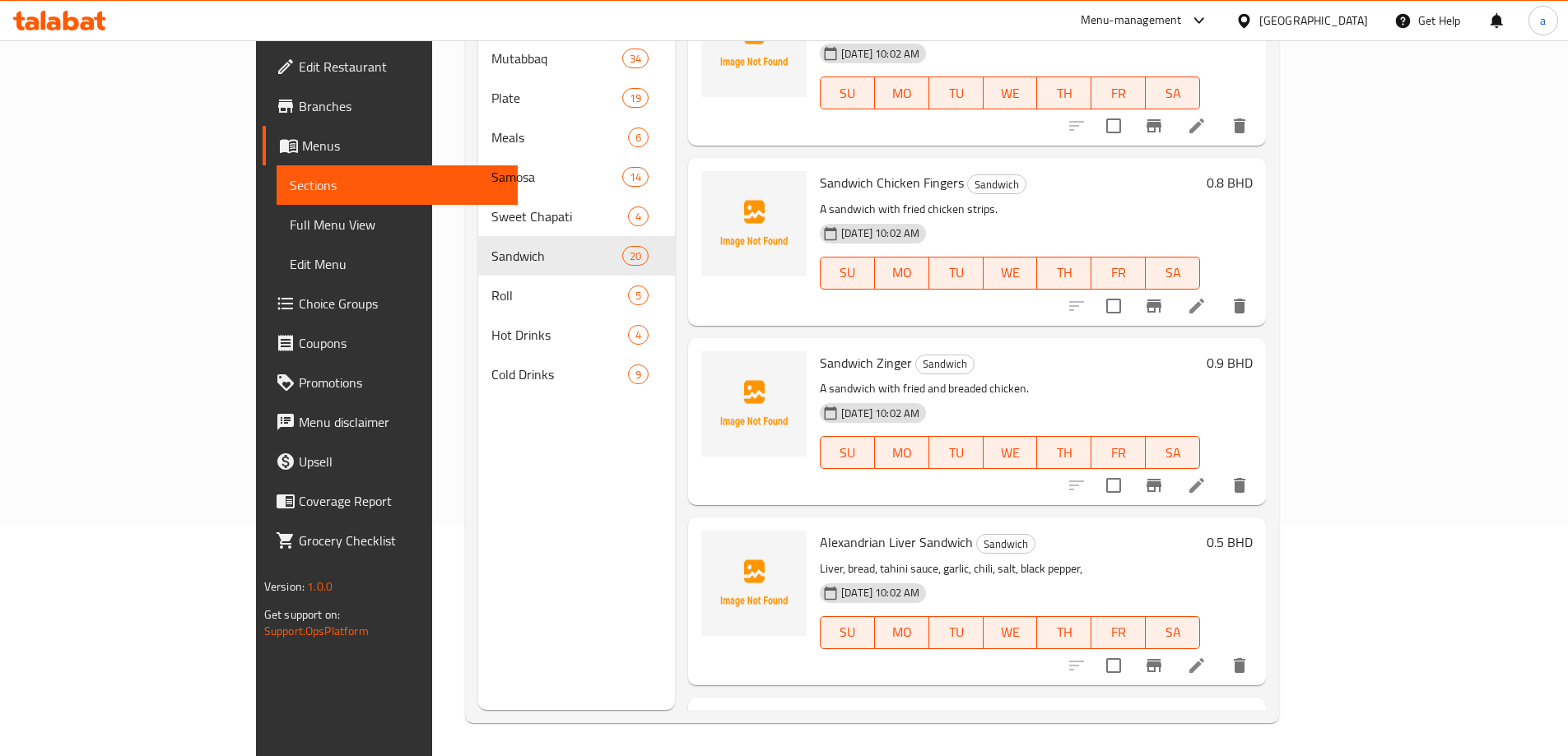
scroll to position [2734, 0]
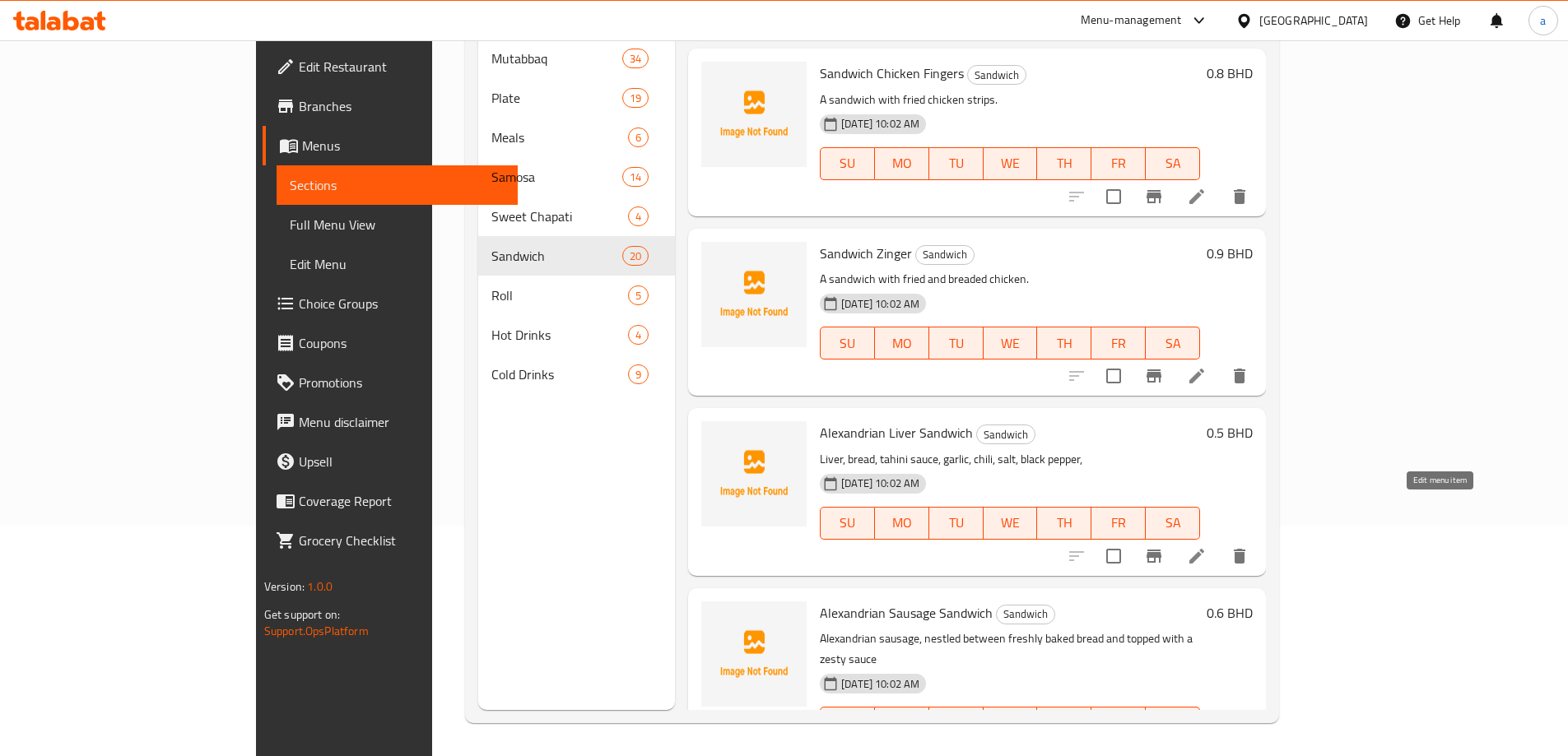
click at [1204, 548] on icon at bounding box center [1197, 556] width 15 height 15
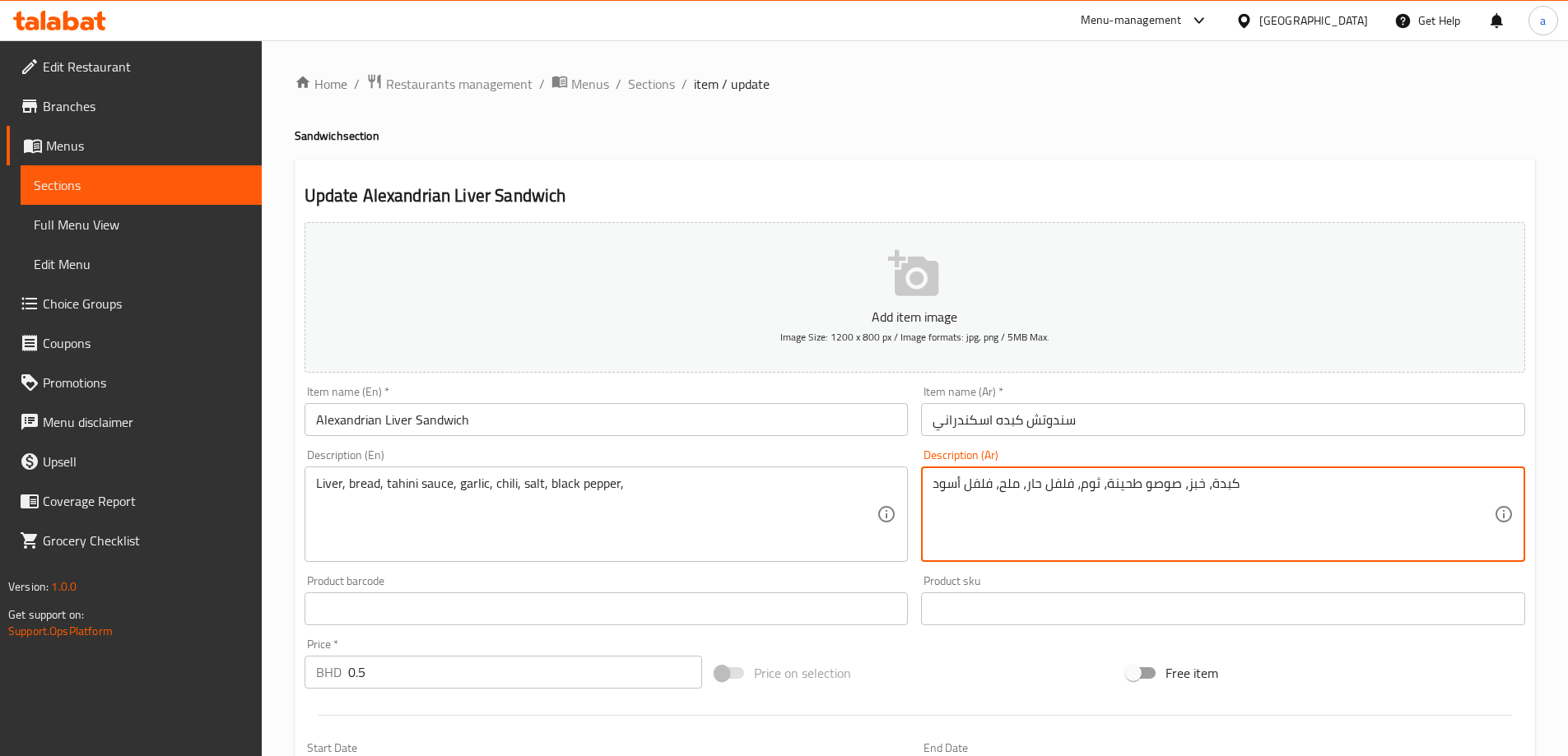
drag, startPoint x: 1148, startPoint y: 485, endPoint x: 1137, endPoint y: 485, distance: 11.0
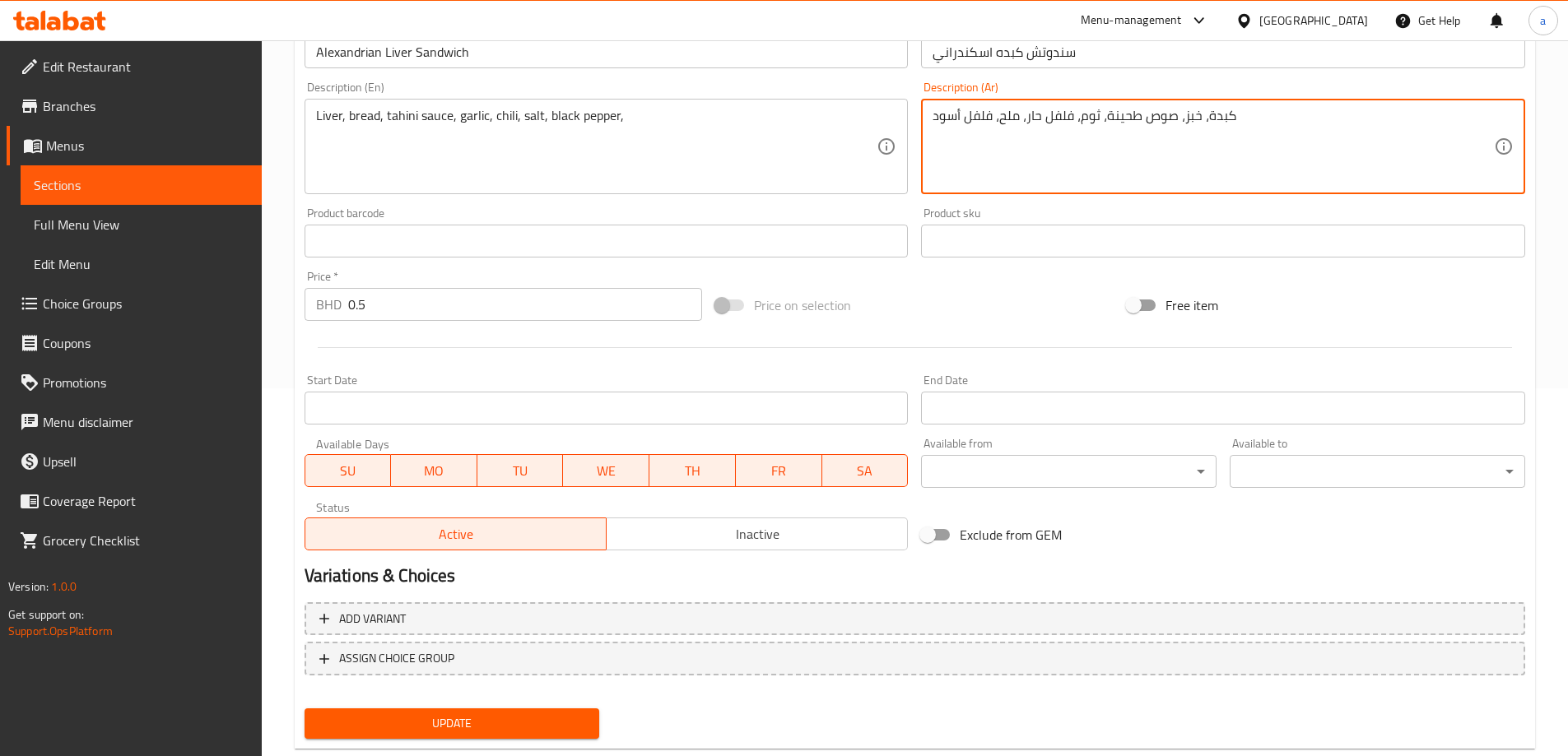
scroll to position [406, 0]
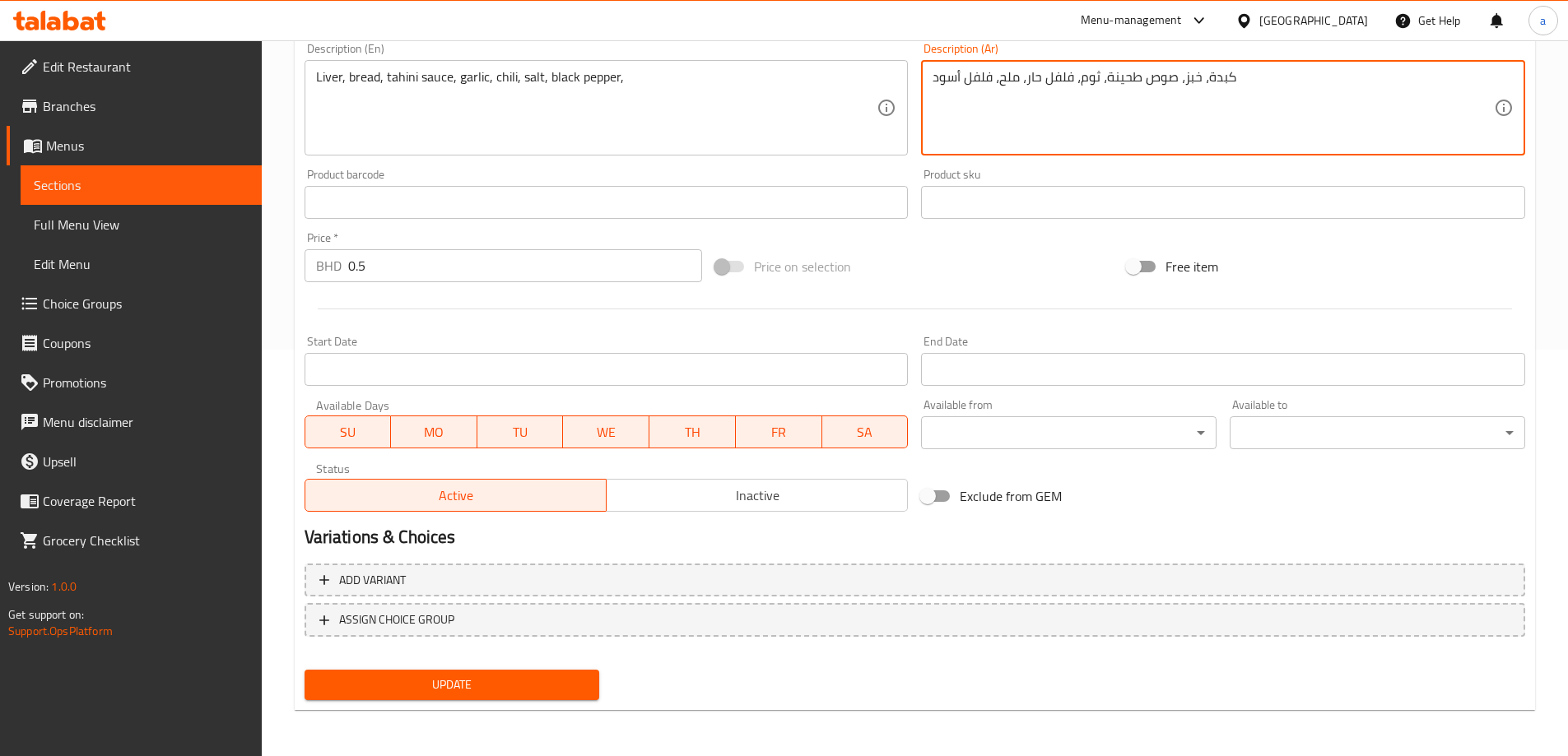
type textarea "كبدة، خبز، صوص طحينة، ثوم، فلفل حار، ملح، فلفل أسود"
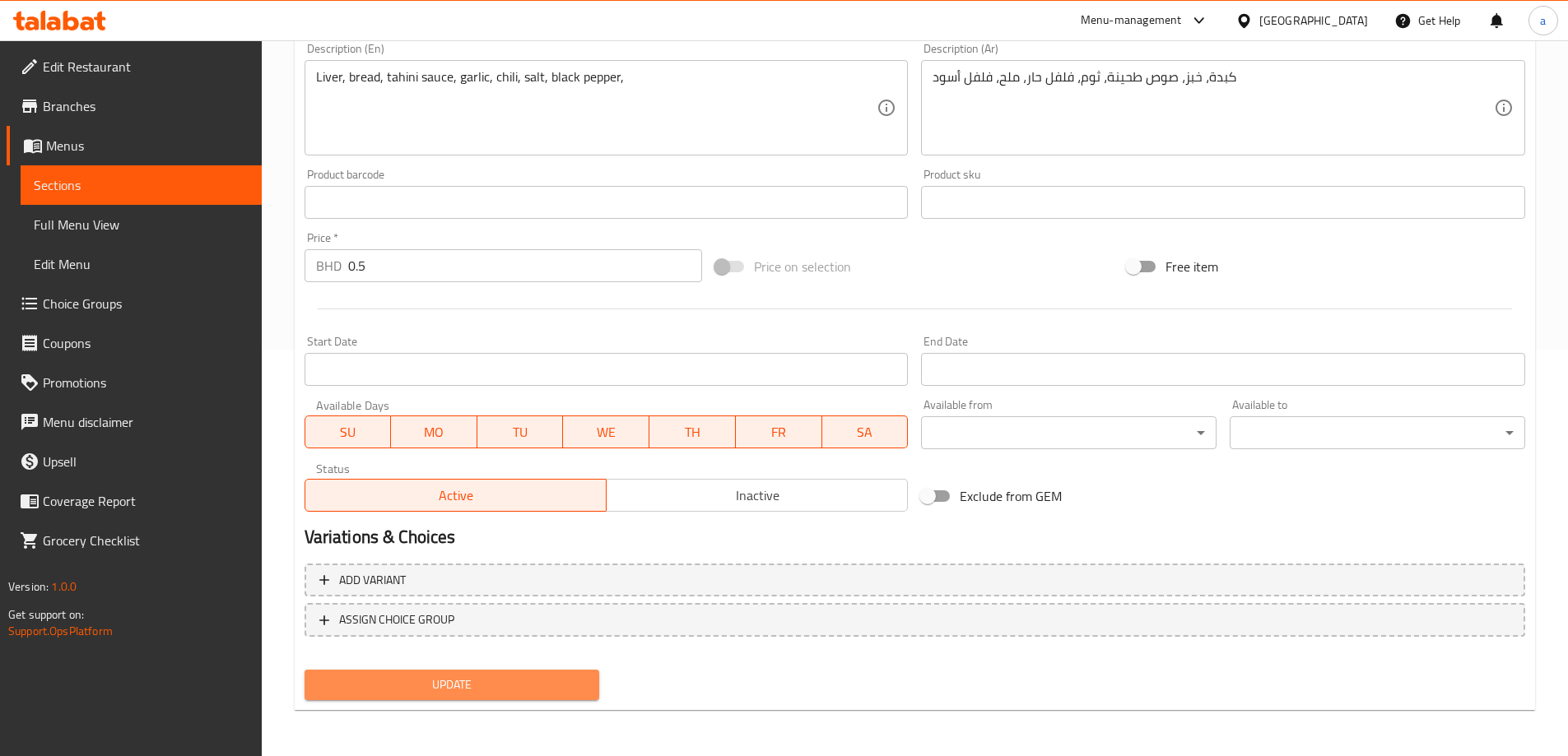
click at [522, 695] on span "Update" at bounding box center [453, 686] width 269 height 20
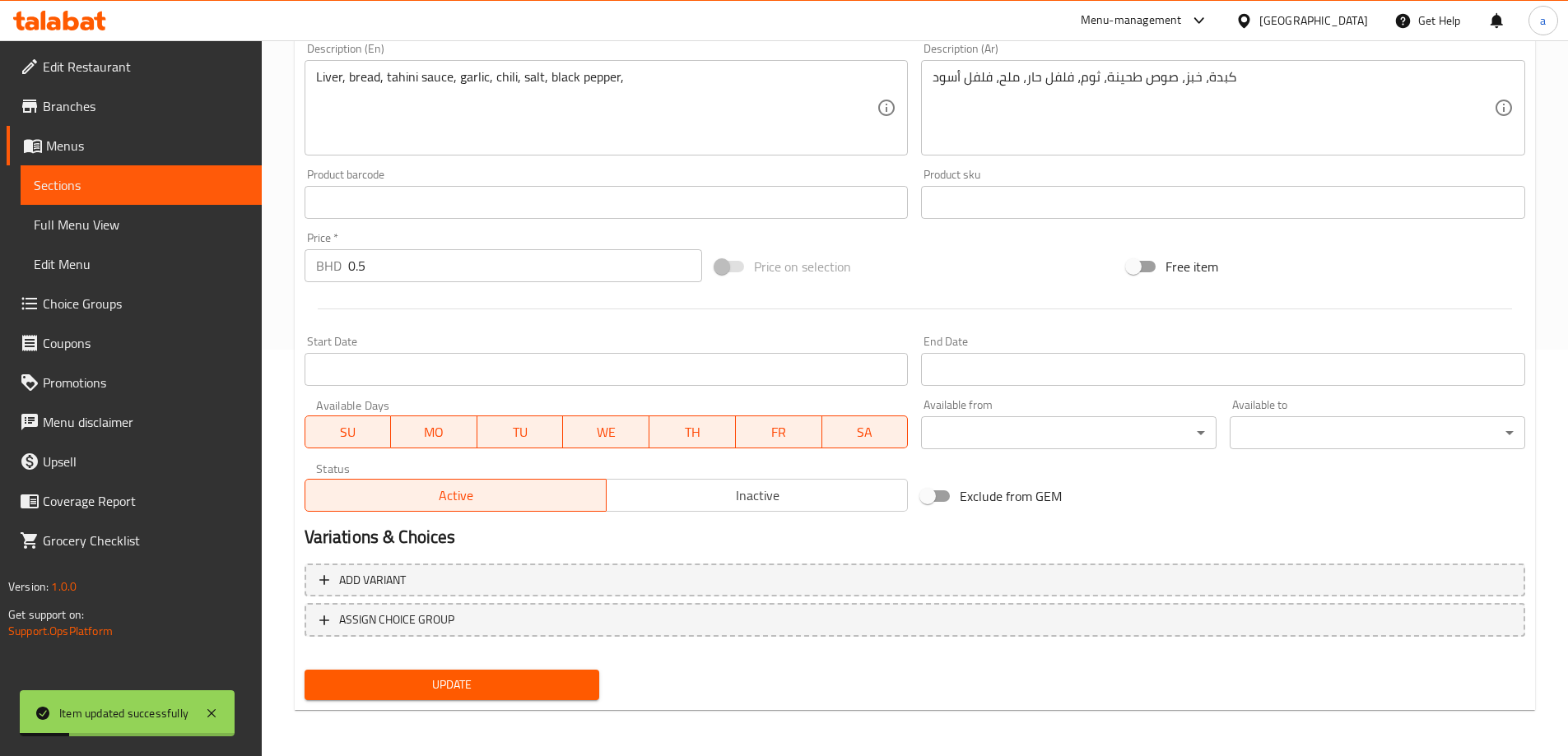
click at [136, 223] on span "Full Menu View" at bounding box center [141, 224] width 215 height 19
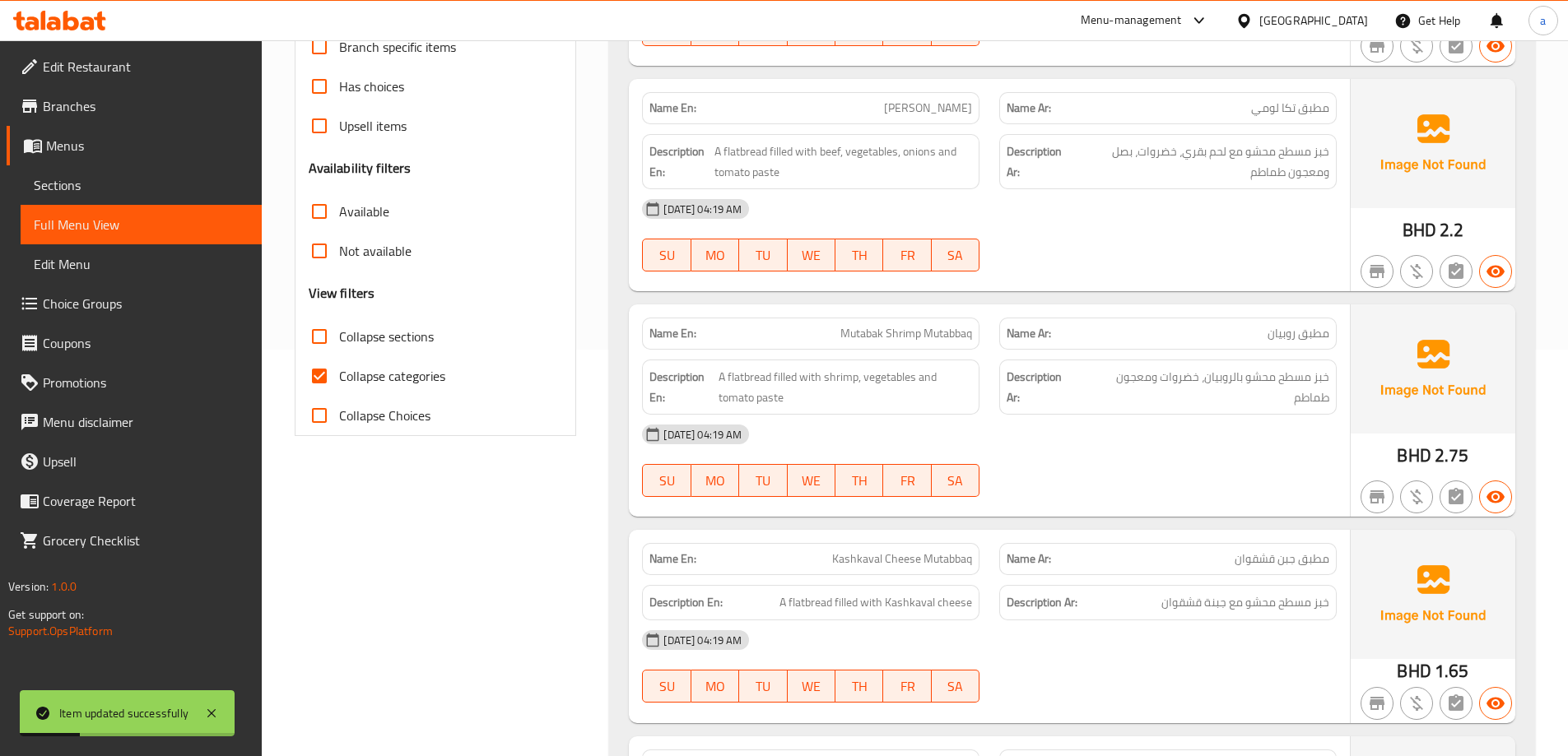
click at [381, 377] on span "Collapse categories" at bounding box center [392, 376] width 106 height 19
click at [340, 377] on input "Collapse categories" at bounding box center [319, 376] width 40 height 40
checkbox input "false"
click at [392, 330] on span "Collapse sections" at bounding box center [387, 336] width 95 height 19
click at [340, 330] on input "Collapse sections" at bounding box center [319, 337] width 40 height 40
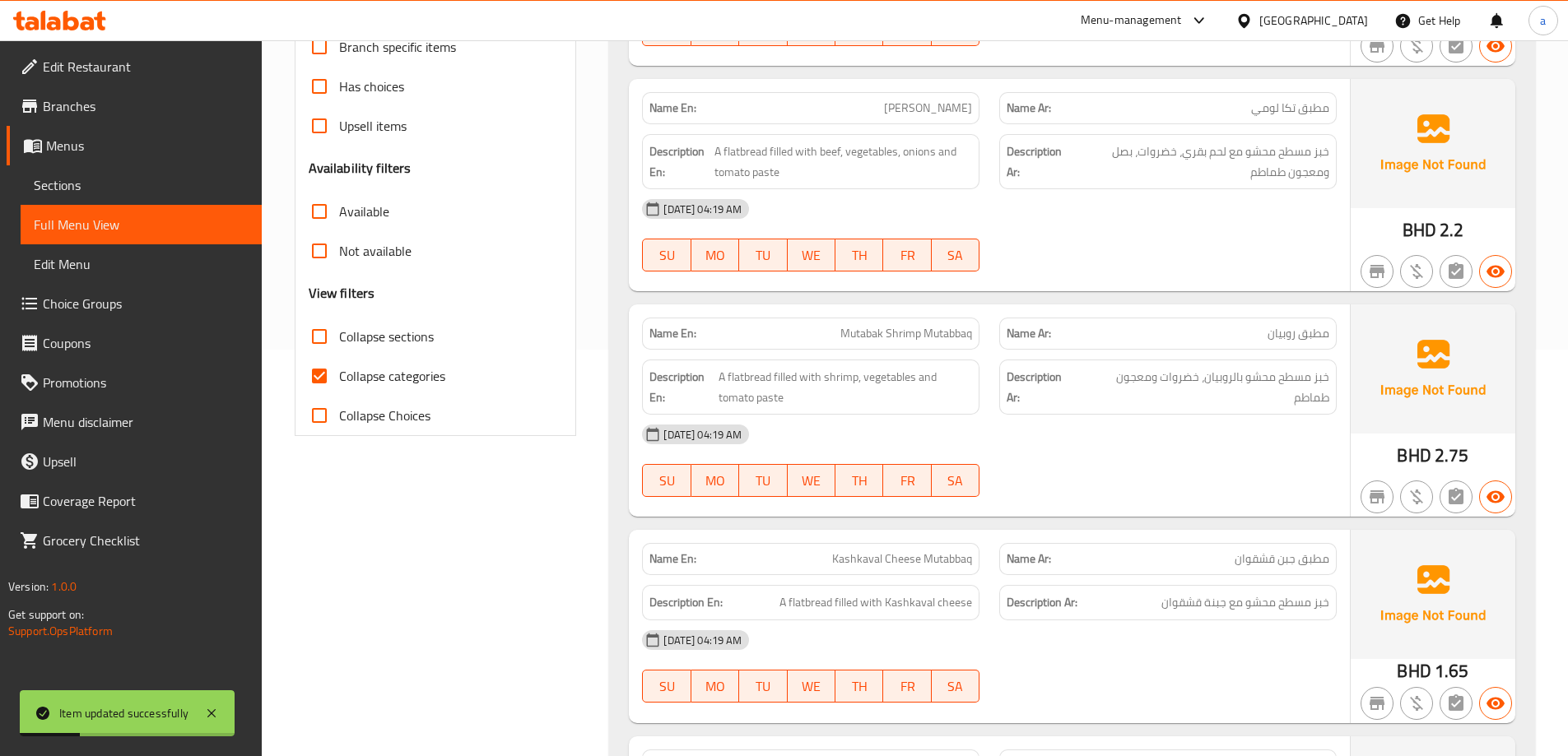
checkbox input "true"
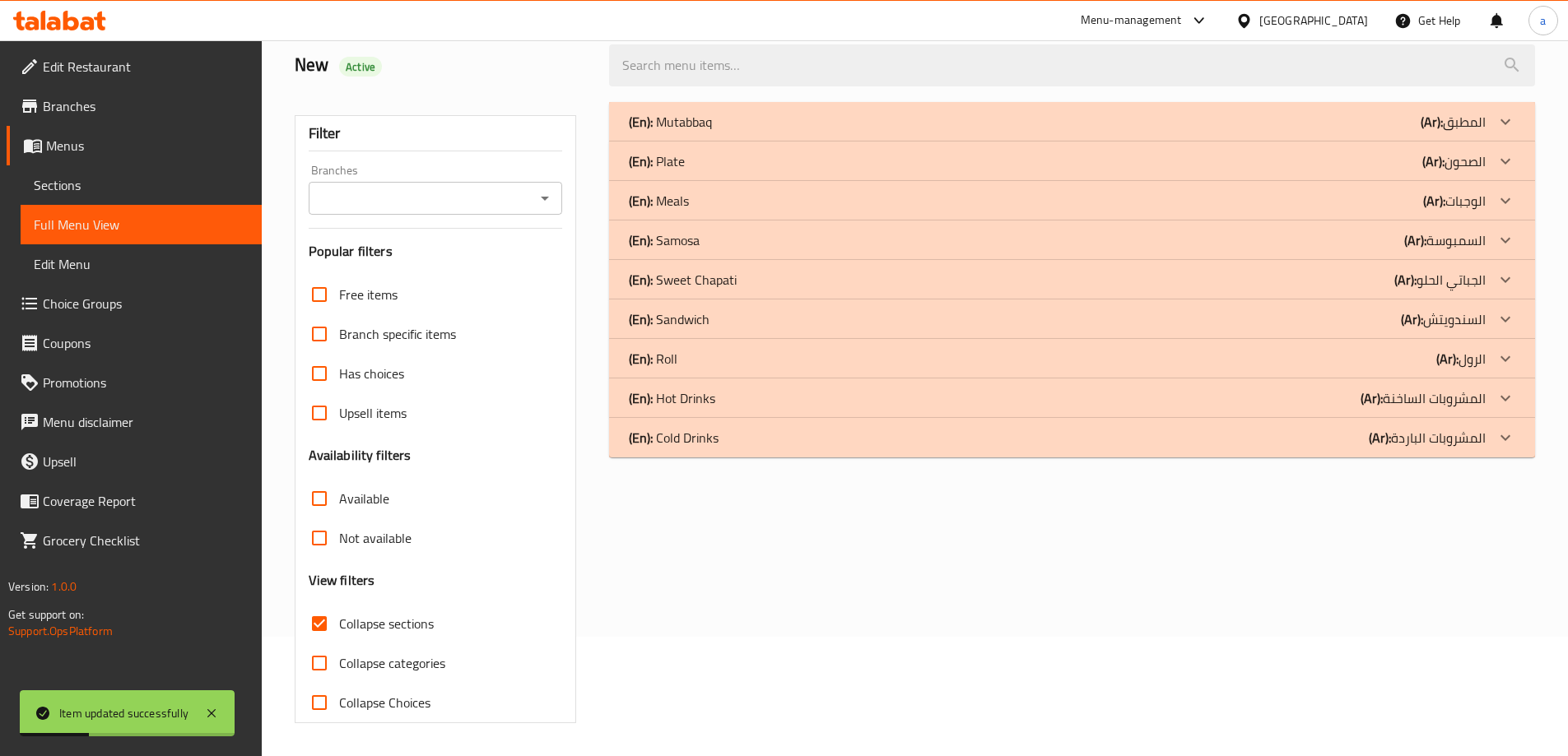
scroll to position [120, 0]
click at [1315, 442] on div "(En): Cold Drinks (Ar): المشروبات الباردة" at bounding box center [1058, 437] width 857 height 19
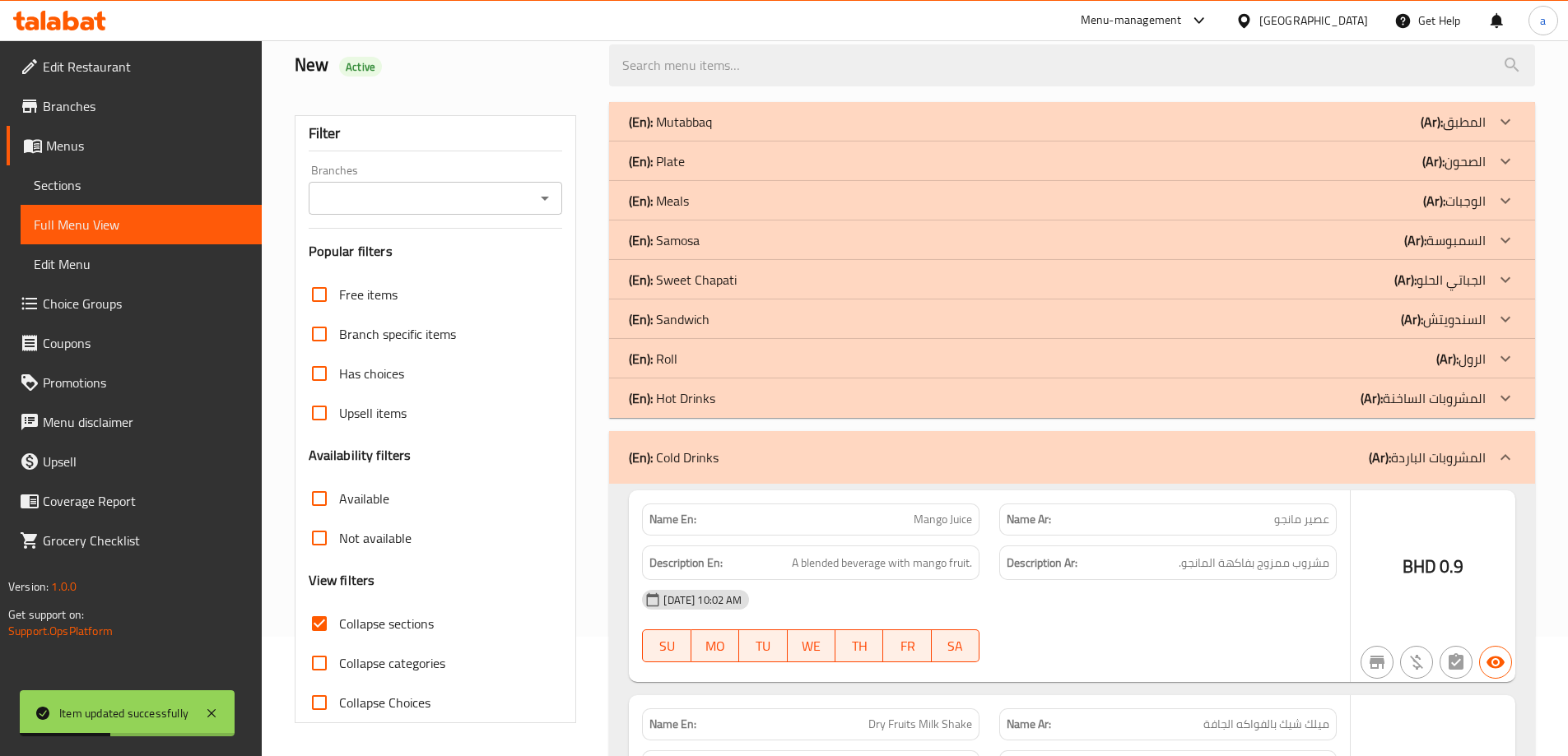
click at [1323, 415] on div "(En): Hot Drinks (Ar): المشروبات الساخنة" at bounding box center [1073, 398] width 926 height 40
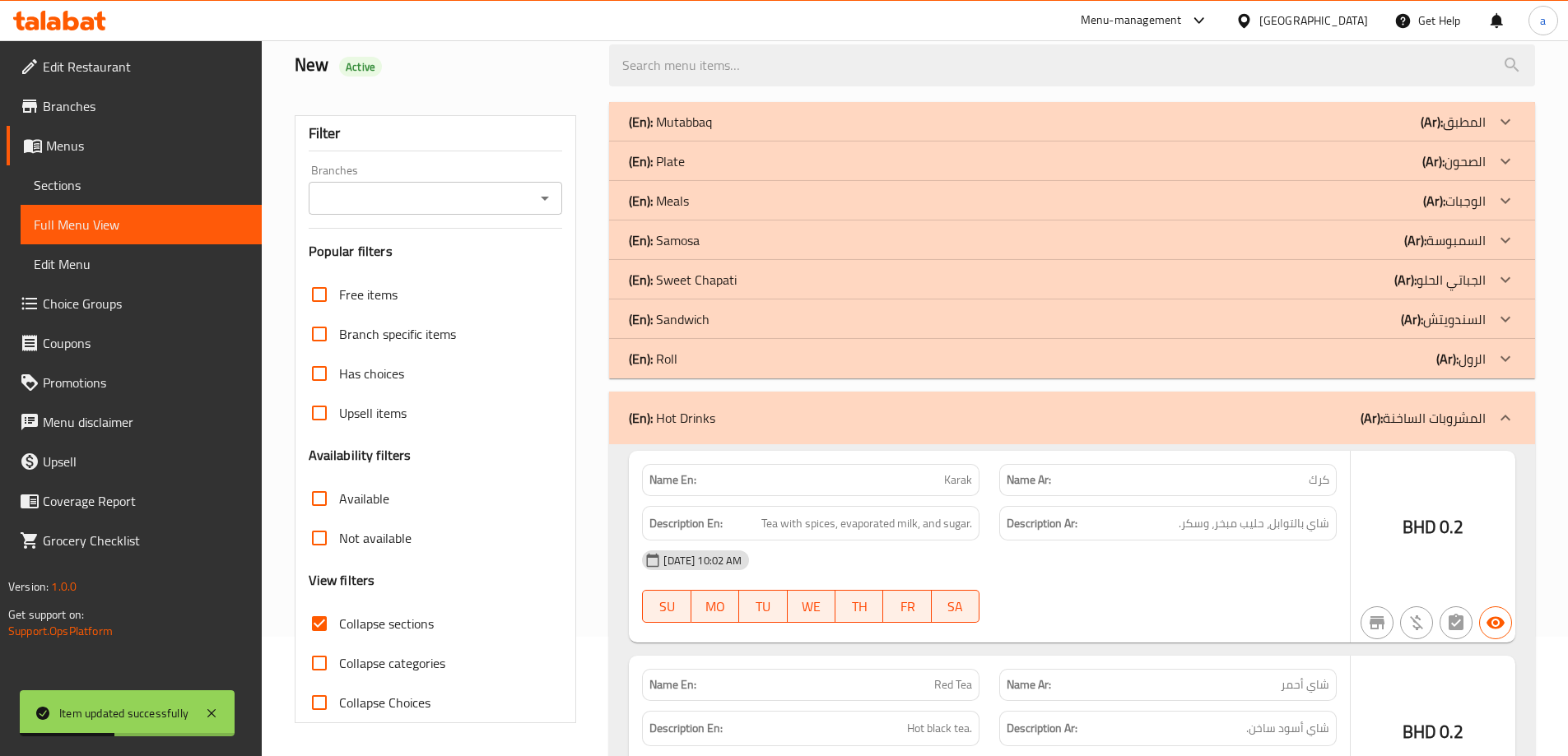
click at [1336, 367] on div "(En): Roll (Ar): الرول" at bounding box center [1058, 358] width 857 height 19
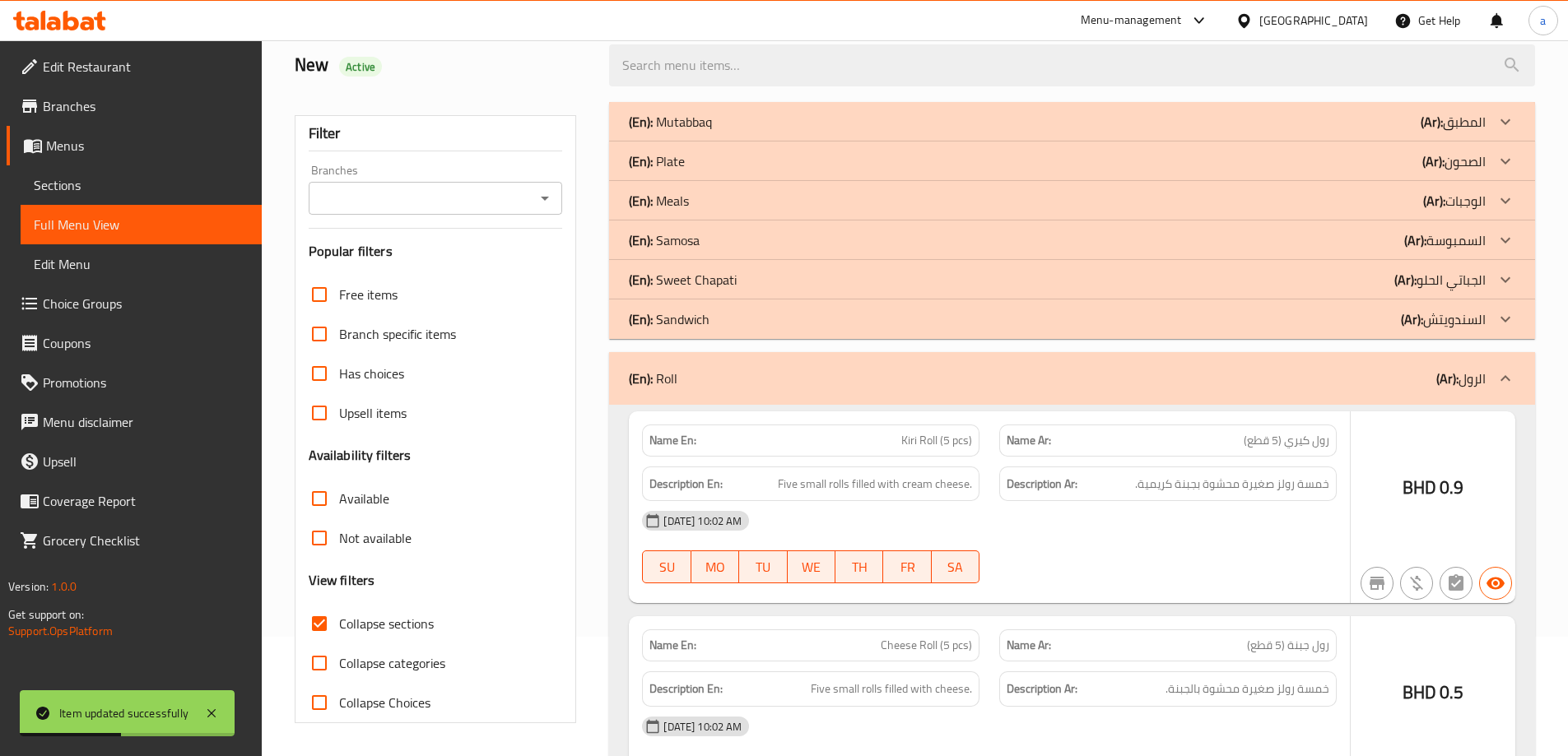
click at [1363, 332] on div "(En): Sandwich (Ar): السندويتش" at bounding box center [1073, 319] width 926 height 40
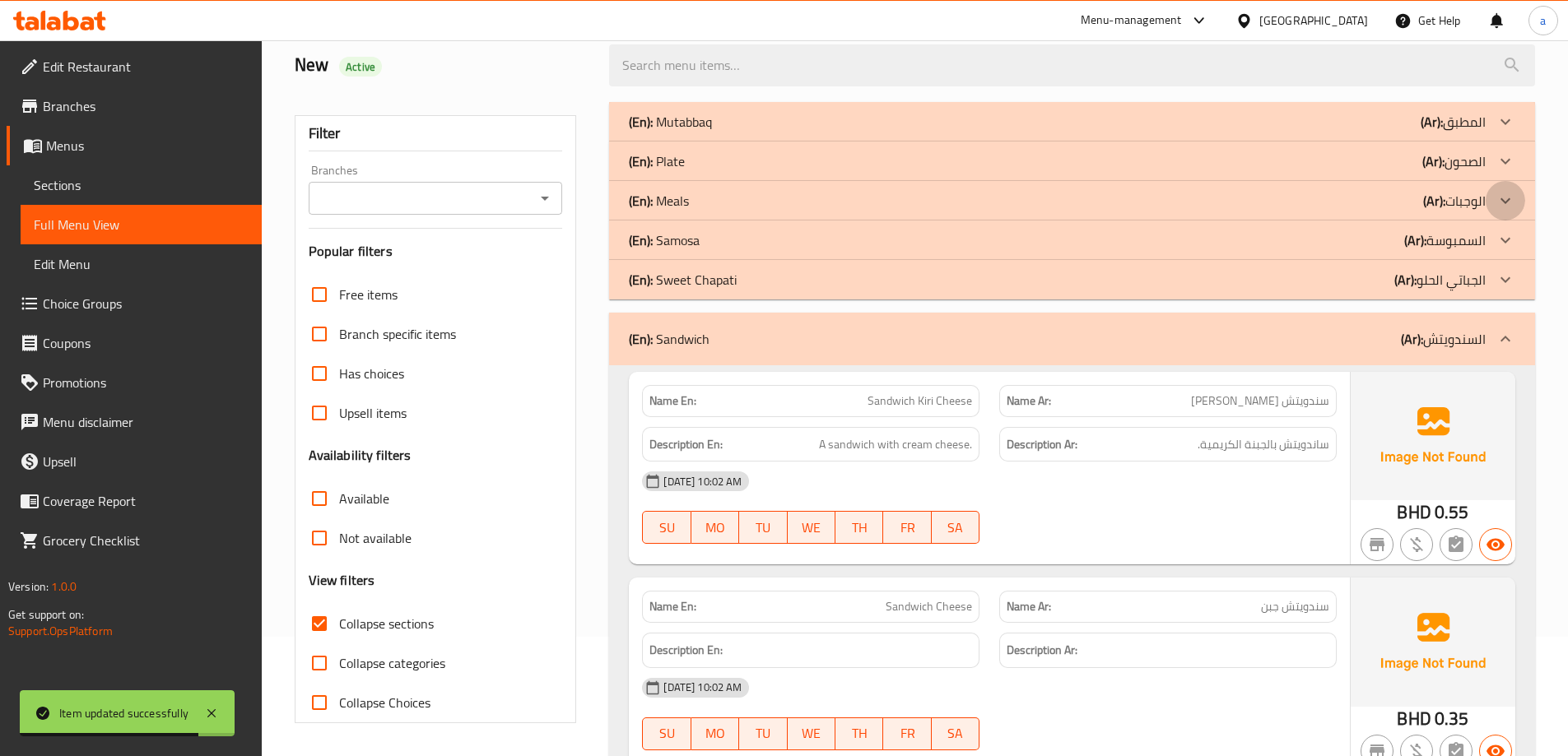
click at [1489, 199] on div at bounding box center [1506, 200] width 40 height 40
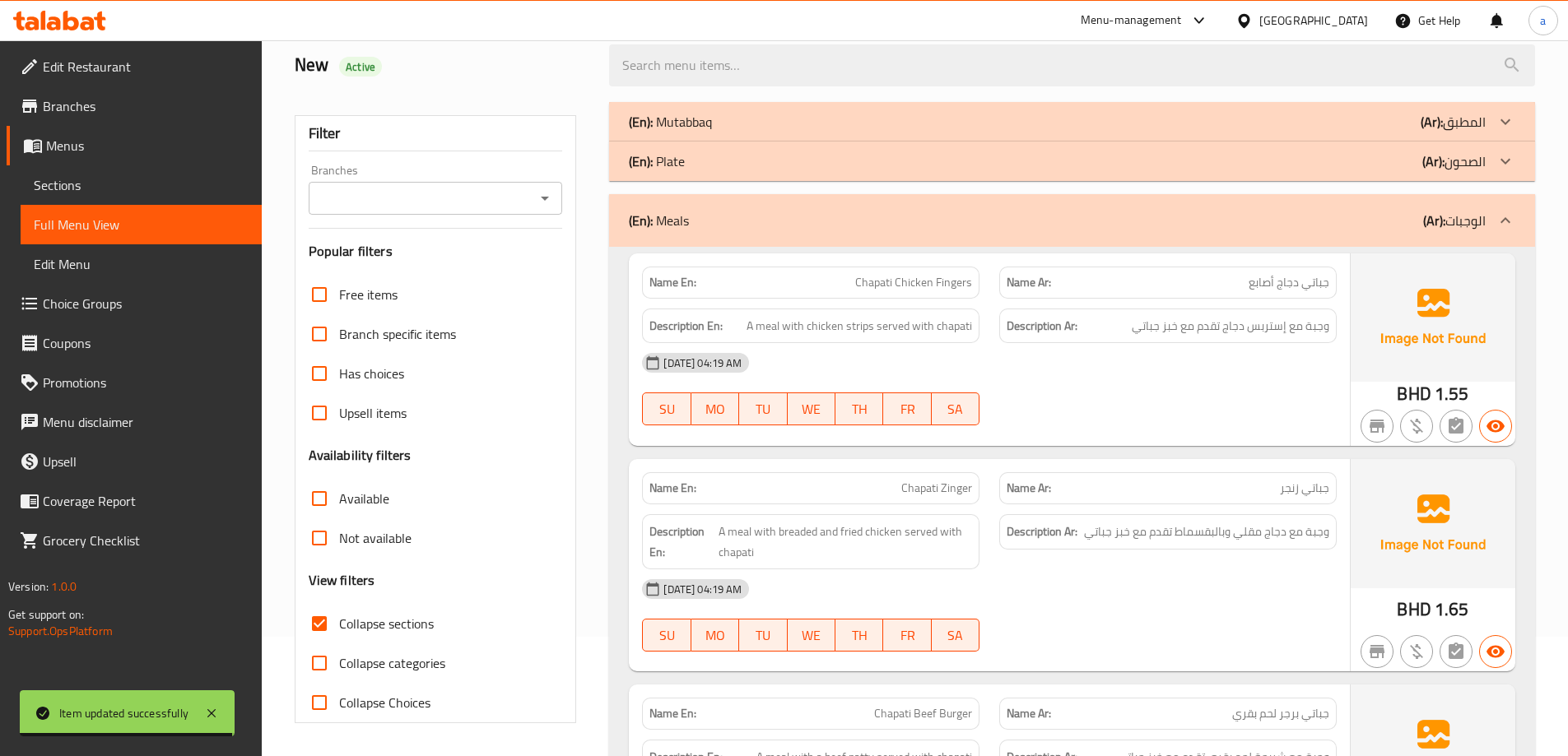
click at [1494, 217] on div at bounding box center [1506, 221] width 40 height 40
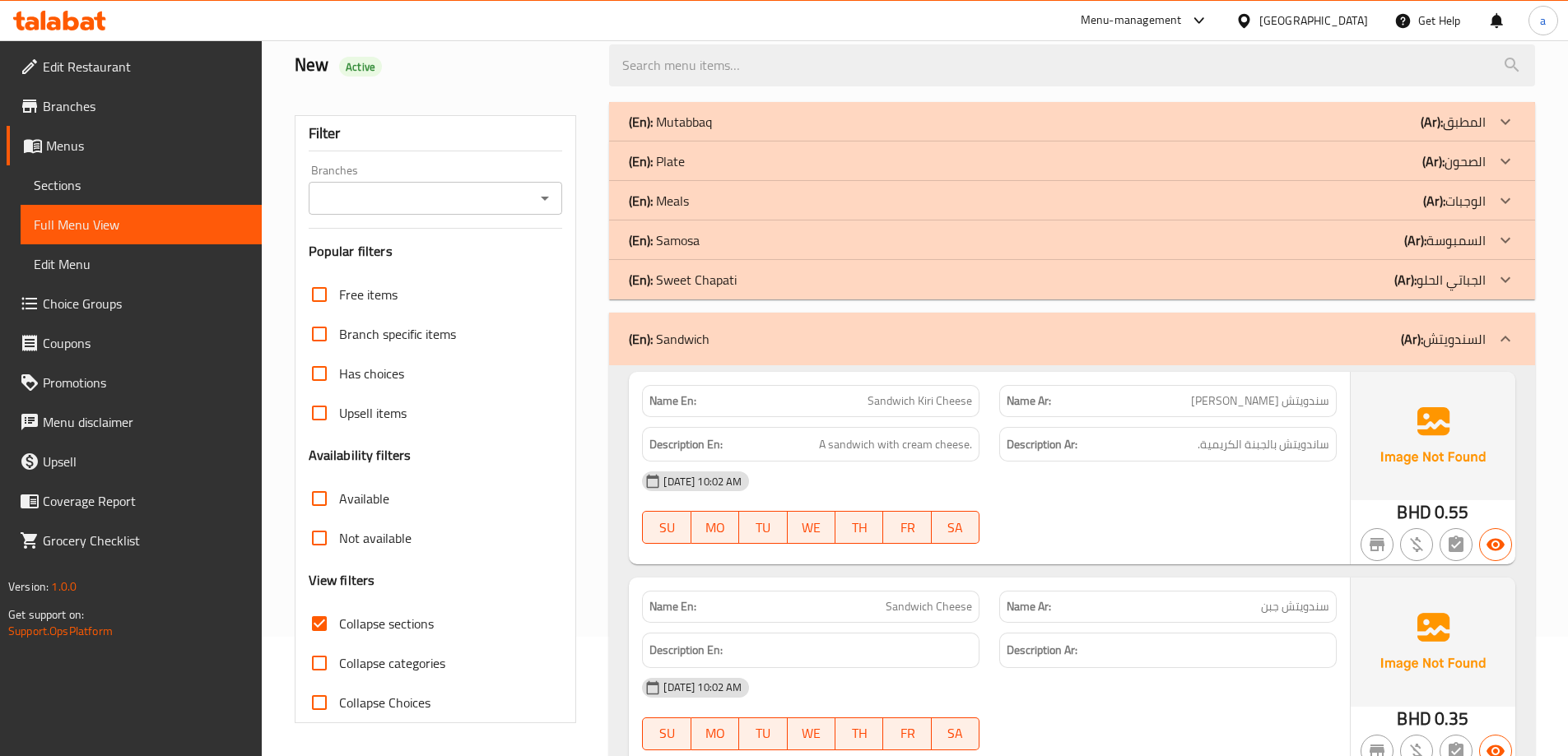
click at [1480, 159] on p "(Ar): الصحون" at bounding box center [1454, 160] width 63 height 19
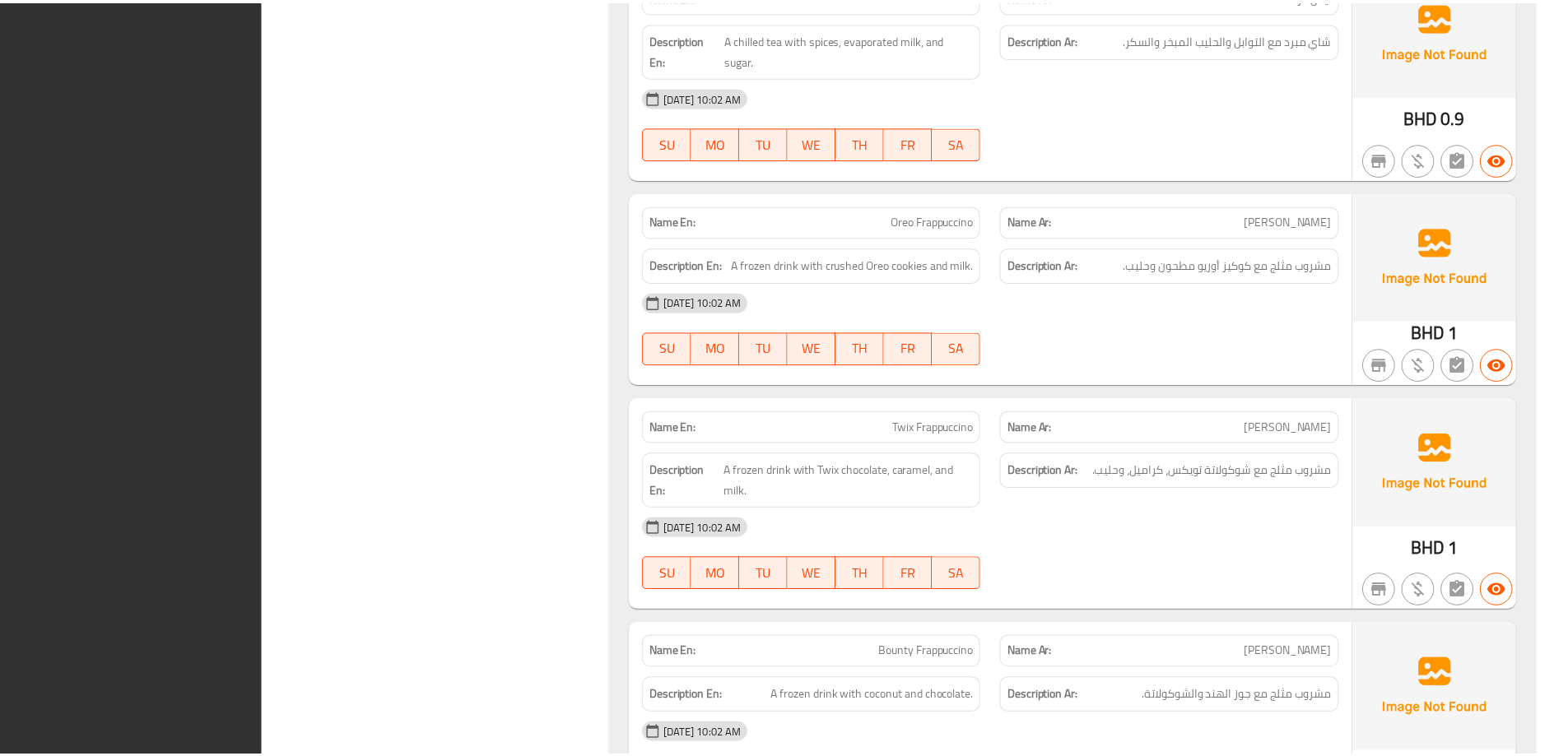
scroll to position [13482, 0]
